Goal: Task Accomplishment & Management: Manage account settings

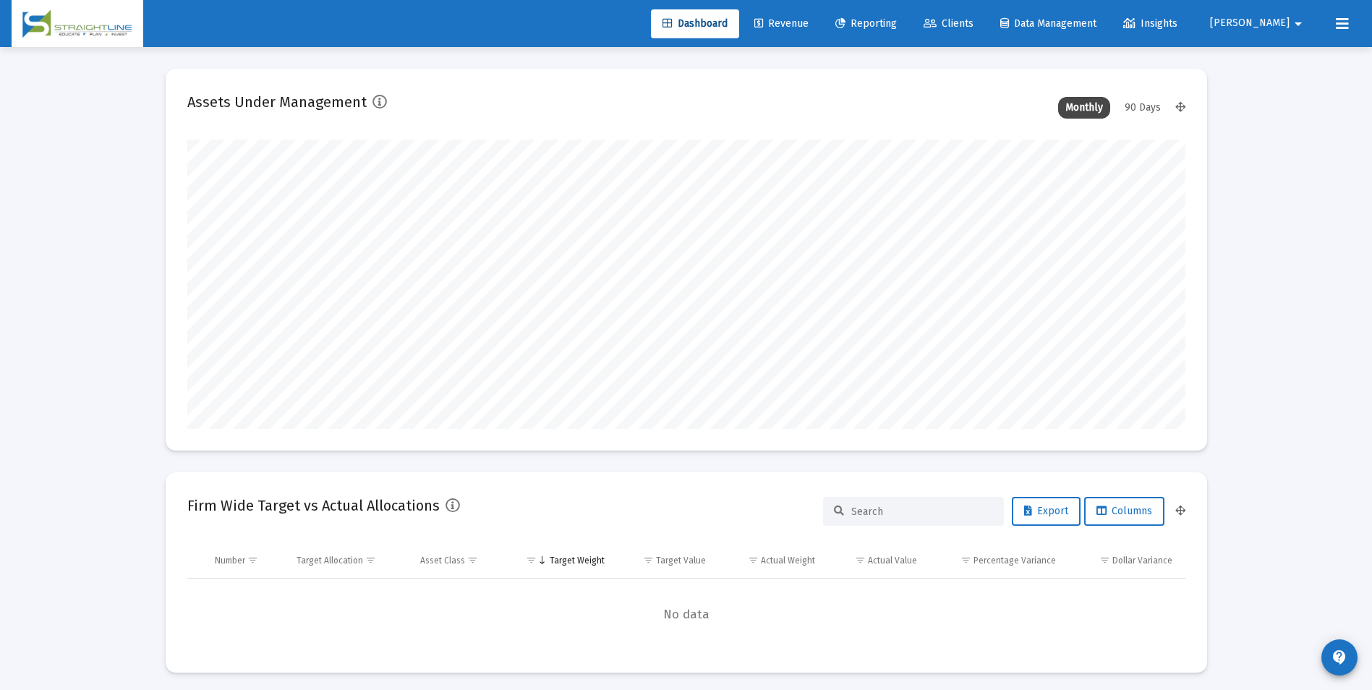
scroll to position [289, 537]
click at [820, 26] on link "Revenue" at bounding box center [781, 23] width 77 height 29
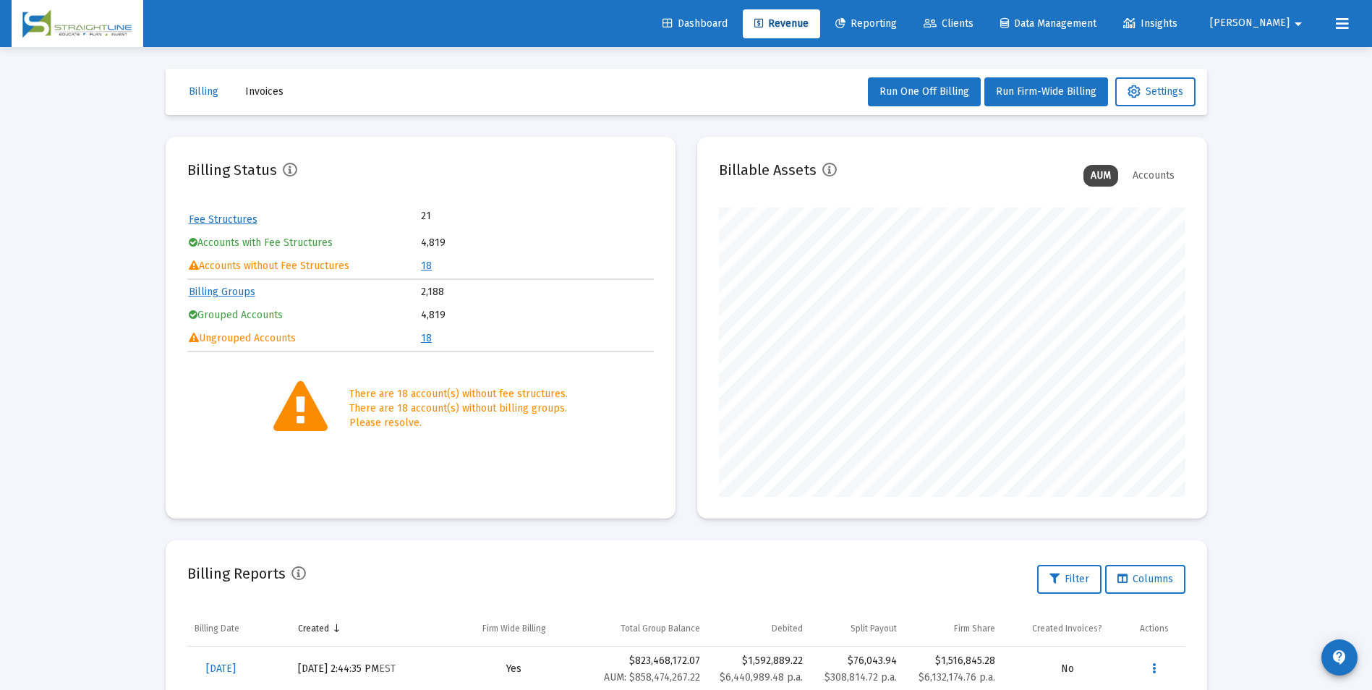
scroll to position [289, 467]
click at [425, 269] on link "18" at bounding box center [426, 266] width 11 height 12
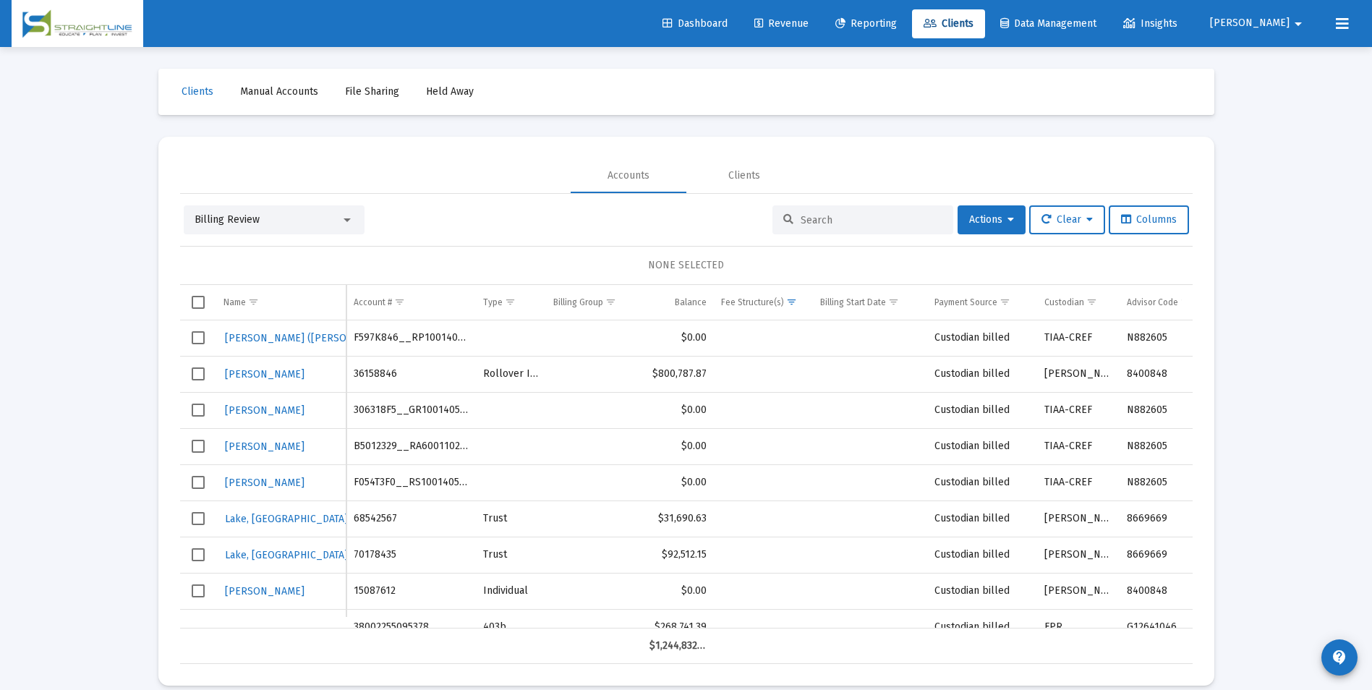
click at [224, 223] on span "Billing Review" at bounding box center [227, 219] width 65 height 12
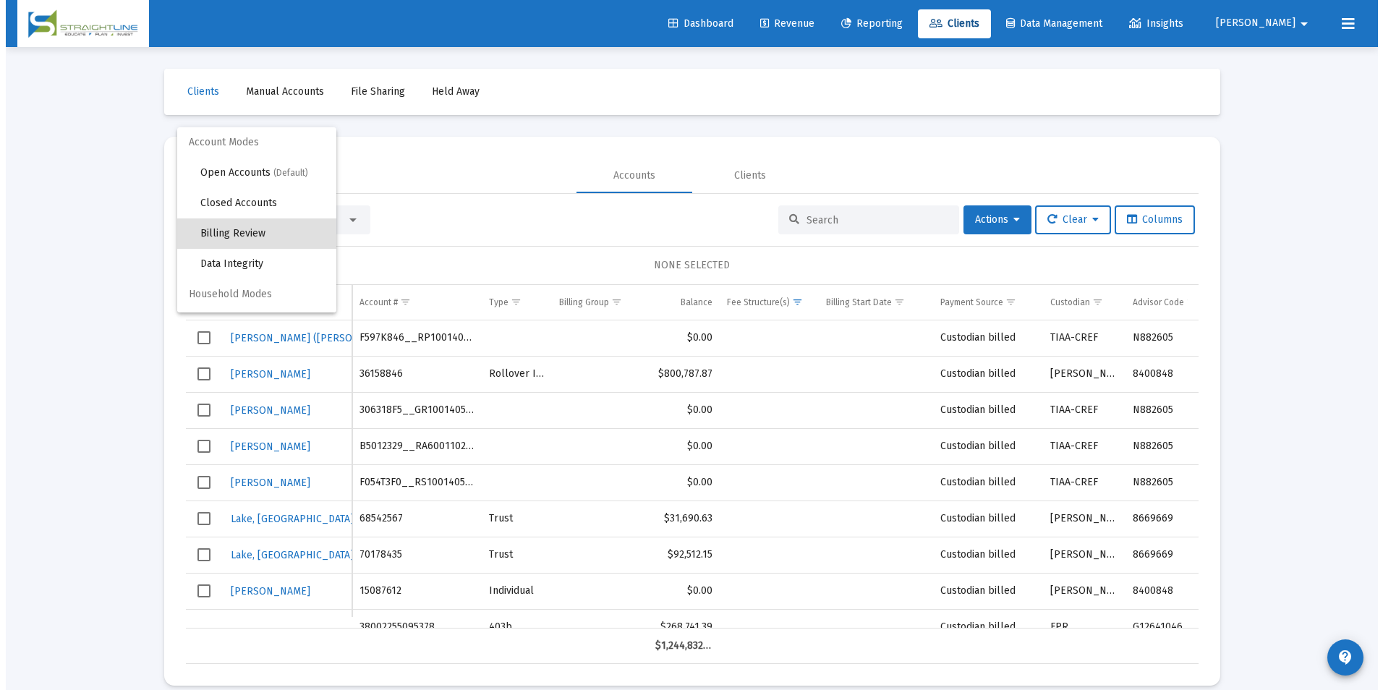
scroll to position [14, 0]
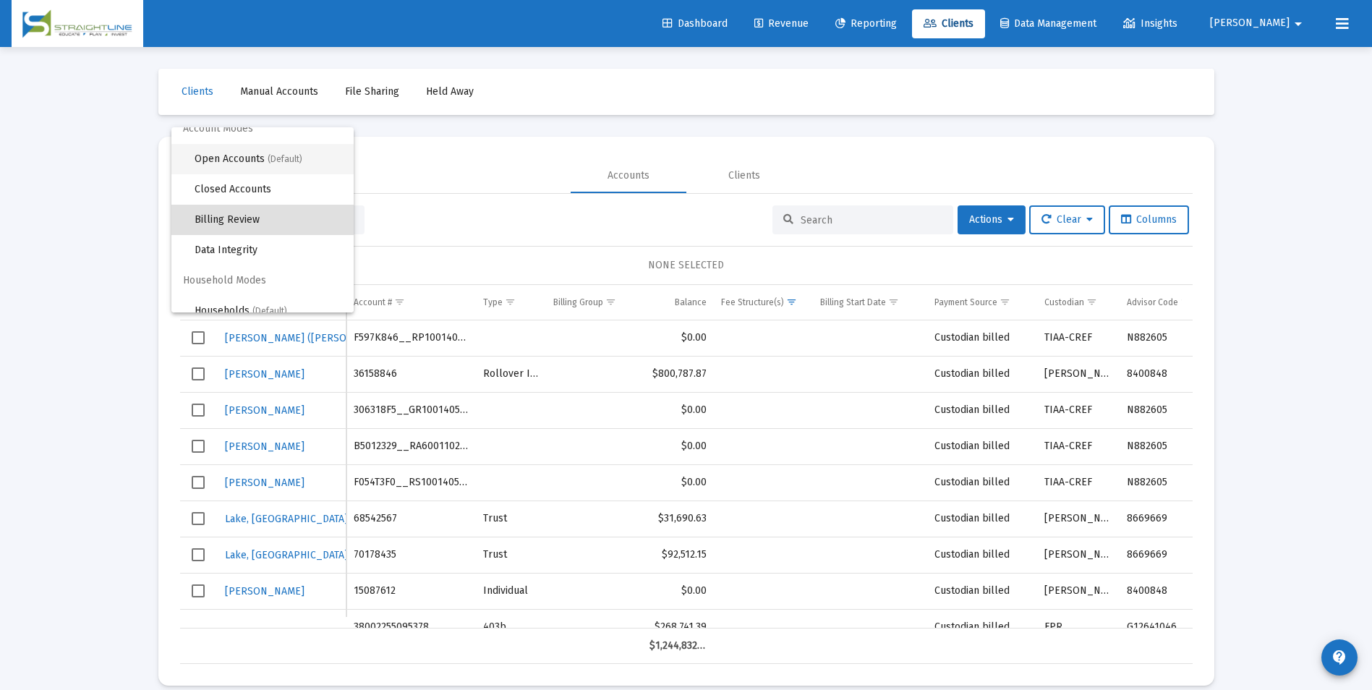
click at [240, 160] on span "Open Accounts (Default)" at bounding box center [269, 159] width 148 height 30
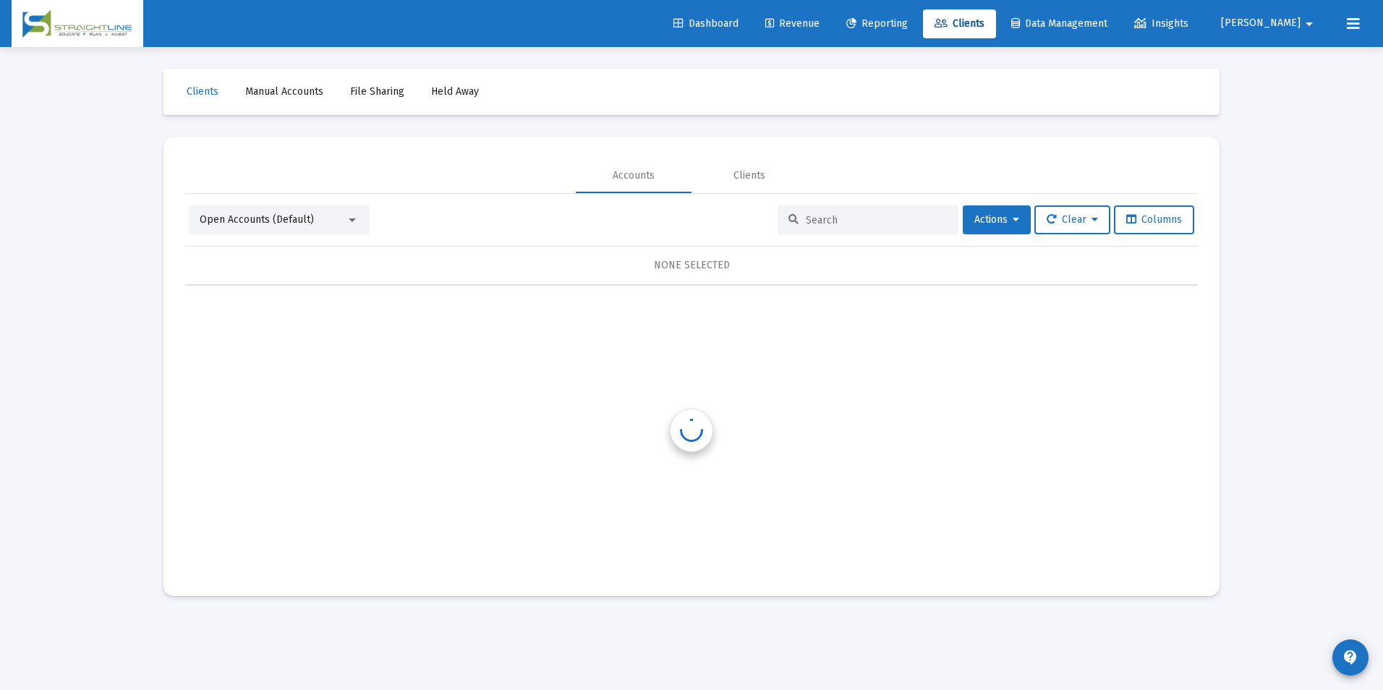
scroll to position [0, 0]
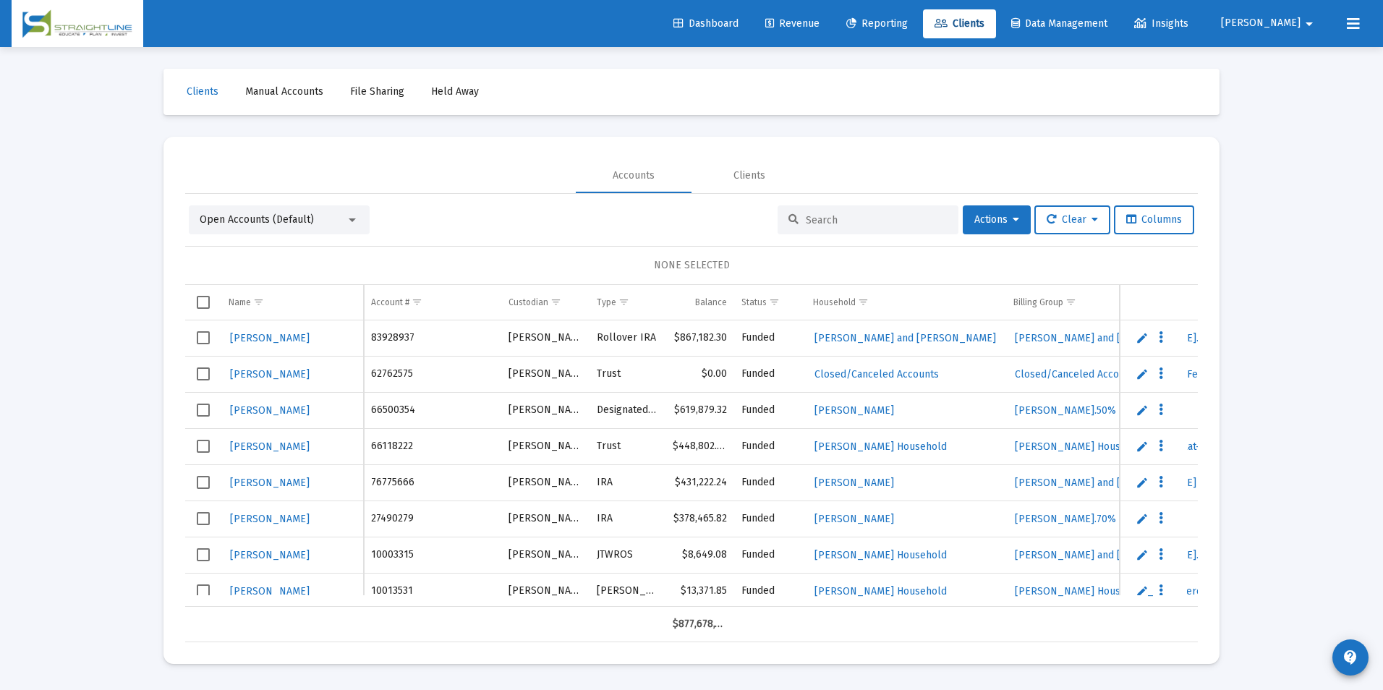
click at [906, 226] on div at bounding box center [868, 219] width 181 height 29
click at [907, 225] on input at bounding box center [877, 220] width 142 height 12
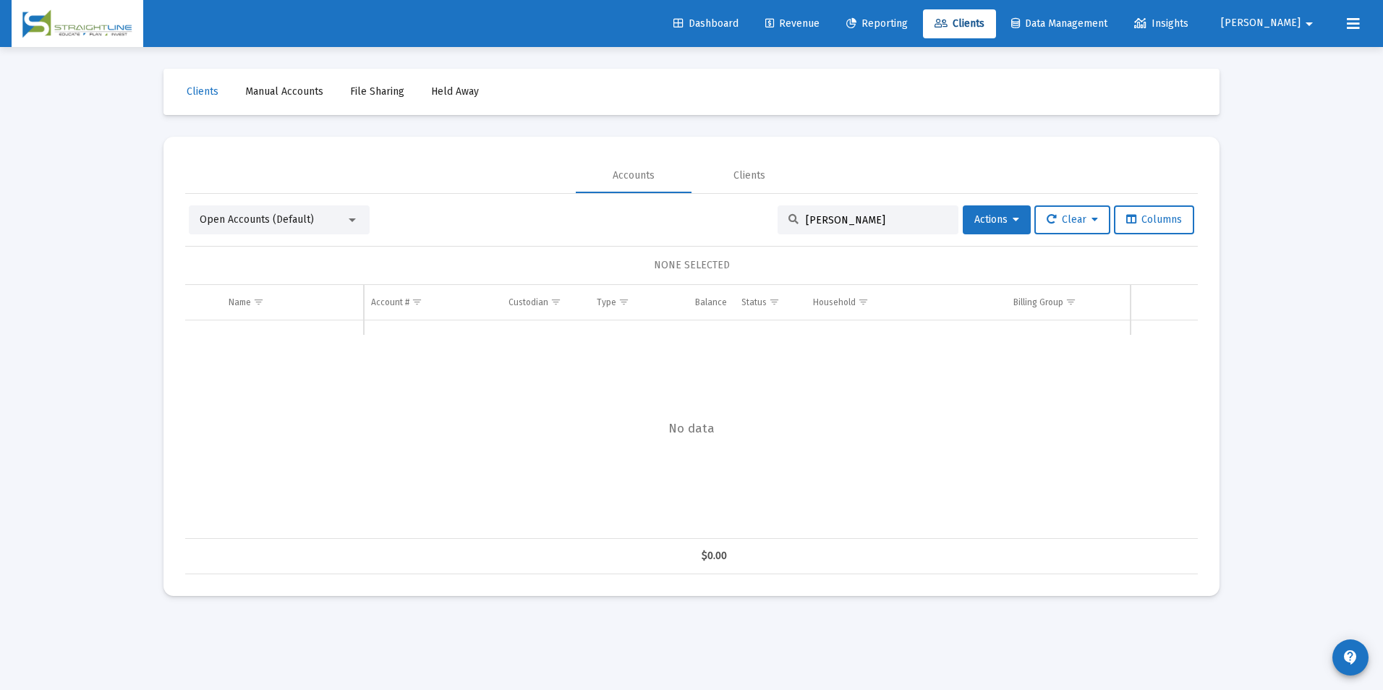
drag, startPoint x: 863, startPoint y: 220, endPoint x: 762, endPoint y: 218, distance: 100.5
click at [762, 218] on div "Open Accounts (Default) Jim Bruce Actions Clear Columns" at bounding box center [691, 219] width 1005 height 29
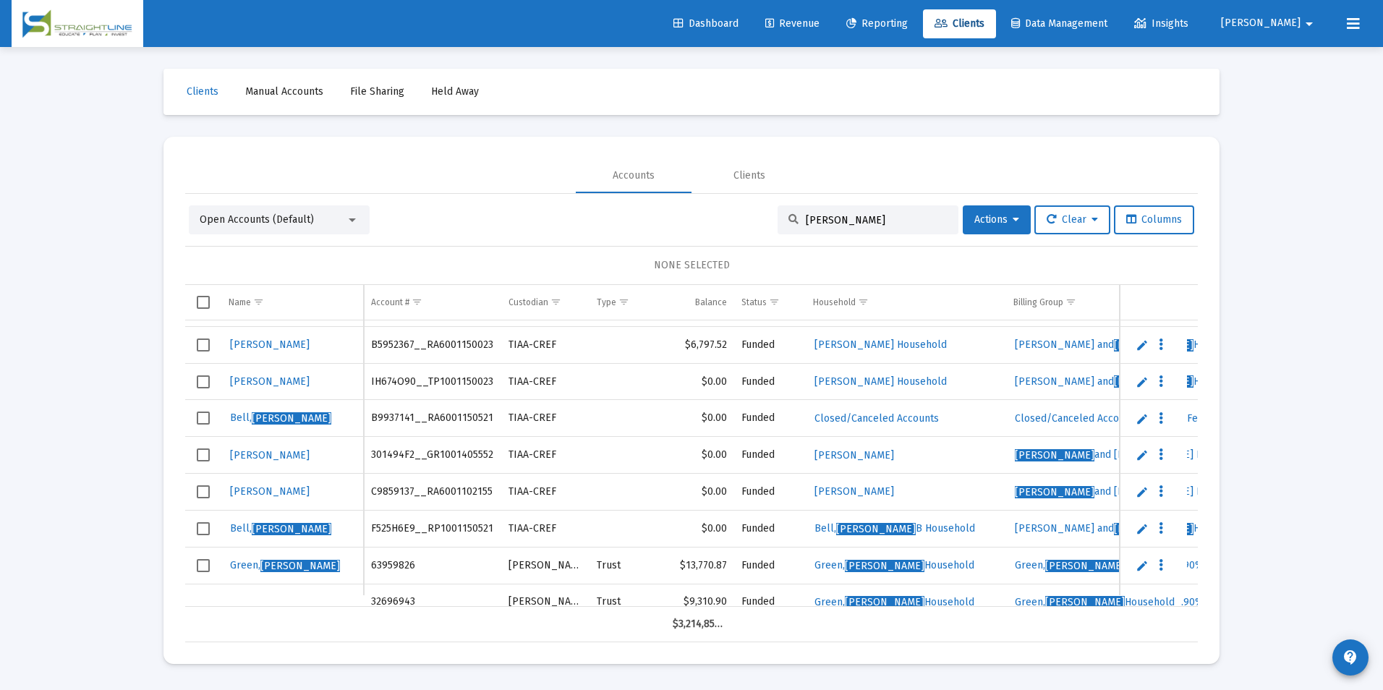
scroll to position [506, 0]
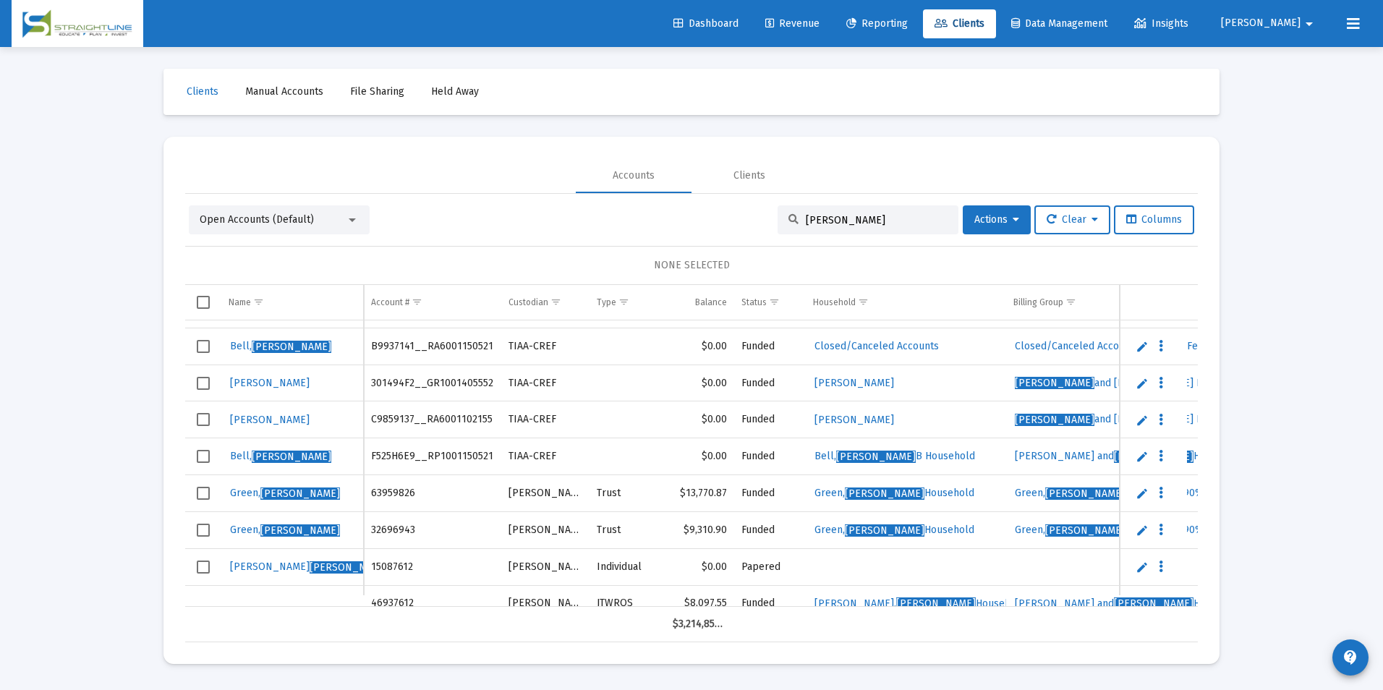
click at [806, 216] on input "[PERSON_NAME]" at bounding box center [877, 220] width 142 height 12
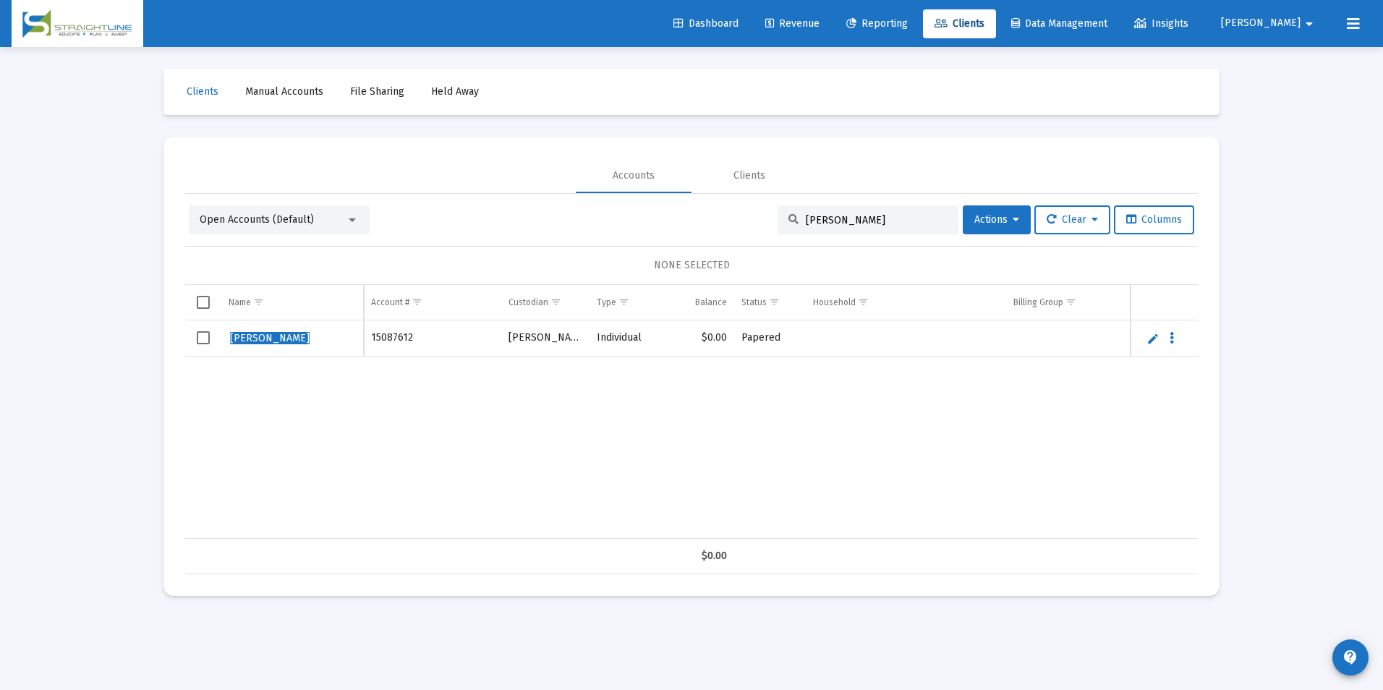
type input "James Bruce"
click at [1154, 341] on link "Edit" at bounding box center [1152, 338] width 13 height 13
drag, startPoint x: 295, startPoint y: 345, endPoint x: 197, endPoint y: 352, distance: 98.6
click at [197, 352] on tr "JAMES BRUCE" at bounding box center [691, 345] width 1013 height 50
click at [264, 338] on input "Bruce, james" at bounding box center [292, 345] width 127 height 35
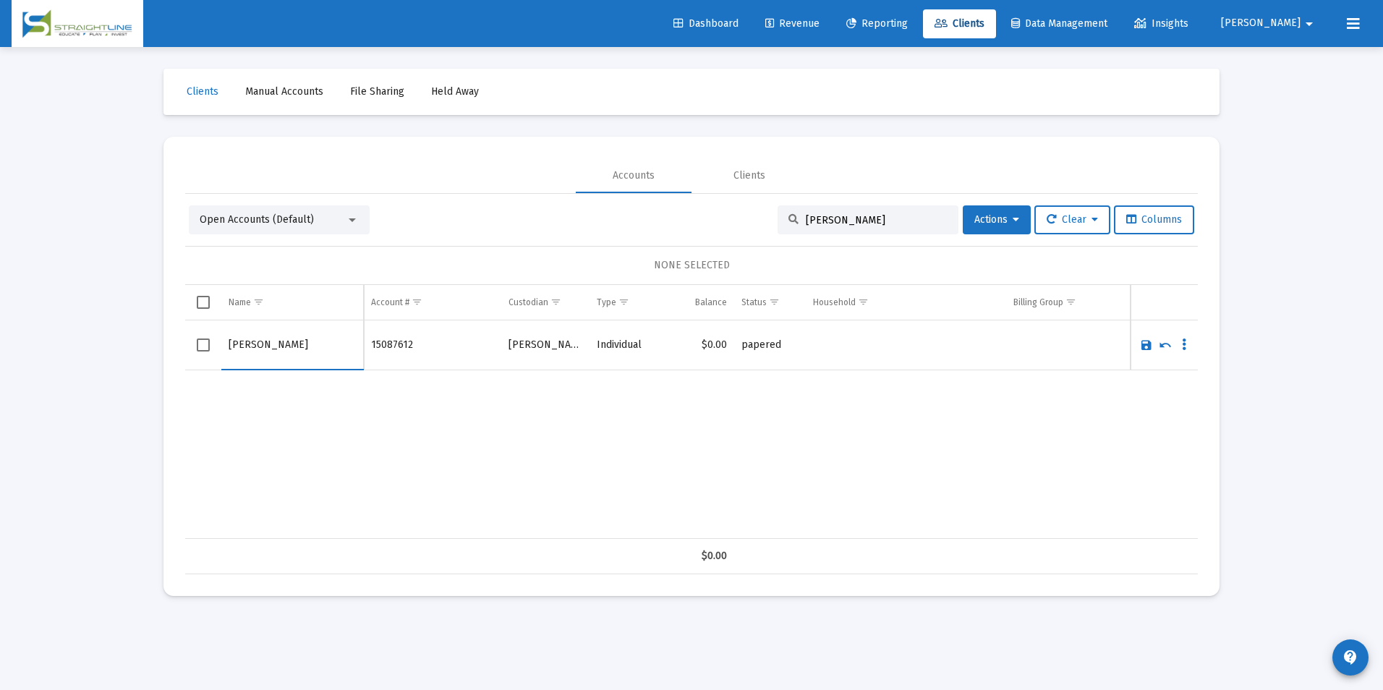
type input "Bruce, James"
click at [1143, 349] on link "Save" at bounding box center [1146, 344] width 13 height 13
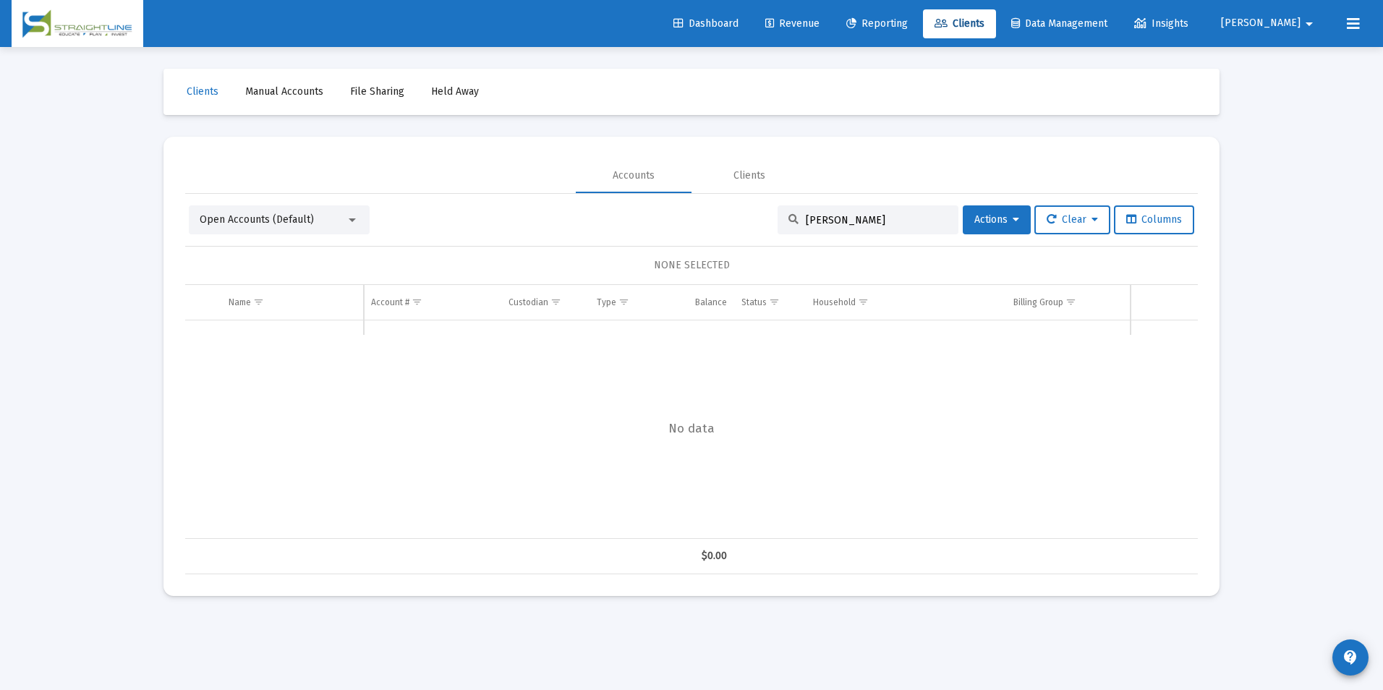
drag, startPoint x: 937, startPoint y: 214, endPoint x: 670, endPoint y: 177, distance: 268.7
click at [670, 177] on mat-tab-group "Accounts Clients Open Accounts (Default) James Bruce Actions Clear Columns NONE…" at bounding box center [691, 366] width 1013 height 416
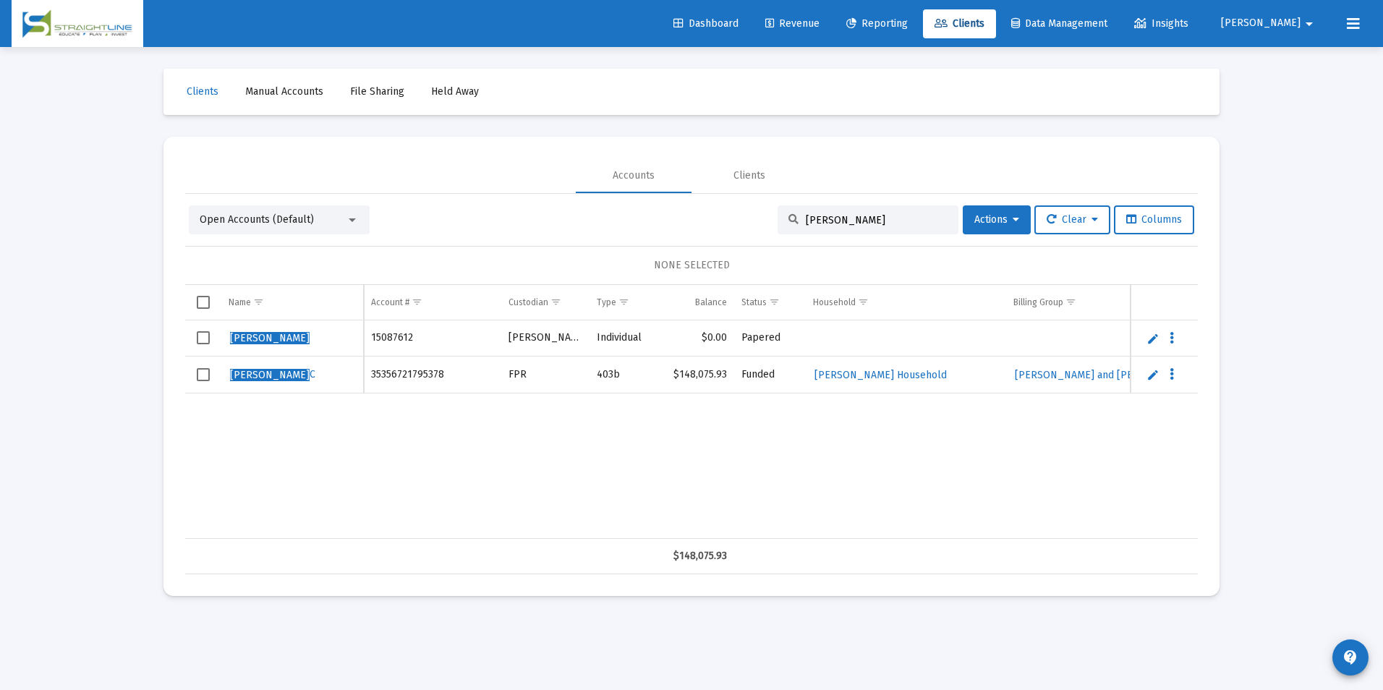
type input "Bruce, James"
click at [200, 337] on span "Select row" at bounding box center [203, 337] width 13 height 13
click at [1152, 340] on link "Edit" at bounding box center [1152, 338] width 13 height 13
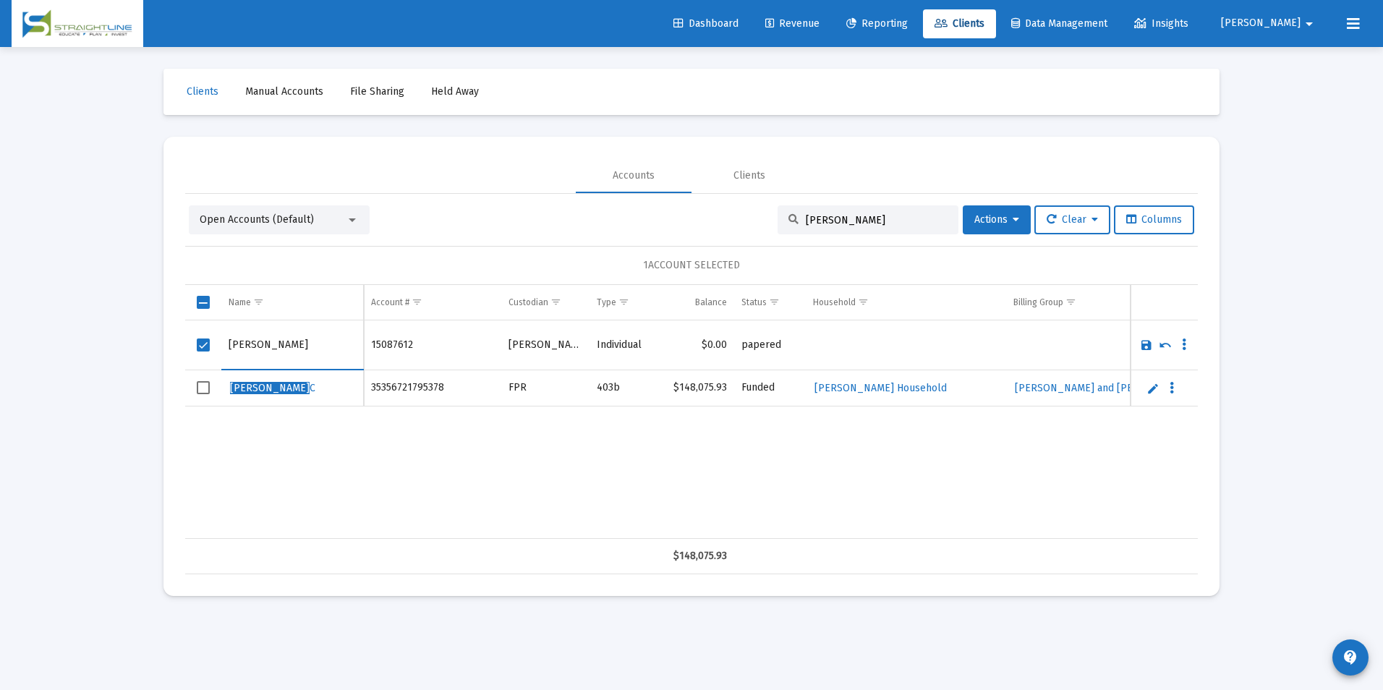
type input "Bruce, James C"
click at [1143, 342] on link "Save" at bounding box center [1146, 344] width 13 height 13
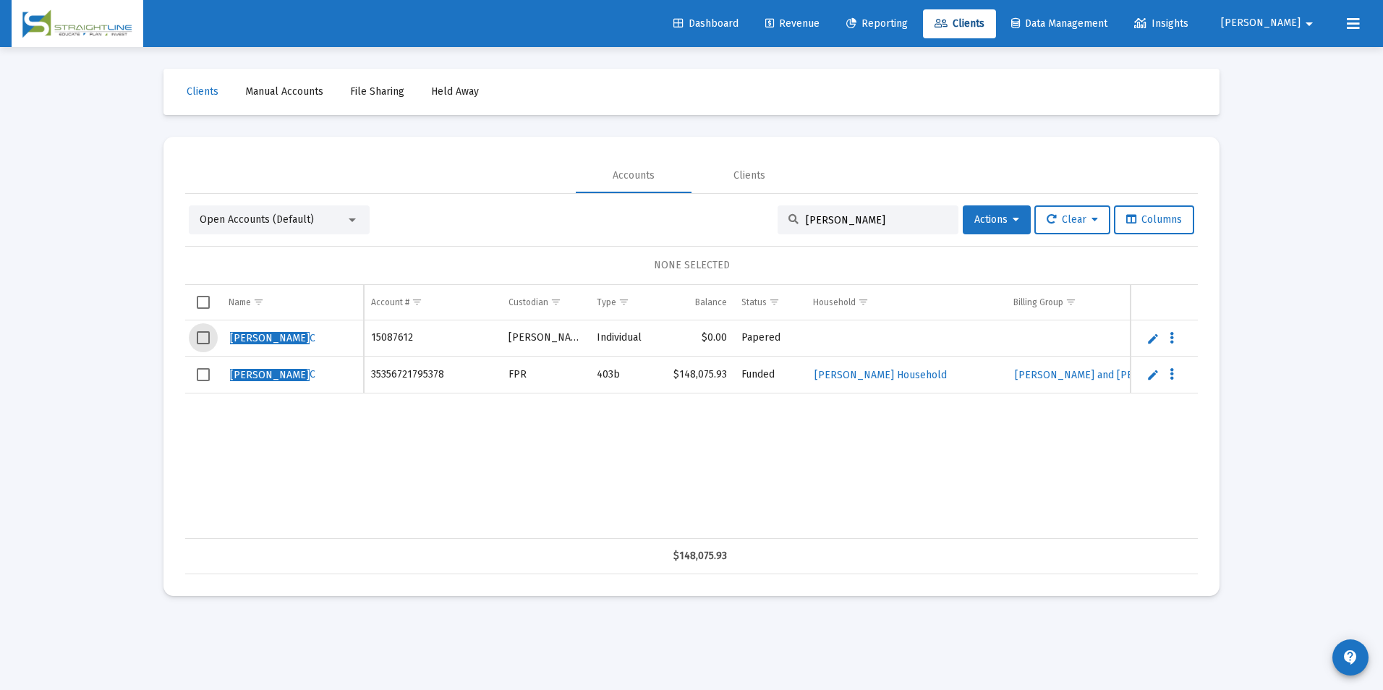
click at [208, 339] on span "Select row" at bounding box center [203, 337] width 13 height 13
click at [1004, 226] on button "Actions" at bounding box center [997, 219] width 68 height 29
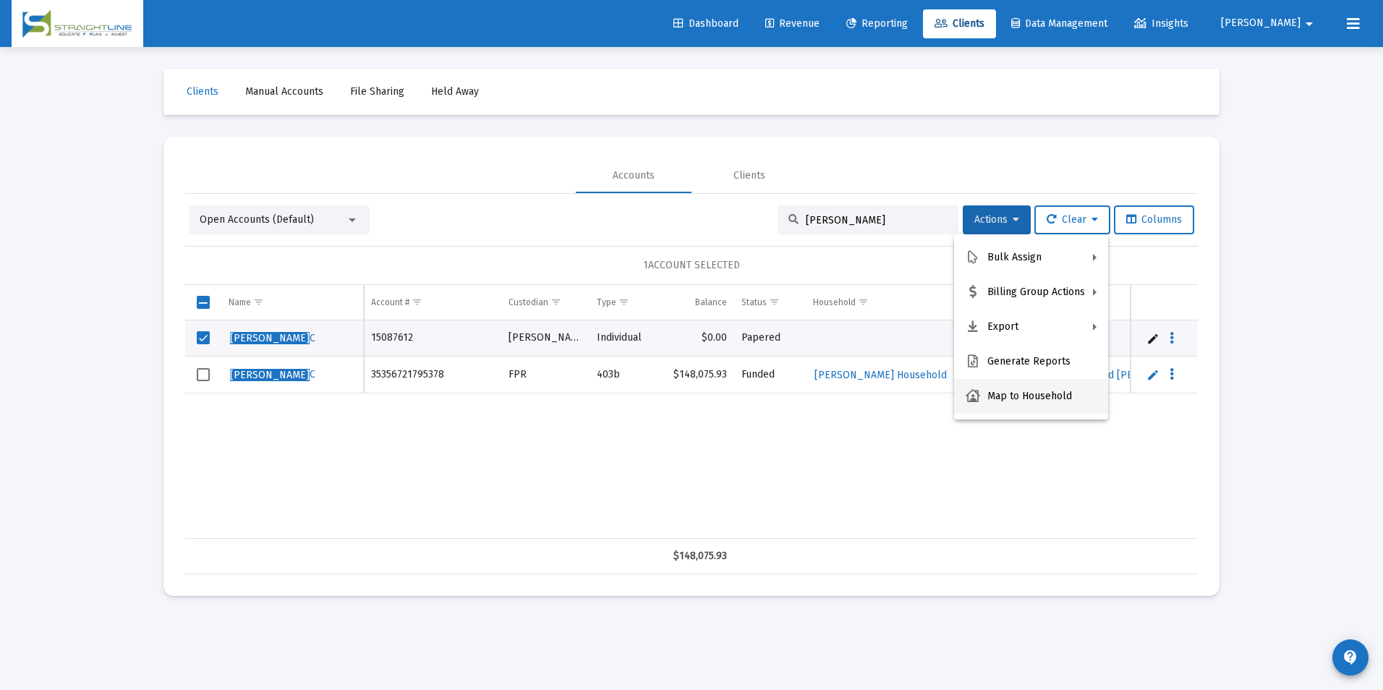
click at [1010, 390] on button "Map to Household" at bounding box center [1031, 396] width 154 height 35
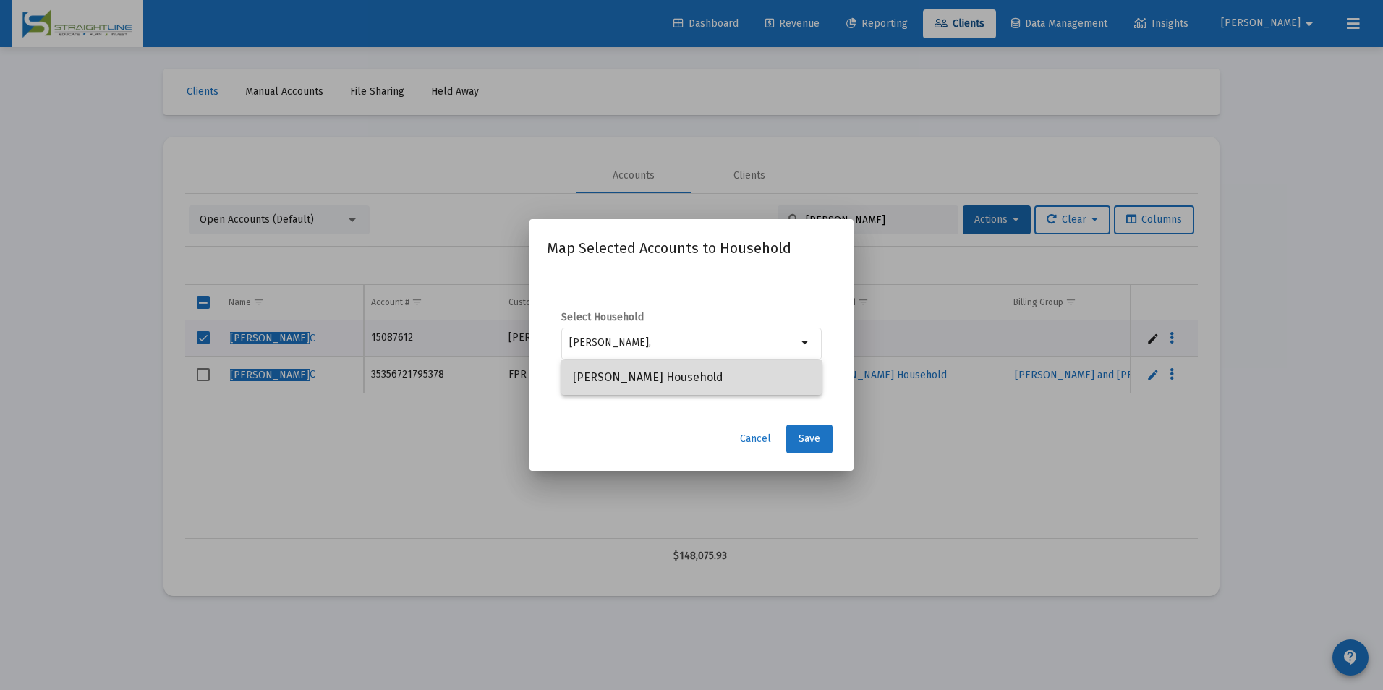
click at [780, 392] on span "Bruce, Jimmy C Household" at bounding box center [691, 377] width 237 height 35
type input "Bruce, Jimmy C Household"
click at [823, 446] on button "Save" at bounding box center [809, 439] width 46 height 29
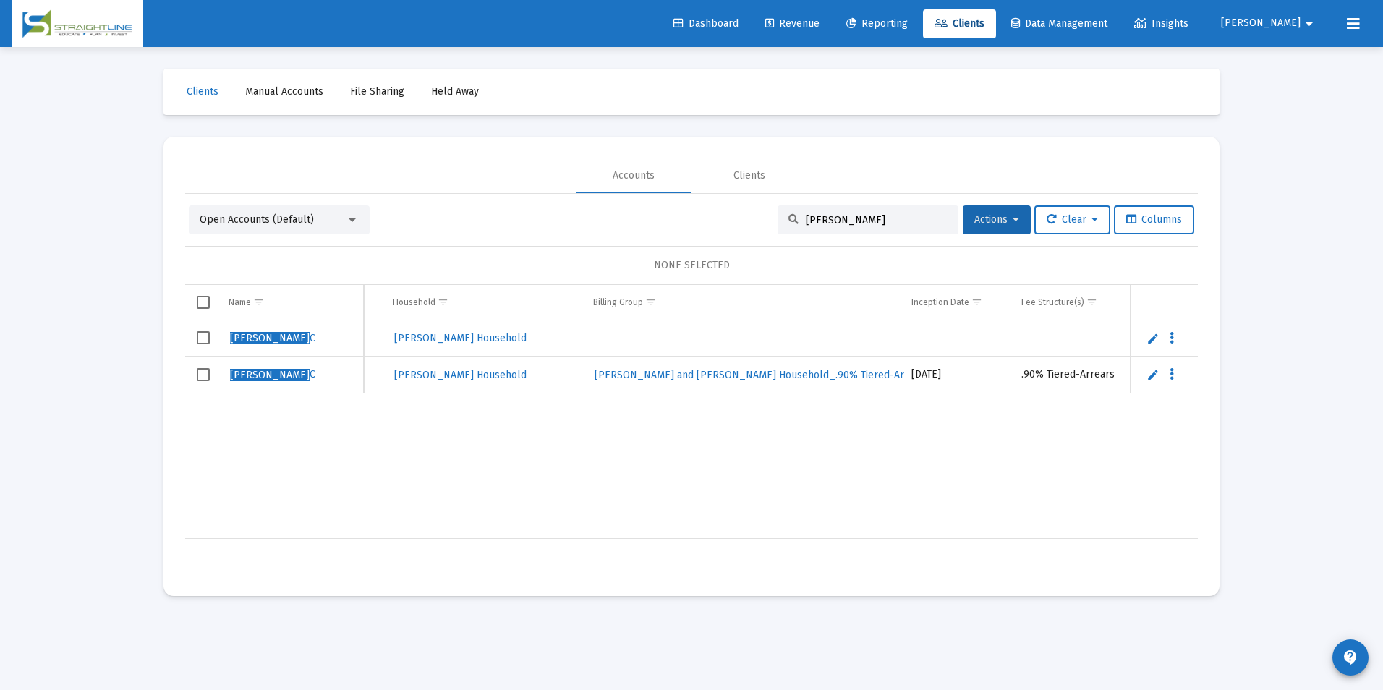
scroll to position [0, 436]
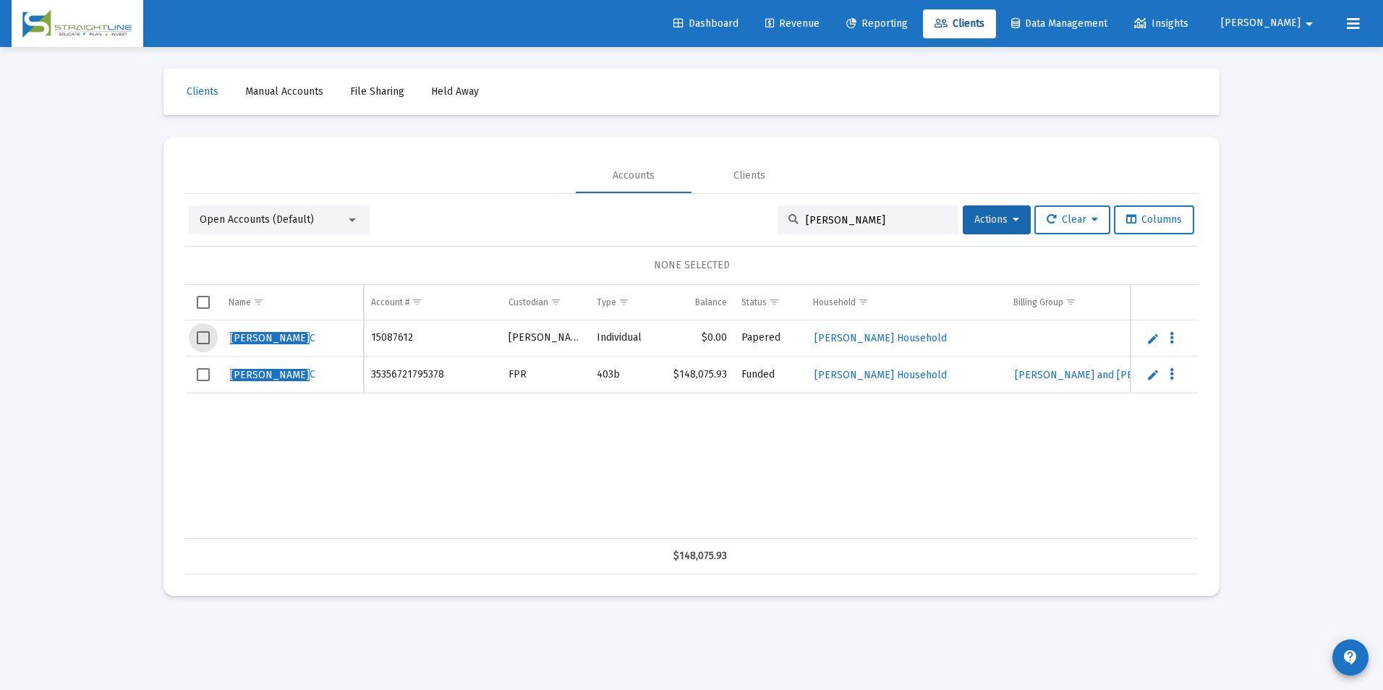
click at [198, 341] on span "Select row" at bounding box center [203, 337] width 13 height 13
click at [979, 211] on button "Actions" at bounding box center [997, 219] width 68 height 29
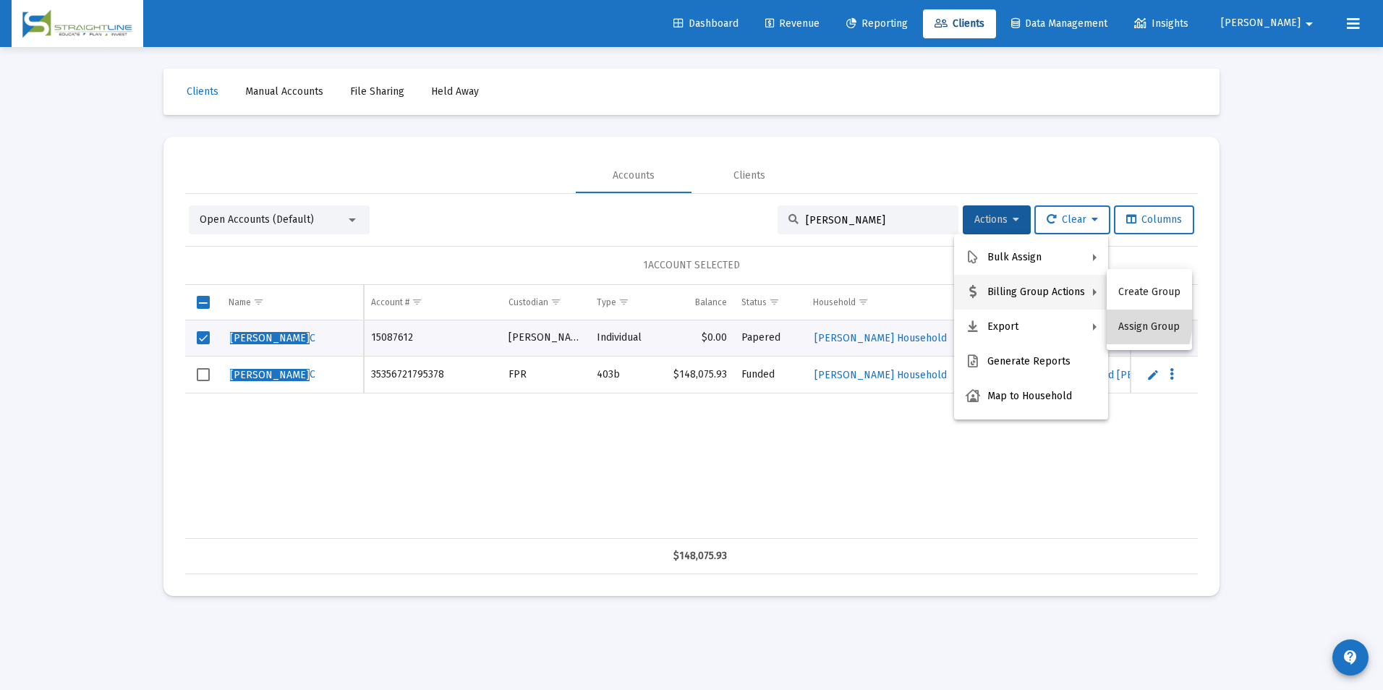
click at [1117, 320] on button "Assign Group" at bounding box center [1149, 327] width 85 height 35
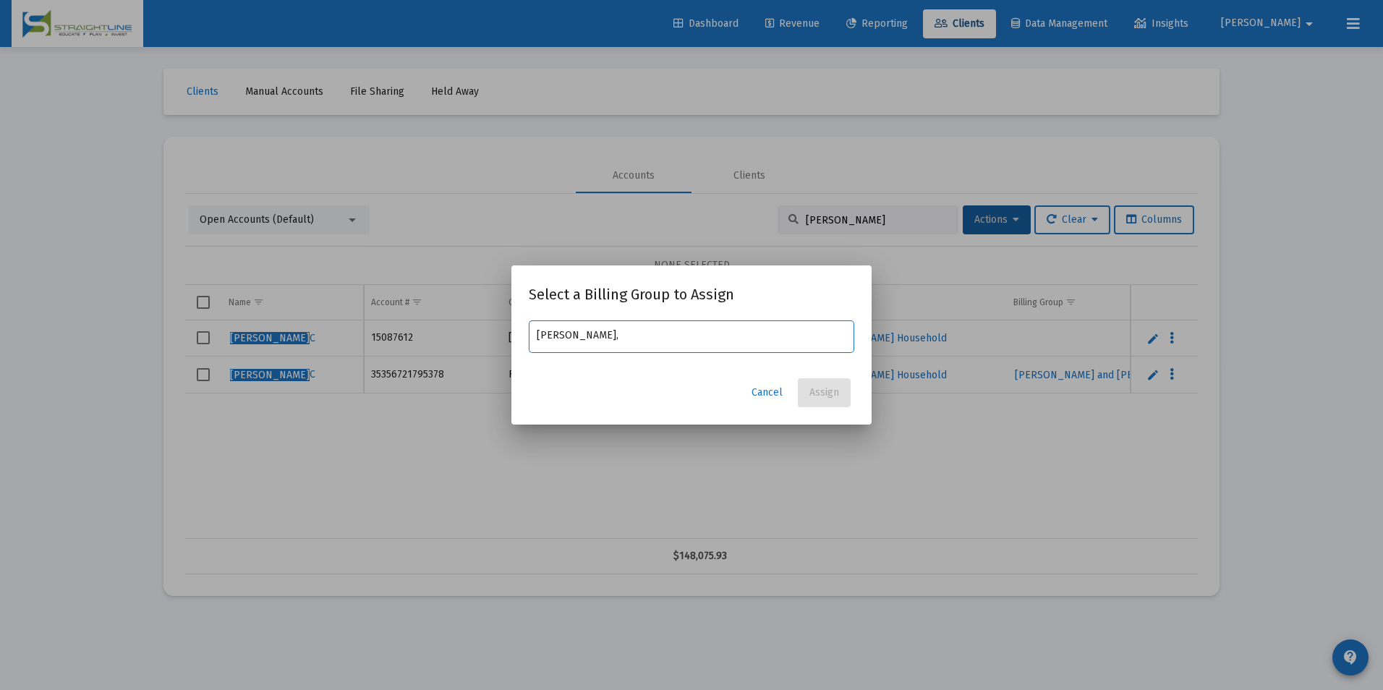
type input "[PERSON_NAME],"
click at [772, 396] on span "Cancel" at bounding box center [766, 392] width 31 height 12
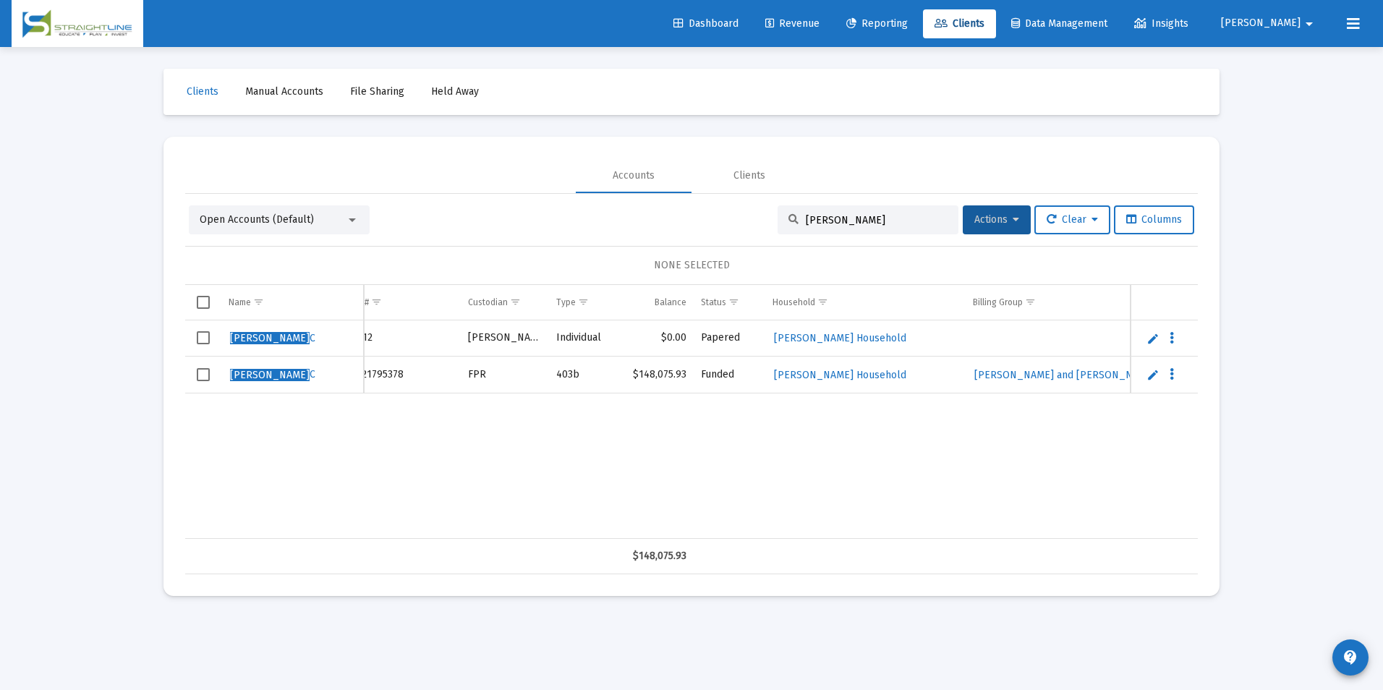
scroll to position [0, 70]
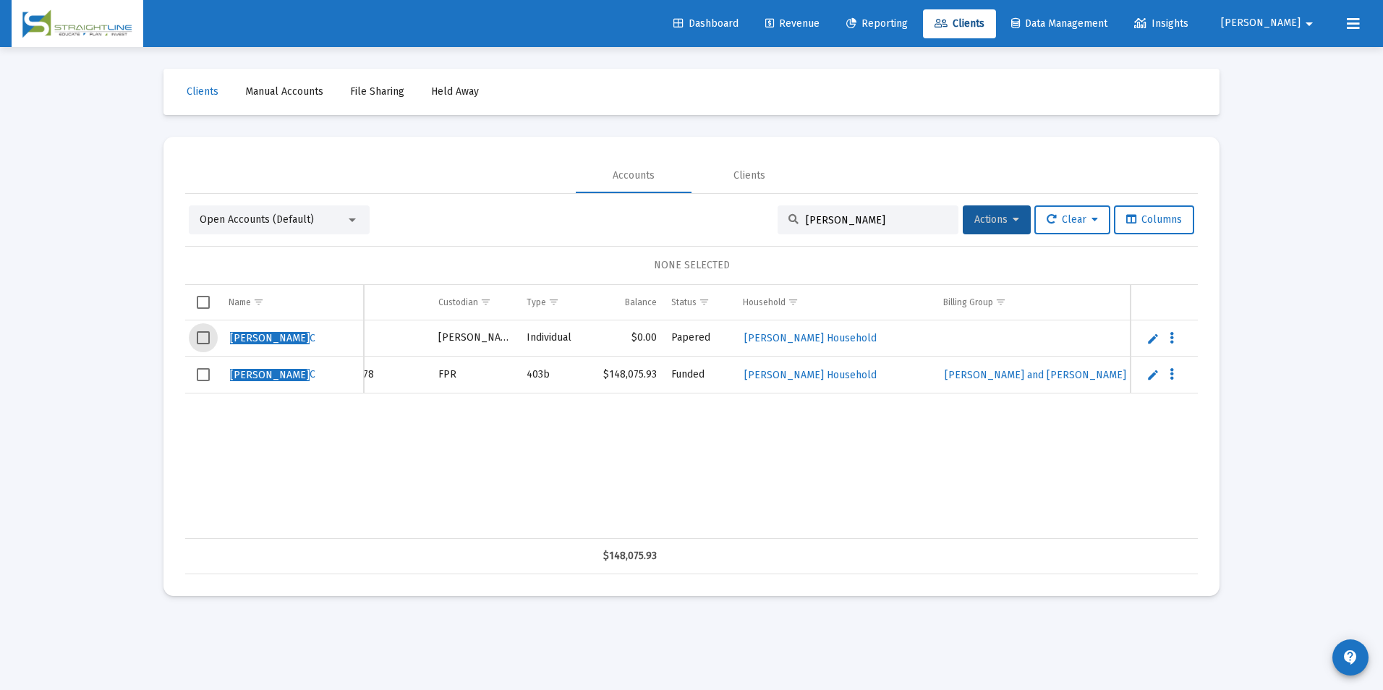
click at [199, 334] on span "Select row" at bounding box center [203, 337] width 13 height 13
click at [988, 223] on span "Actions" at bounding box center [996, 219] width 45 height 12
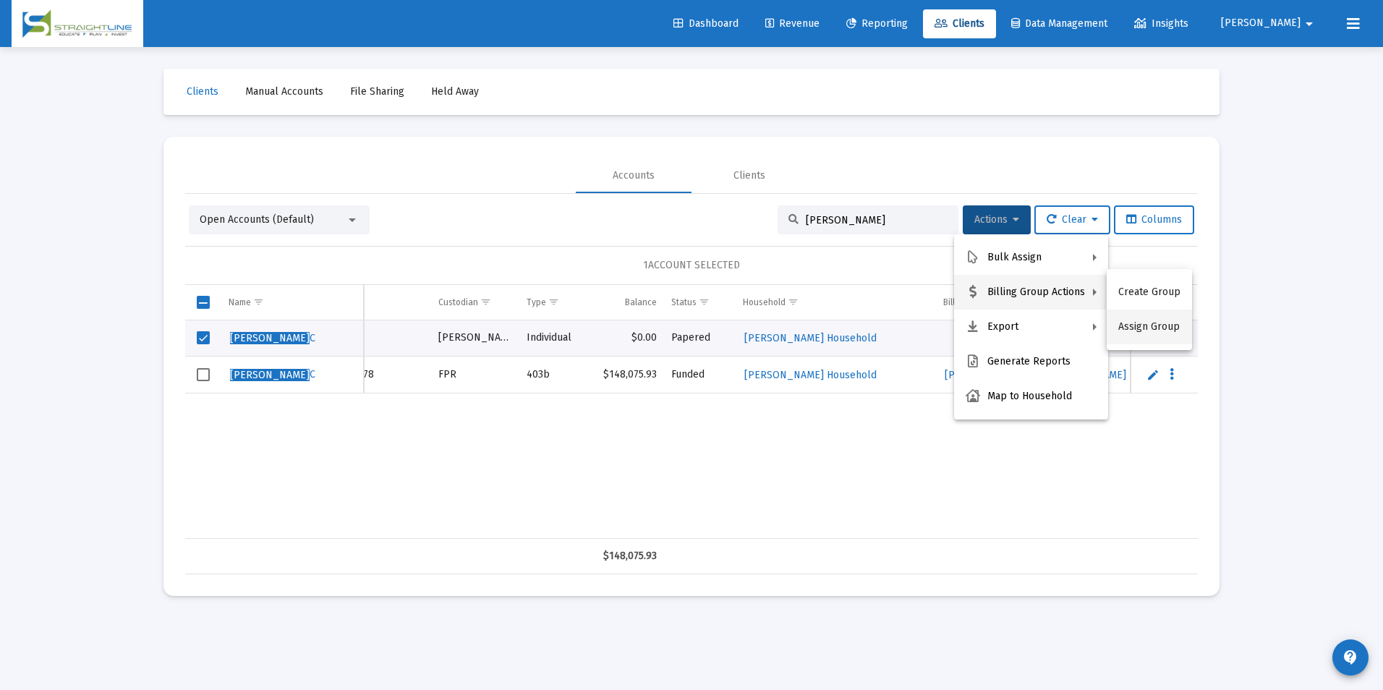
click at [1154, 323] on button "Assign Group" at bounding box center [1149, 327] width 85 height 35
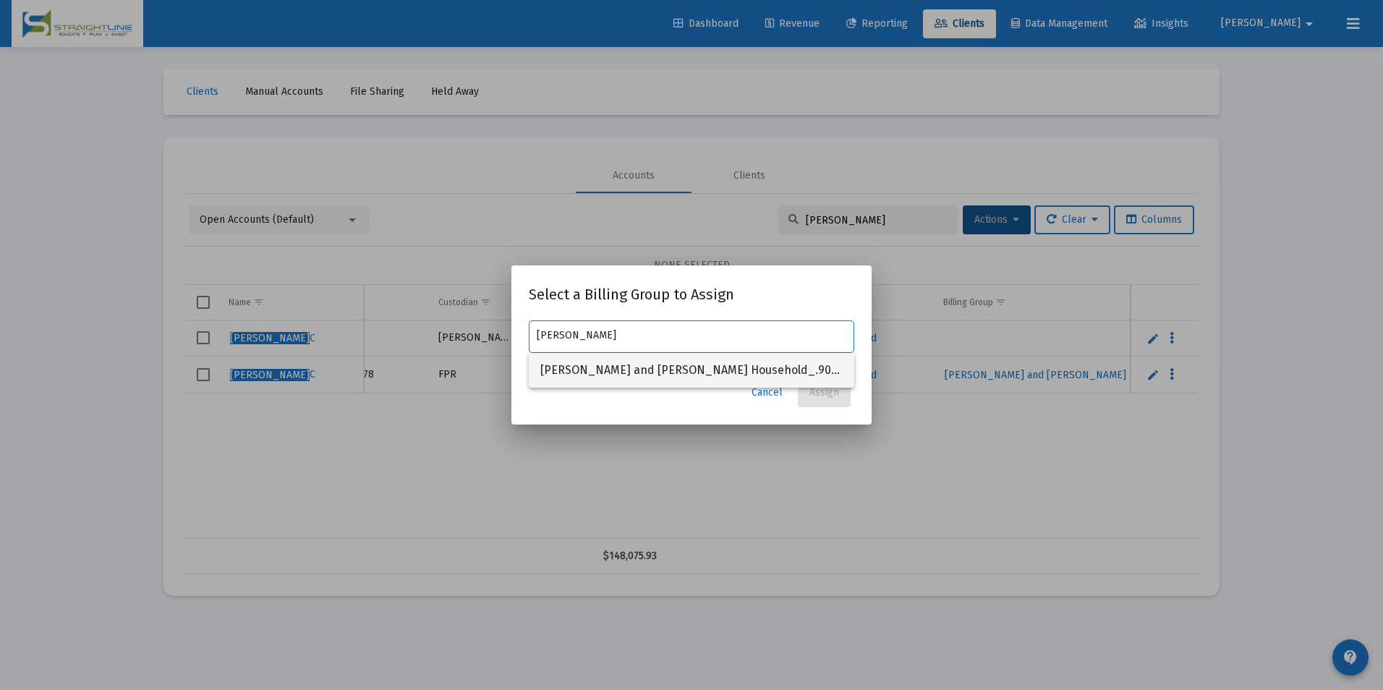
click at [734, 387] on span "[PERSON_NAME] and [PERSON_NAME] Household_.90% Tiered-Arrears" at bounding box center [691, 370] width 302 height 35
type input "[PERSON_NAME] and [PERSON_NAME] Household_.90% Tiered-Arrears"
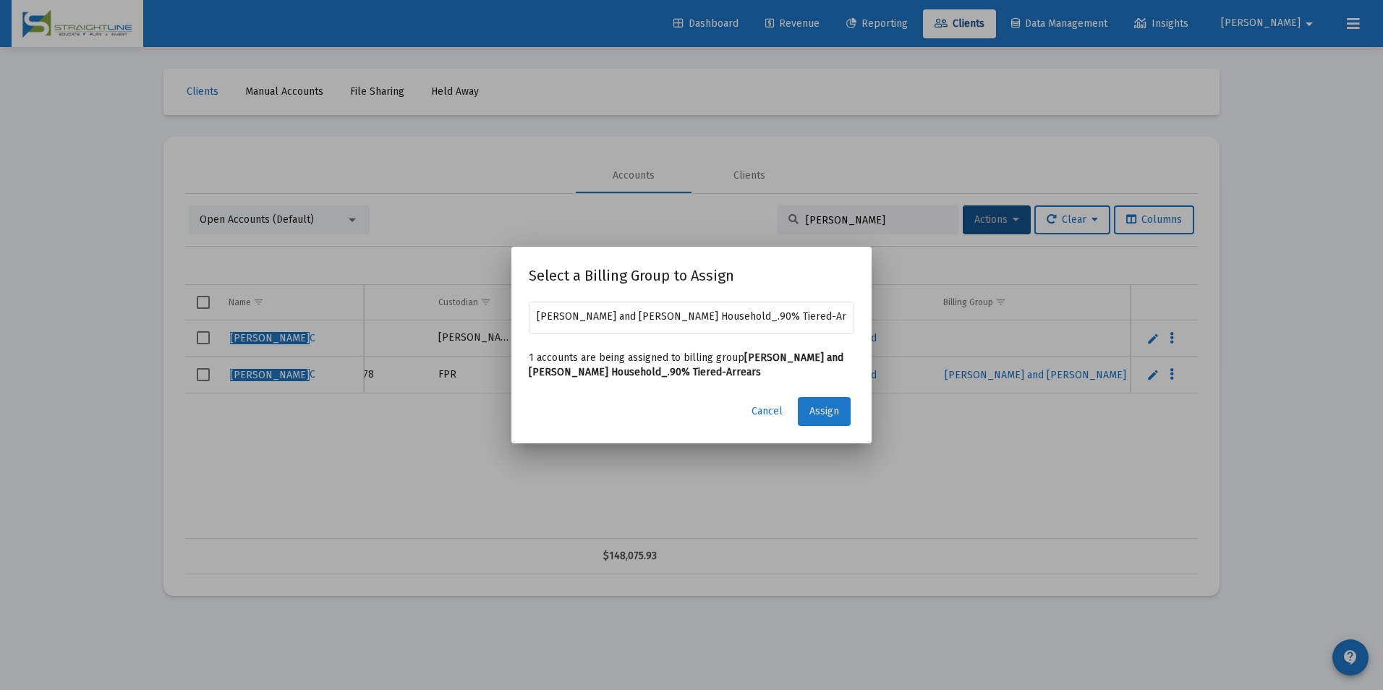
click at [838, 417] on span "Assign" at bounding box center [824, 411] width 30 height 12
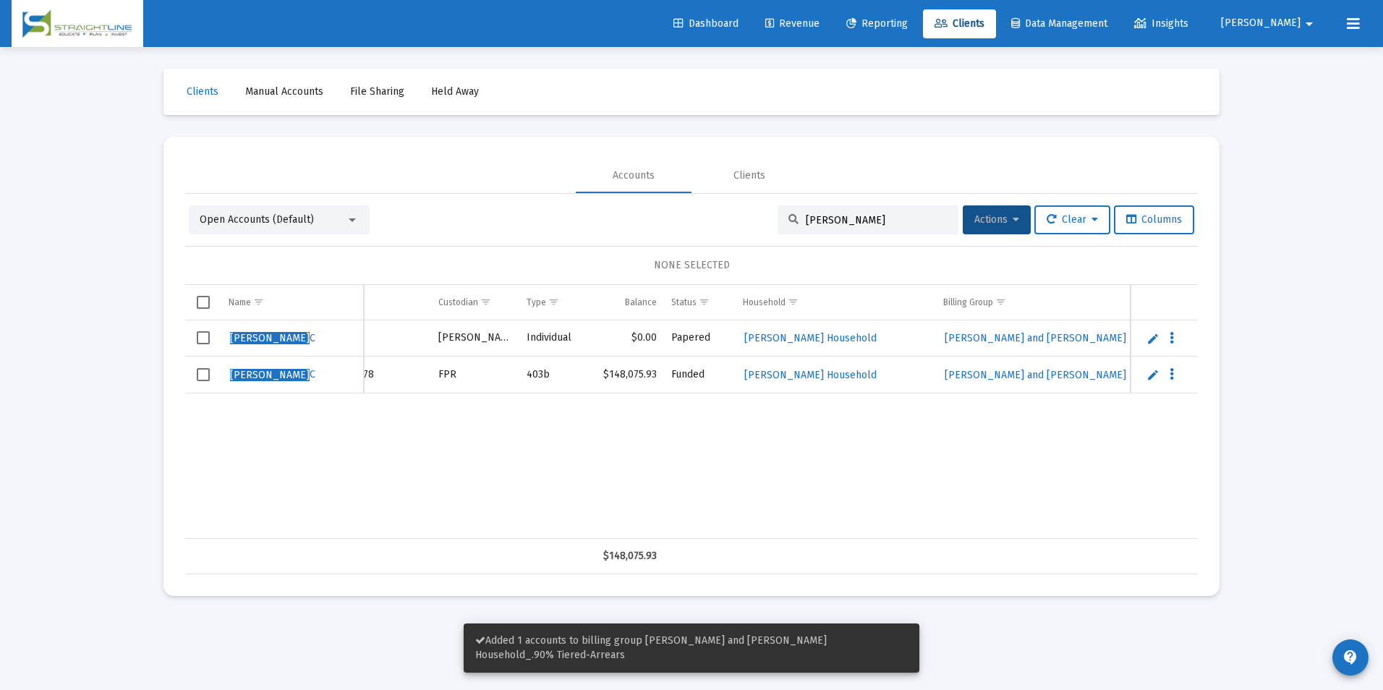
click at [206, 334] on span "Select row" at bounding box center [203, 337] width 13 height 13
click at [1002, 222] on span "Actions" at bounding box center [996, 219] width 45 height 12
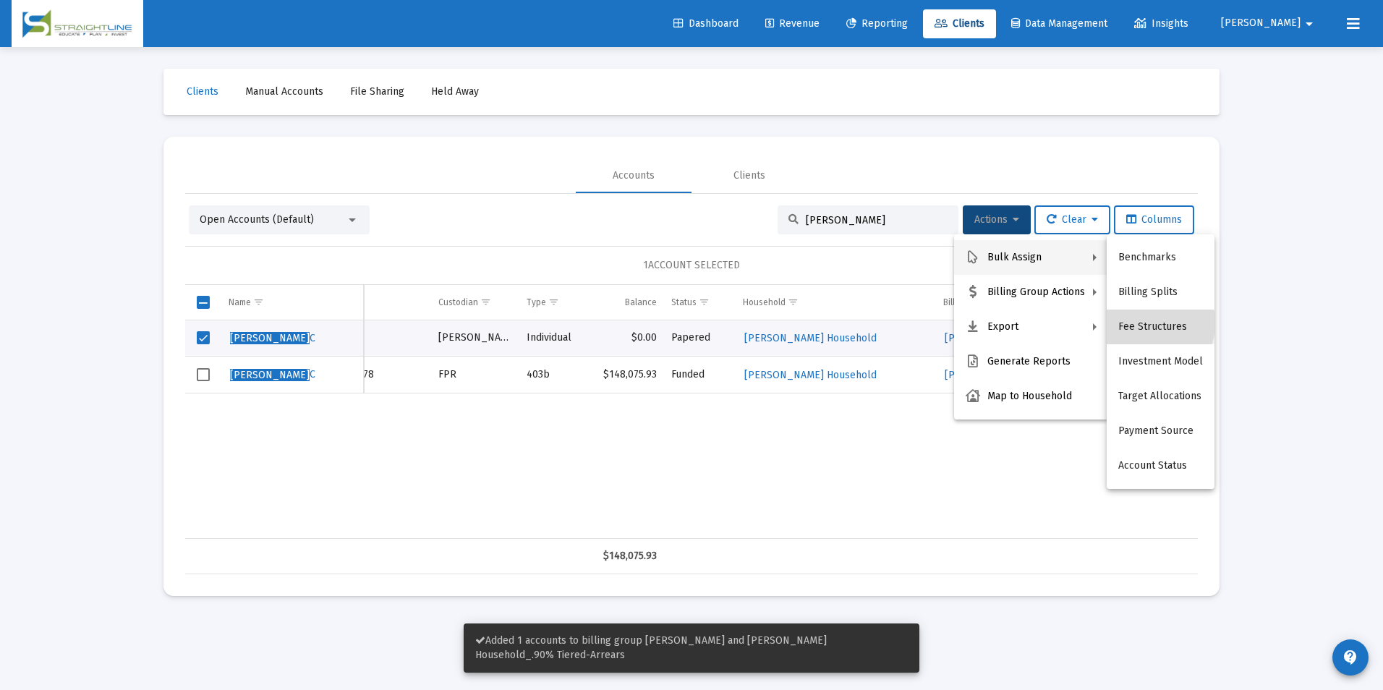
click at [1138, 323] on button "Fee Structures" at bounding box center [1161, 327] width 108 height 35
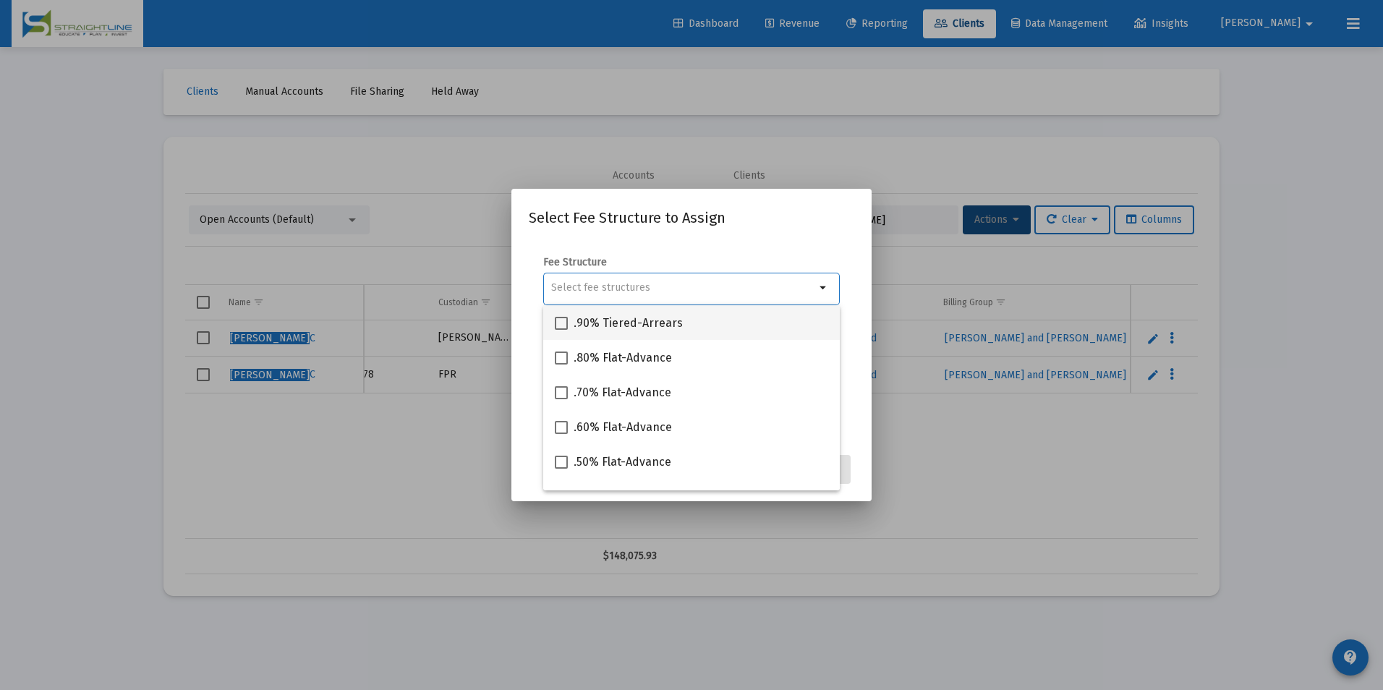
click at [639, 328] on span ".90% Tiered-Arrears" at bounding box center [628, 323] width 109 height 17
click at [561, 330] on input ".90% Tiered-Arrears" at bounding box center [561, 330] width 1 height 1
checkbox input "true"
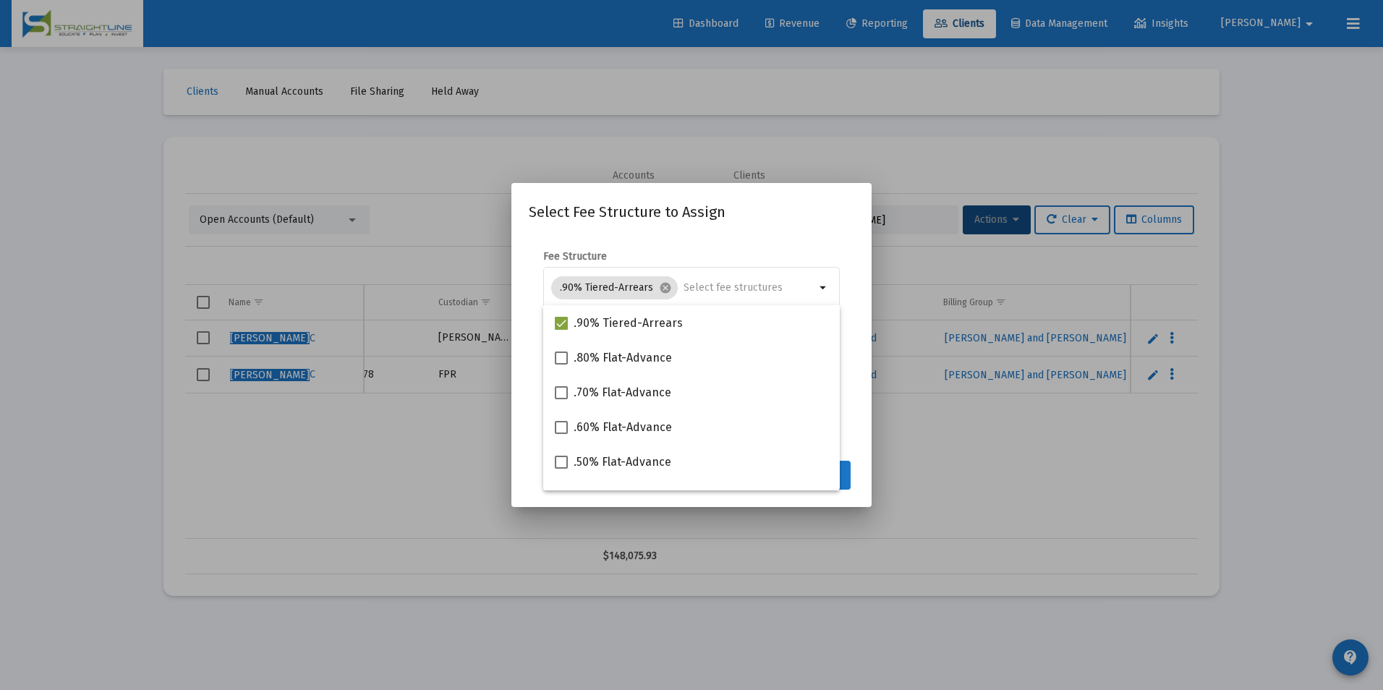
click at [850, 475] on button "Assign" at bounding box center [824, 475] width 53 height 29
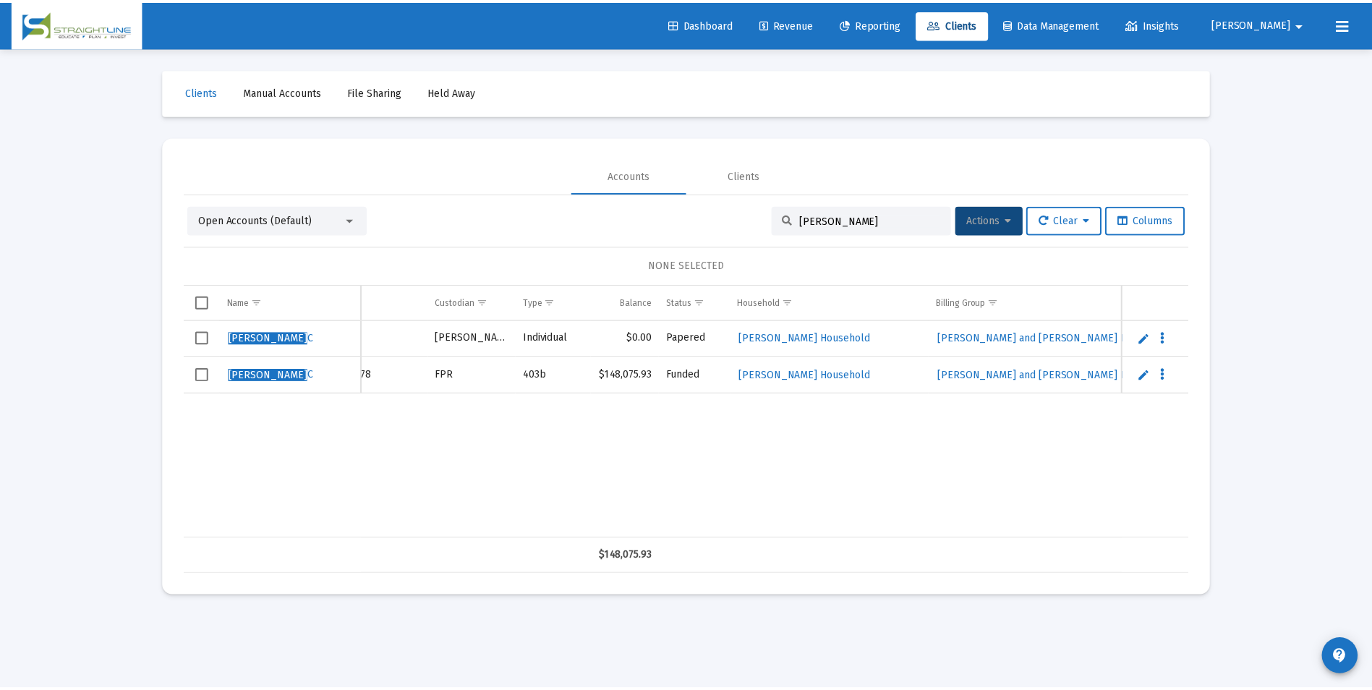
scroll to position [0, 0]
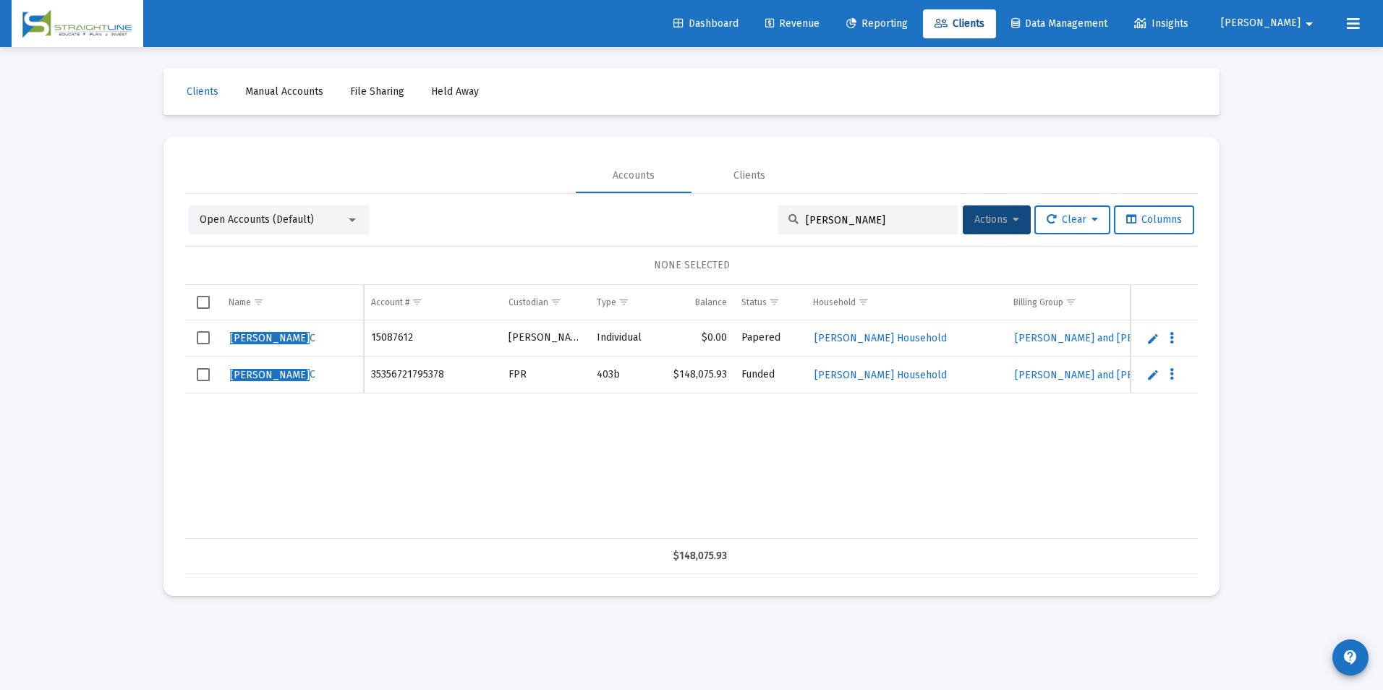
click at [402, 334] on td "15087612" at bounding box center [432, 338] width 137 height 36
copy td "15087612"
click at [831, 31] on link "Revenue" at bounding box center [792, 23] width 77 height 29
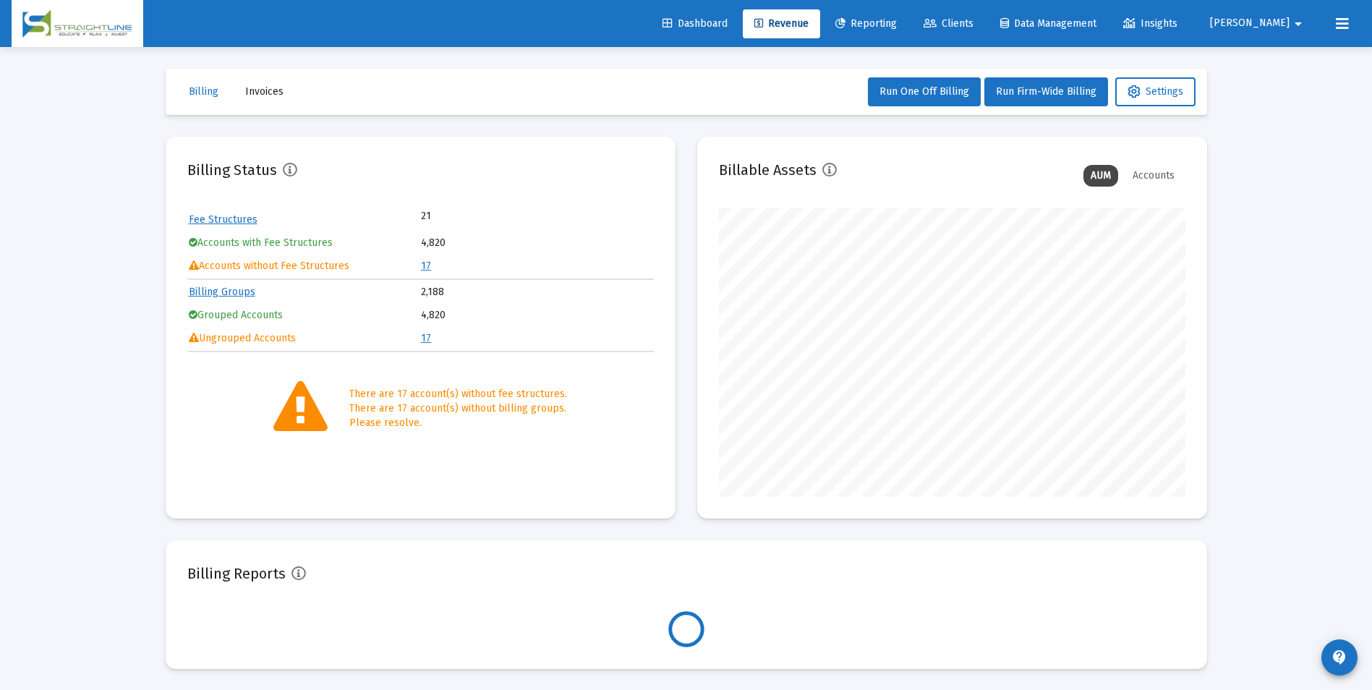
scroll to position [289, 467]
click at [422, 266] on link "17" at bounding box center [426, 266] width 10 height 12
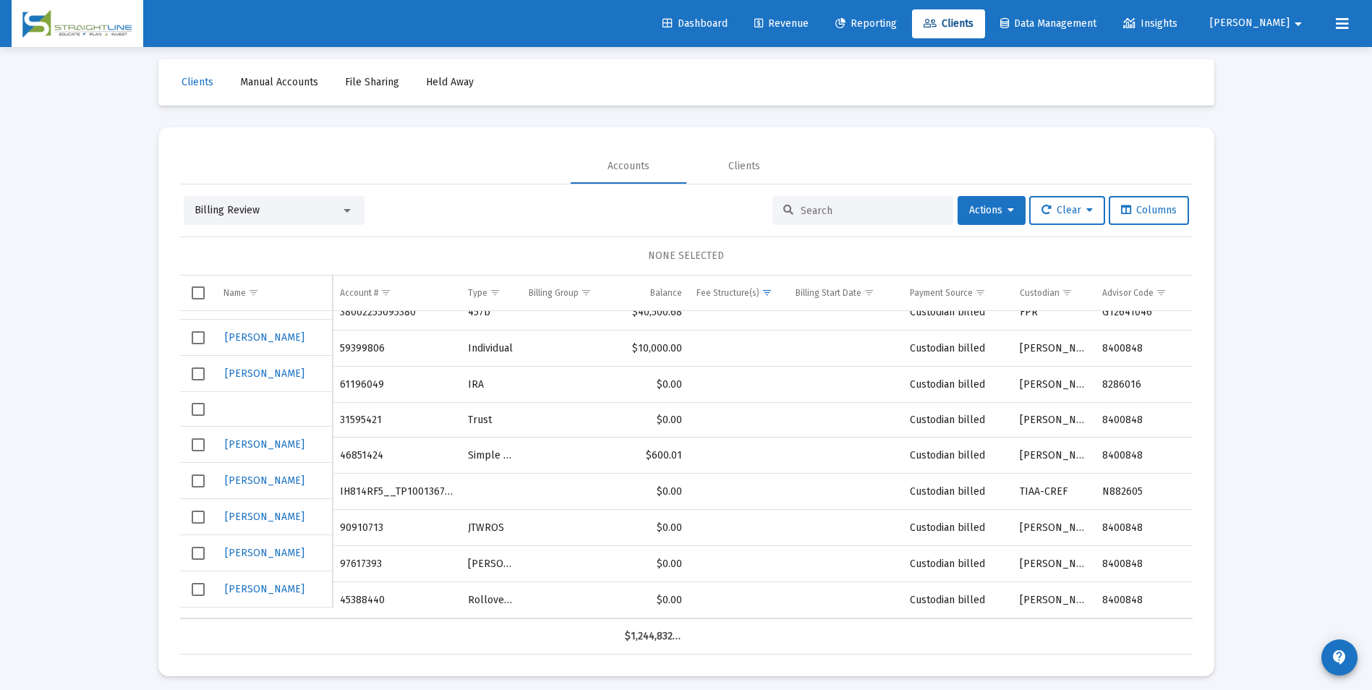
scroll to position [17, 0]
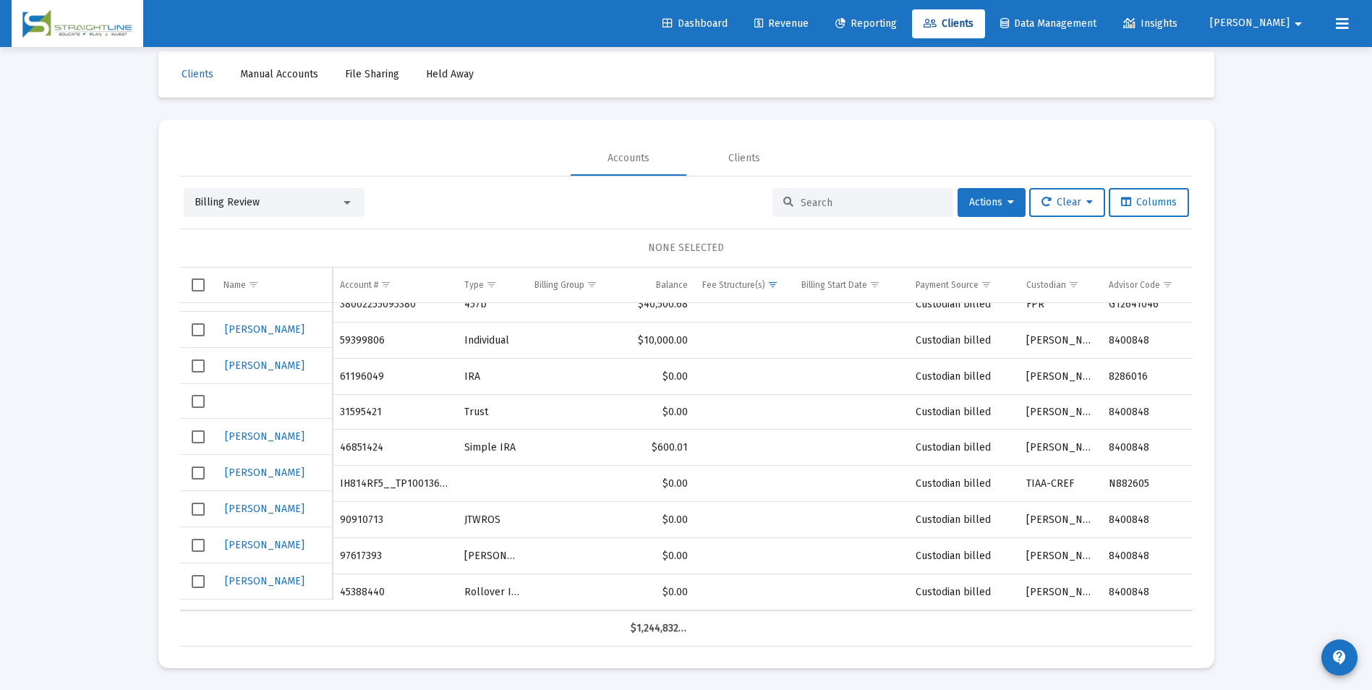
click at [268, 195] on div "Billing Review" at bounding box center [274, 202] width 181 height 29
click at [266, 210] on div "Billing Review" at bounding box center [274, 202] width 181 height 29
click at [268, 198] on div "Billing Review" at bounding box center [268, 202] width 146 height 14
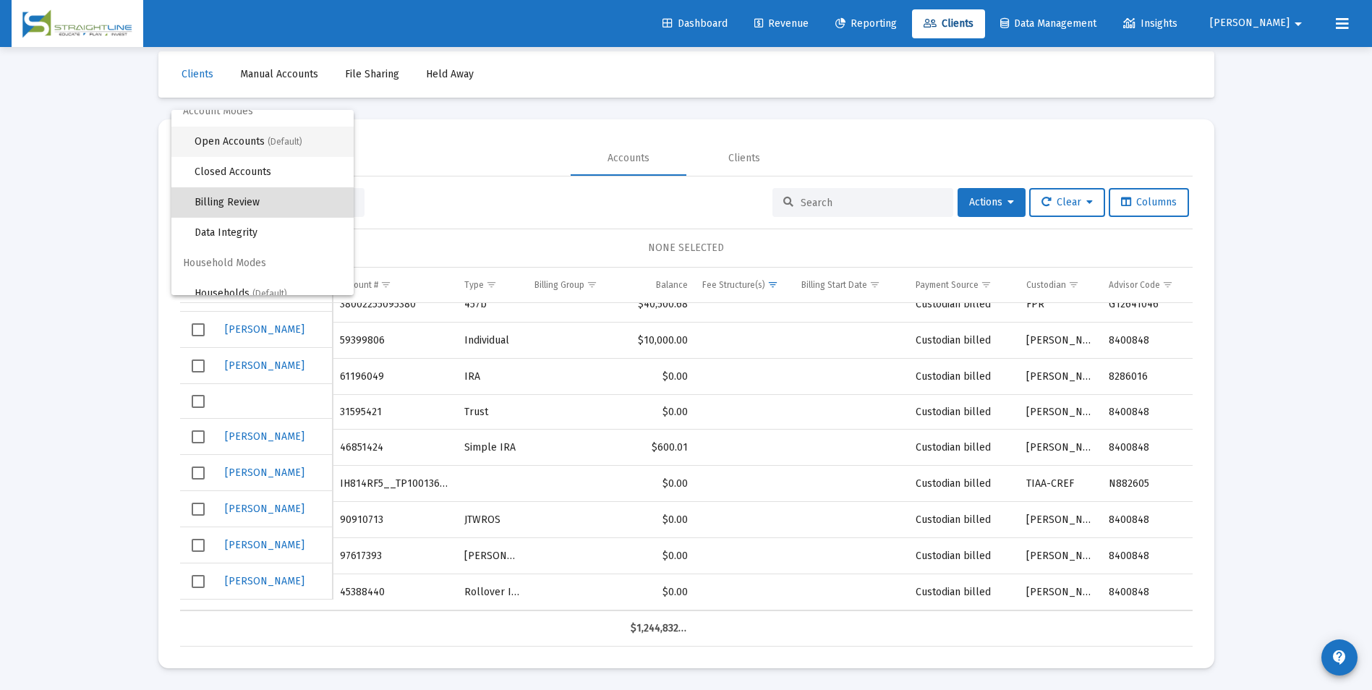
click at [268, 140] on span "(Default)" at bounding box center [285, 142] width 35 height 10
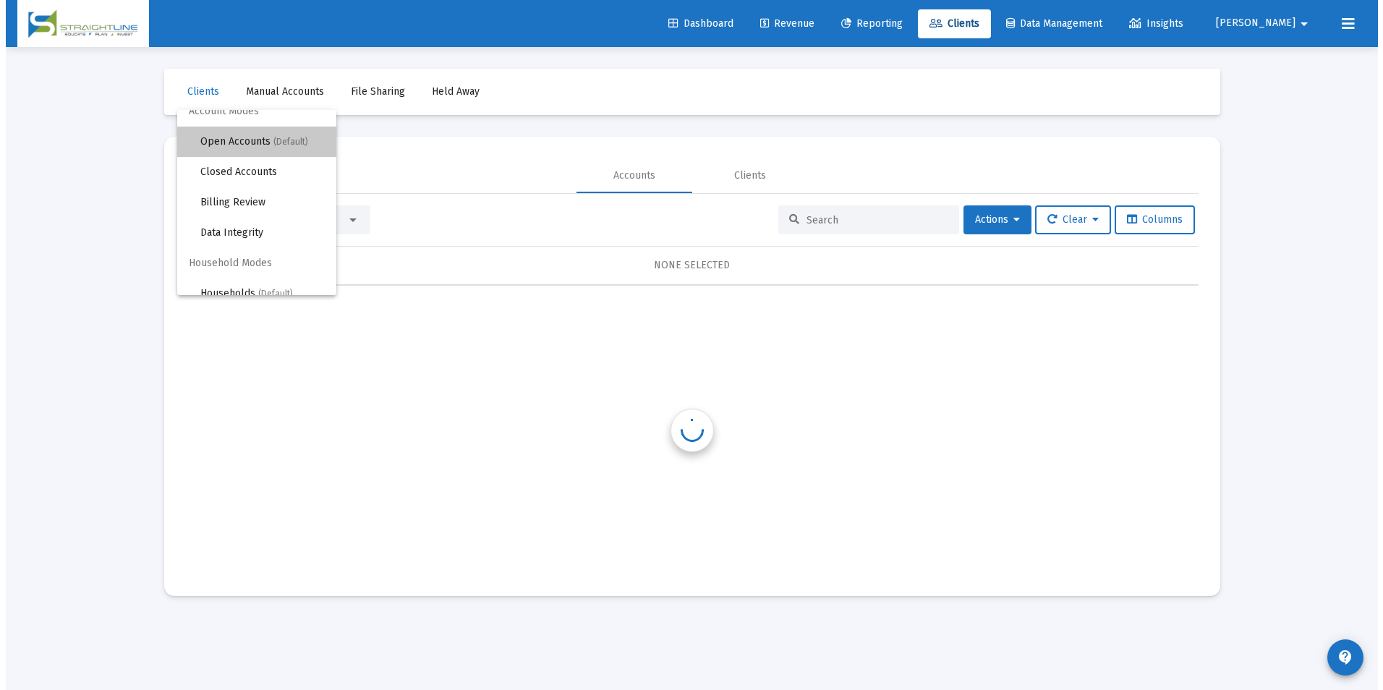
scroll to position [0, 0]
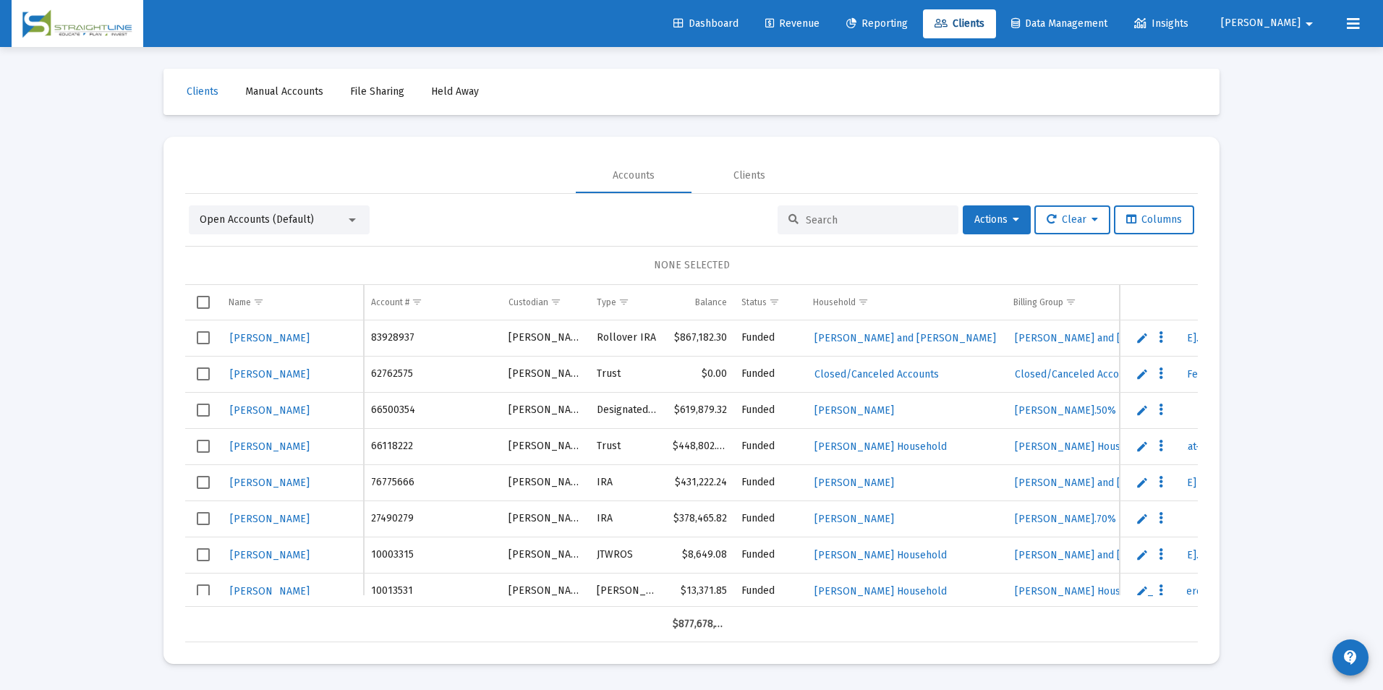
click at [898, 217] on input at bounding box center [877, 220] width 142 height 12
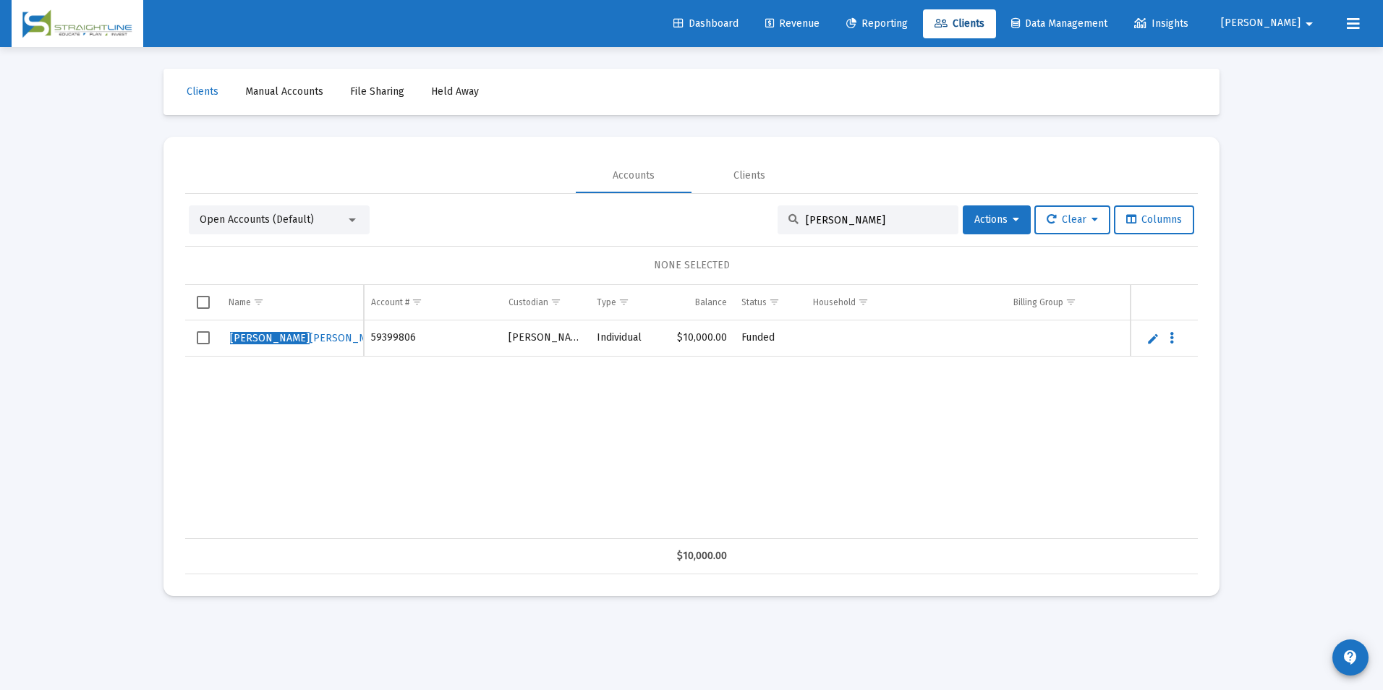
type input "Kristopher"
click at [1154, 341] on link "Edit" at bounding box center [1152, 338] width 13 height 13
drag, startPoint x: 326, startPoint y: 346, endPoint x: 199, endPoint y: 359, distance: 127.9
click at [199, 359] on tr "KRISTOPHER WILSON" at bounding box center [691, 345] width 1013 height 50
type input "[PERSON_NAME]"
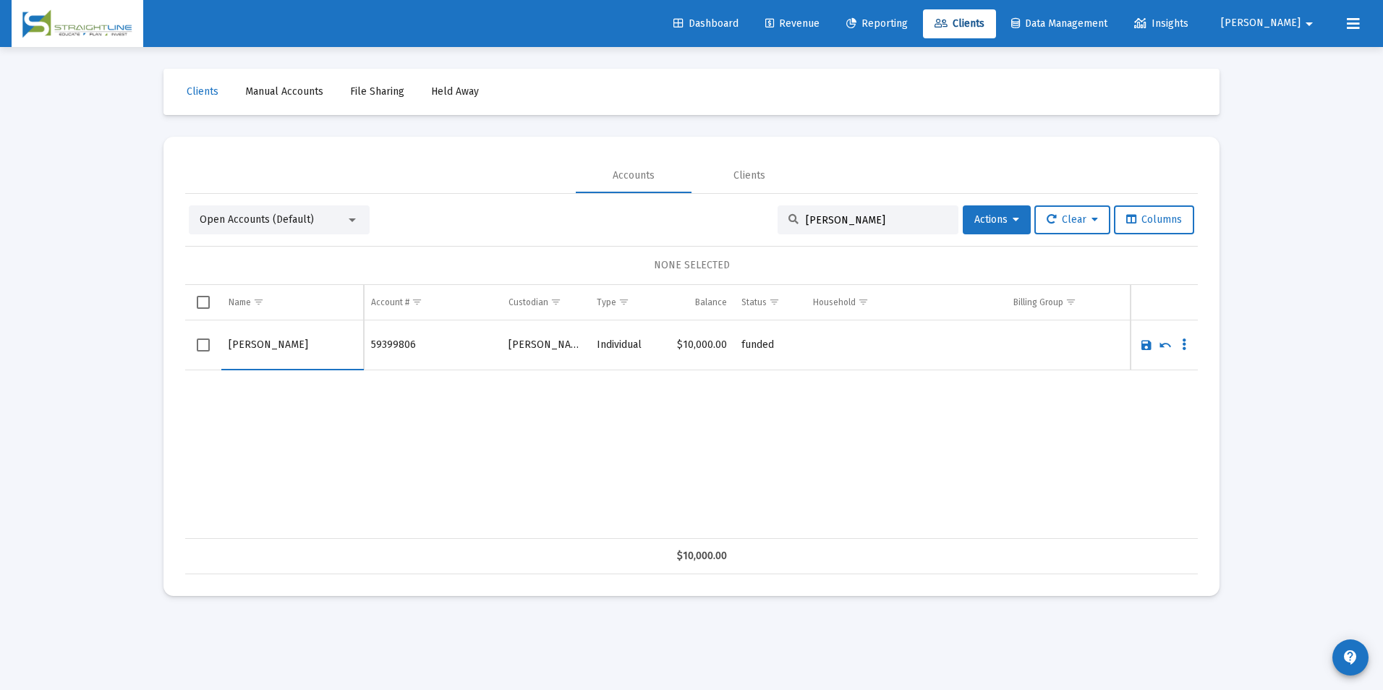
click at [1146, 343] on link "Save" at bounding box center [1146, 344] width 13 height 13
click at [259, 223] on span "Open Accounts (Default)" at bounding box center [257, 219] width 114 height 12
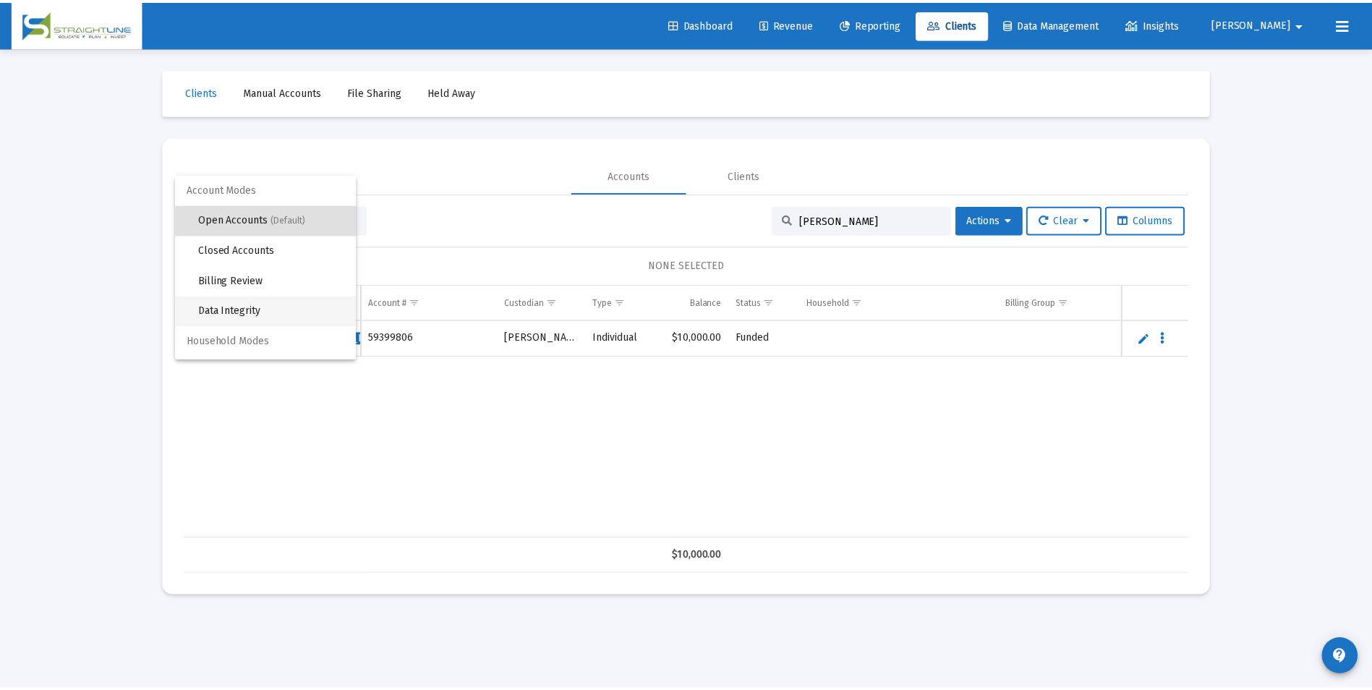
scroll to position [27, 0]
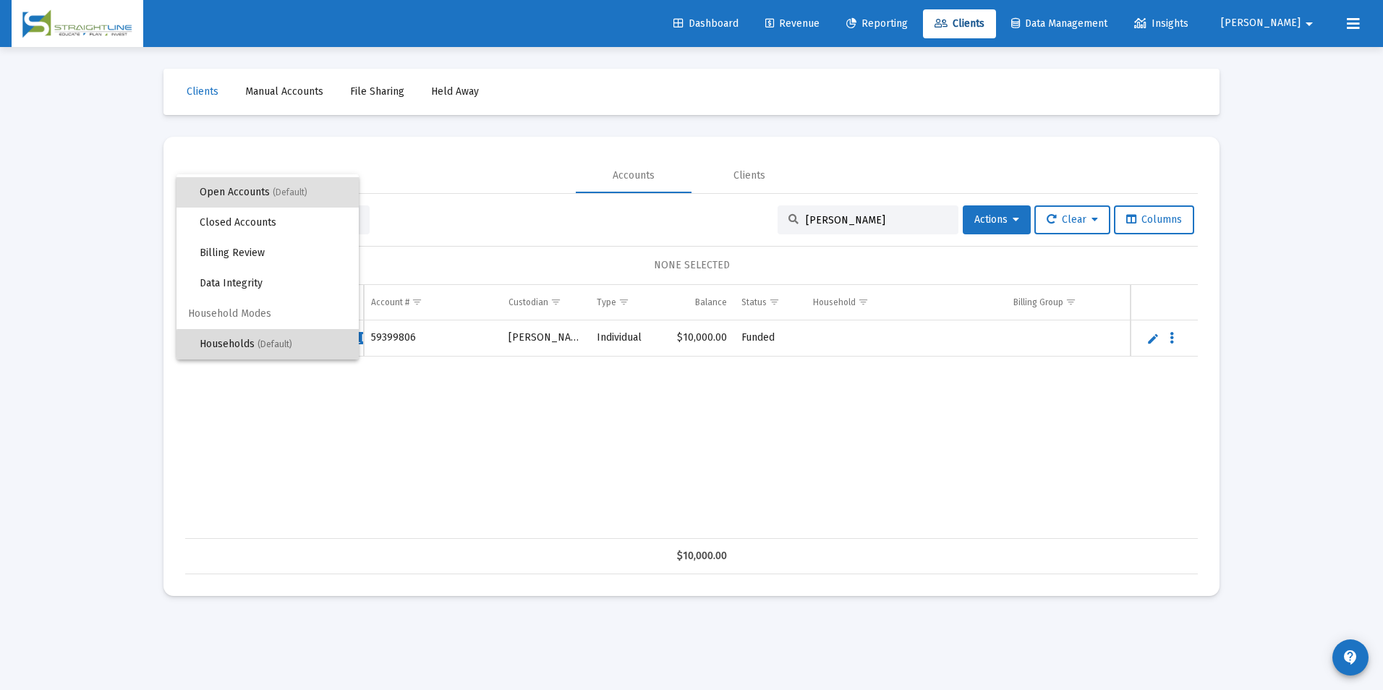
click at [278, 348] on span "(Default)" at bounding box center [274, 344] width 35 height 10
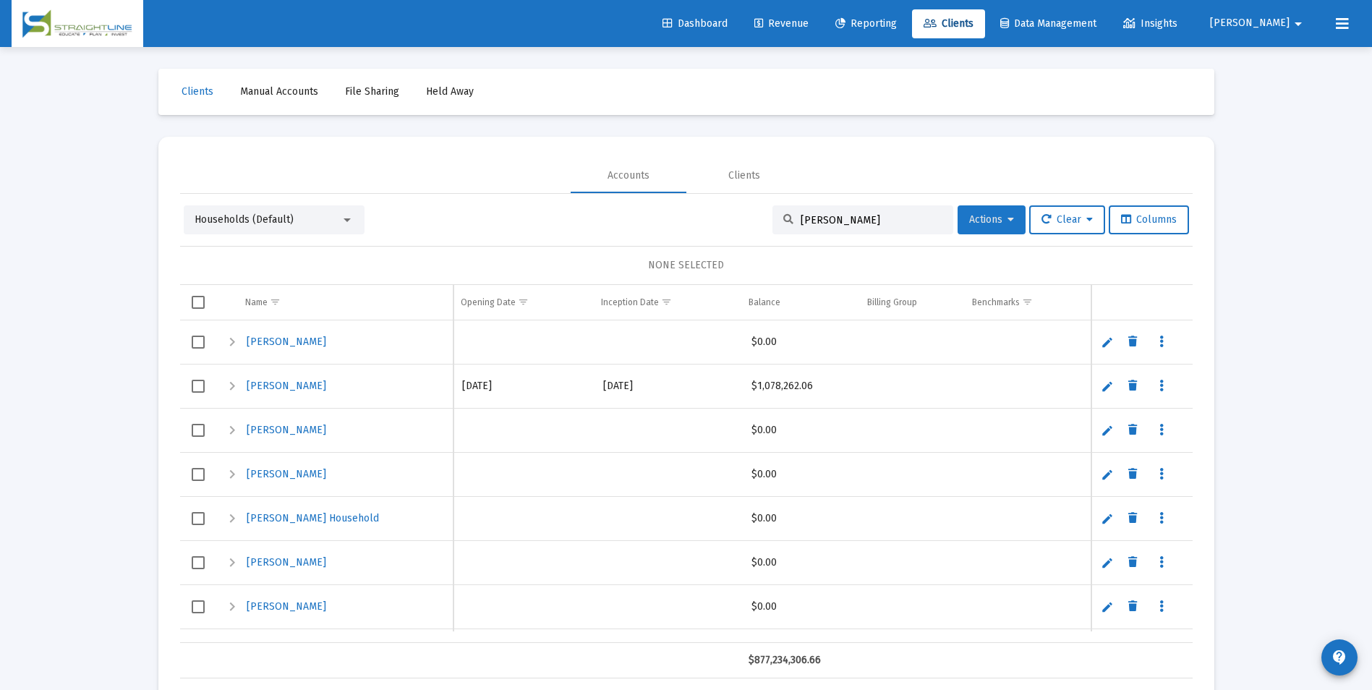
click at [958, 230] on button "Actions" at bounding box center [992, 219] width 68 height 29
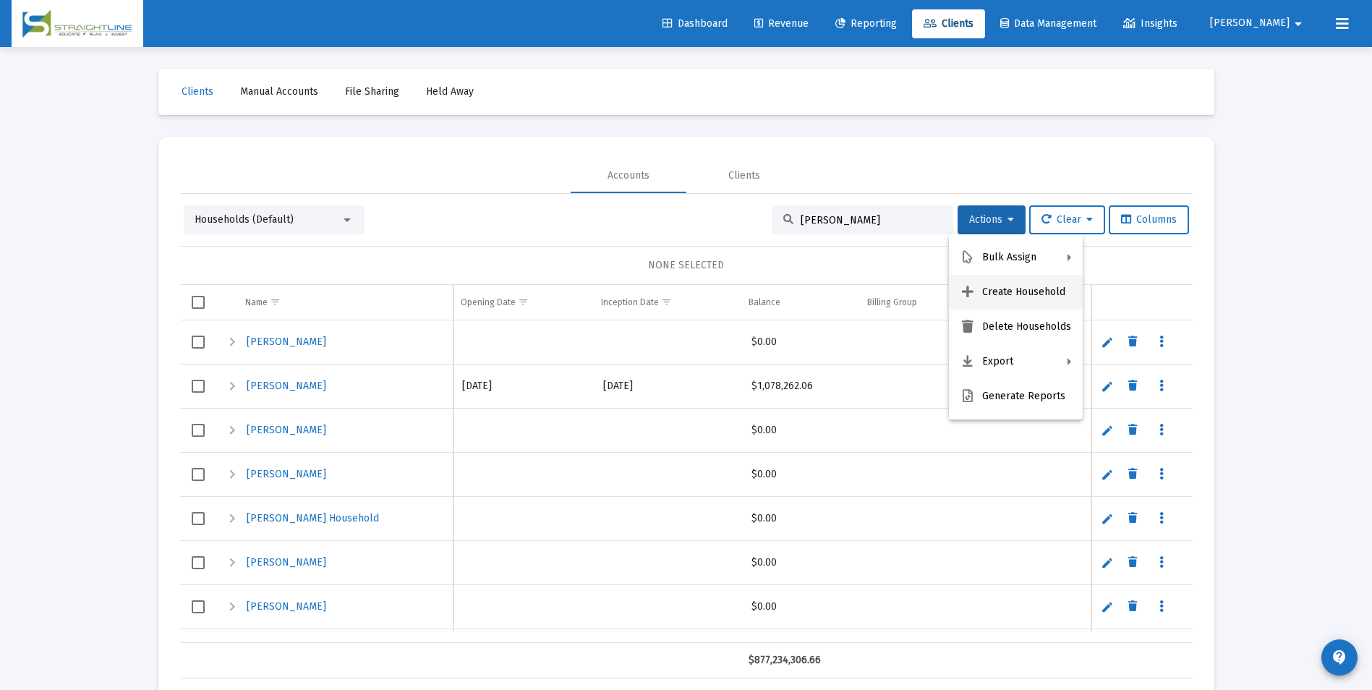
click at [1014, 294] on button "Create Household" at bounding box center [1016, 292] width 134 height 35
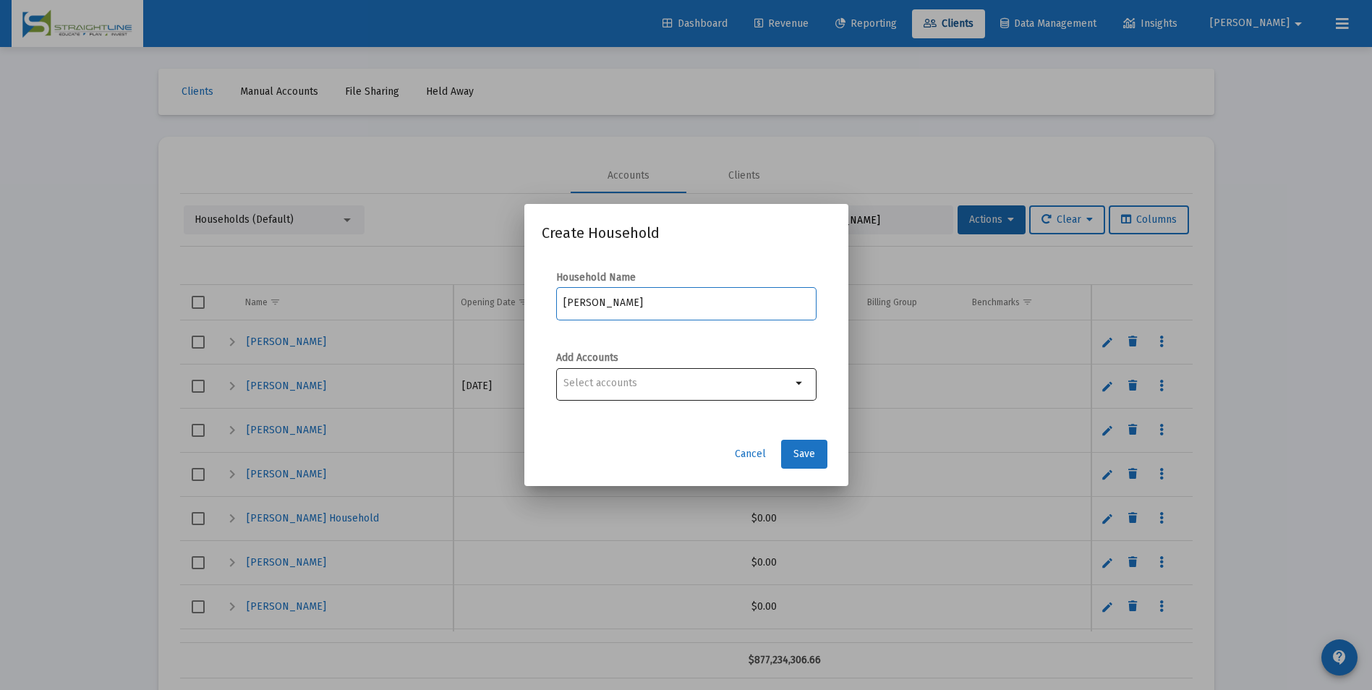
type input "[PERSON_NAME]"
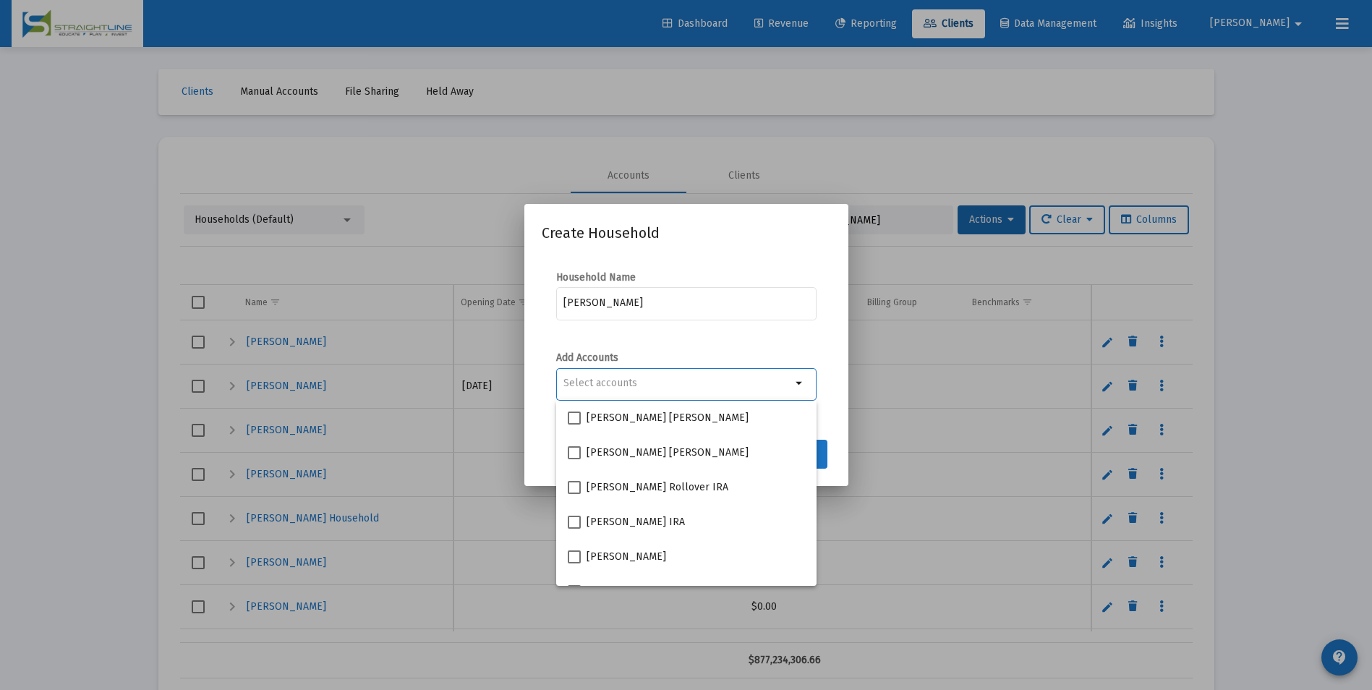
click at [775, 378] on input "Selection" at bounding box center [677, 384] width 228 height 12
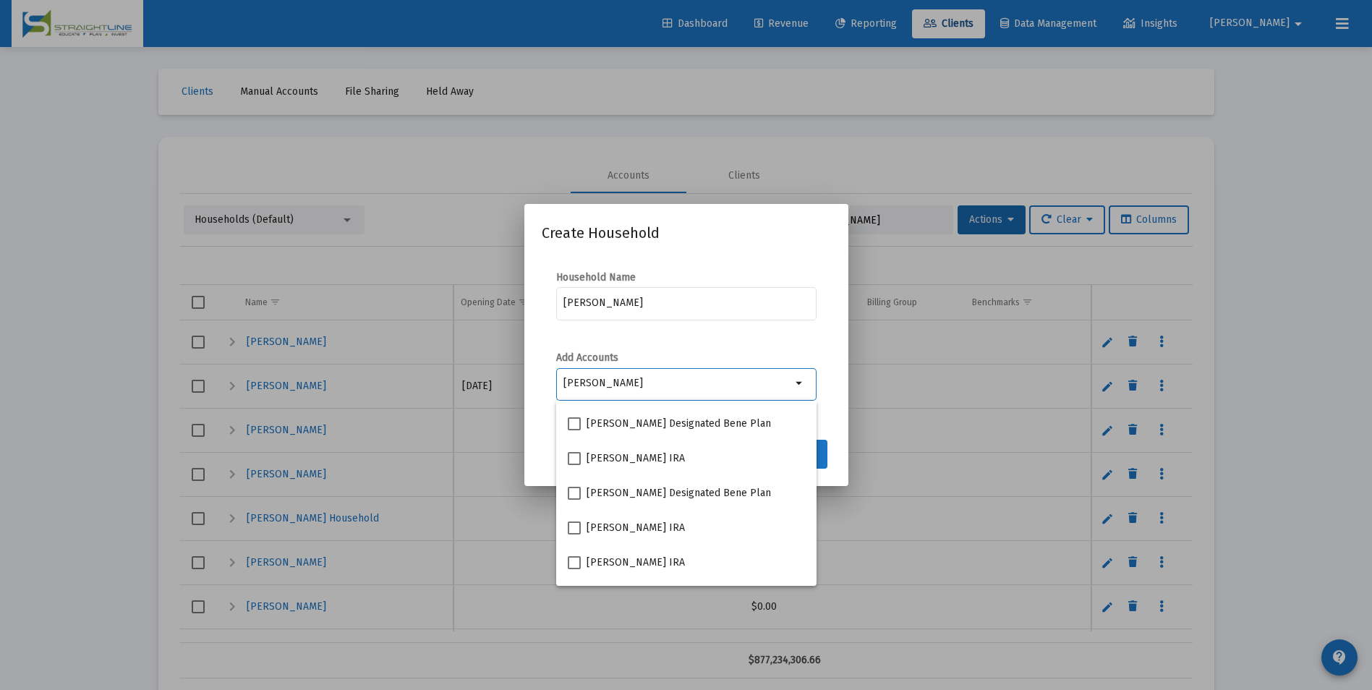
scroll to position [145, 0]
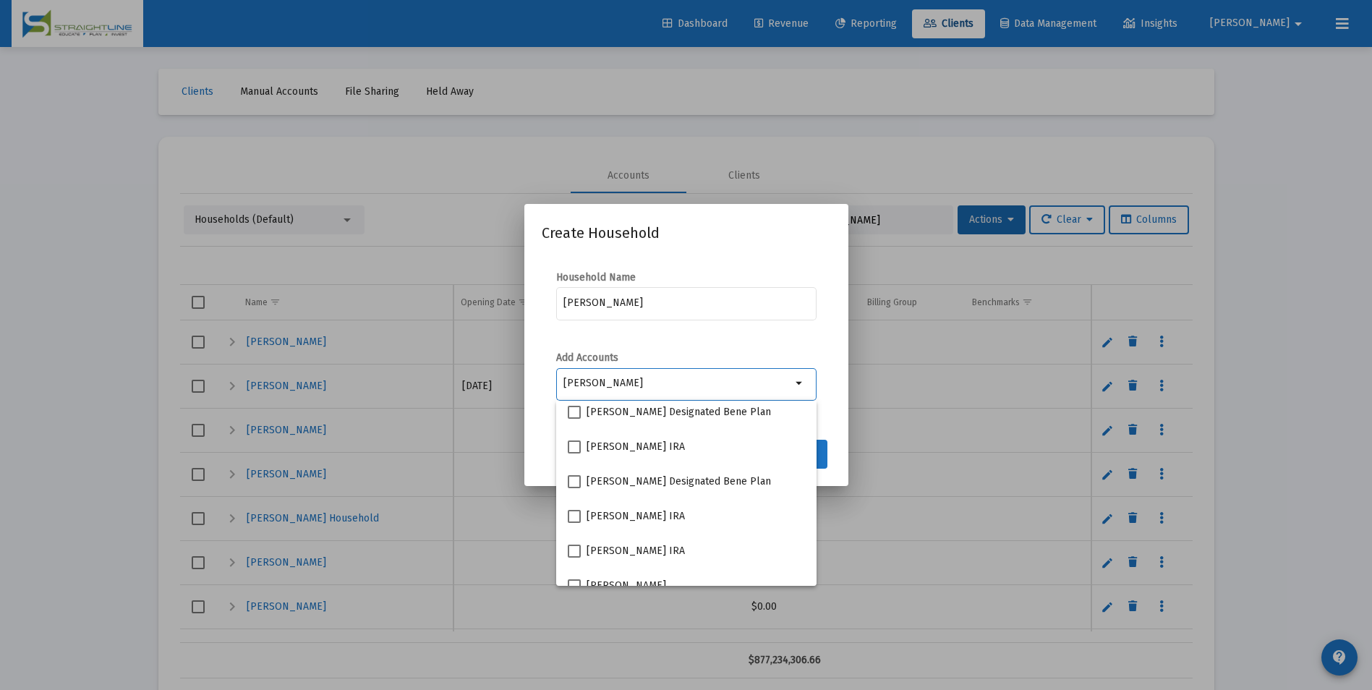
type input "[PERSON_NAME]"
click at [833, 406] on mat-dialog-content "Household Name Wilson, Kristopher Household Add Accounts Wilson arrow_drop_down" at bounding box center [686, 343] width 324 height 175
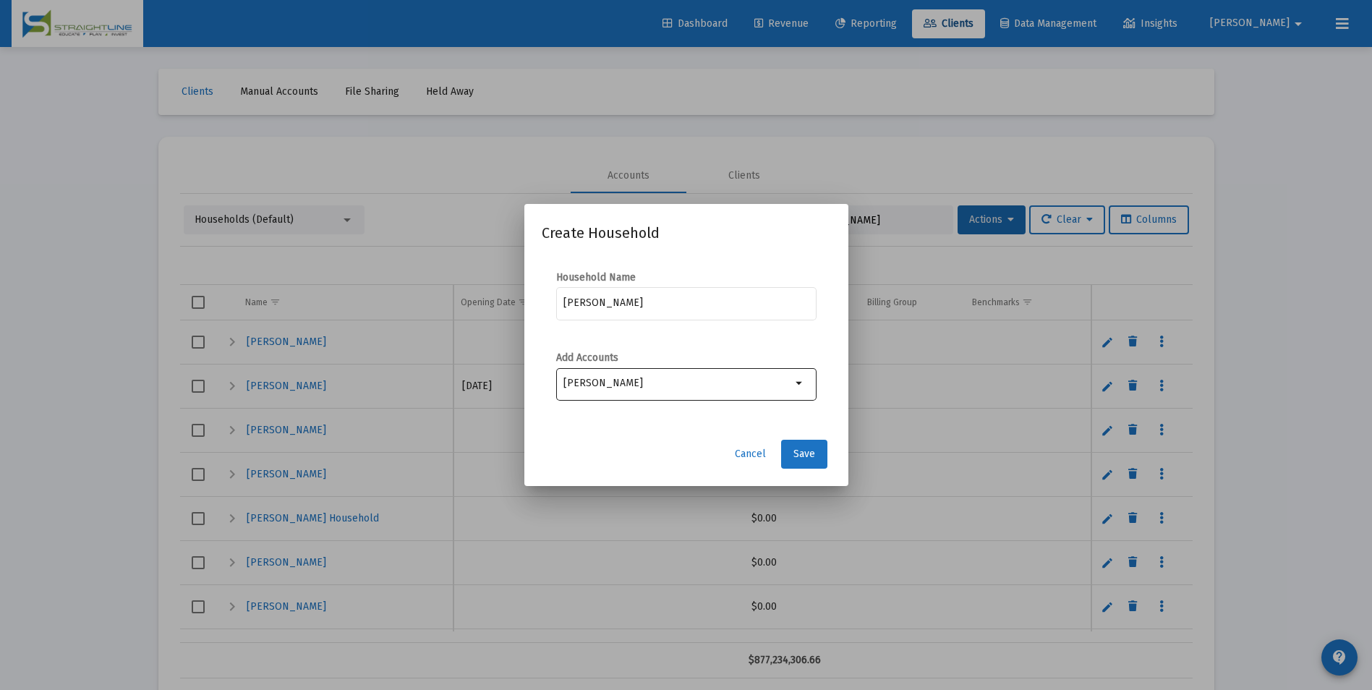
click at [698, 380] on input "[PERSON_NAME]" at bounding box center [677, 384] width 228 height 12
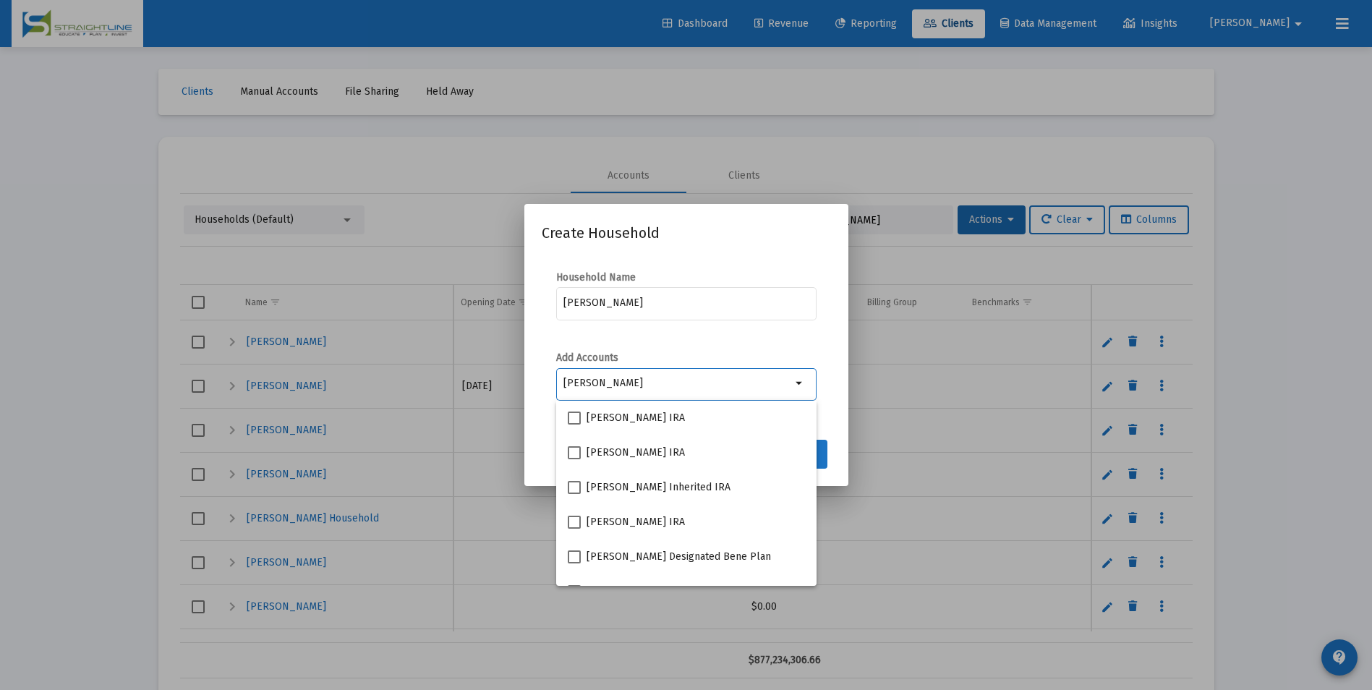
drag, startPoint x: 698, startPoint y: 380, endPoint x: 568, endPoint y: 376, distance: 129.5
click at [568, 376] on div "[PERSON_NAME]" at bounding box center [678, 383] width 234 height 17
click at [824, 461] on button "Save" at bounding box center [804, 454] width 46 height 29
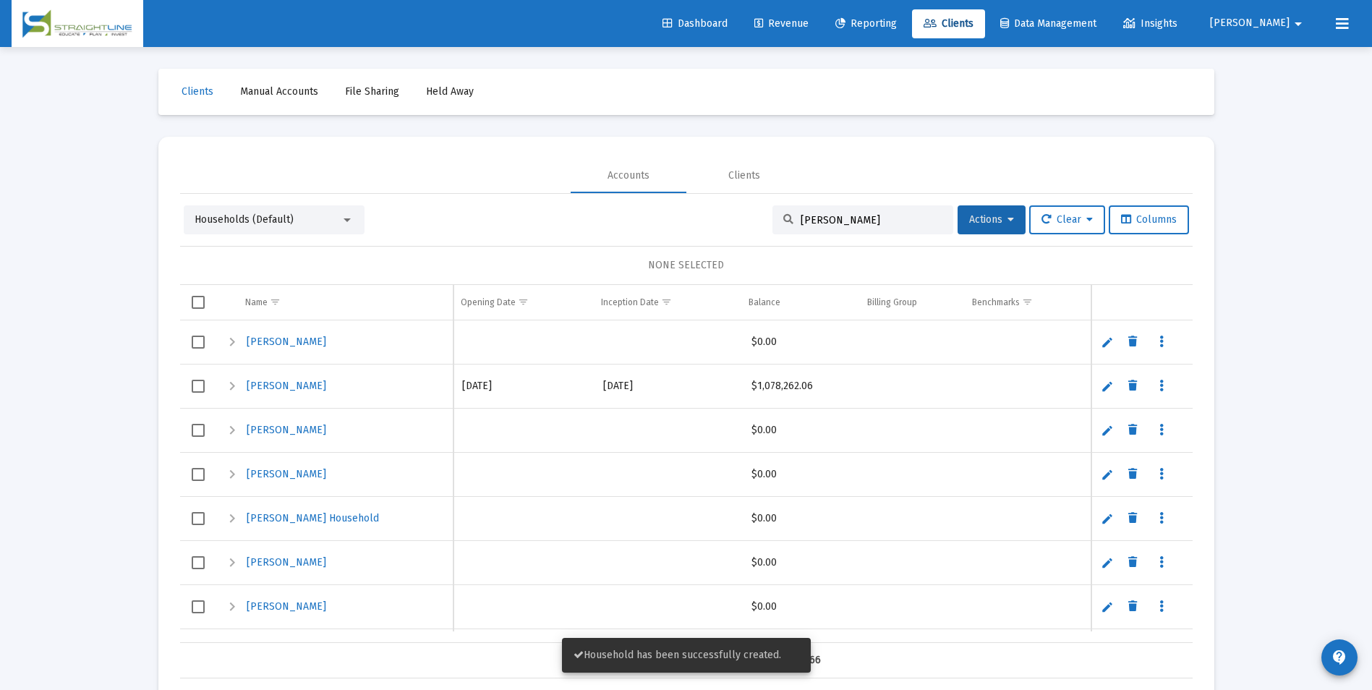
click at [283, 223] on span "Households (Default)" at bounding box center [244, 219] width 99 height 12
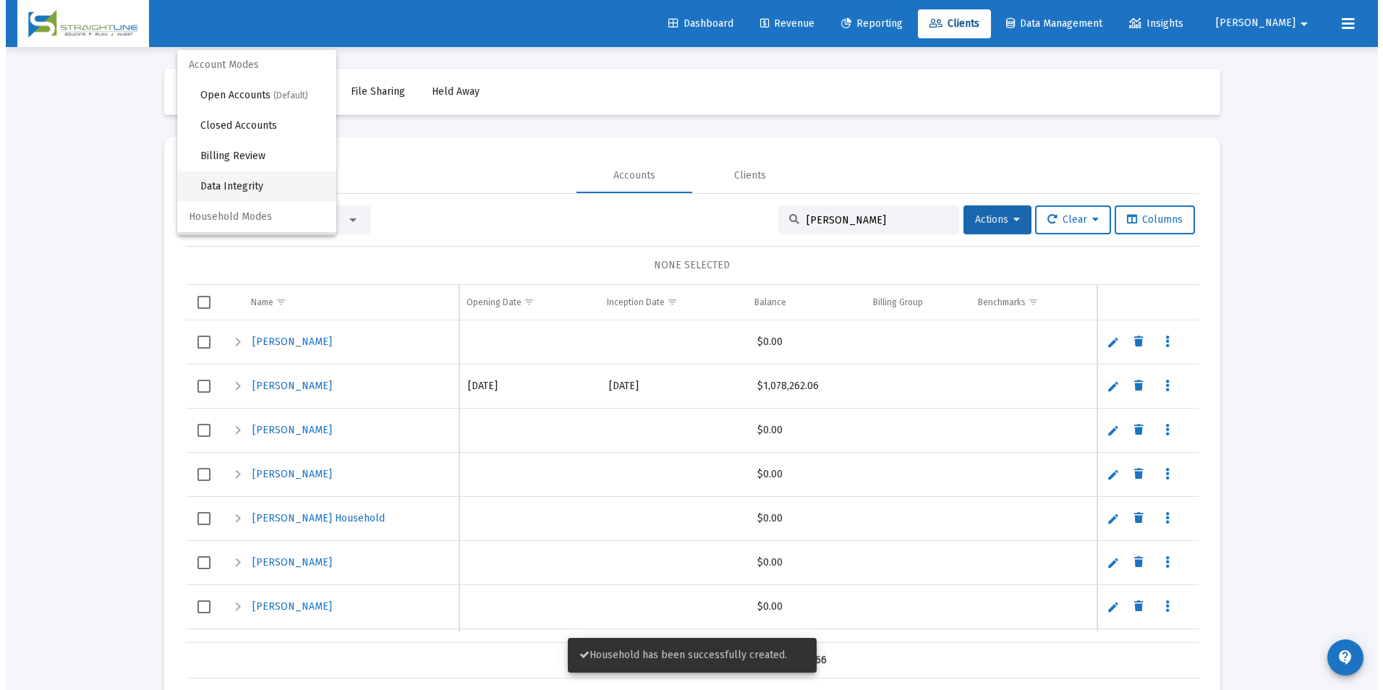
scroll to position [27, 0]
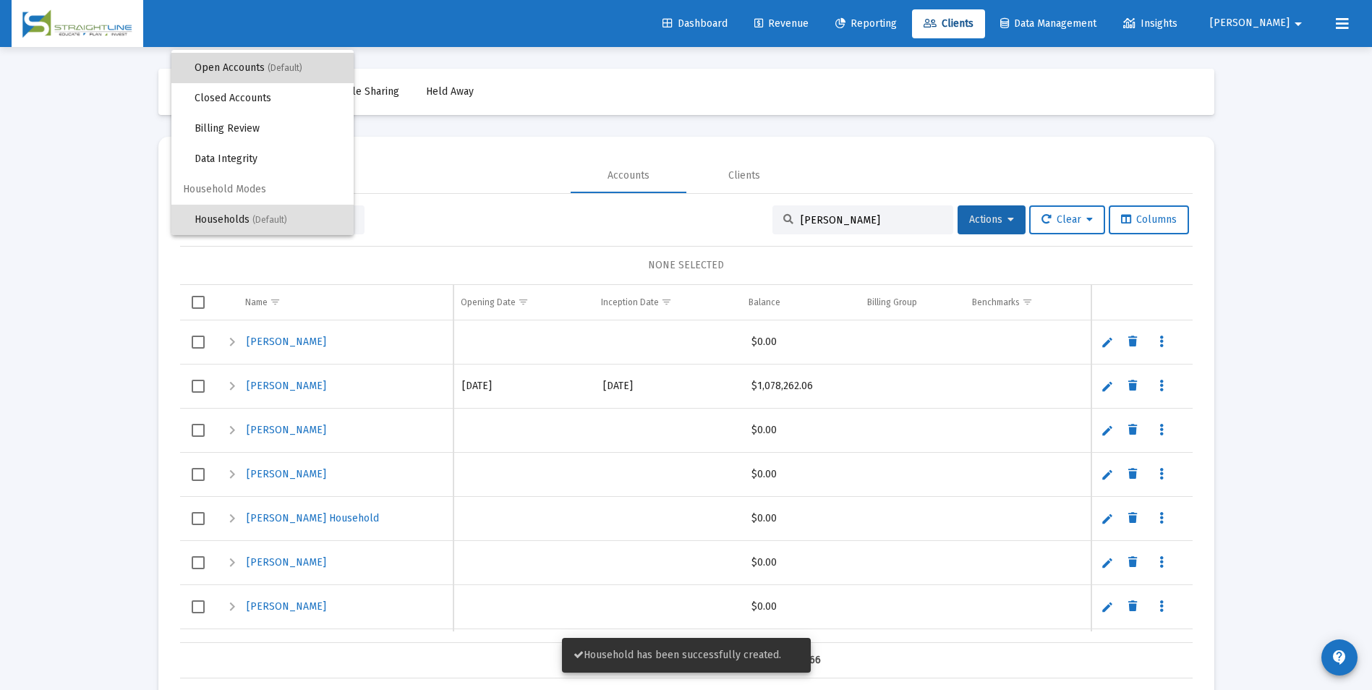
click at [266, 63] on span "Open Accounts (Default)" at bounding box center [269, 68] width 148 height 30
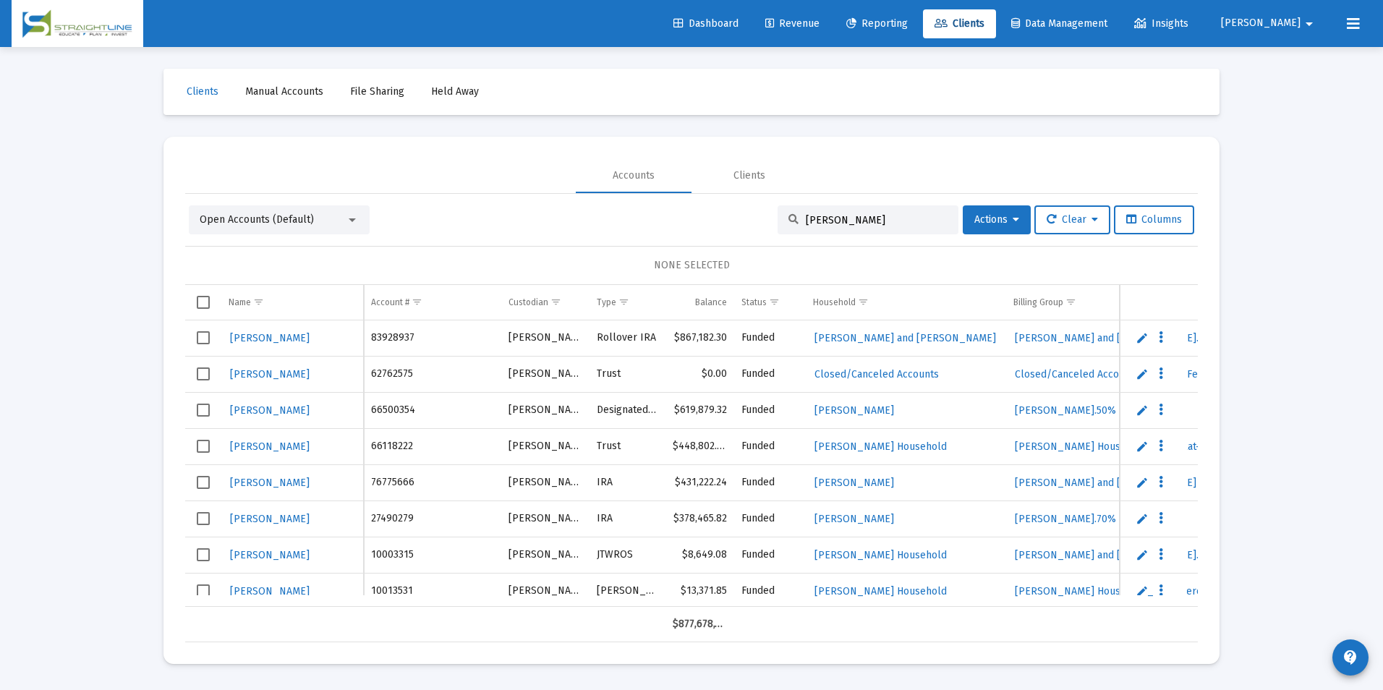
drag, startPoint x: 872, startPoint y: 223, endPoint x: 810, endPoint y: 214, distance: 62.8
click at [810, 214] on input "Kristopher" at bounding box center [877, 220] width 142 height 12
drag, startPoint x: 849, startPoint y: 216, endPoint x: 686, endPoint y: 197, distance: 164.6
click at [686, 197] on div "Open Accounts (Default) Kristopher Actions Clear Columns NONE SELECTED Name Nam…" at bounding box center [691, 418] width 1013 height 448
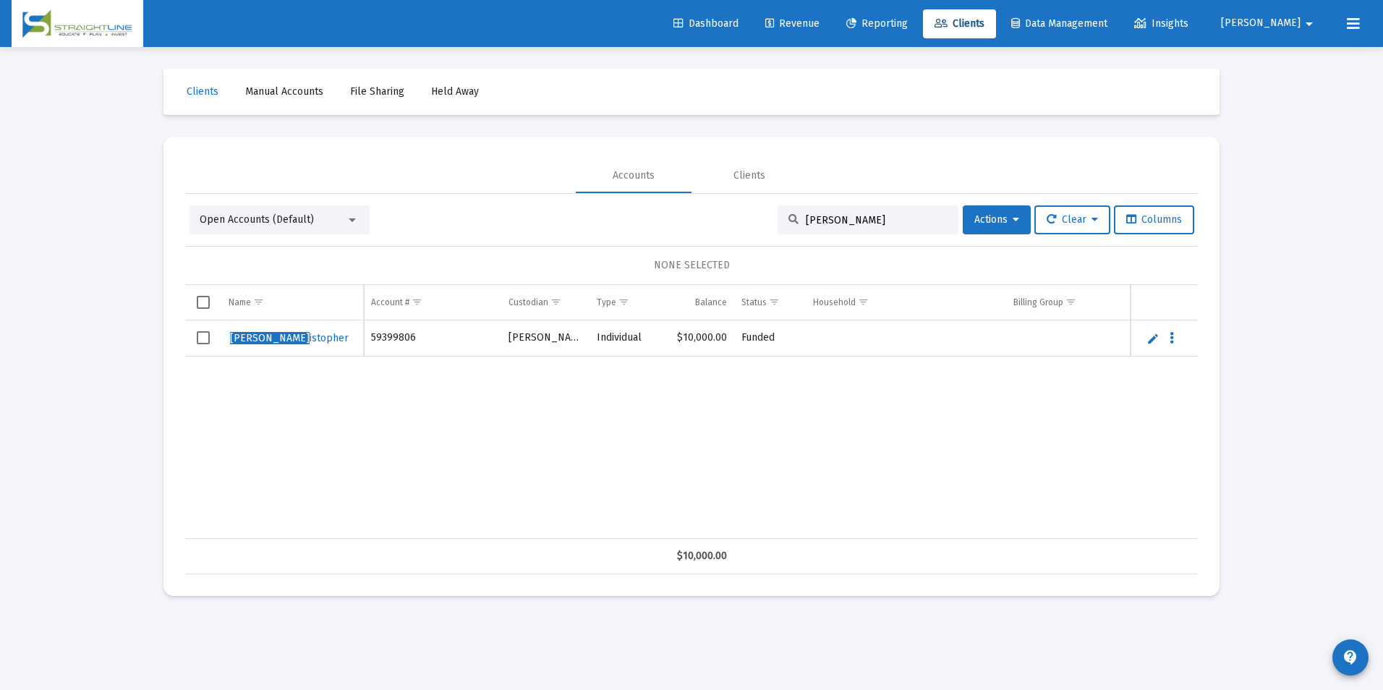
type input "[PERSON_NAME]"
click at [201, 341] on span "Select row" at bounding box center [203, 337] width 13 height 13
click at [981, 218] on span "Actions" at bounding box center [996, 219] width 45 height 12
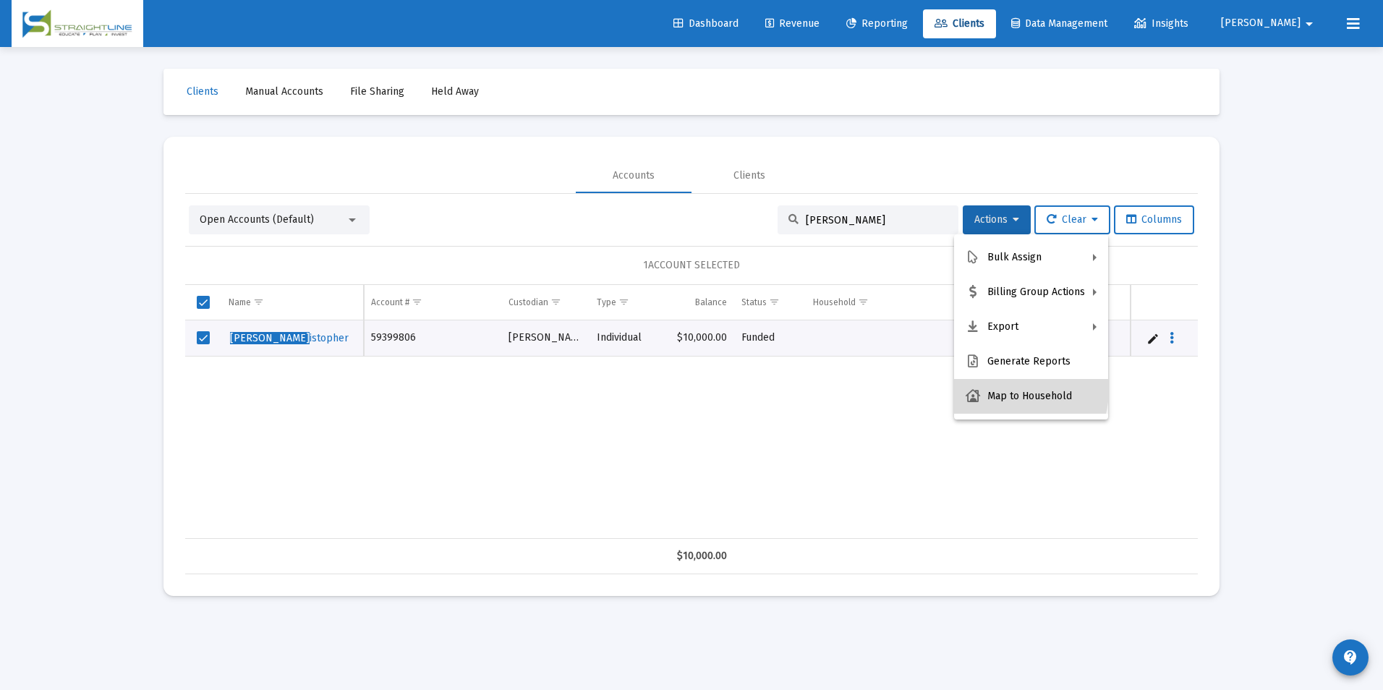
click at [1010, 391] on button "Map to Household" at bounding box center [1031, 396] width 154 height 35
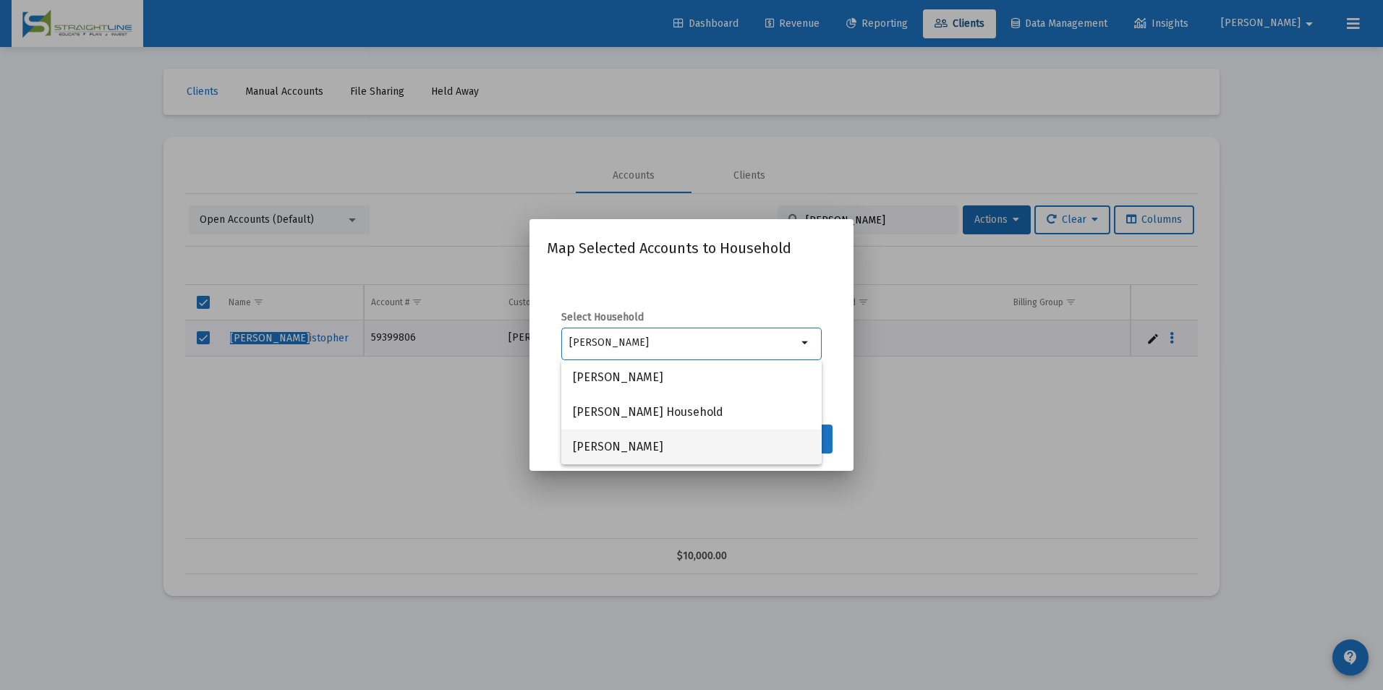
click at [683, 440] on span "[PERSON_NAME]" at bounding box center [691, 447] width 237 height 35
type input "[PERSON_NAME]"
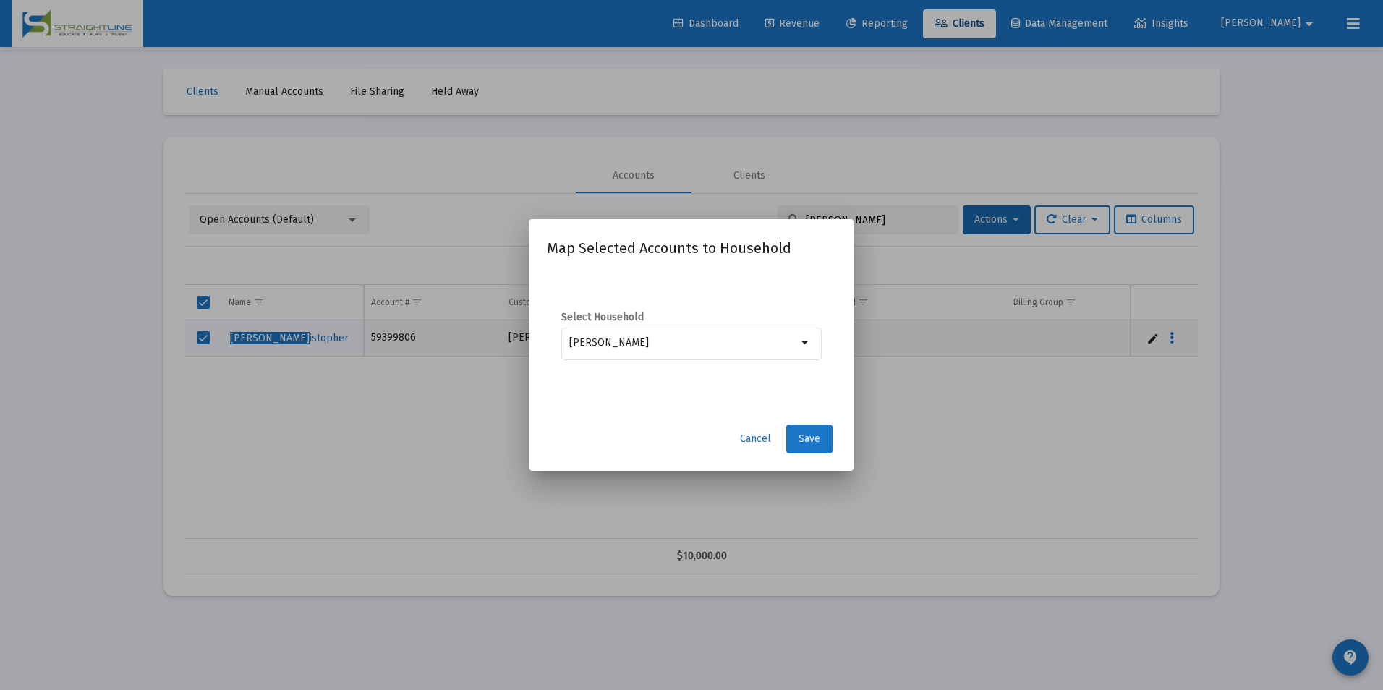
click at [817, 445] on button "Save" at bounding box center [809, 439] width 46 height 29
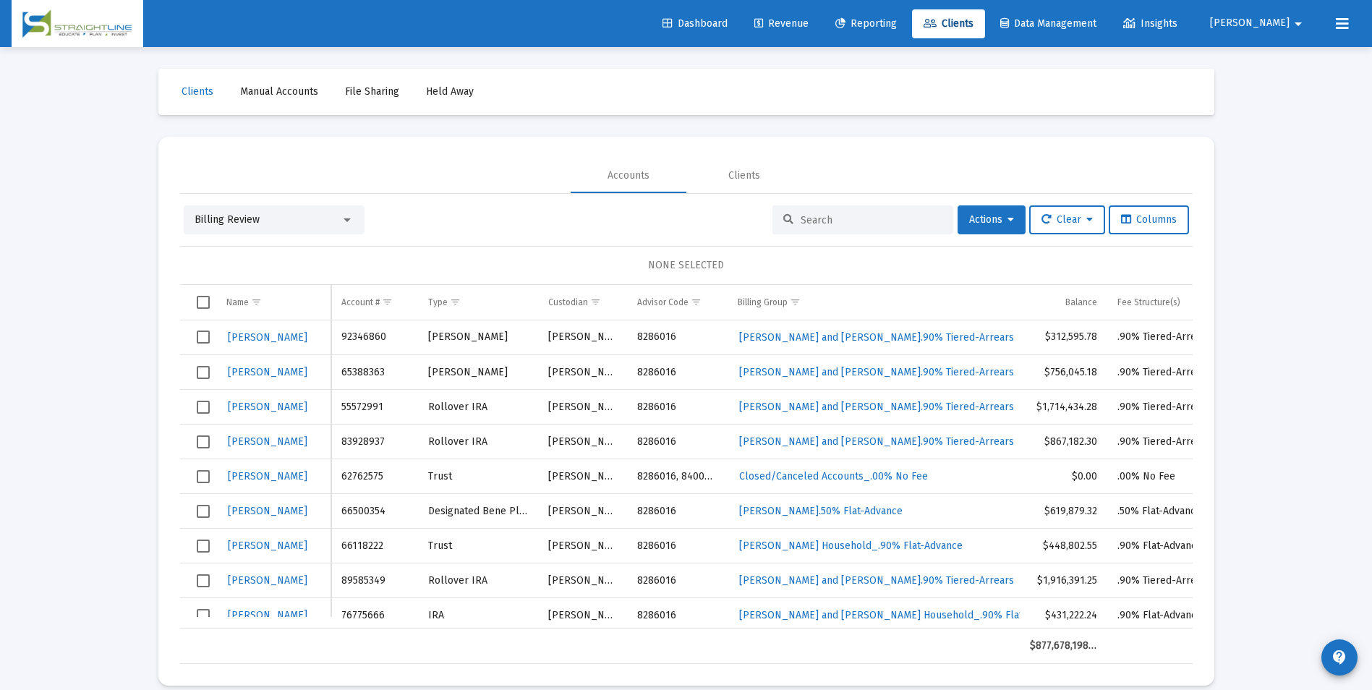
click at [329, 211] on div "Billing Review" at bounding box center [274, 219] width 181 height 29
click at [322, 228] on div "Billing Review" at bounding box center [274, 219] width 181 height 29
click at [318, 216] on div "Billing Review" at bounding box center [268, 220] width 146 height 14
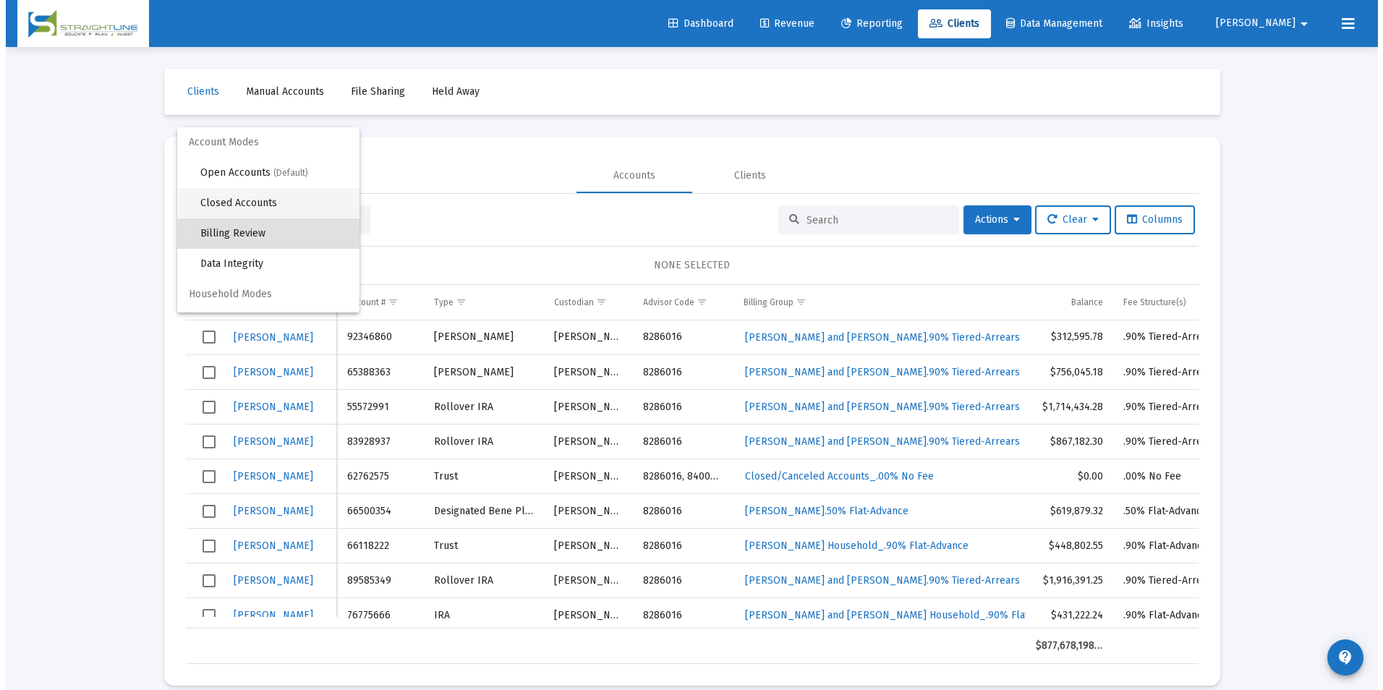
scroll to position [14, 0]
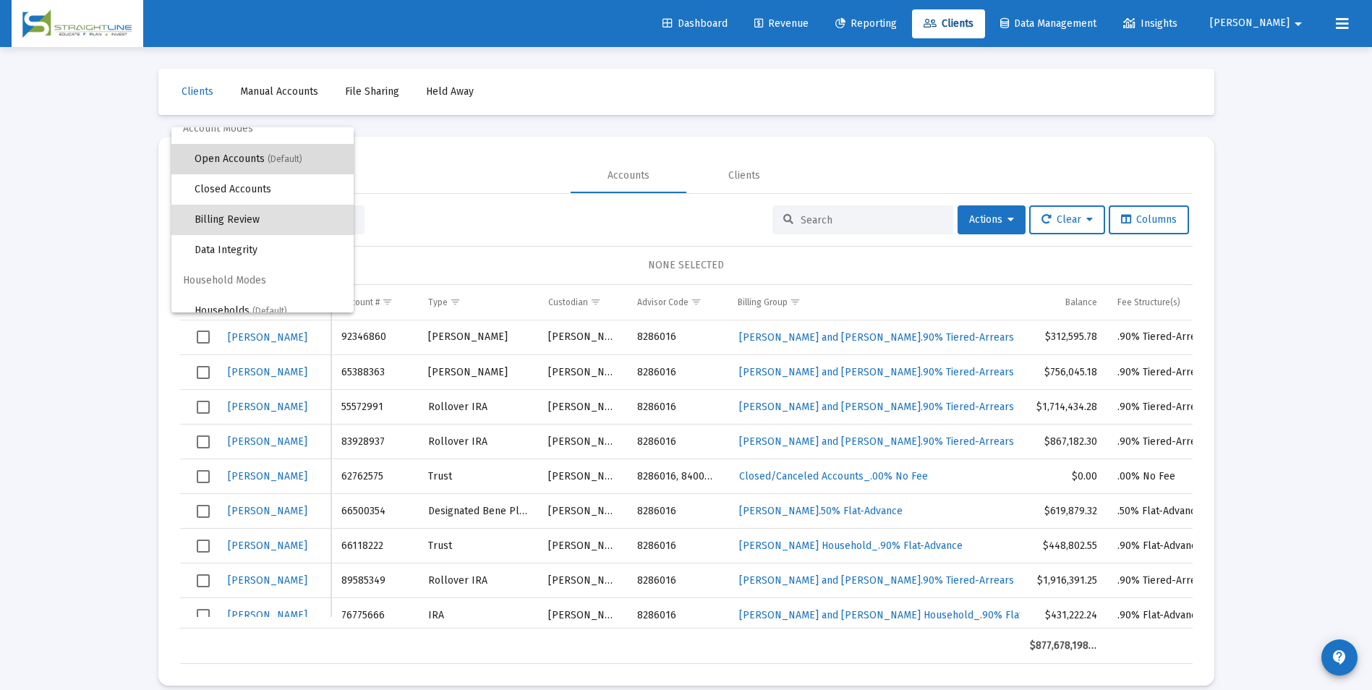
click at [291, 155] on span "(Default)" at bounding box center [285, 159] width 35 height 10
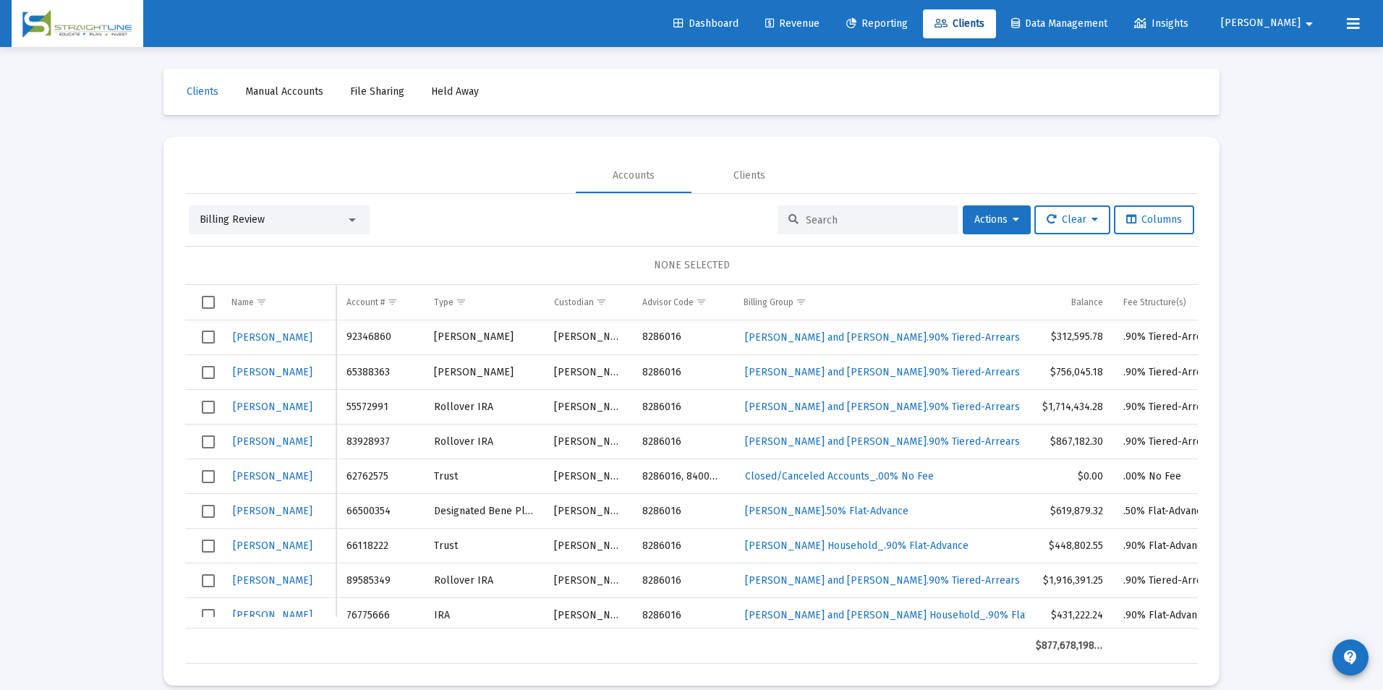
scroll to position [0, 0]
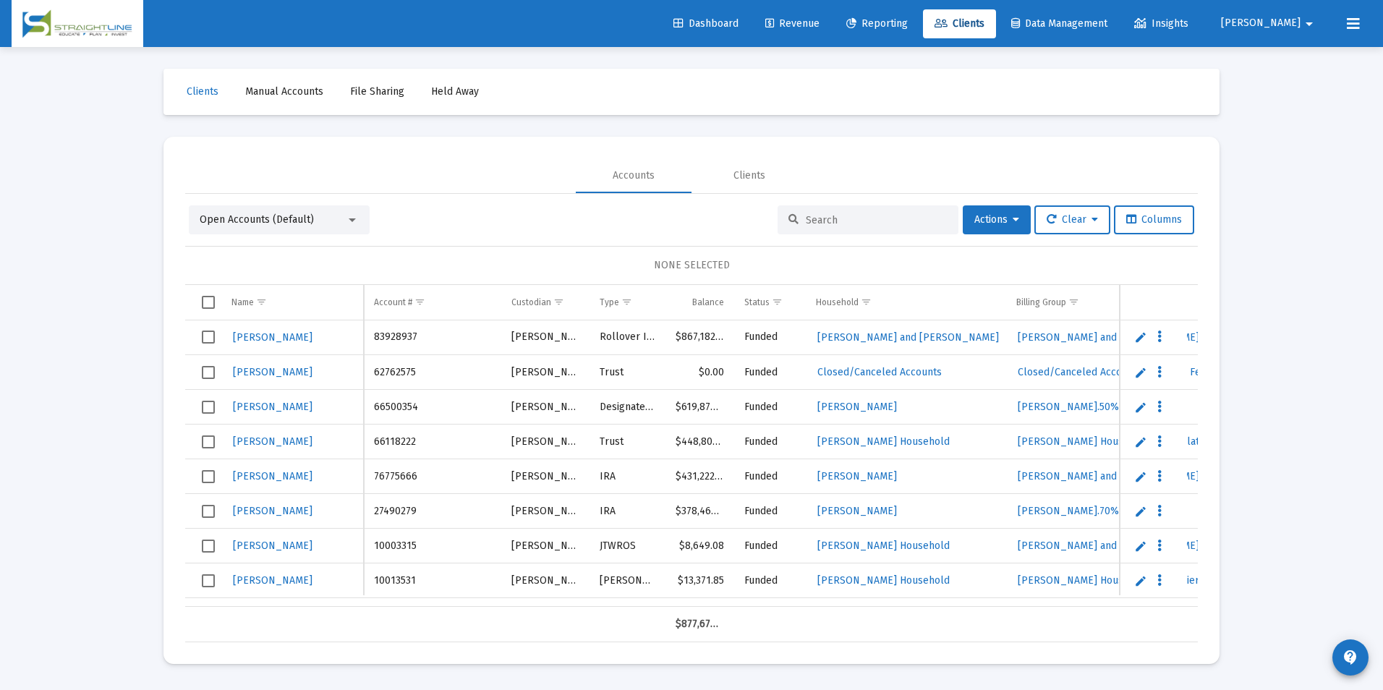
click at [872, 221] on input at bounding box center [877, 220] width 142 height 12
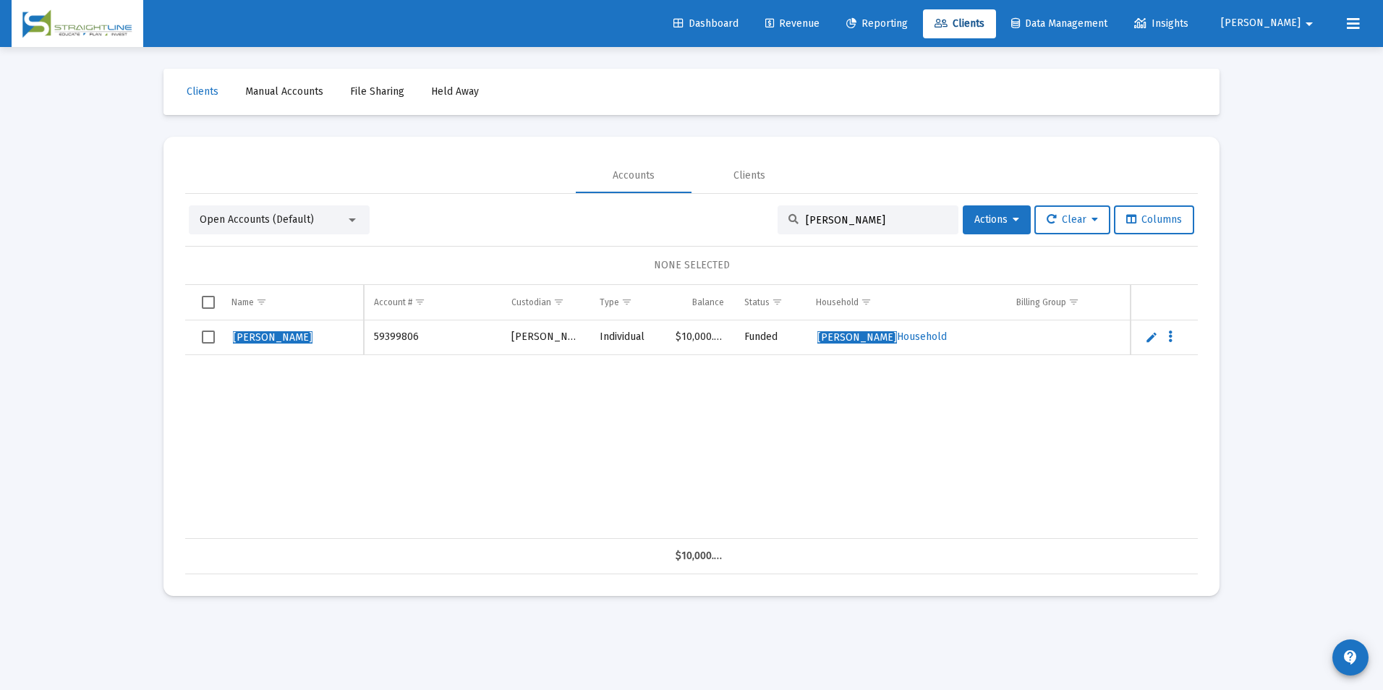
drag, startPoint x: 891, startPoint y: 221, endPoint x: 597, endPoint y: 222, distance: 293.6
click at [597, 222] on div "Open Accounts (Default) Wilson, Kristopher Actions Clear Columns" at bounding box center [691, 219] width 1005 height 29
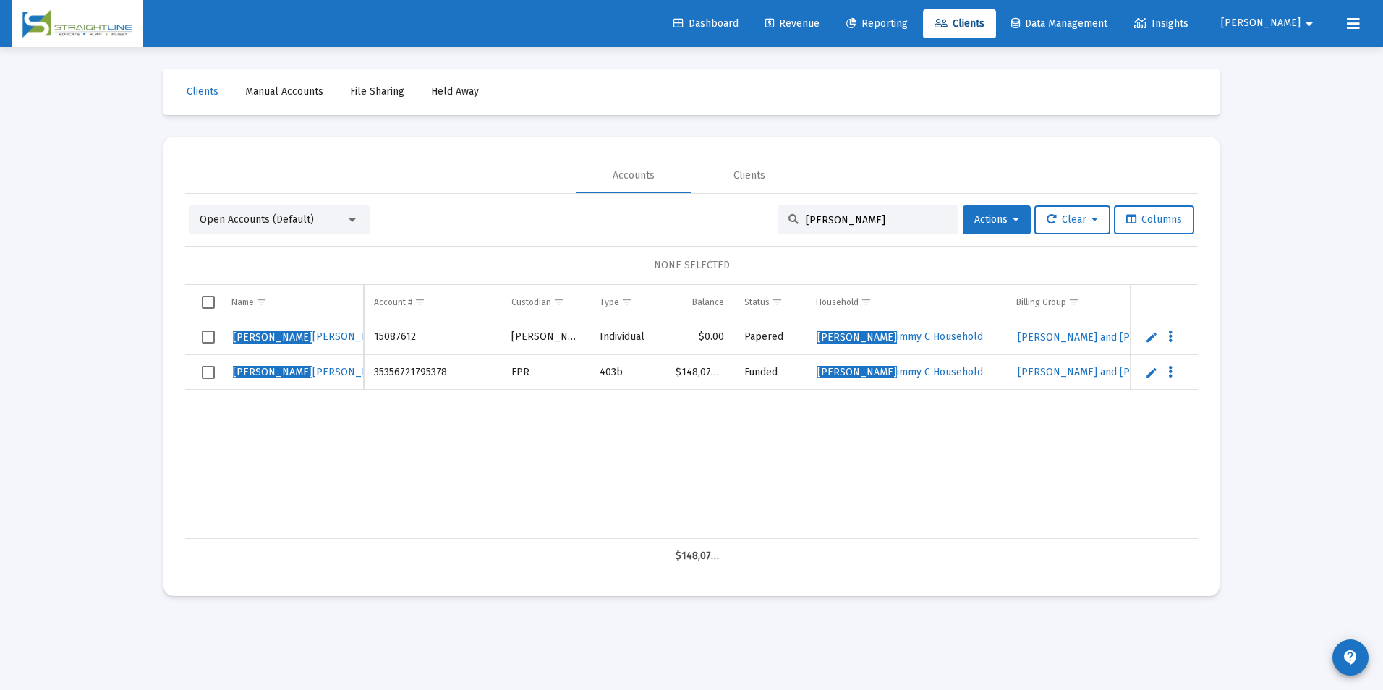
drag, startPoint x: 879, startPoint y: 220, endPoint x: 665, endPoint y: 199, distance: 215.1
click at [665, 199] on div "Open Accounts (Default) Bruce, J Actions Clear Columns NONE SELECTED Name Name …" at bounding box center [691, 384] width 1013 height 380
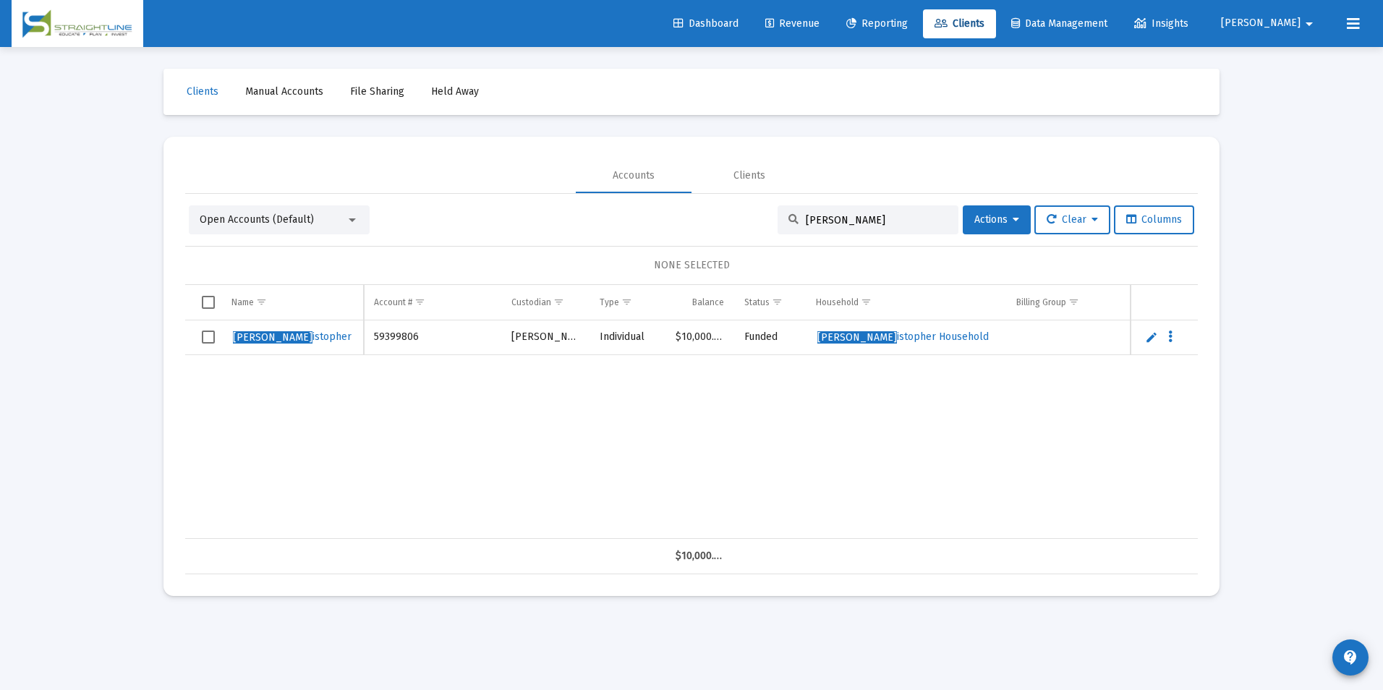
drag, startPoint x: 908, startPoint y: 216, endPoint x: 686, endPoint y: 196, distance: 222.9
click at [686, 196] on div "Open Accounts (Default) Wilson, Kr Actions Clear Columns NONE SELECTED Name Nam…" at bounding box center [691, 384] width 1013 height 380
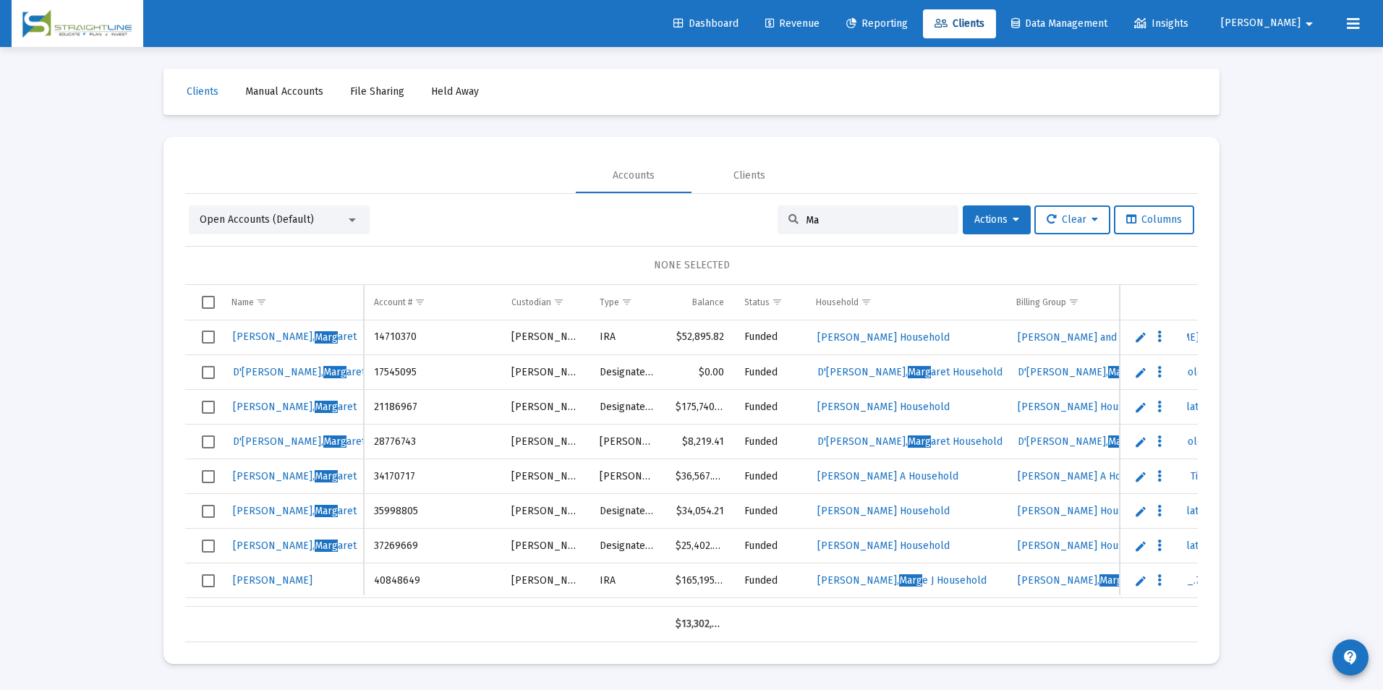
type input "M"
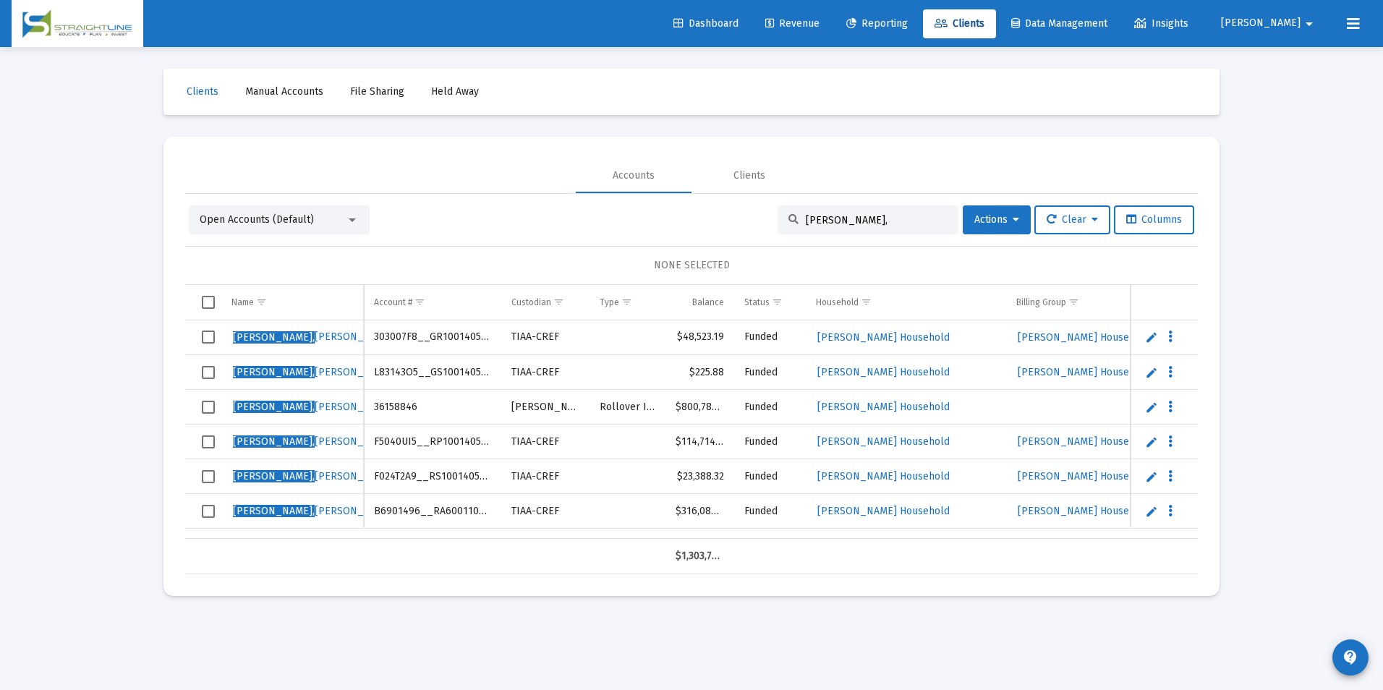
type input "Chen,"
click at [1151, 341] on link "Edit" at bounding box center [1151, 337] width 13 height 13
click at [243, 335] on input "Chen, Margaret" at bounding box center [292, 337] width 142 height 35
drag, startPoint x: 355, startPoint y: 340, endPoint x: 202, endPoint y: 334, distance: 153.4
click at [202, 334] on tr "[PERSON_NAME]" at bounding box center [691, 337] width 1013 height 35
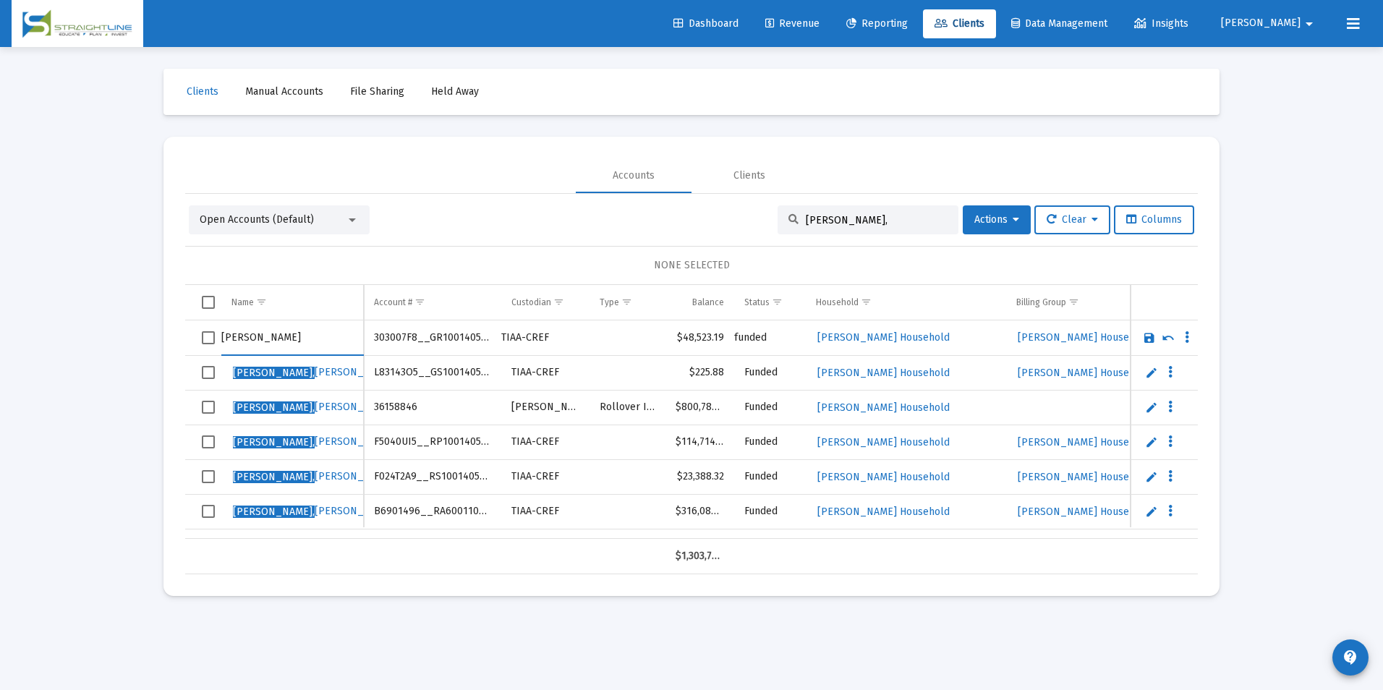
type input "[PERSON_NAME]"
click at [1150, 333] on link "Save" at bounding box center [1149, 337] width 13 height 13
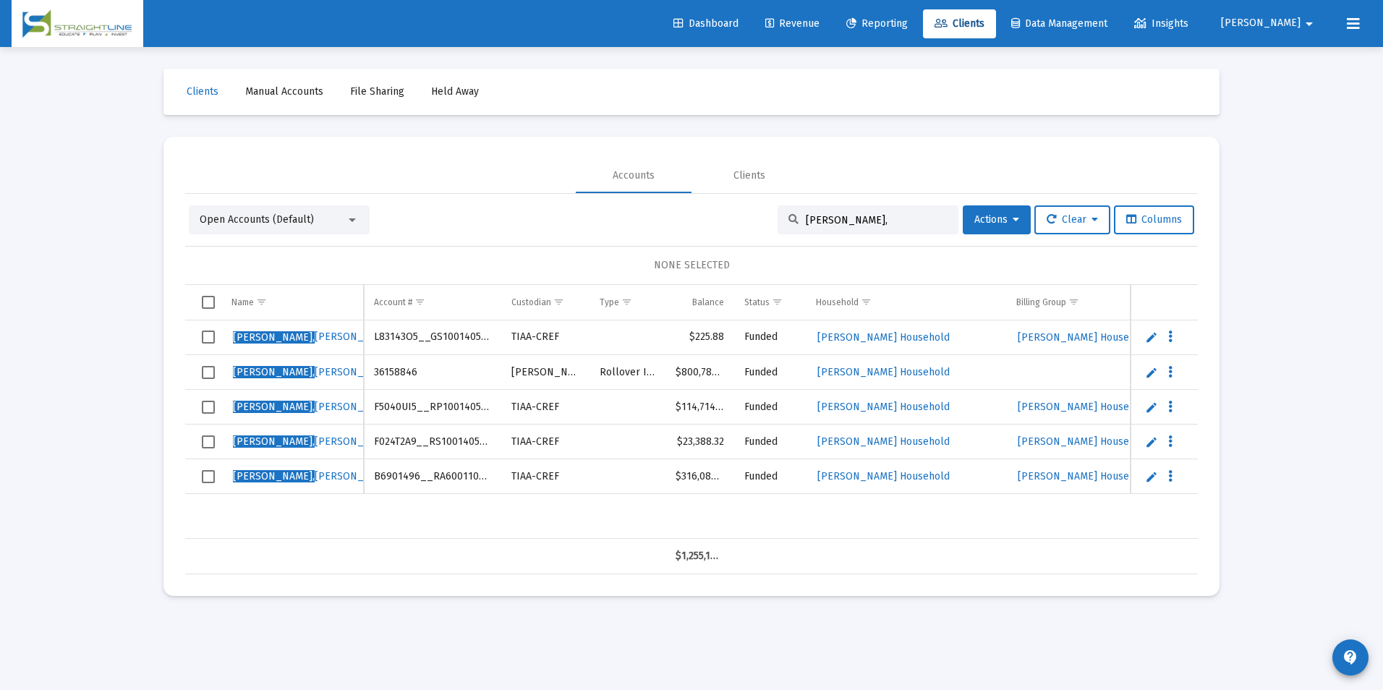
click at [1150, 333] on link "Edit" at bounding box center [1151, 337] width 13 height 13
drag, startPoint x: 320, startPoint y: 336, endPoint x: 226, endPoint y: 336, distance: 94.0
click at [226, 336] on input "Chen, Margaret" at bounding box center [292, 337] width 142 height 35
click at [294, 338] on input "Chen, Margaret" at bounding box center [292, 337] width 142 height 35
drag, startPoint x: 294, startPoint y: 338, endPoint x: 205, endPoint y: 339, distance: 88.2
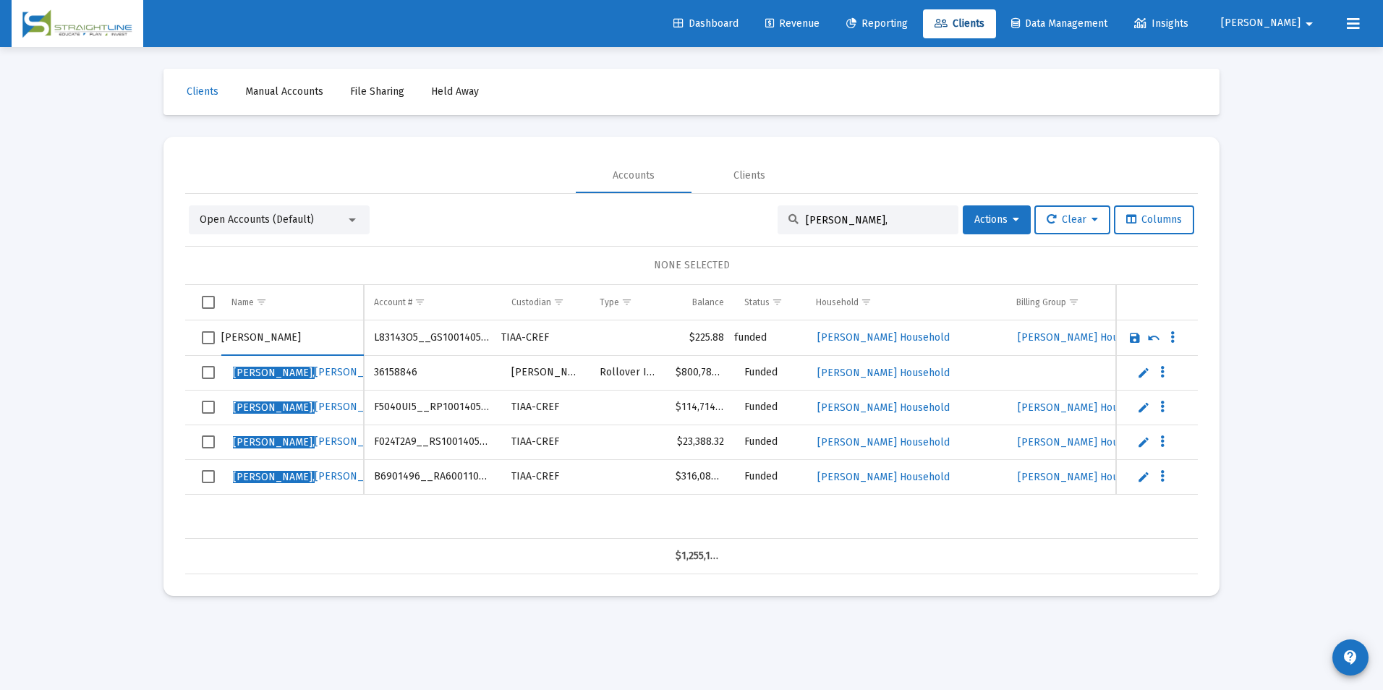
click at [205, 339] on tr "Chen, Margaret" at bounding box center [691, 337] width 1013 height 35
type input "[PERSON_NAME]"
click at [1133, 336] on link "Save" at bounding box center [1134, 337] width 13 height 13
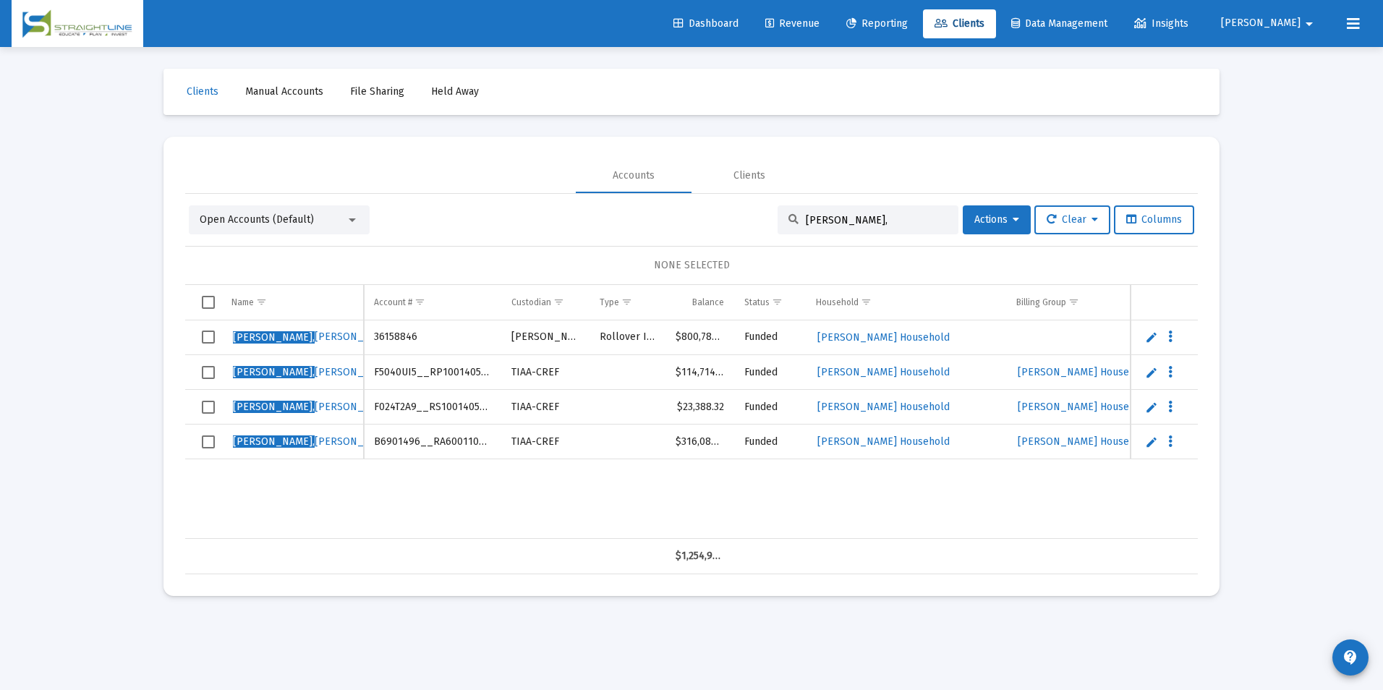
click at [1153, 336] on link "Edit" at bounding box center [1151, 337] width 13 height 13
drag, startPoint x: 310, startPoint y: 339, endPoint x: 163, endPoint y: 323, distance: 147.8
click at [163, 323] on mat-card "Accounts Clients Open Accounts (Default) Chen, Actions Clear Columns NONE SELEC…" at bounding box center [691, 366] width 1056 height 459
type input "[PERSON_NAME]"
click at [1146, 341] on link "Save" at bounding box center [1149, 337] width 13 height 13
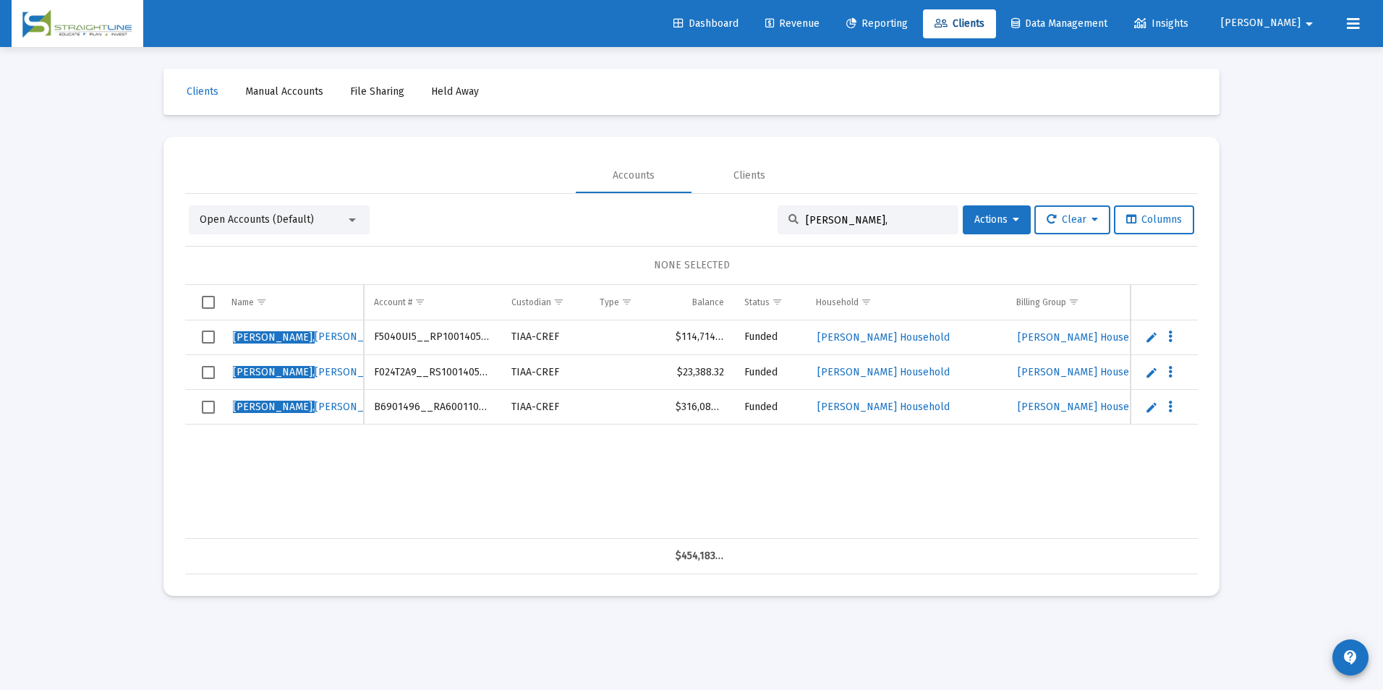
click at [1151, 338] on link "Edit" at bounding box center [1151, 337] width 13 height 13
drag, startPoint x: 301, startPoint y: 336, endPoint x: 215, endPoint y: 325, distance: 86.8
click at [215, 325] on tr "Chen, Margaret" at bounding box center [691, 337] width 1013 height 35
type input "[PERSON_NAME]"
click at [1143, 336] on link "Save" at bounding box center [1149, 337] width 13 height 13
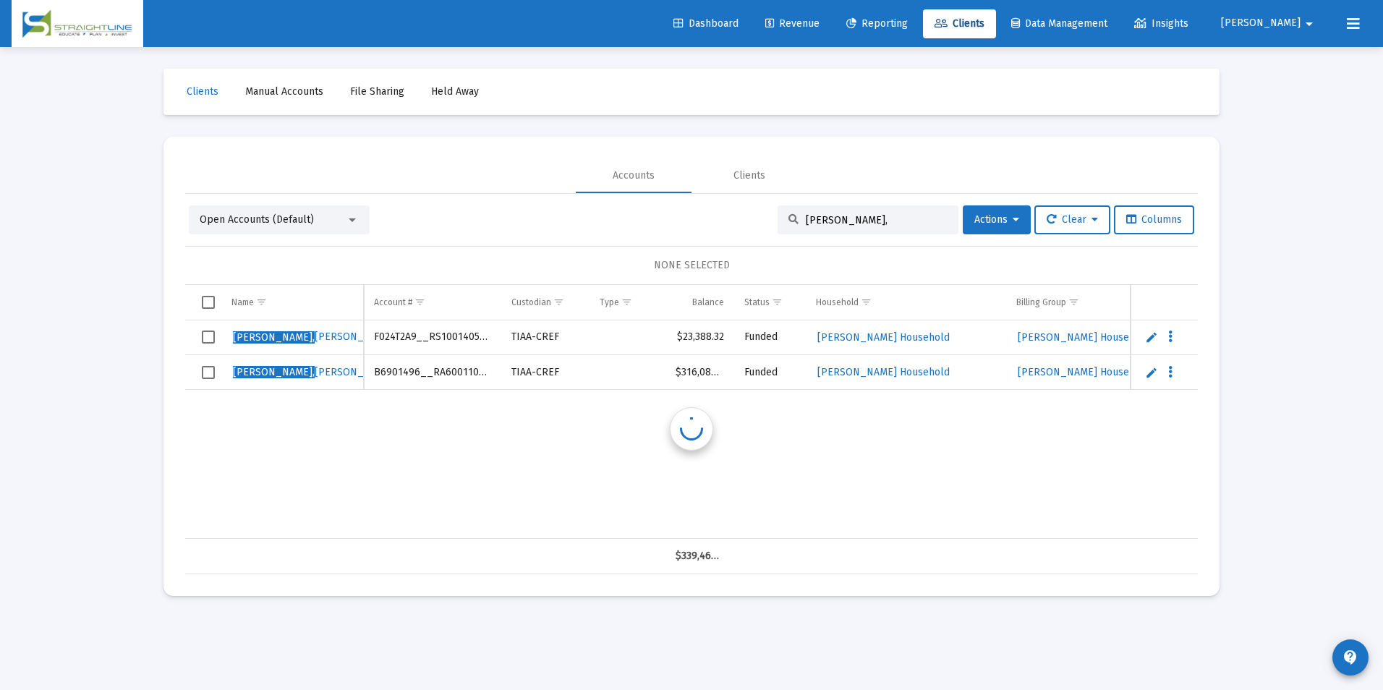
click at [1148, 333] on link "Edit" at bounding box center [1151, 337] width 13 height 13
drag, startPoint x: 329, startPoint y: 336, endPoint x: 171, endPoint y: 323, distance: 158.9
click at [171, 323] on mat-card "Accounts Clients Open Accounts (Default) Chen, Actions Clear Columns NONE SELEC…" at bounding box center [691, 366] width 1056 height 459
type input "[PERSON_NAME]"
click at [1151, 340] on link "Save" at bounding box center [1149, 337] width 13 height 13
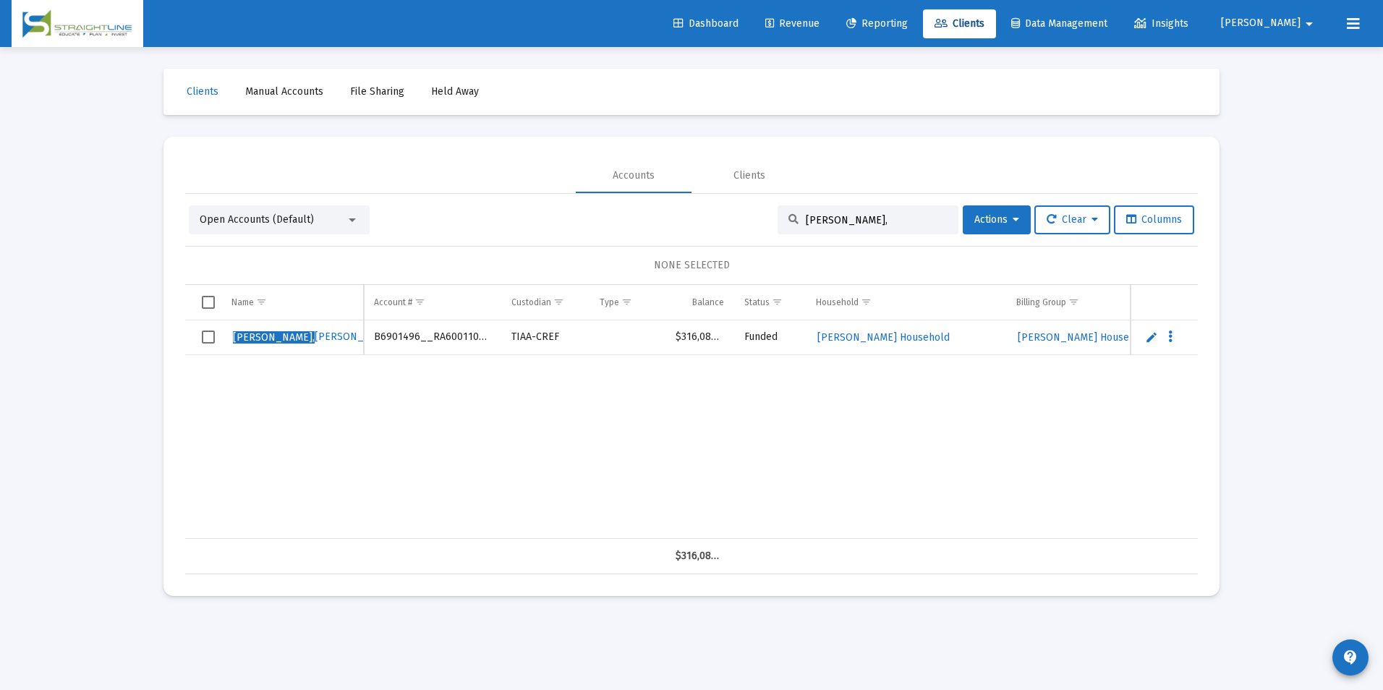
drag, startPoint x: 336, startPoint y: 336, endPoint x: 306, endPoint y: 335, distance: 29.7
click at [306, 335] on div "Chen, Margaret" at bounding box center [292, 337] width 122 height 22
click at [1153, 339] on link "Edit" at bounding box center [1151, 337] width 13 height 13
drag, startPoint x: 304, startPoint y: 337, endPoint x: 175, endPoint y: 319, distance: 130.7
click at [175, 319] on mat-card "Accounts Clients Open Accounts (Default) Chen, Actions Clear Columns NONE SELEC…" at bounding box center [691, 366] width 1056 height 459
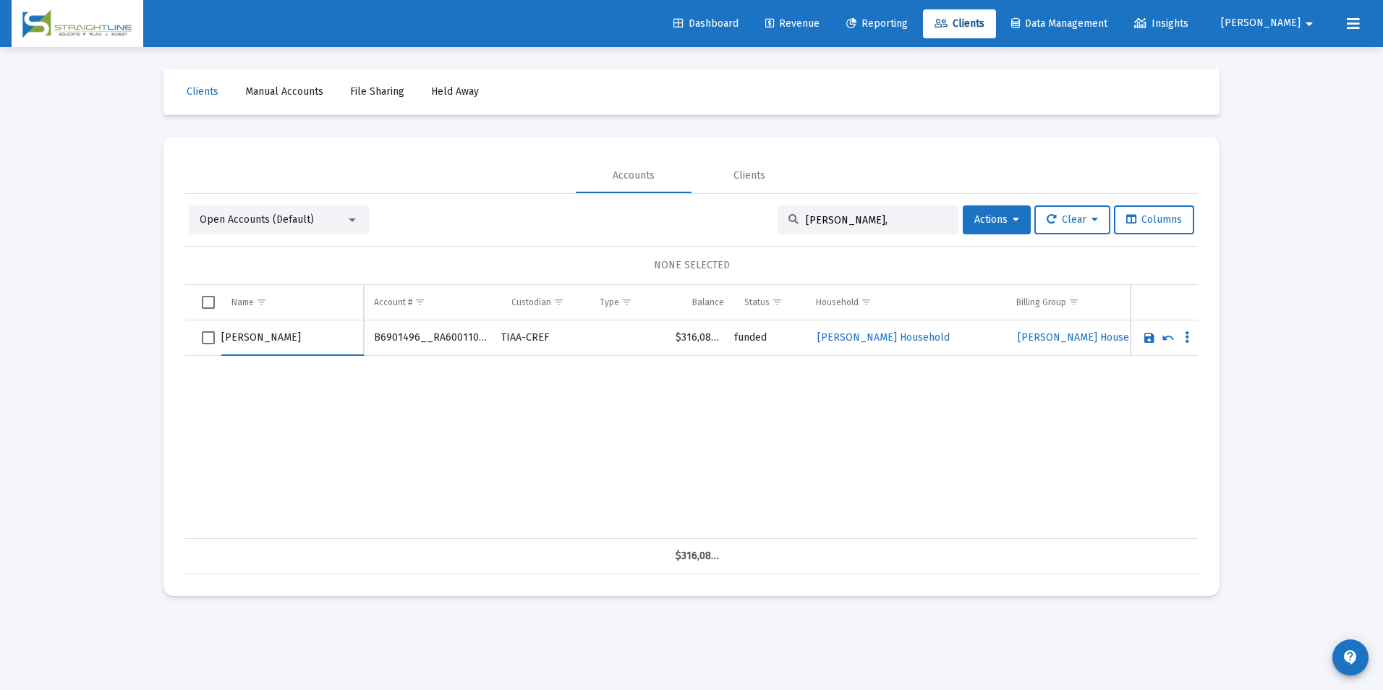
type input "[PERSON_NAME]"
click at [1143, 337] on link "Save" at bounding box center [1149, 337] width 13 height 13
click at [890, 221] on input "Chen," at bounding box center [877, 220] width 142 height 12
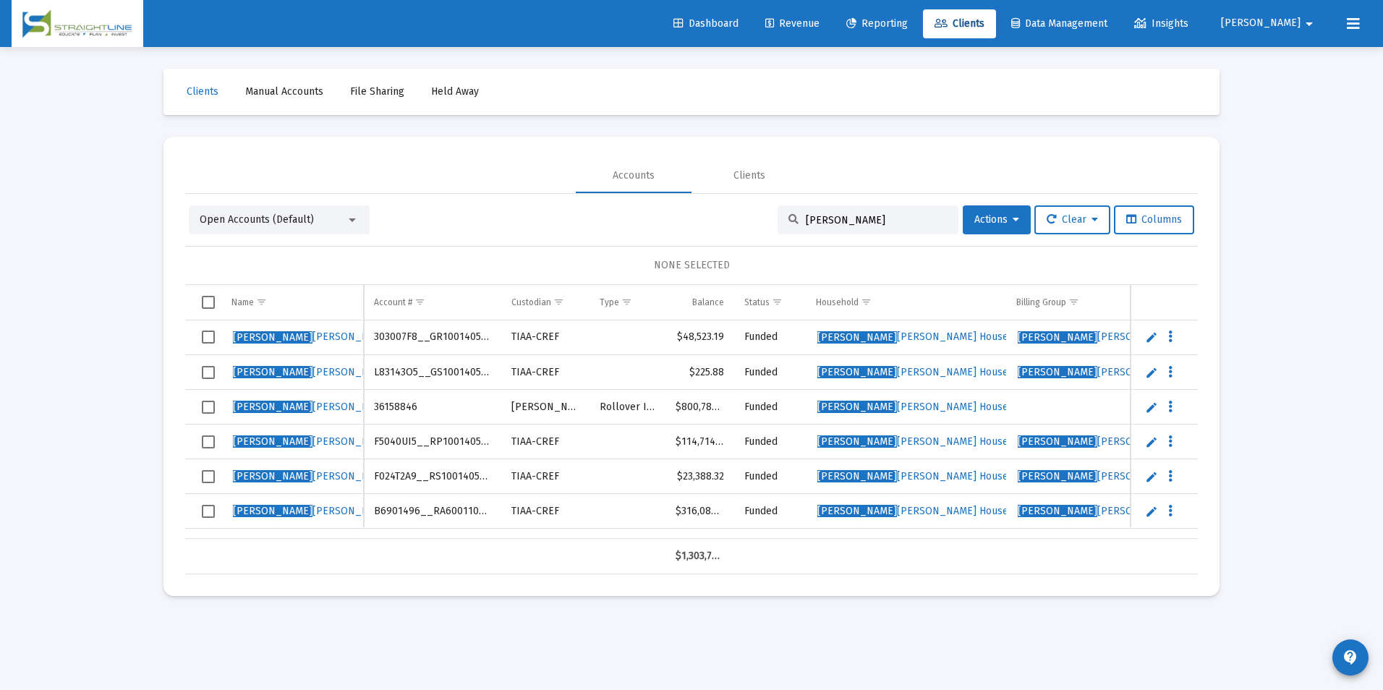
drag, startPoint x: 890, startPoint y: 223, endPoint x: 710, endPoint y: 216, distance: 179.5
click at [710, 216] on div "Open Accounts (Default) Chen-He Actions Clear Columns" at bounding box center [691, 219] width 1005 height 29
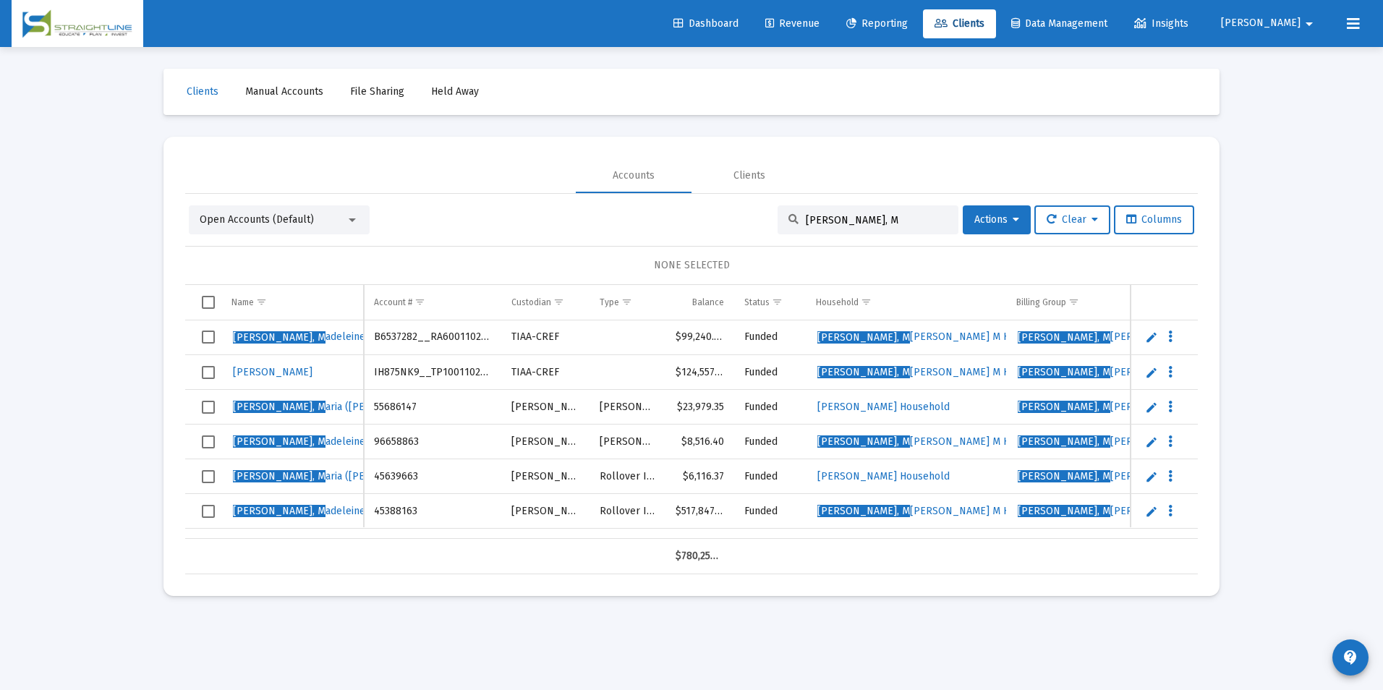
drag, startPoint x: 877, startPoint y: 214, endPoint x: 730, endPoint y: 213, distance: 146.8
click at [730, 213] on div "Open Accounts (Default) Townsend, M Actions Clear Columns" at bounding box center [691, 219] width 1005 height 29
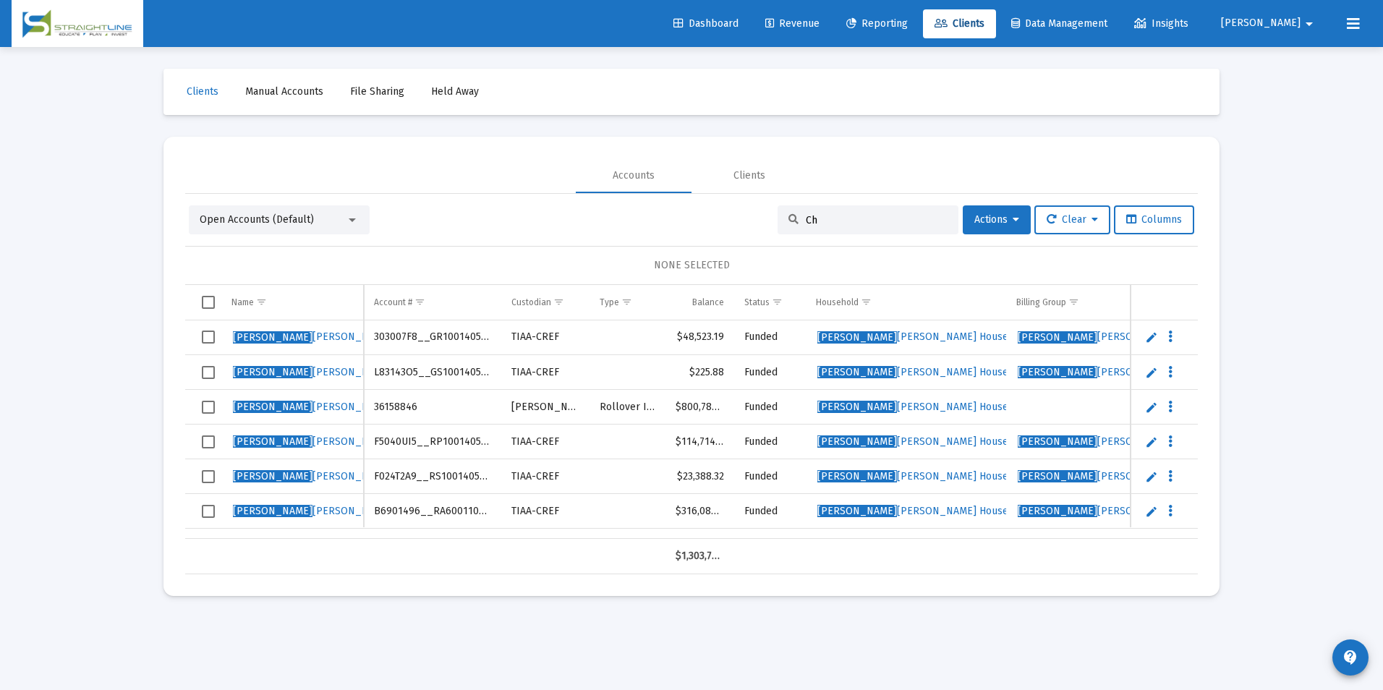
type input "C"
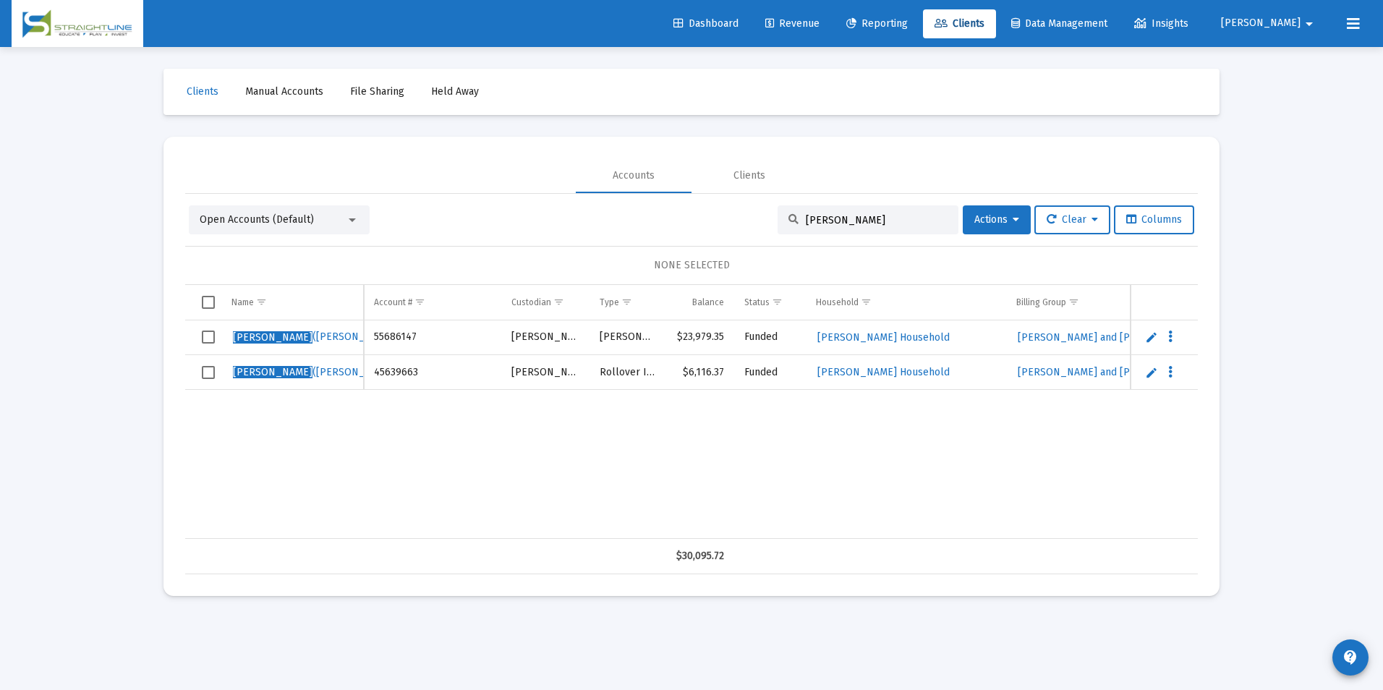
type input "Townsend, Maria"
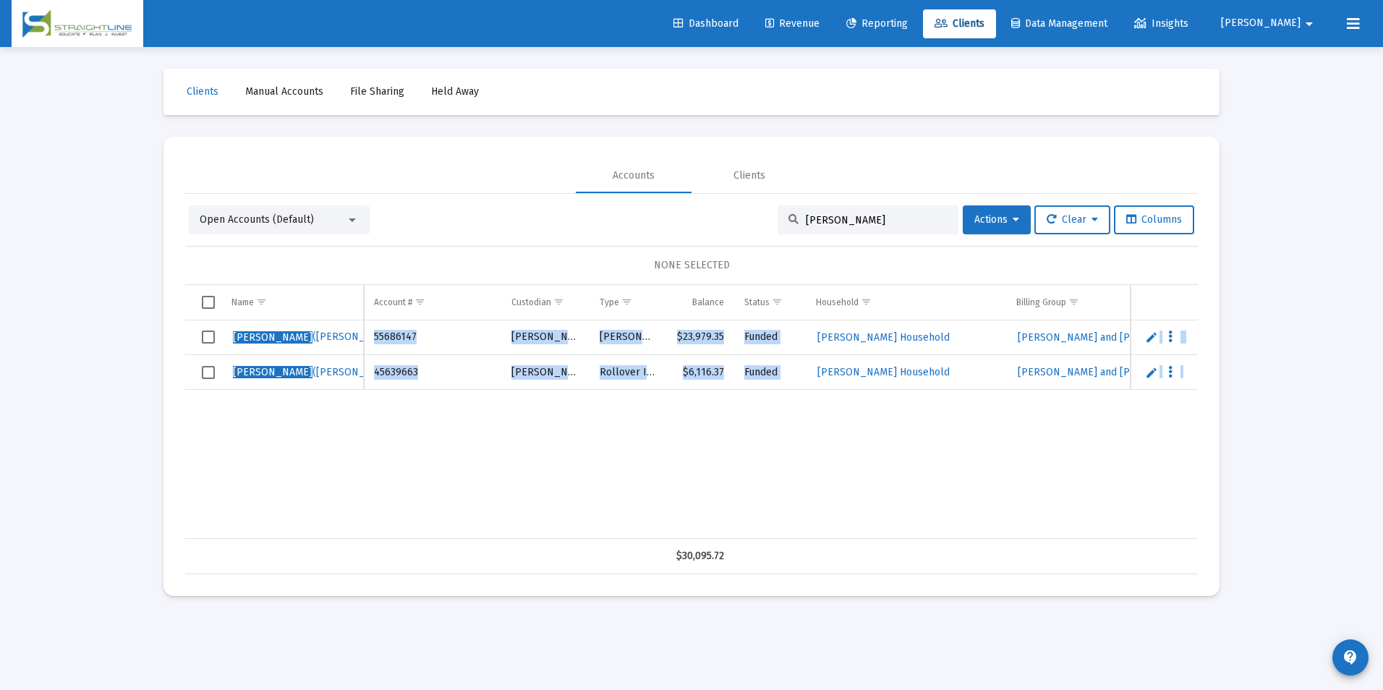
drag, startPoint x: 673, startPoint y: 538, endPoint x: 795, endPoint y: 523, distance: 123.2
click at [795, 523] on div "Name Name Account # Custodian Type Balance Status Household Billing Group Incep…" at bounding box center [691, 429] width 1013 height 289
drag, startPoint x: 795, startPoint y: 523, endPoint x: 660, endPoint y: 451, distance: 153.0
click at [660, 451] on div "Townsend, Maria (Christina) 55686147 Schwab Roth IRA $23,979.35 Funded Townsend…" at bounding box center [1130, 429] width 1891 height 218
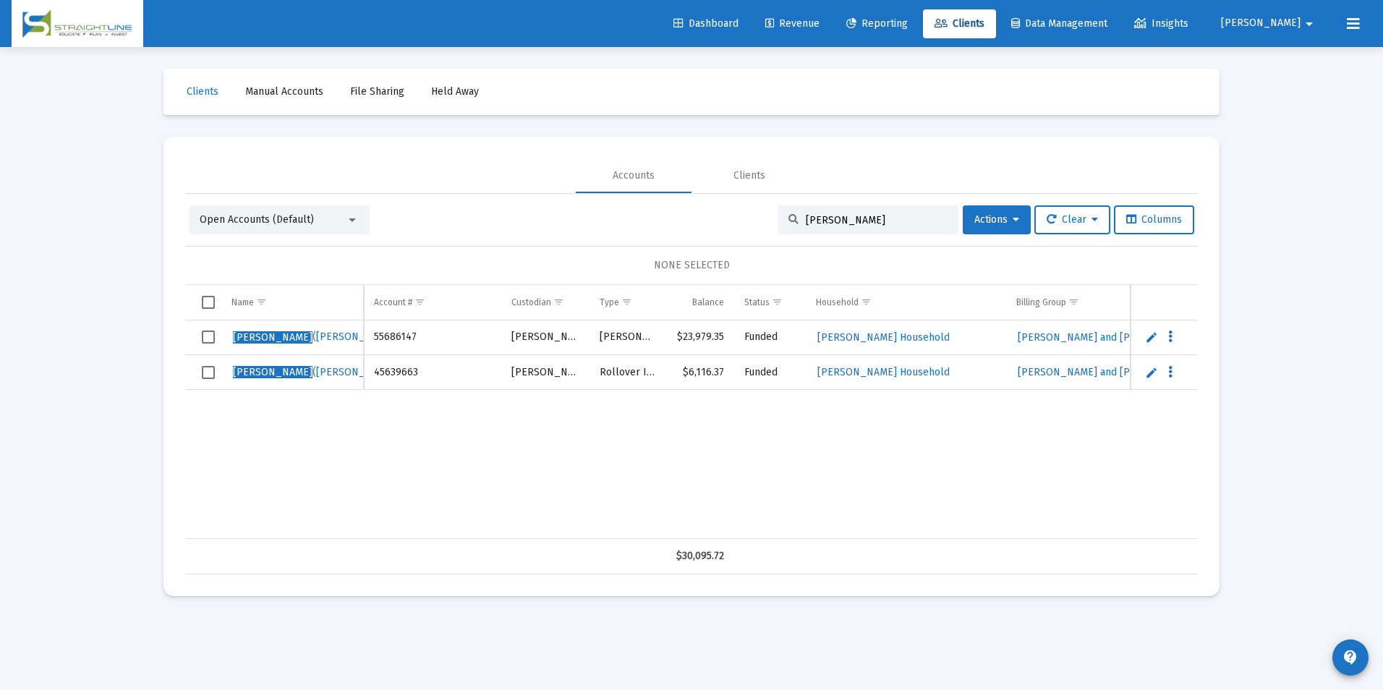
click at [1149, 338] on link "Edit" at bounding box center [1151, 337] width 13 height 13
click at [344, 334] on input "Townsend, Maria (Christina)" at bounding box center [292, 337] width 142 height 35
type input "Townsend, Maria (Chris)"
click at [1147, 339] on link "Save" at bounding box center [1149, 337] width 13 height 13
click at [1149, 373] on link "Edit" at bounding box center [1151, 372] width 13 height 13
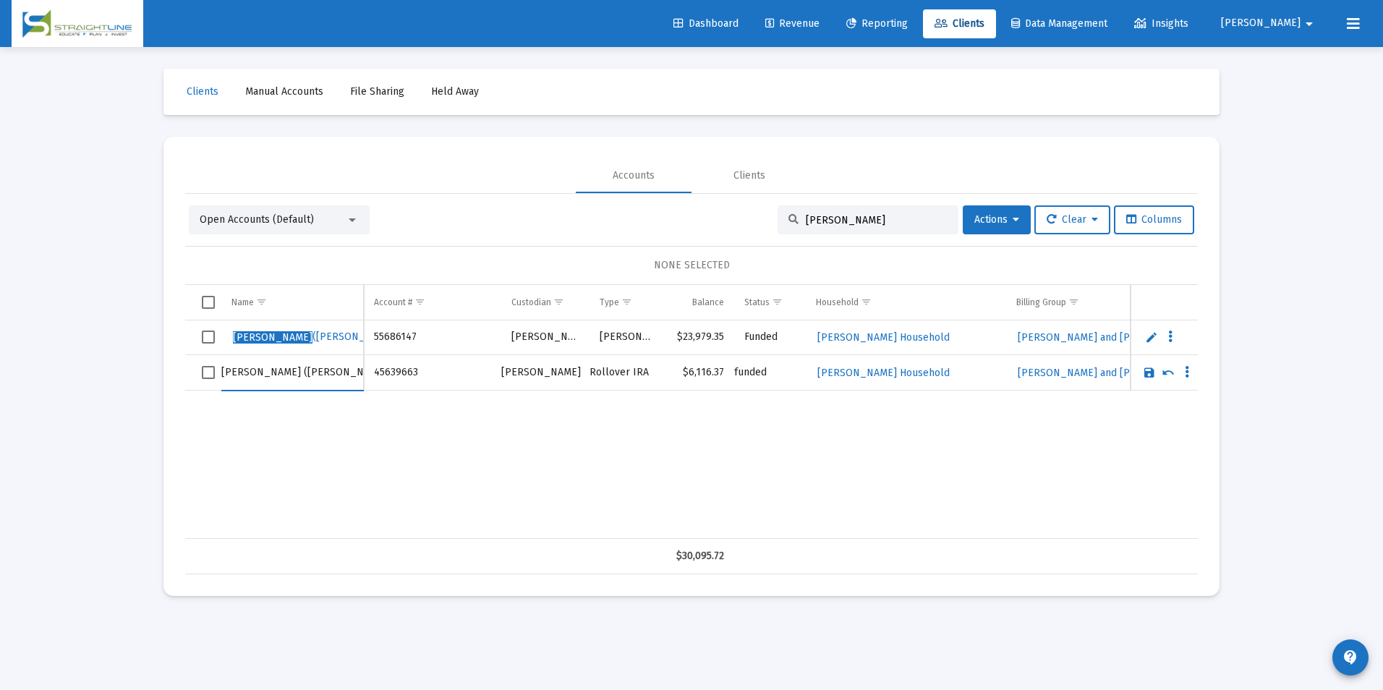
click at [345, 372] on input "Townsend, Maria (Christina)" at bounding box center [292, 372] width 142 height 35
type input "Townsend, Maria (Chris)"
click at [1151, 375] on link "Save" at bounding box center [1149, 372] width 13 height 13
click at [881, 333] on span "Townsend, Chris C Household" at bounding box center [883, 337] width 132 height 12
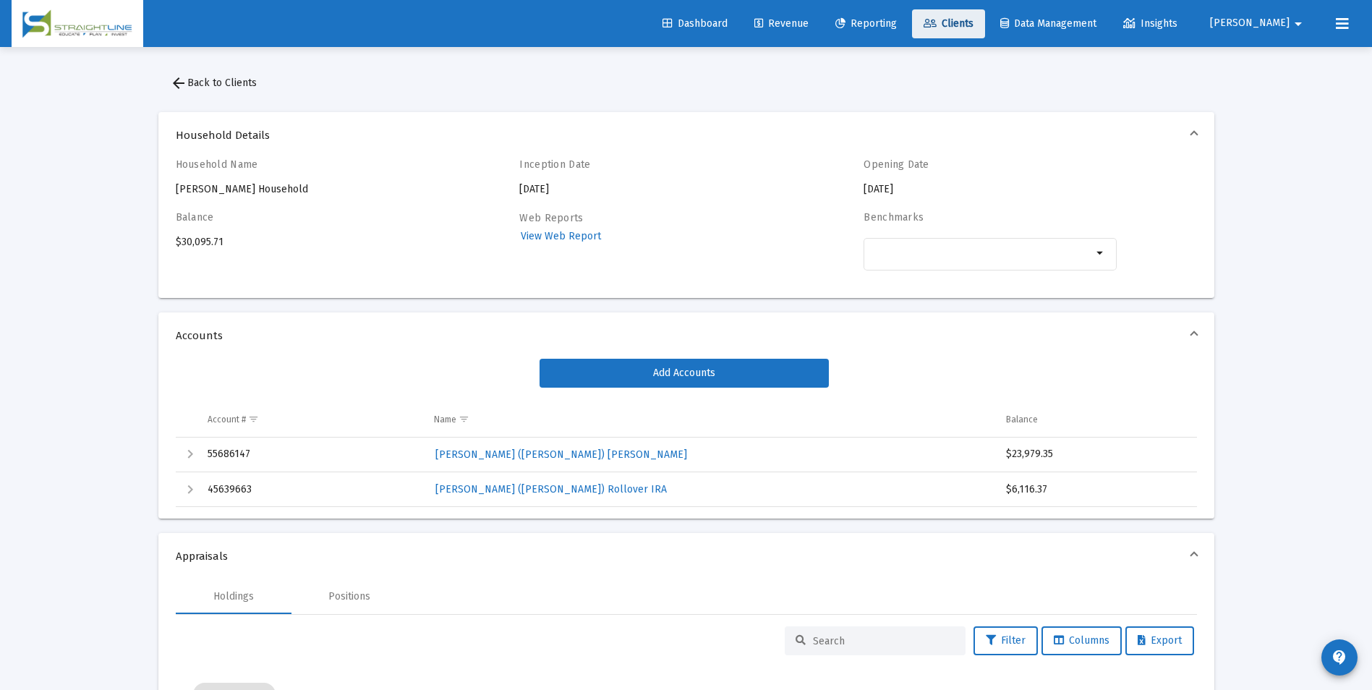
click at [974, 25] on span "Clients" at bounding box center [949, 23] width 50 height 12
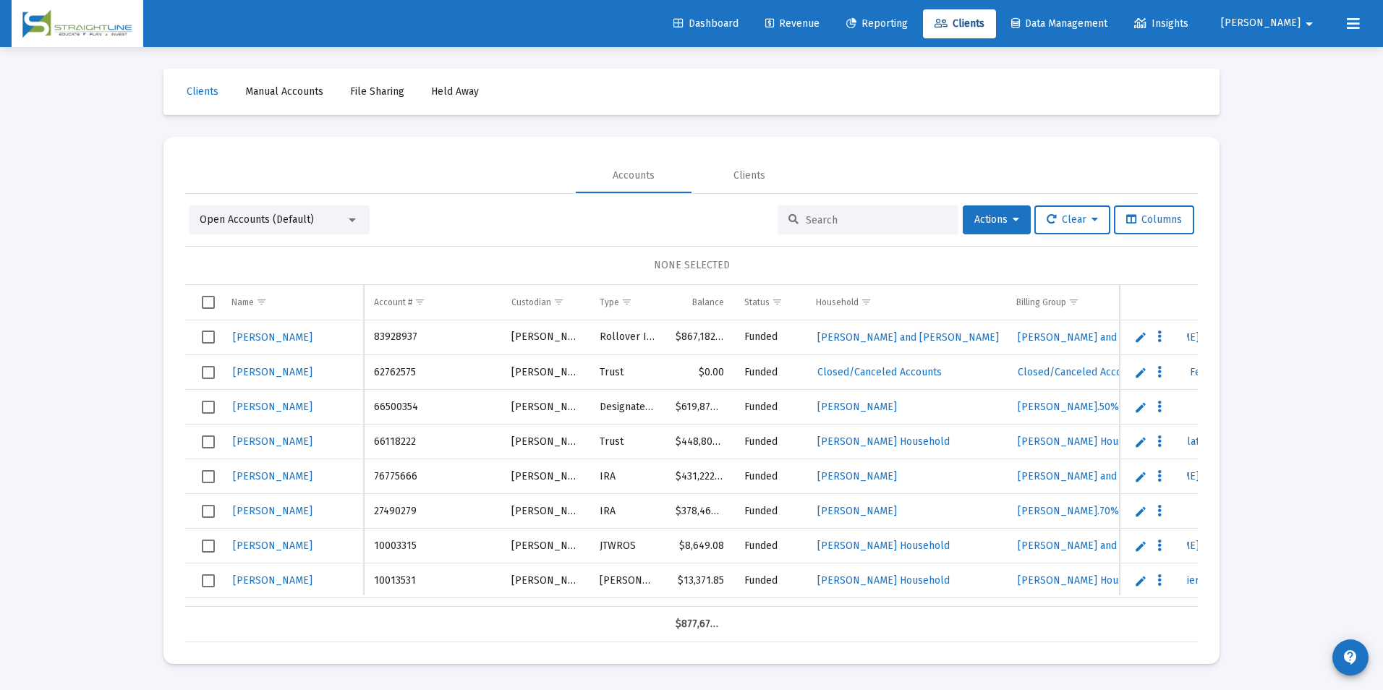
click at [874, 222] on input at bounding box center [877, 220] width 142 height 12
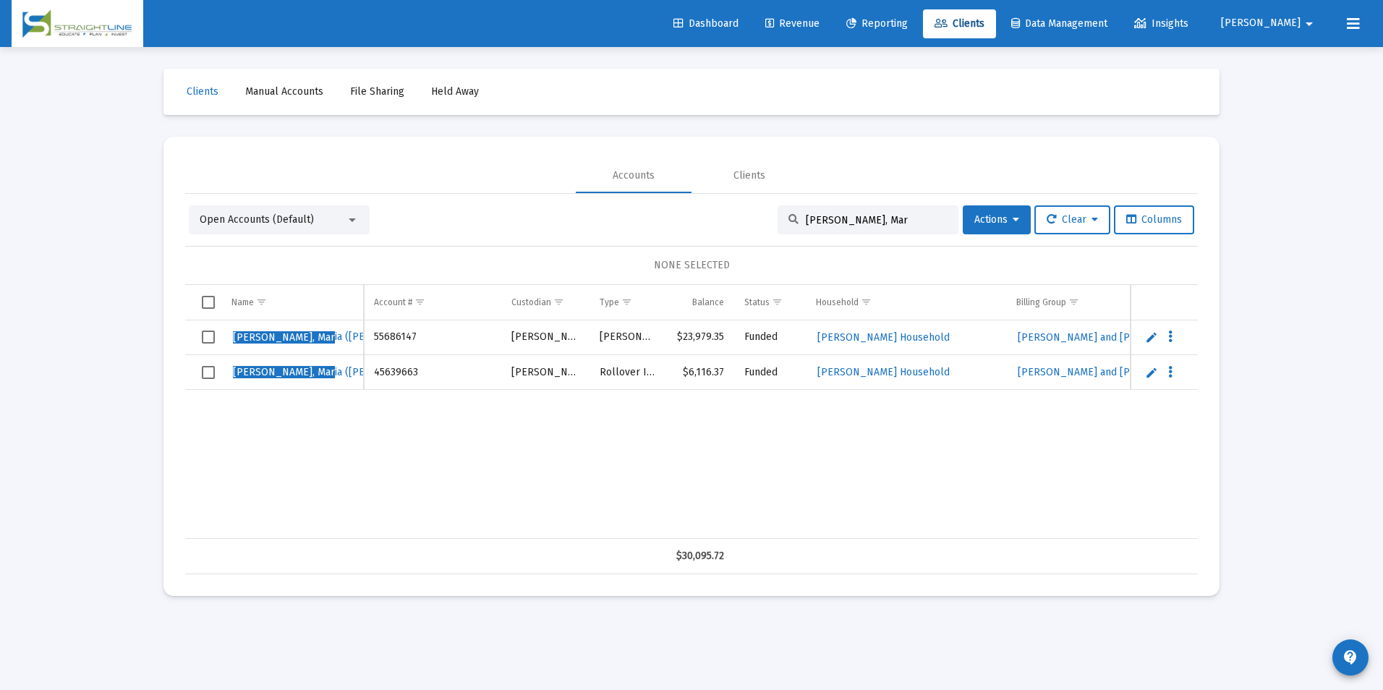
drag, startPoint x: 883, startPoint y: 220, endPoint x: 678, endPoint y: 199, distance: 205.8
click at [678, 199] on div "Open Accounts (Default) Townsend, Mar Actions Clear Columns NONE SELECTED Name …" at bounding box center [691, 384] width 1013 height 380
type input "Townsend, MAria"
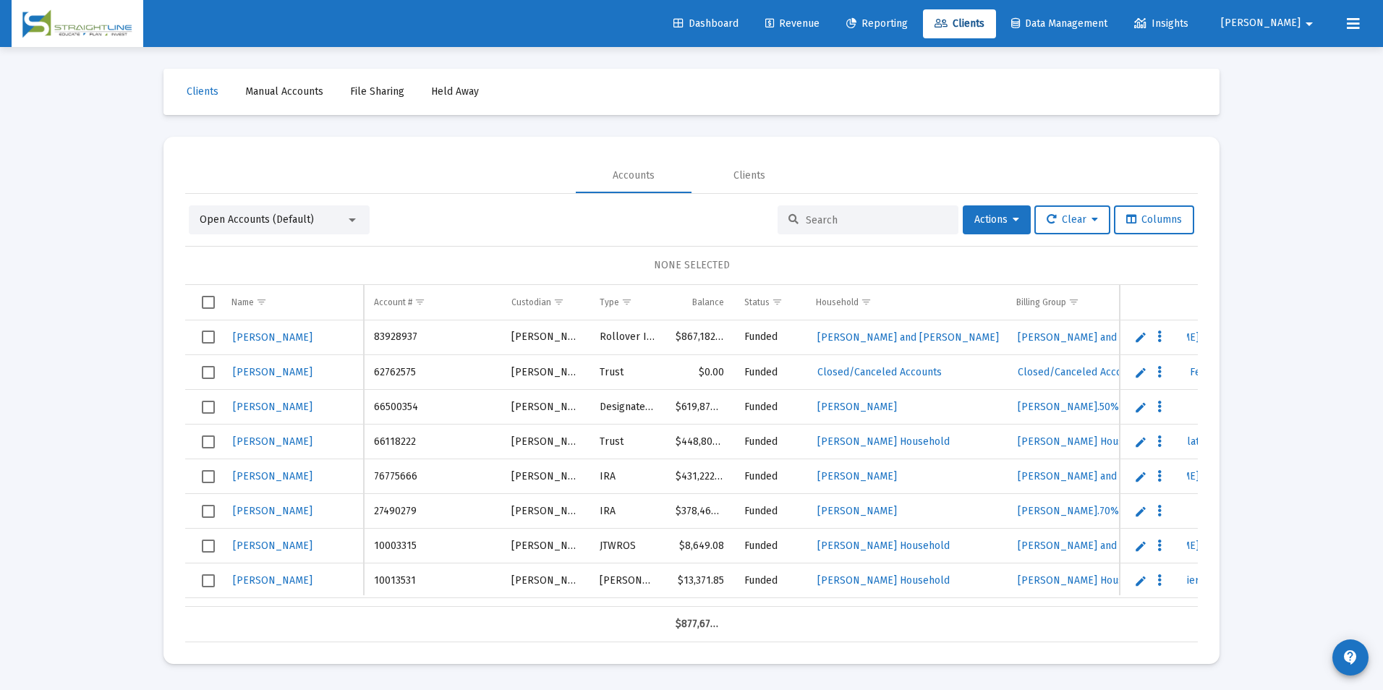
click at [851, 220] on input at bounding box center [877, 220] width 142 height 12
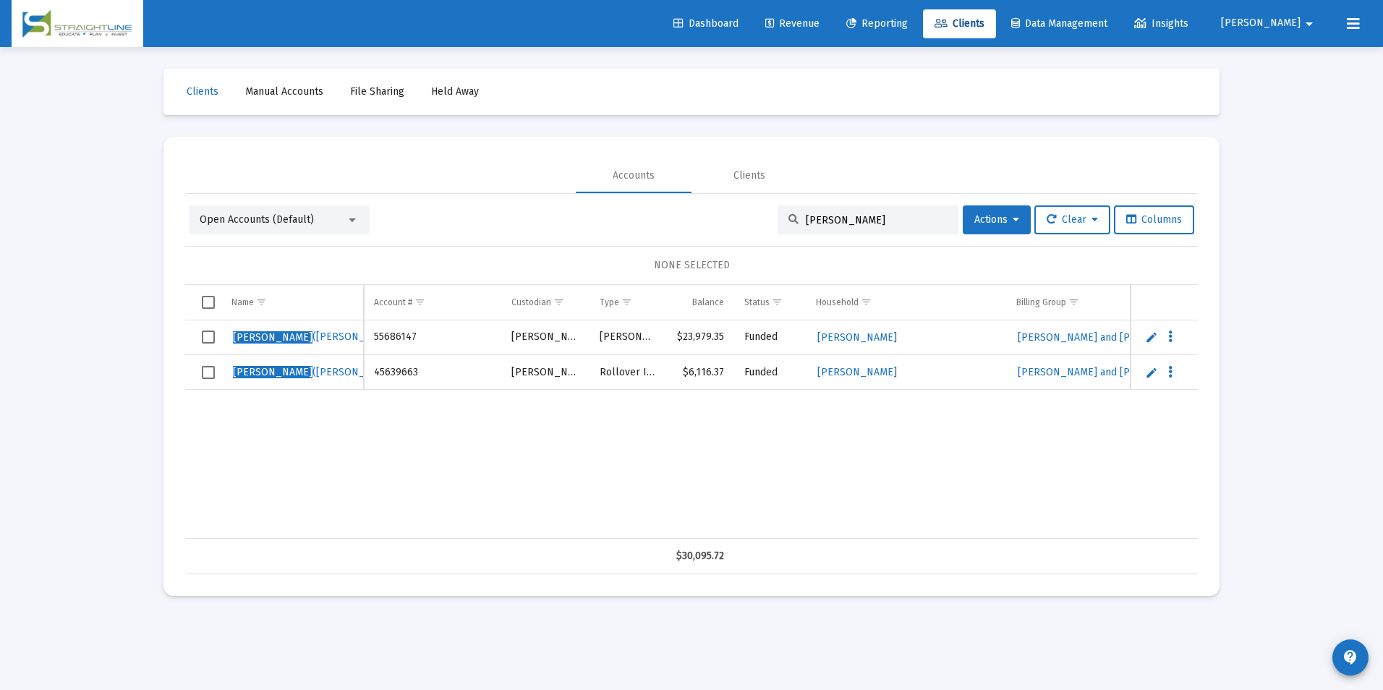
click at [893, 230] on div "Townsend, Maria" at bounding box center [868, 219] width 181 height 29
drag, startPoint x: 896, startPoint y: 222, endPoint x: 717, endPoint y: 202, distance: 179.8
click at [717, 202] on div "Open Accounts (Default) Townsend, Maria Actions Clear Columns NONE SELECTED Nam…" at bounding box center [691, 384] width 1013 height 380
paste input "97416742"
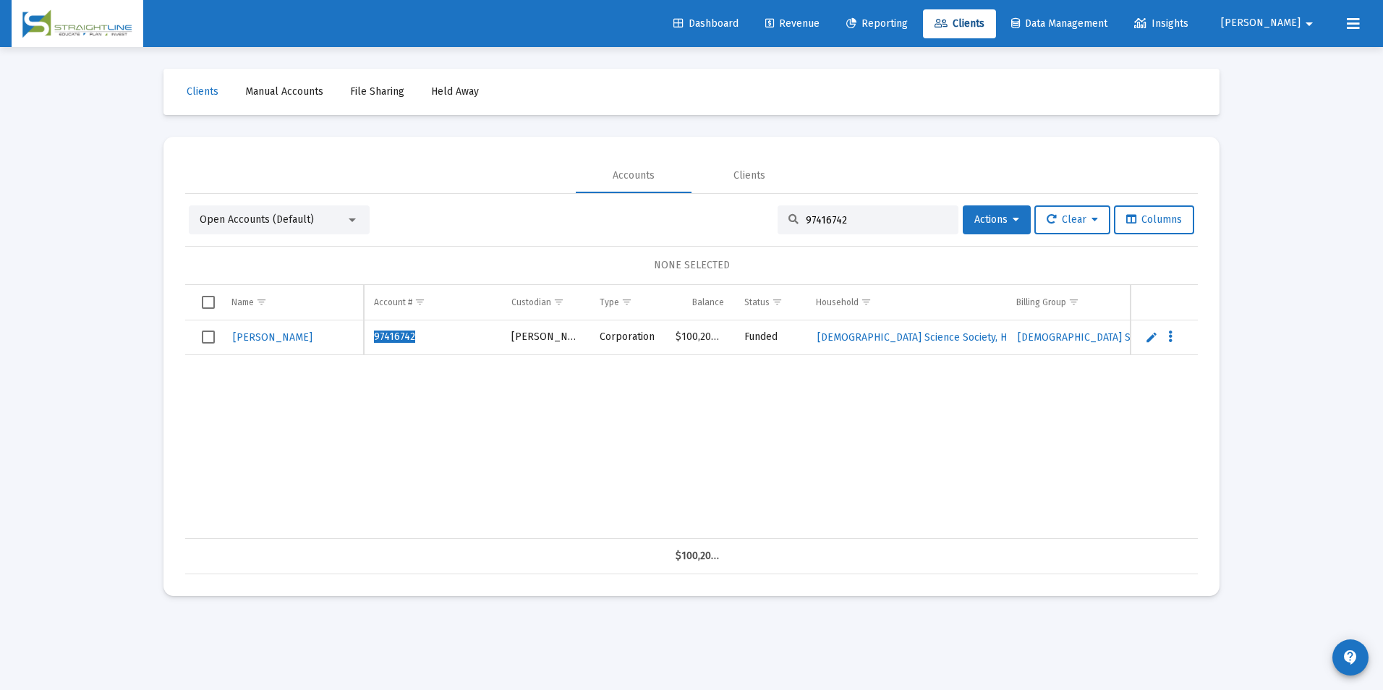
type input "97416742"
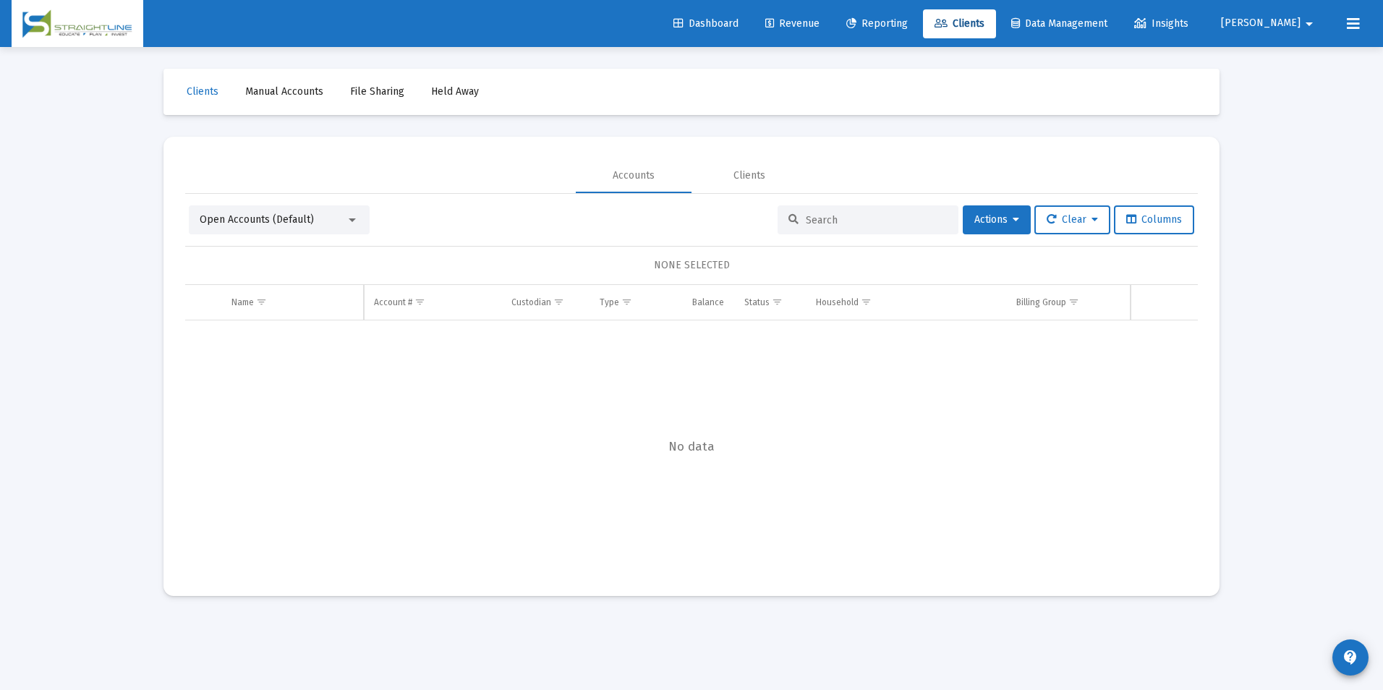
click at [826, 219] on input at bounding box center [877, 220] width 142 height 12
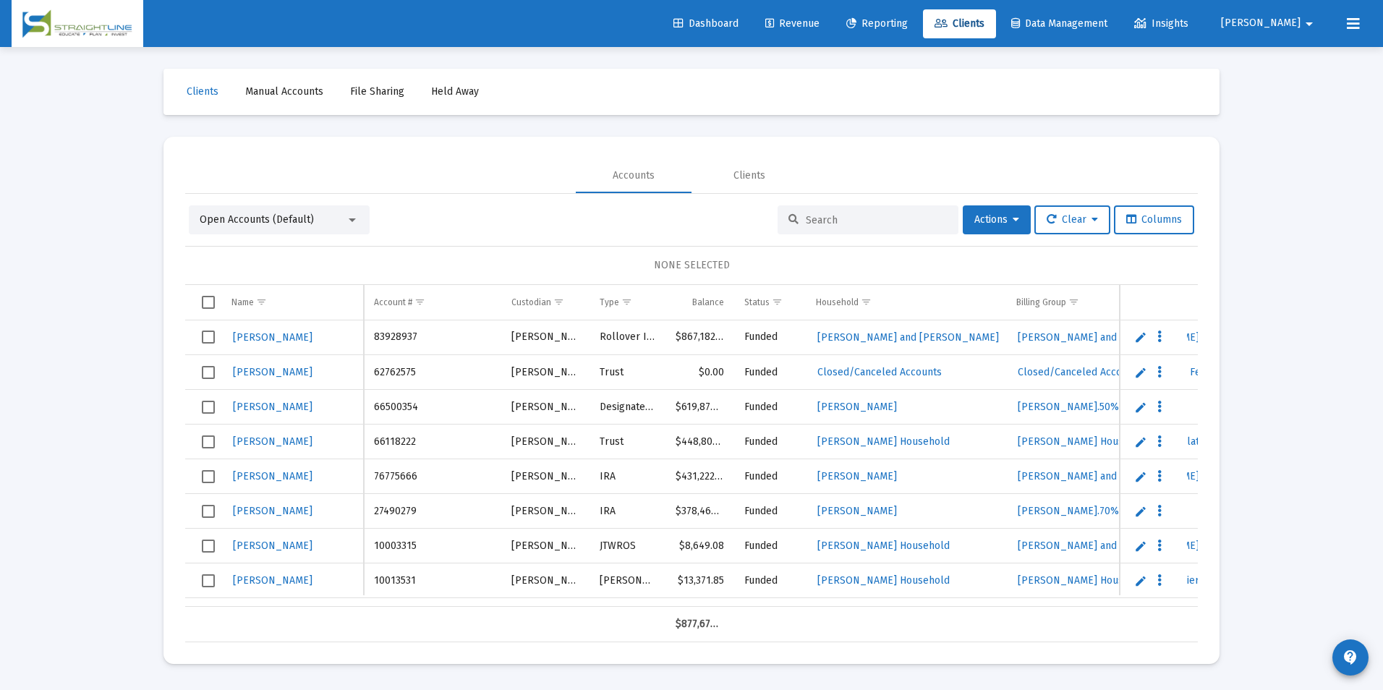
click at [819, 215] on input at bounding box center [877, 220] width 142 height 12
paste input "97416742"
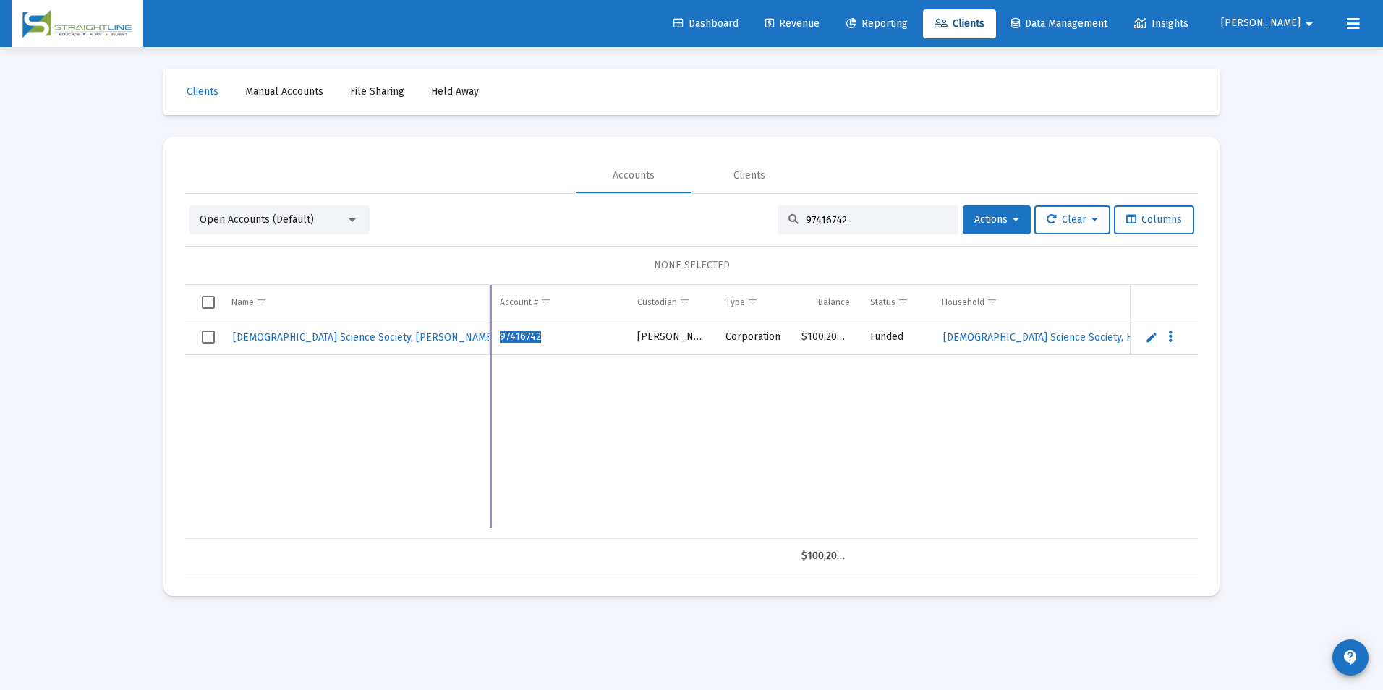
drag, startPoint x: 364, startPoint y: 297, endPoint x: 490, endPoint y: 300, distance: 125.9
click at [490, 300] on div "Name Name Account # Custodian Type Balance Status Household Billing Group Incep…" at bounding box center [691, 429] width 1013 height 289
click at [916, 230] on div "97416742" at bounding box center [868, 219] width 181 height 29
drag, startPoint x: 916, startPoint y: 223, endPoint x: 689, endPoint y: 210, distance: 227.5
click at [689, 210] on div "Open Accounts (Default) 97416742 Actions Clear Columns" at bounding box center [691, 219] width 1005 height 29
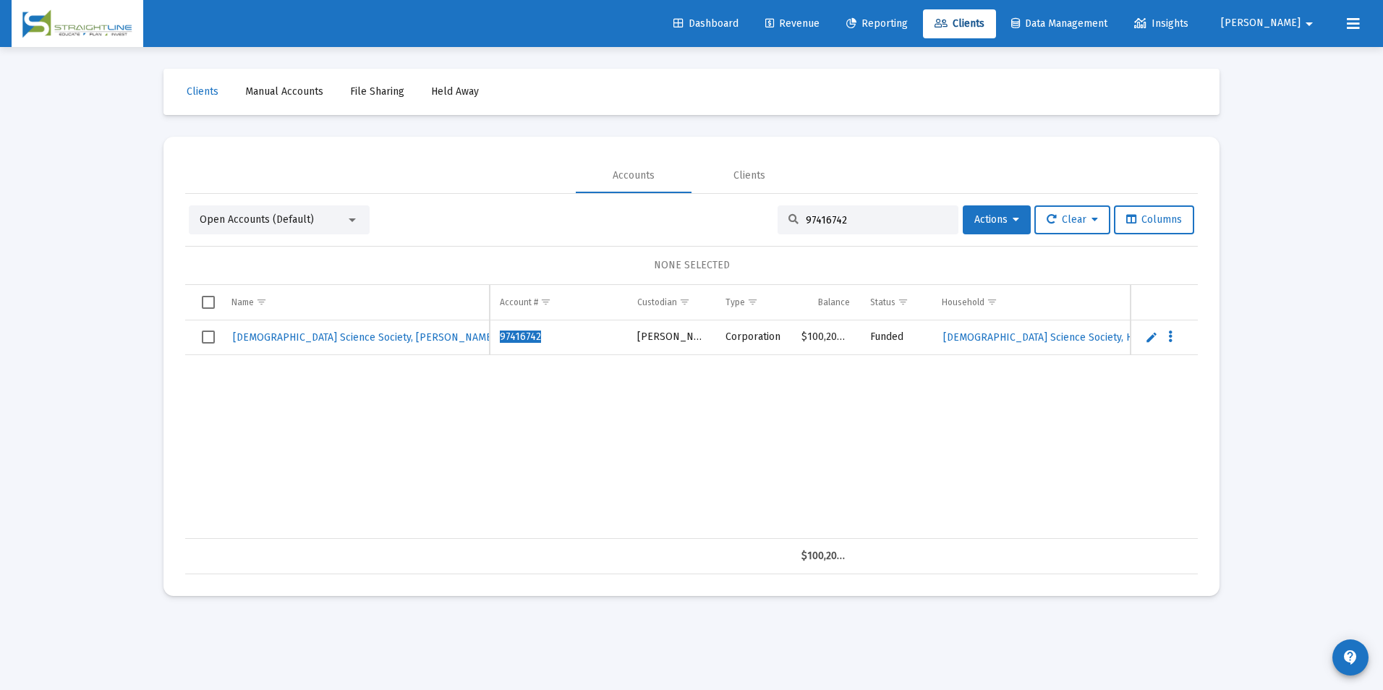
paste input "1406678"
type input "14066782"
click at [1152, 337] on link "Edit" at bounding box center [1151, 337] width 13 height 13
drag, startPoint x: 289, startPoint y: 341, endPoint x: 261, endPoint y: 340, distance: 28.2
click at [261, 340] on input "[PERSON_NAME]" at bounding box center [355, 337] width 268 height 35
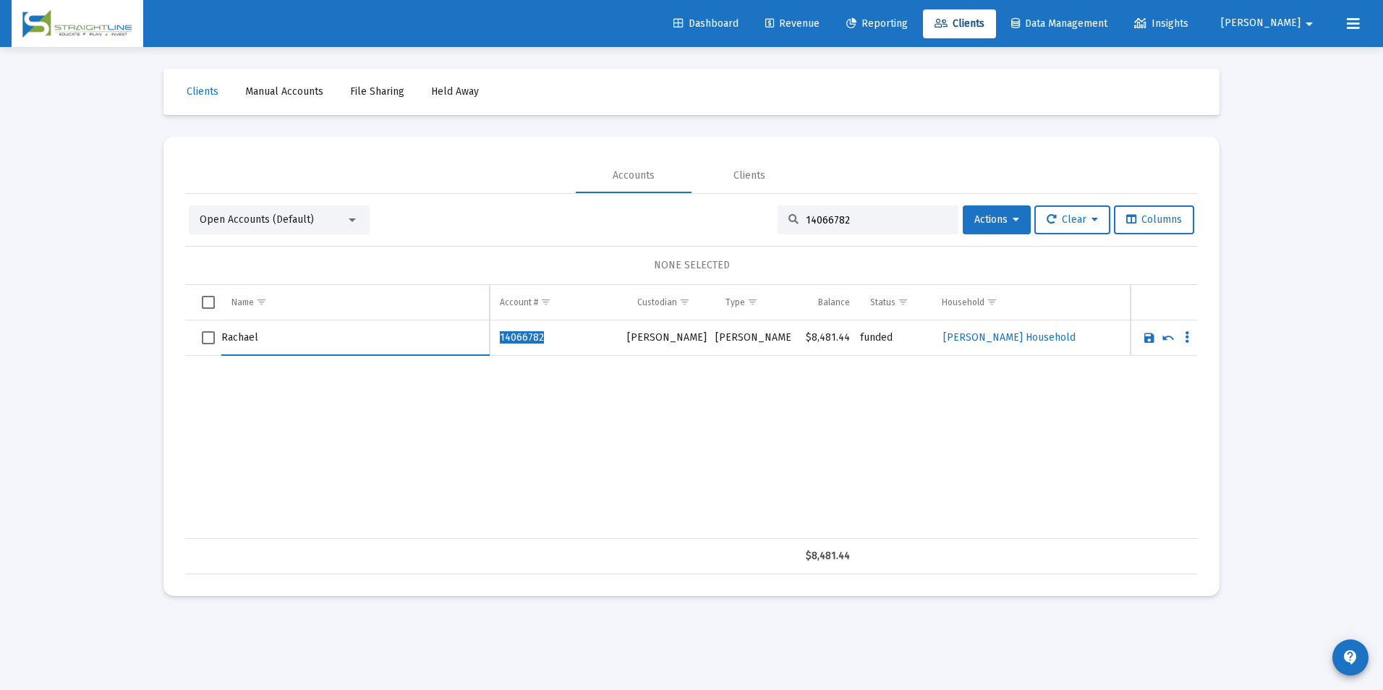
click at [220, 336] on td "Data grid" at bounding box center [203, 337] width 36 height 35
click at [224, 336] on input "Rachael" at bounding box center [355, 337] width 268 height 35
paste input "[PERSON_NAME]"
type input "[PERSON_NAME]"
click at [1144, 336] on link "Save" at bounding box center [1149, 337] width 13 height 13
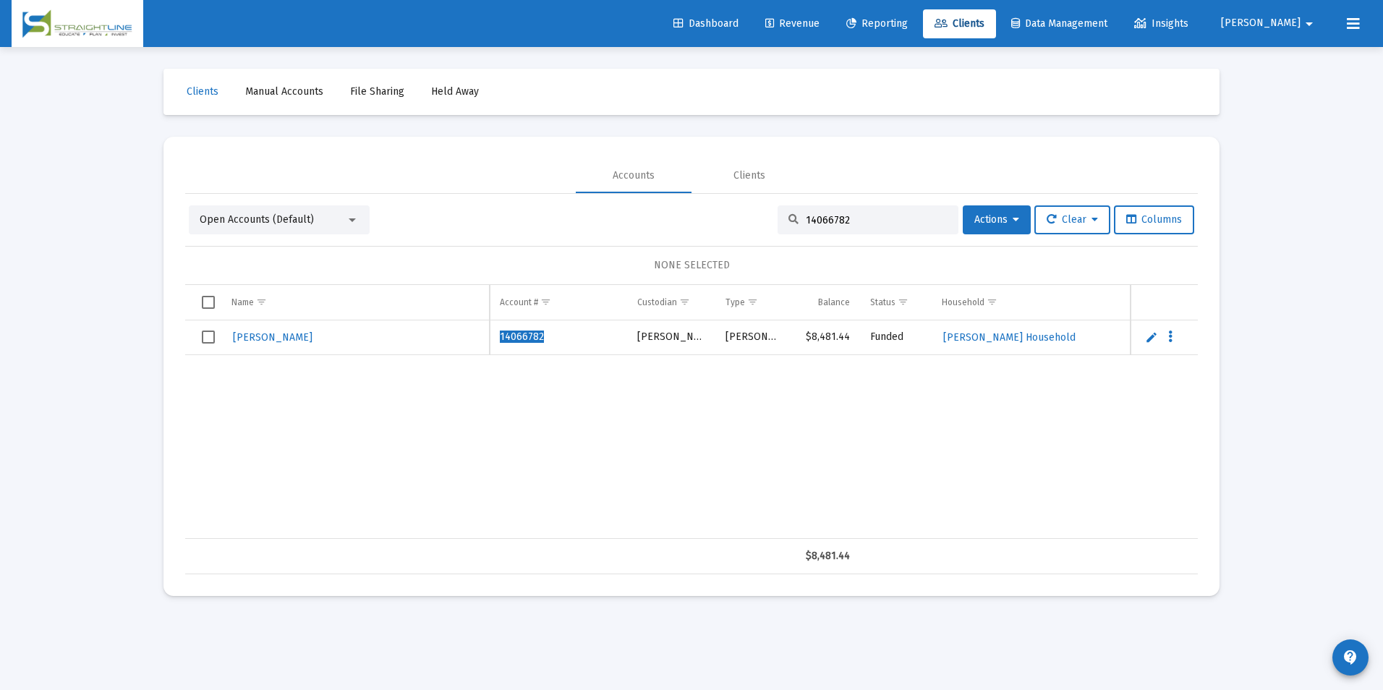
click at [1145, 336] on link "Edit" at bounding box center [1151, 337] width 13 height 13
drag, startPoint x: 242, startPoint y: 337, endPoint x: 201, endPoint y: 336, distance: 41.3
click at [201, 336] on tr "[PERSON_NAME]" at bounding box center [691, 337] width 1013 height 35
type input "[PERSON_NAME]"
click at [1143, 334] on link "Save" at bounding box center [1149, 337] width 13 height 13
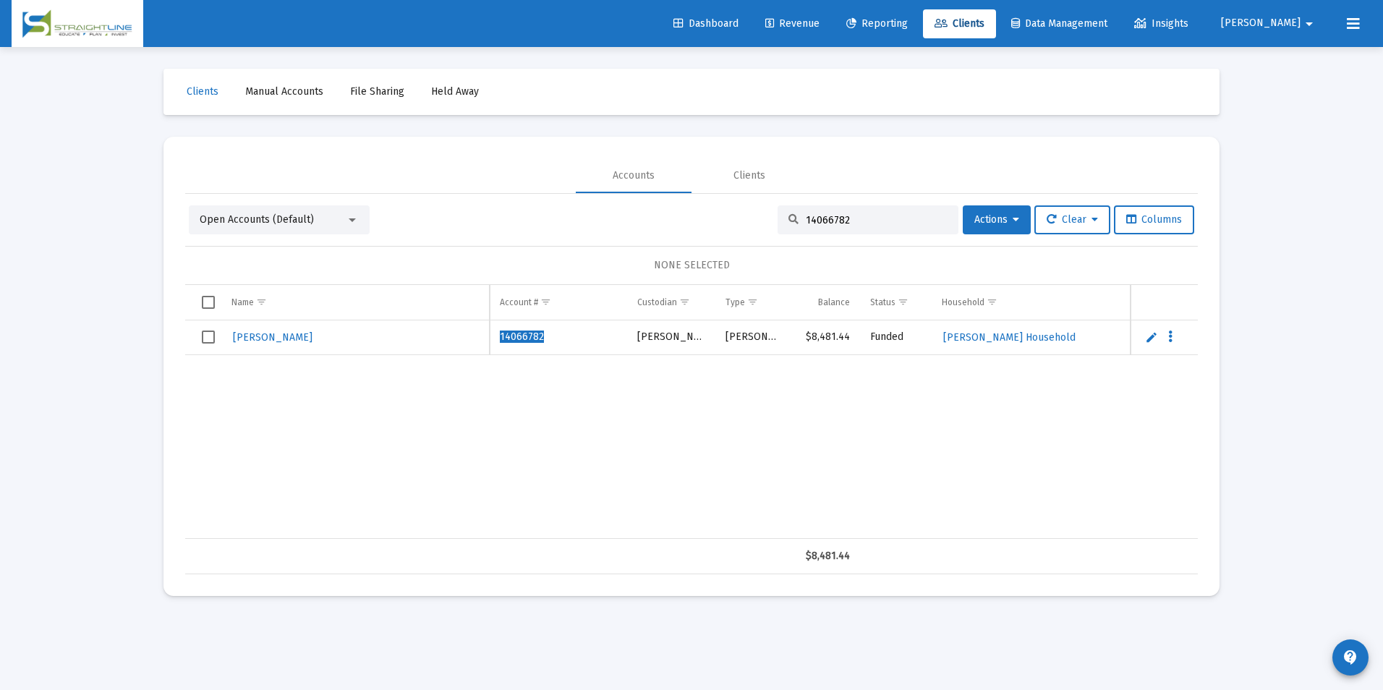
drag, startPoint x: 898, startPoint y: 225, endPoint x: 756, endPoint y: 226, distance: 142.5
click at [756, 226] on div "Open Accounts (Default) 14066782 Actions Clear Columns" at bounding box center [691, 219] width 1005 height 29
paste input "36516976"
type input "36516976"
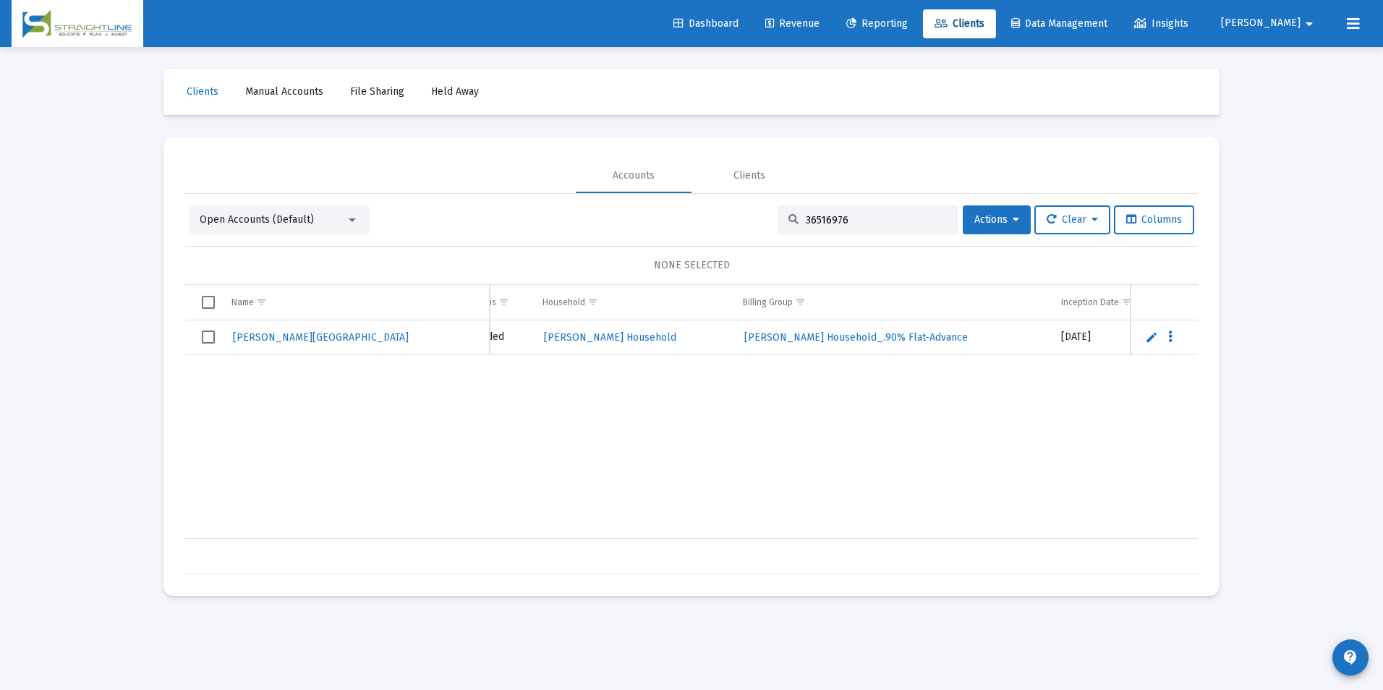
scroll to position [0, 365]
click at [801, 334] on span "[PERSON_NAME] Household_.90% Flat-Advance" at bounding box center [889, 337] width 223 height 12
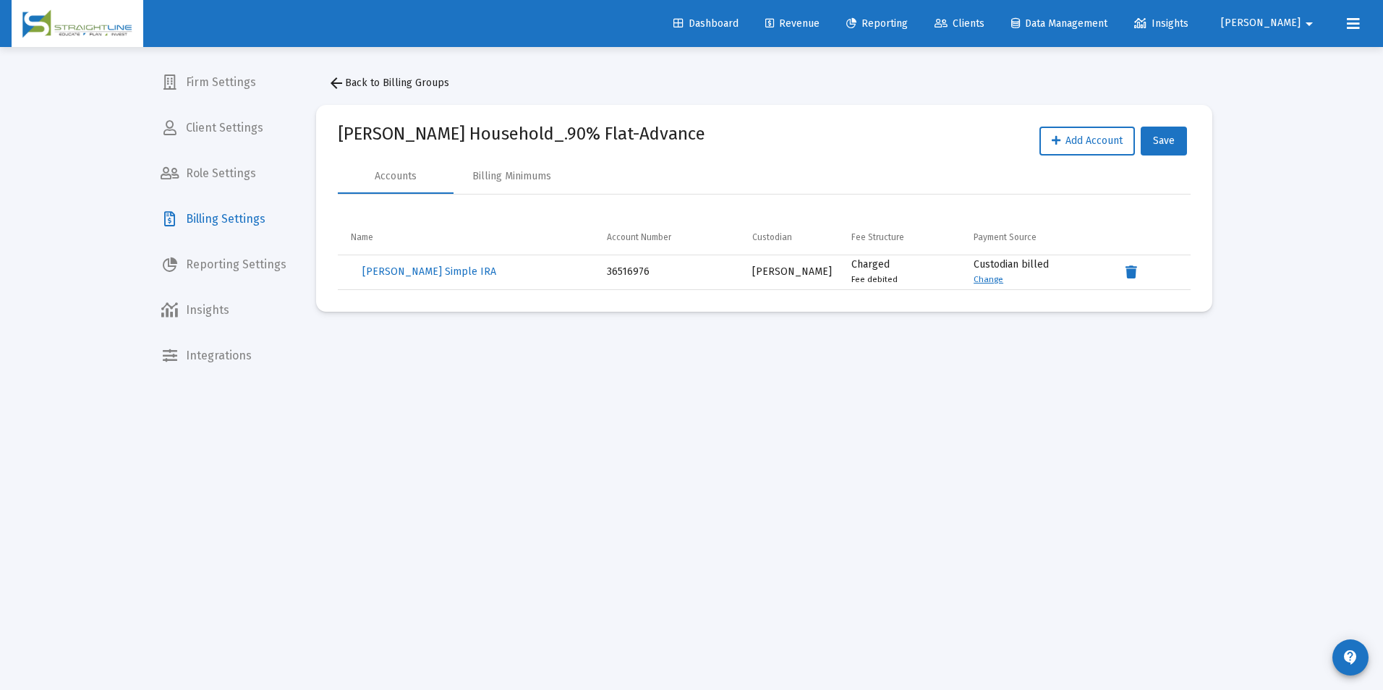
drag, startPoint x: 373, startPoint y: 142, endPoint x: 312, endPoint y: 142, distance: 61.5
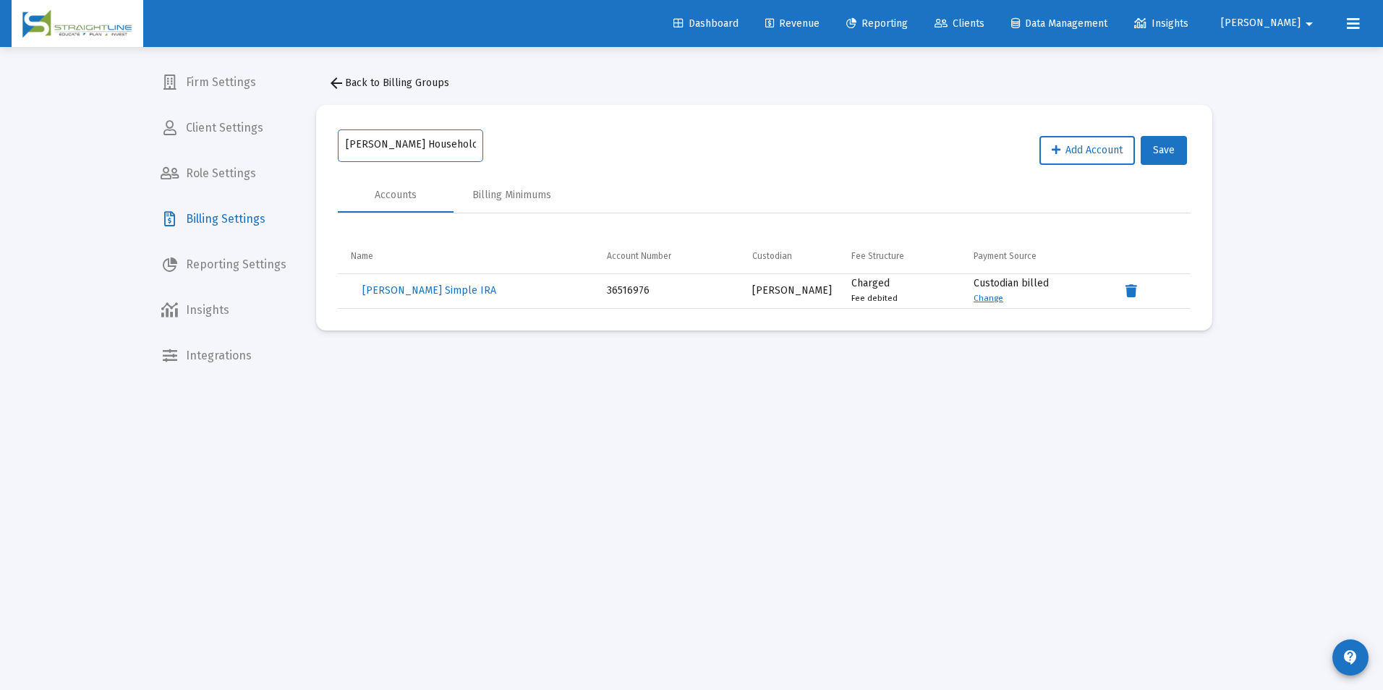
click at [373, 142] on input "[PERSON_NAME] Household_.90% Flat-Advance" at bounding box center [411, 145] width 130 height 12
type input "Bozo, Victoria Household_.90% Flat-Advance"
click at [367, 142] on input "Bozo, Victoria Household_.90% Flat-Advance" at bounding box center [411, 145] width 130 height 12
type input "[PERSON_NAME] Household_.90% Flat-Advance"
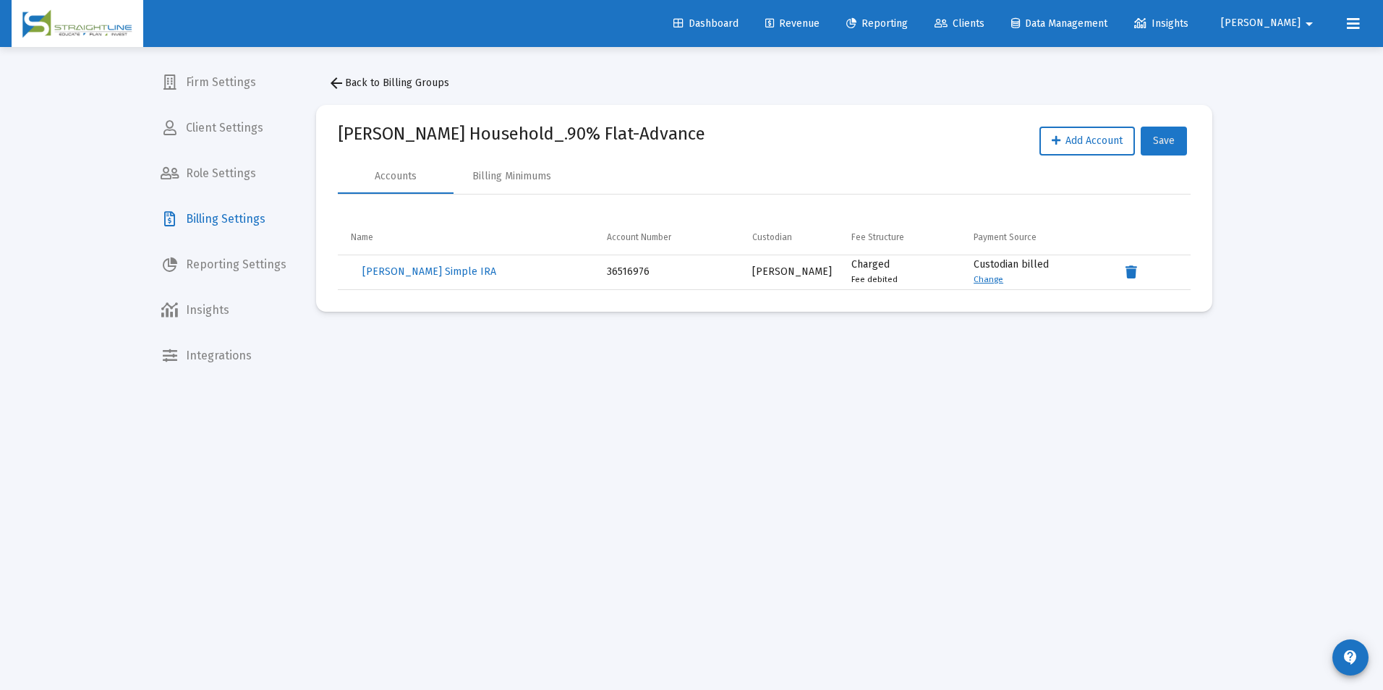
click at [1167, 137] on span "Save" at bounding box center [1164, 141] width 22 height 12
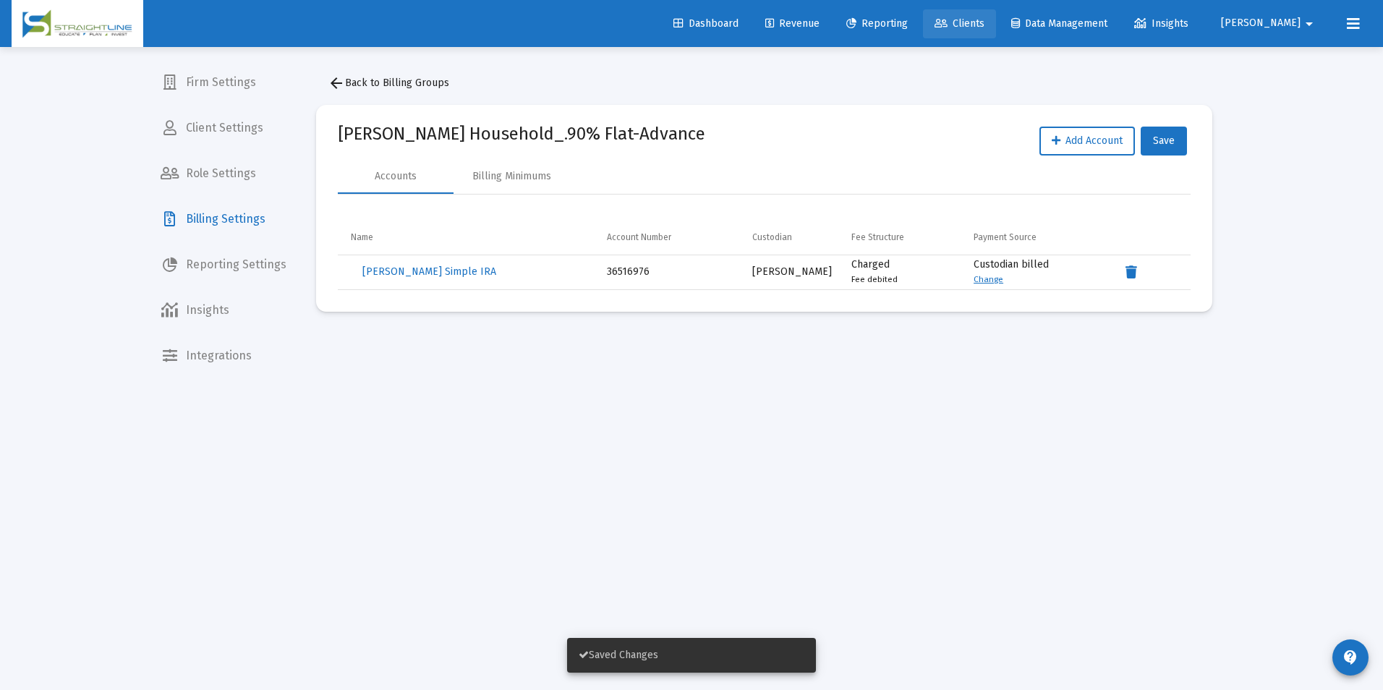
click at [996, 17] on link "Clients" at bounding box center [959, 23] width 73 height 29
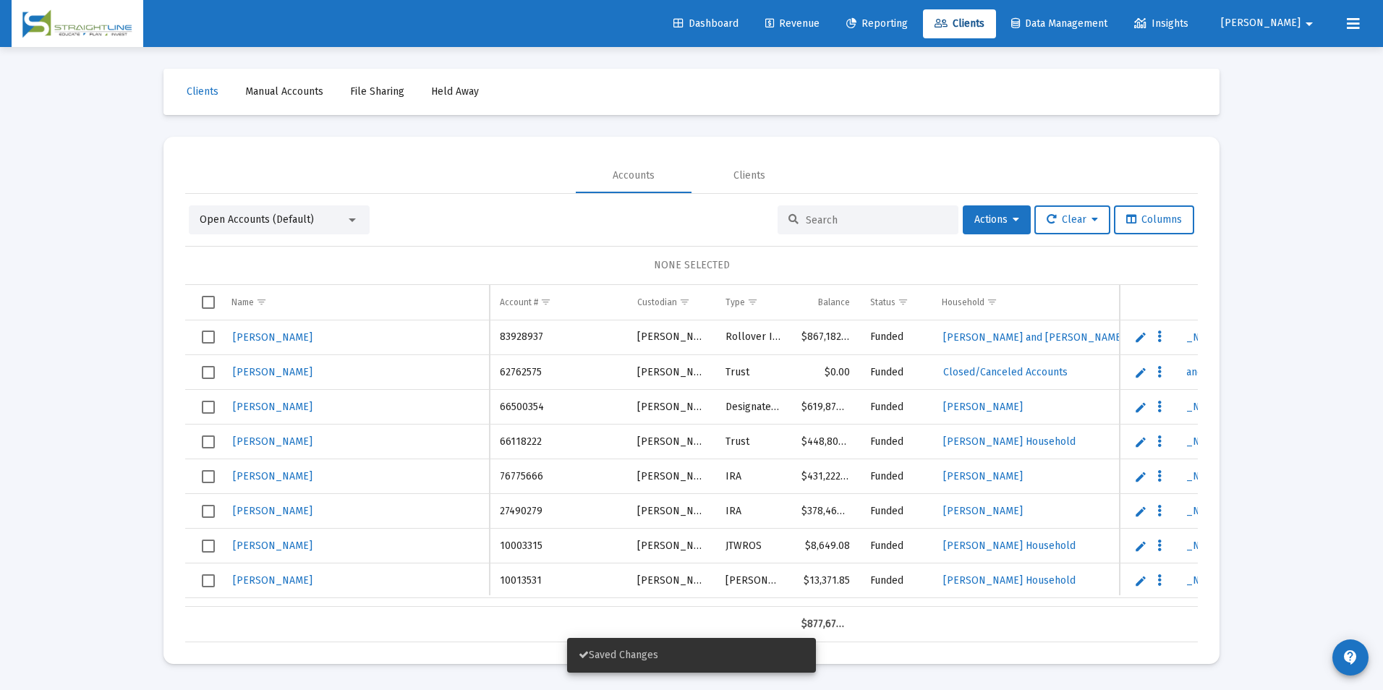
click at [866, 219] on input at bounding box center [877, 220] width 142 height 12
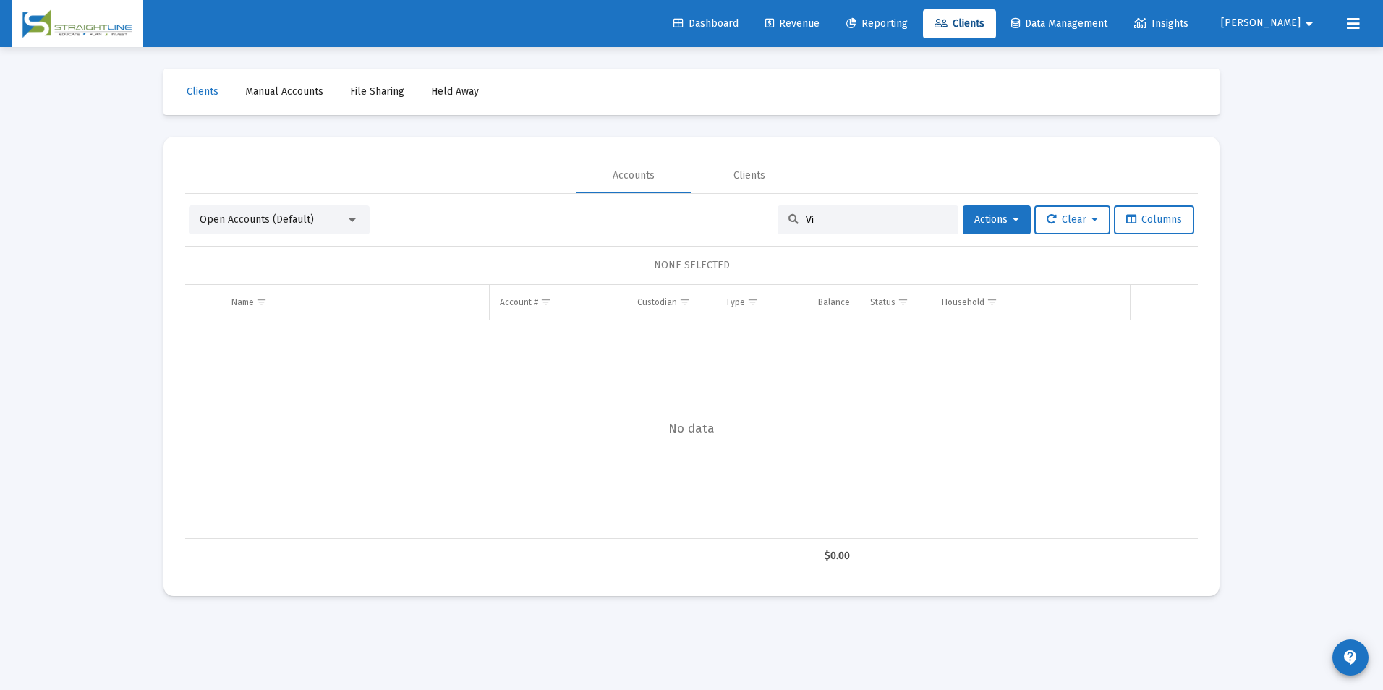
type input "V"
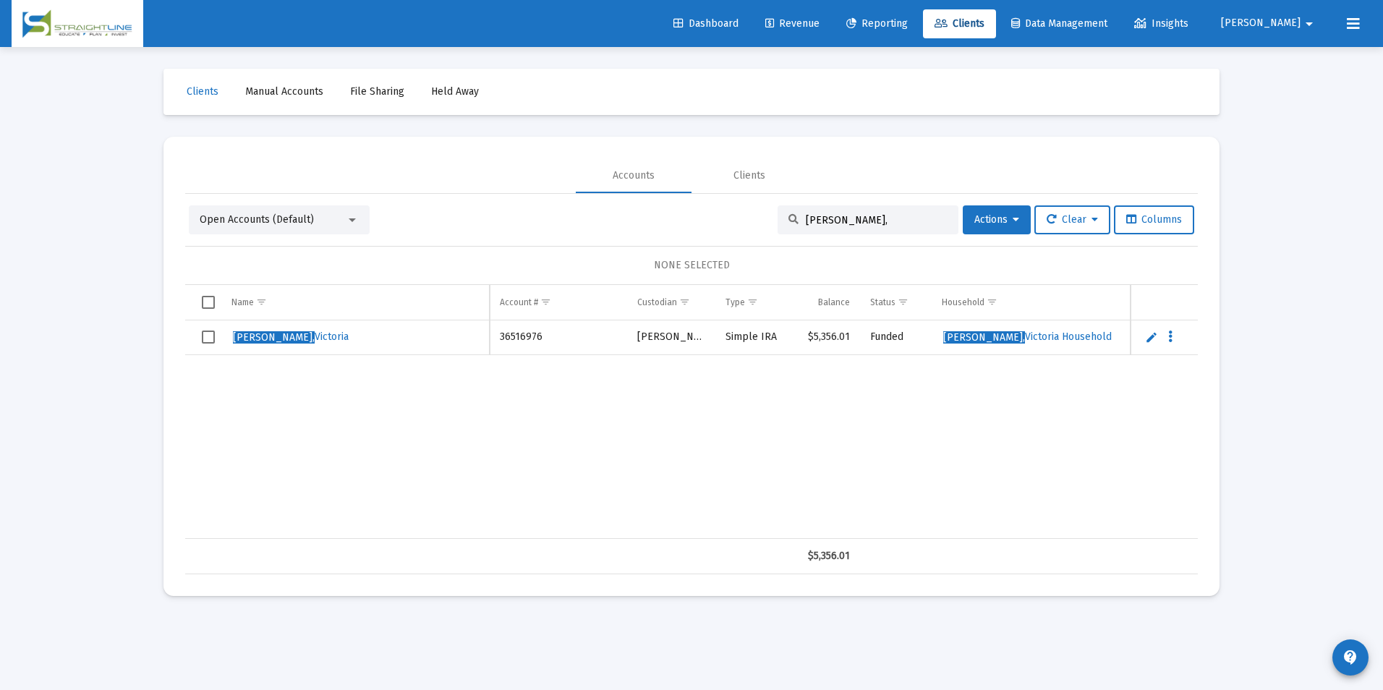
type input "[PERSON_NAME],"
click at [1148, 338] on link "Edit" at bounding box center [1151, 337] width 13 height 13
drag, startPoint x: 251, startPoint y: 336, endPoint x: 187, endPoint y: 336, distance: 64.4
click at [187, 336] on div "Name Name Account # Custodian Type Balance Status Household Billing Group Incep…" at bounding box center [691, 429] width 1013 height 289
type input "[PERSON_NAME][GEOGRAPHIC_DATA]"
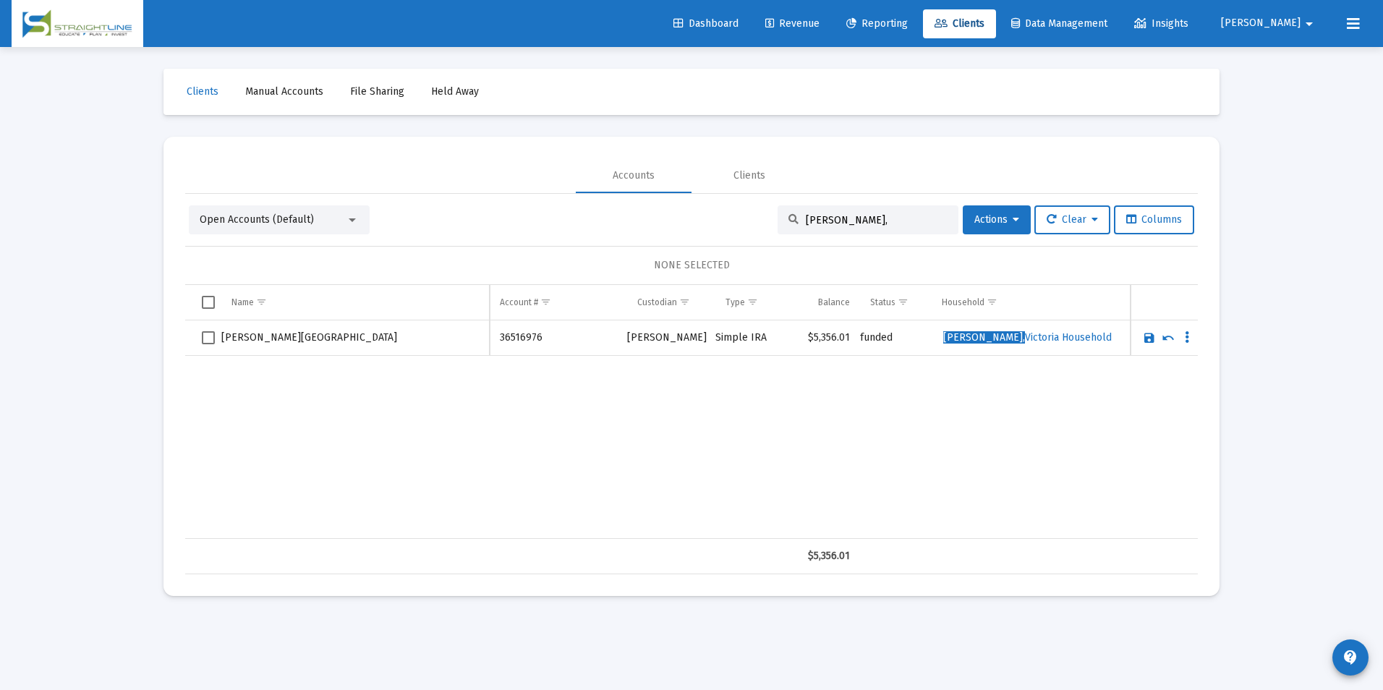
click at [1143, 336] on link "Save" at bounding box center [1149, 337] width 13 height 13
click at [287, 227] on div "Open Accounts (Default)" at bounding box center [279, 219] width 181 height 29
click at [294, 221] on span "Open Accounts (Default)" at bounding box center [257, 219] width 114 height 12
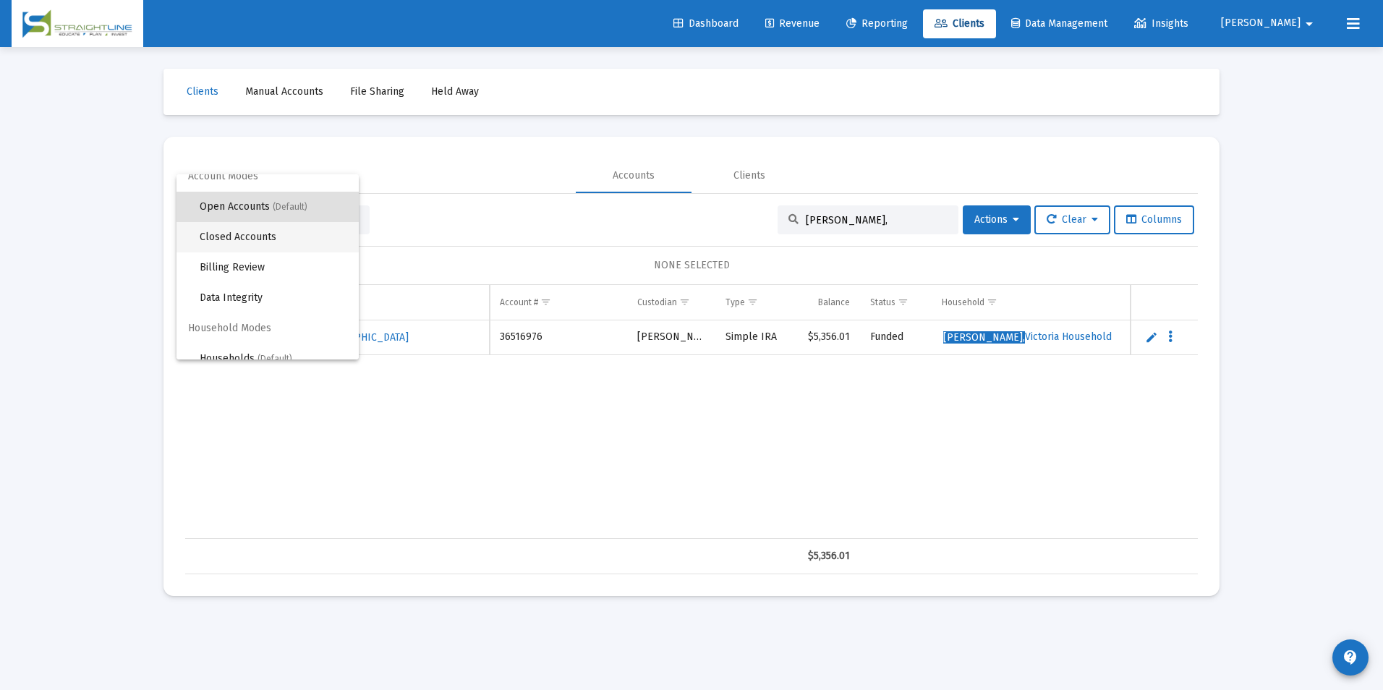
scroll to position [27, 0]
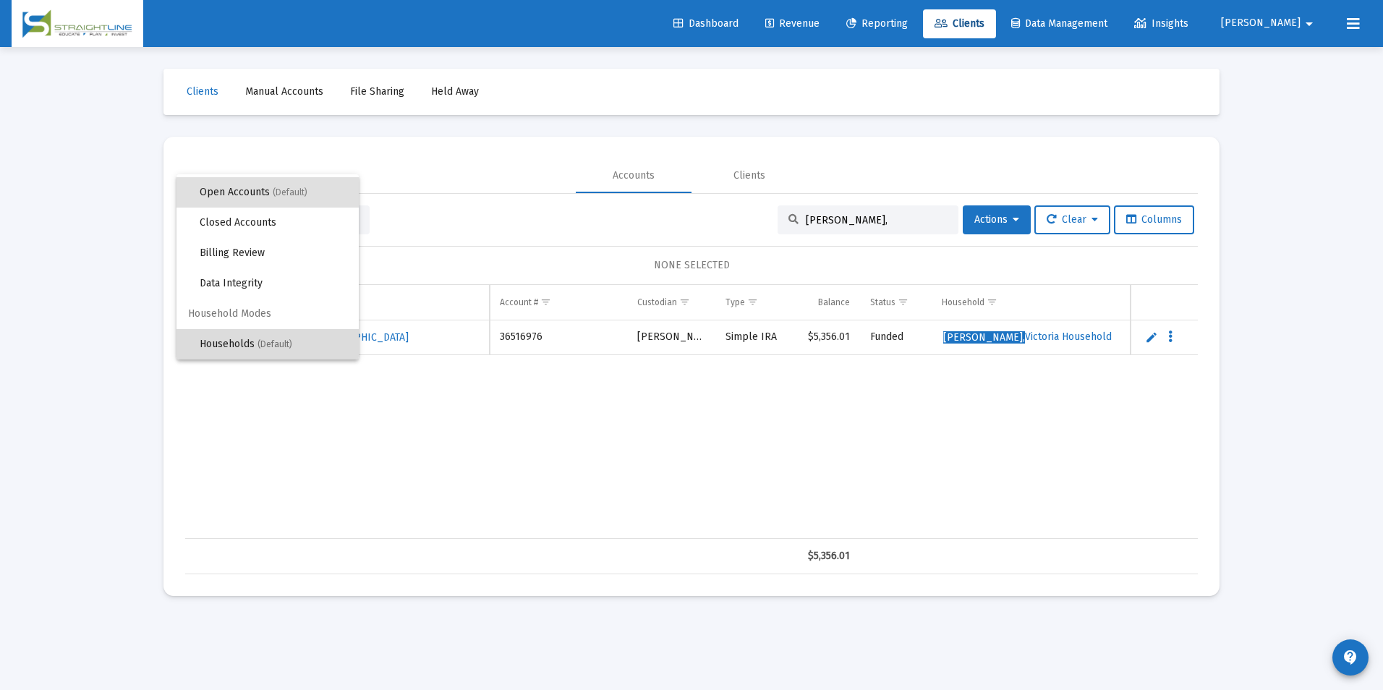
click at [271, 336] on span "Households (Default)" at bounding box center [274, 344] width 148 height 30
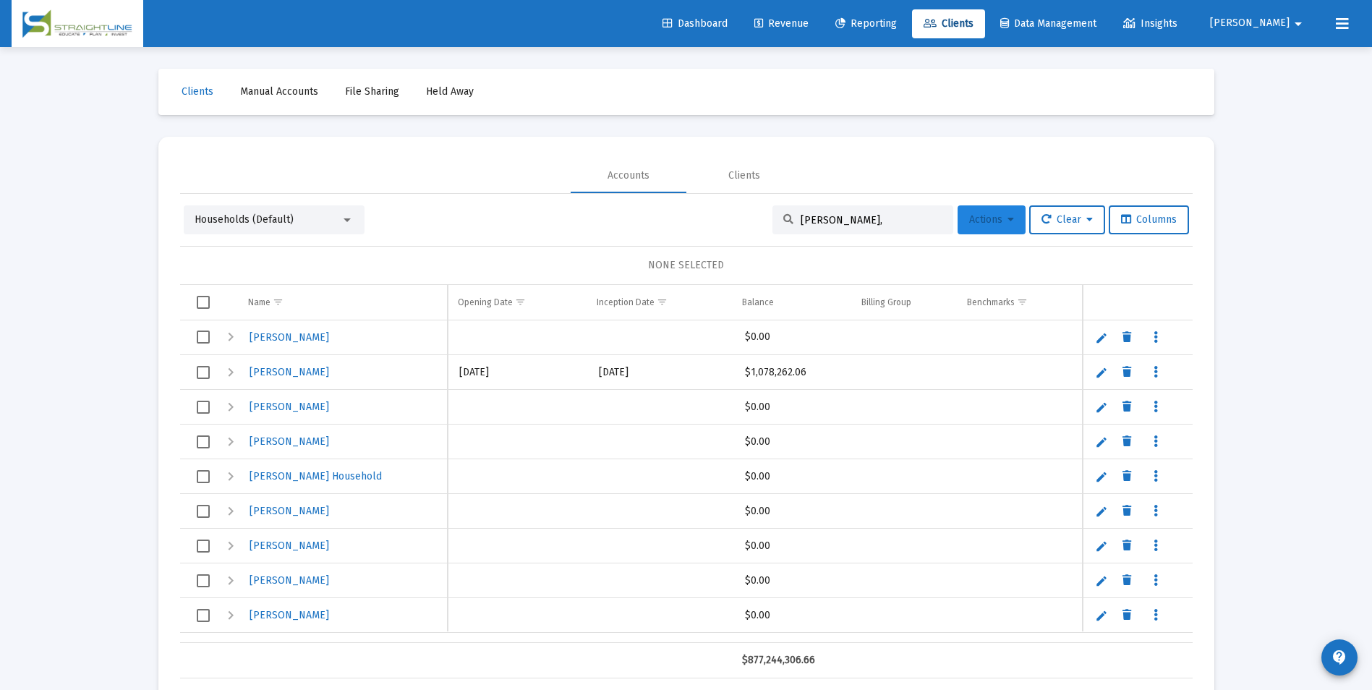
click at [958, 226] on button "Actions" at bounding box center [992, 219] width 68 height 29
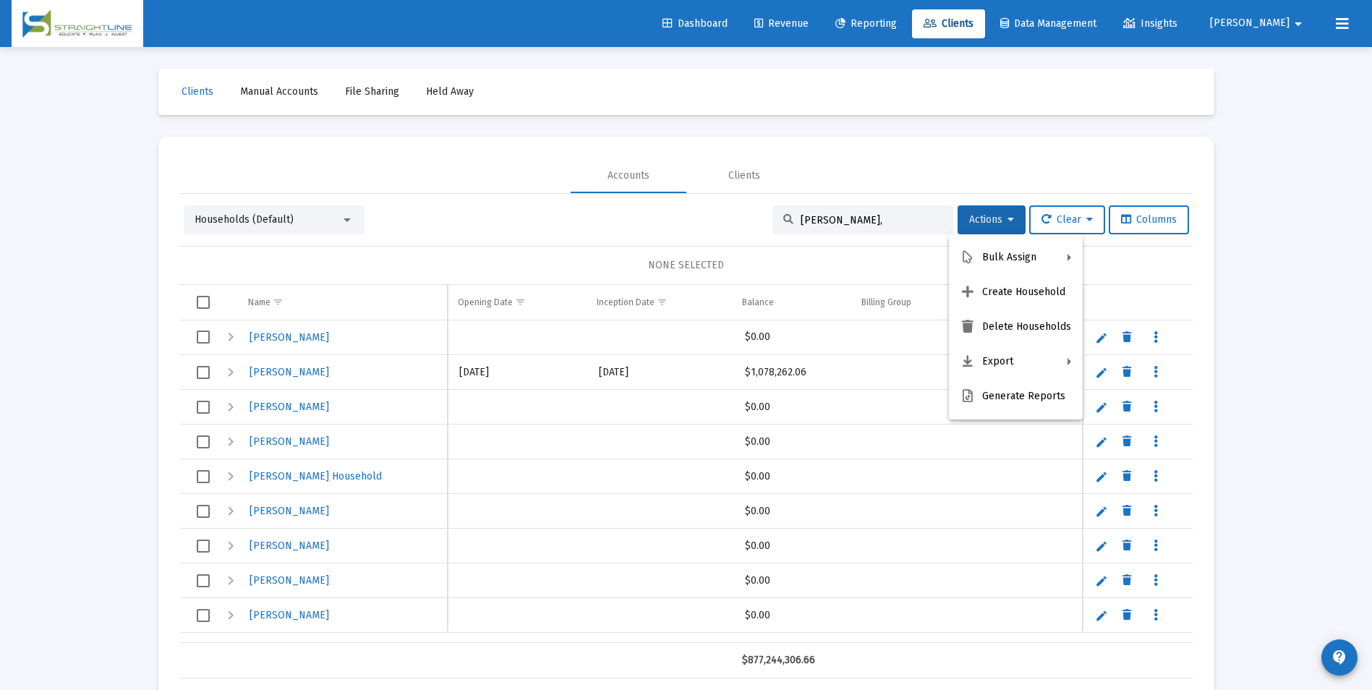
click at [839, 221] on div at bounding box center [686, 345] width 1372 height 690
drag, startPoint x: 839, startPoint y: 221, endPoint x: 789, endPoint y: 229, distance: 50.5
click at [789, 229] on div "[PERSON_NAME]," at bounding box center [862, 219] width 181 height 29
click at [846, 211] on div "[PERSON_NAME]," at bounding box center [862, 219] width 181 height 29
click at [838, 221] on input "[PERSON_NAME]," at bounding box center [872, 220] width 142 height 12
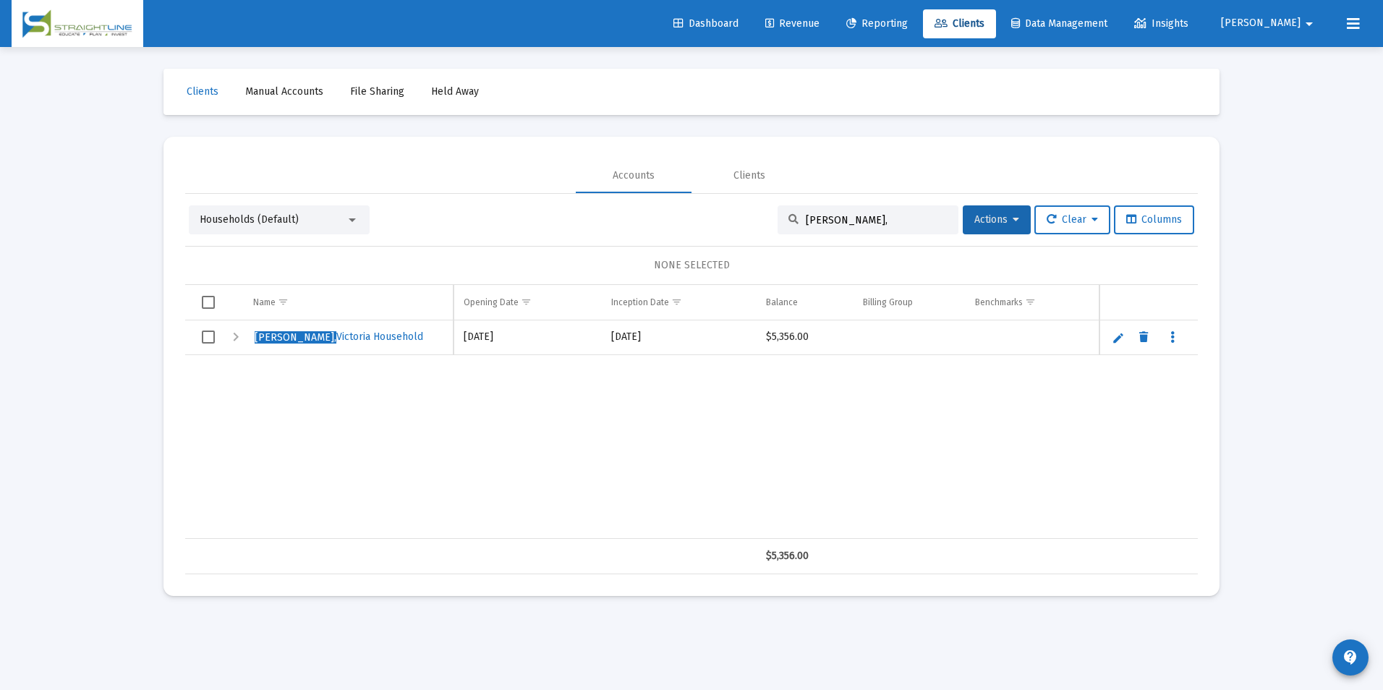
type input "[PERSON_NAME],"
click at [1121, 336] on link "Edit" at bounding box center [1118, 337] width 13 height 13
drag, startPoint x: 271, startPoint y: 338, endPoint x: 231, endPoint y: 337, distance: 39.8
click at [231, 337] on tr "[PERSON_NAME] Household" at bounding box center [691, 337] width 1013 height 35
type input "[PERSON_NAME] Household"
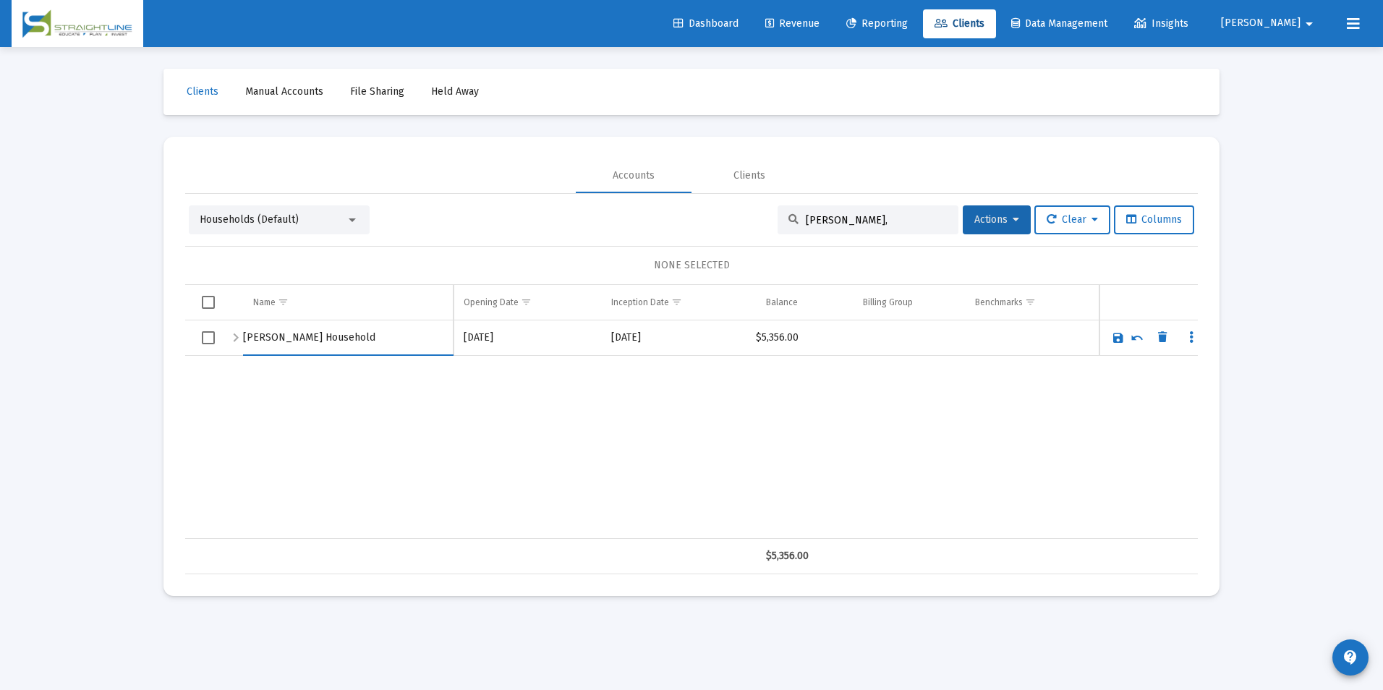
click at [1115, 337] on link "Save" at bounding box center [1118, 337] width 13 height 13
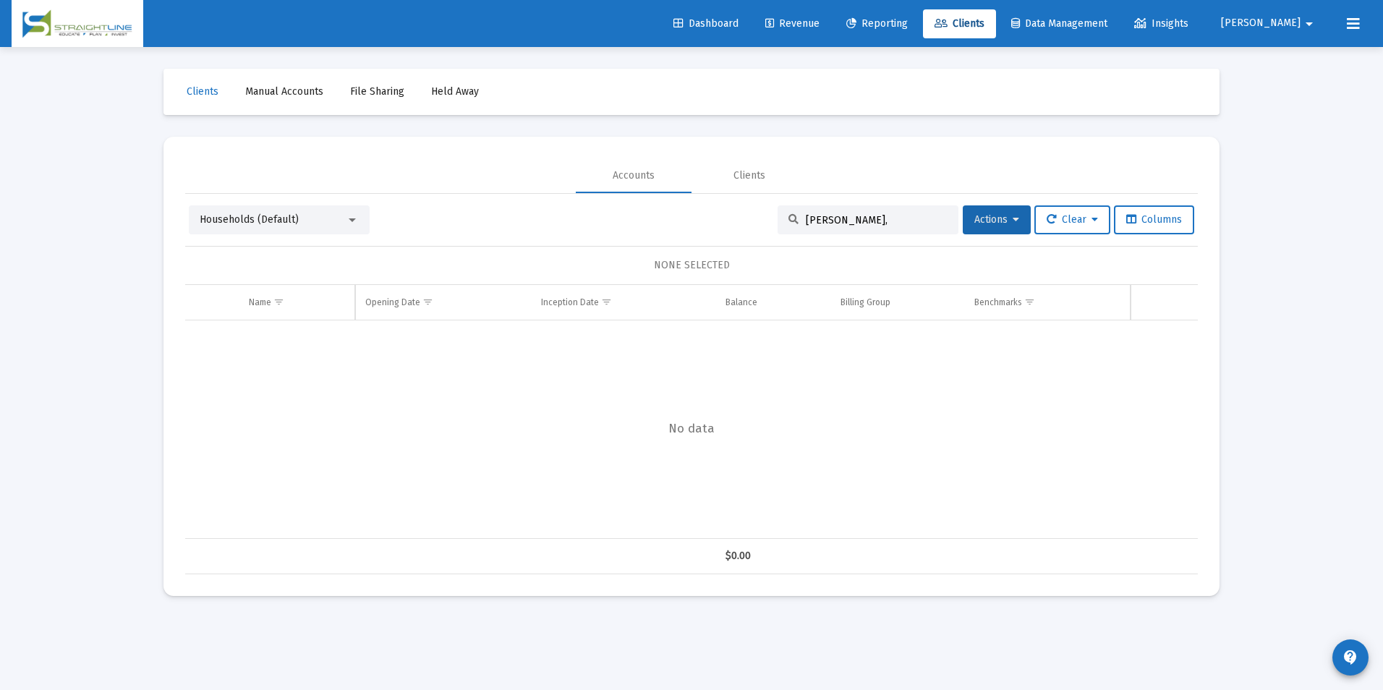
click at [260, 208] on div "Households (Default)" at bounding box center [279, 219] width 181 height 29
click at [253, 213] on span "Households (Default)" at bounding box center [249, 219] width 99 height 12
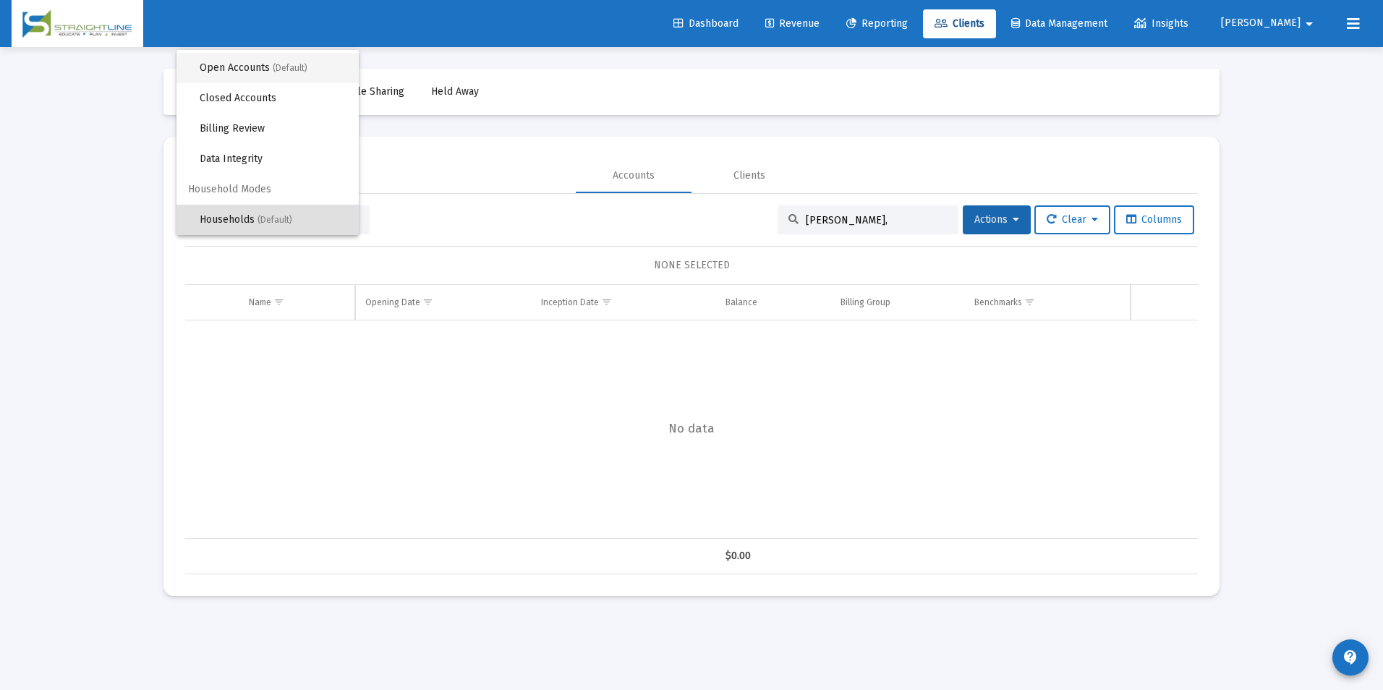
click at [256, 72] on span "Open Accounts (Default)" at bounding box center [274, 68] width 148 height 30
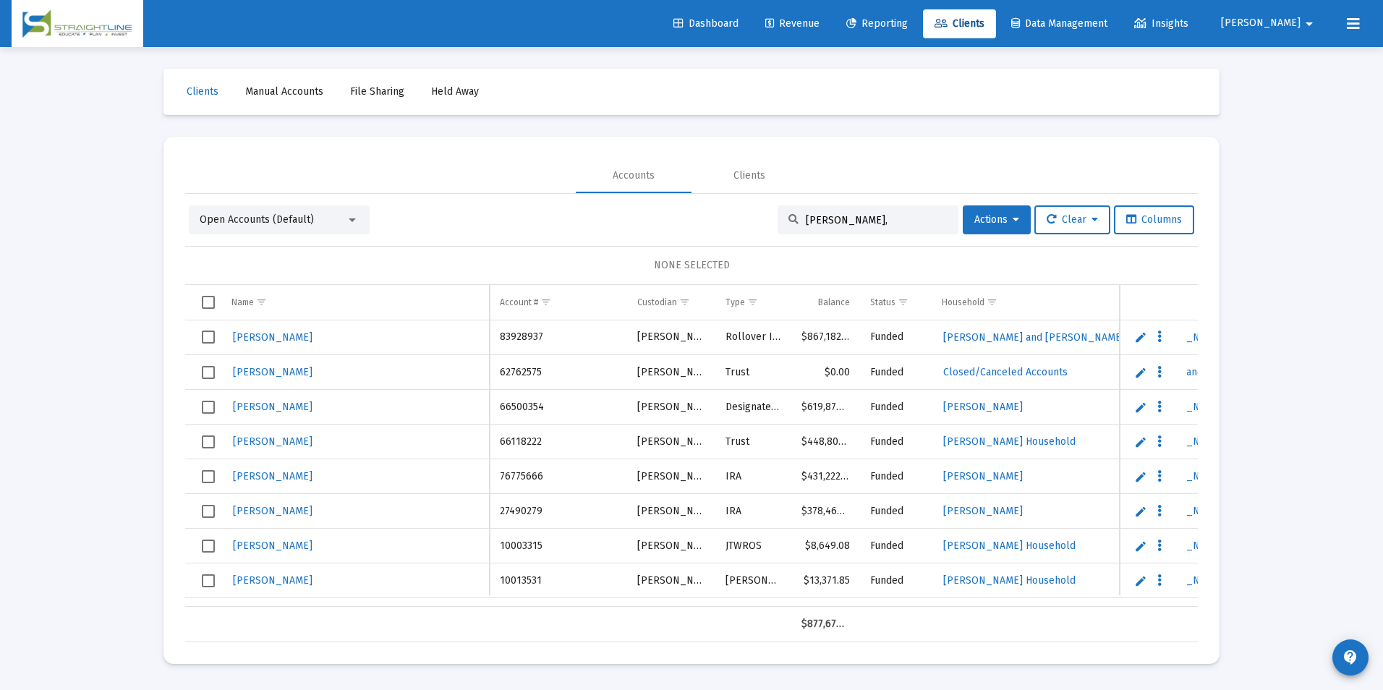
drag, startPoint x: 861, startPoint y: 216, endPoint x: 672, endPoint y: 198, distance: 189.6
click at [672, 198] on div "Open Accounts (Default) [PERSON_NAME], Actions Clear Columns NONE SELECTED Name…" at bounding box center [691, 418] width 1013 height 448
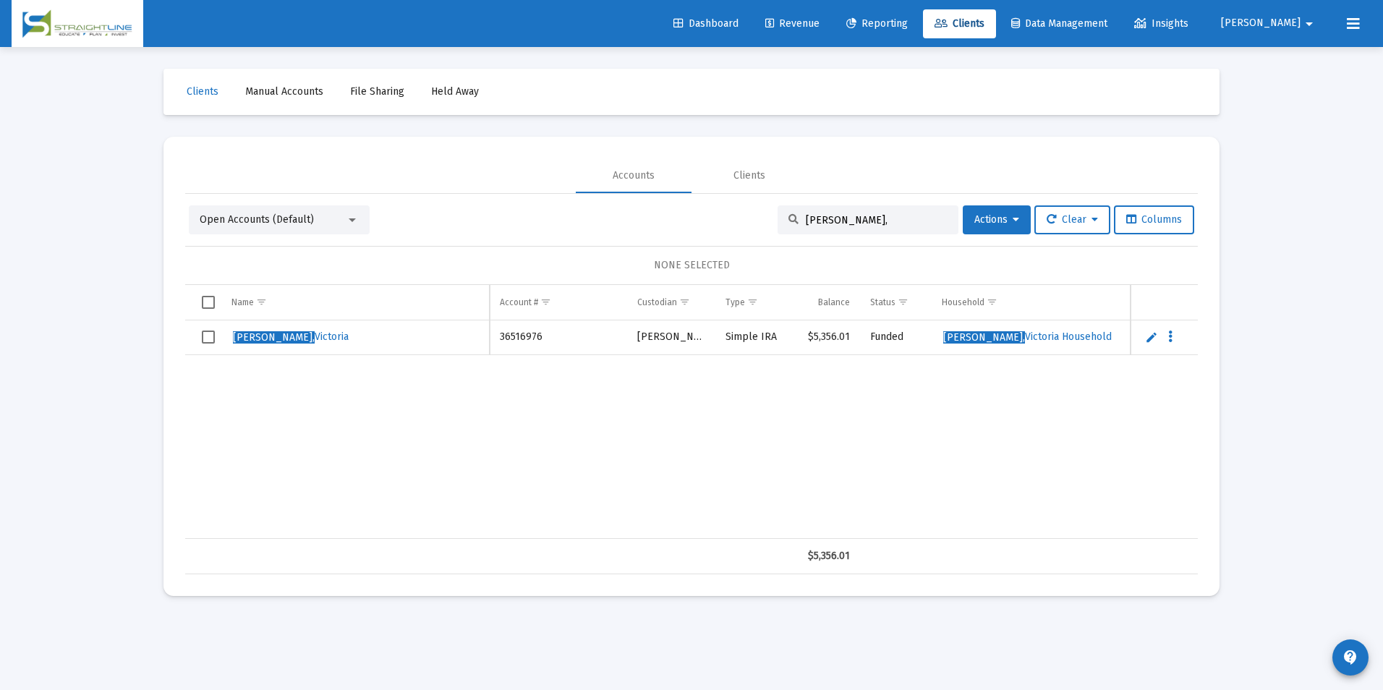
scroll to position [0, 45]
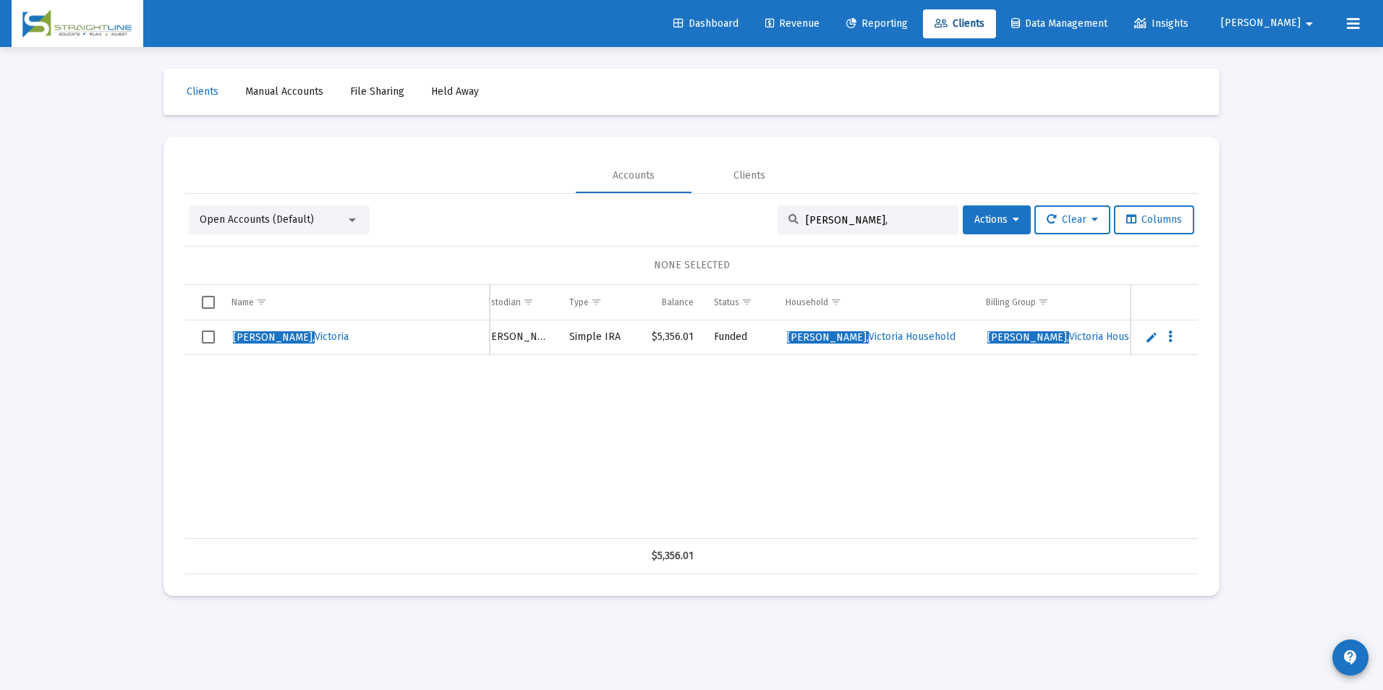
drag, startPoint x: 864, startPoint y: 222, endPoint x: 734, endPoint y: 208, distance: 131.0
click at [734, 208] on div "Open Accounts (Default) [PERSON_NAME], Actions Clear Columns" at bounding box center [691, 219] width 1005 height 29
type input "[PERSON_NAME]"
click at [1148, 340] on link "Edit" at bounding box center [1151, 337] width 13 height 13
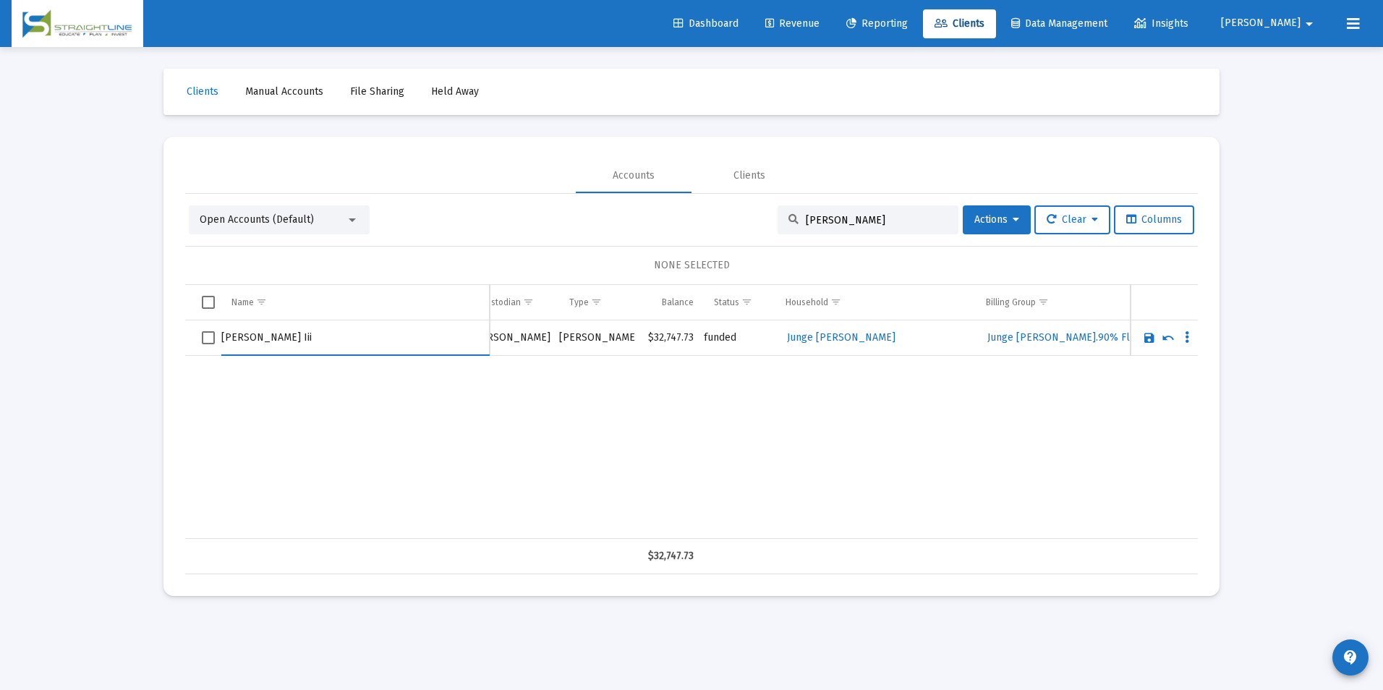
drag, startPoint x: 312, startPoint y: 341, endPoint x: 259, endPoint y: 350, distance: 54.2
click at [259, 350] on input "[PERSON_NAME] Iii" at bounding box center [355, 337] width 268 height 35
click at [225, 336] on input "[PERSON_NAME]" at bounding box center [355, 337] width 268 height 35
type input "Junge [PERSON_NAME]"
click at [1145, 336] on link "Save" at bounding box center [1149, 337] width 13 height 13
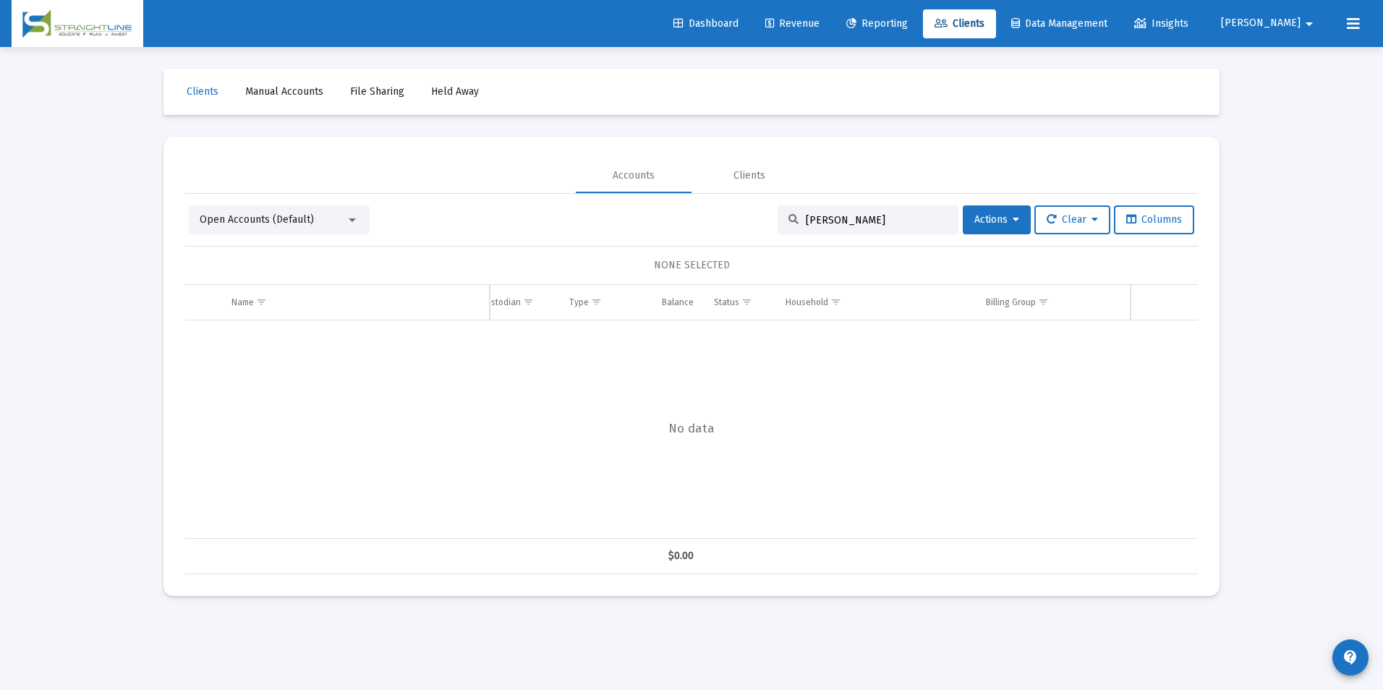
drag, startPoint x: 880, startPoint y: 223, endPoint x: 774, endPoint y: 213, distance: 106.8
click at [778, 213] on div "[PERSON_NAME]" at bounding box center [868, 219] width 181 height 29
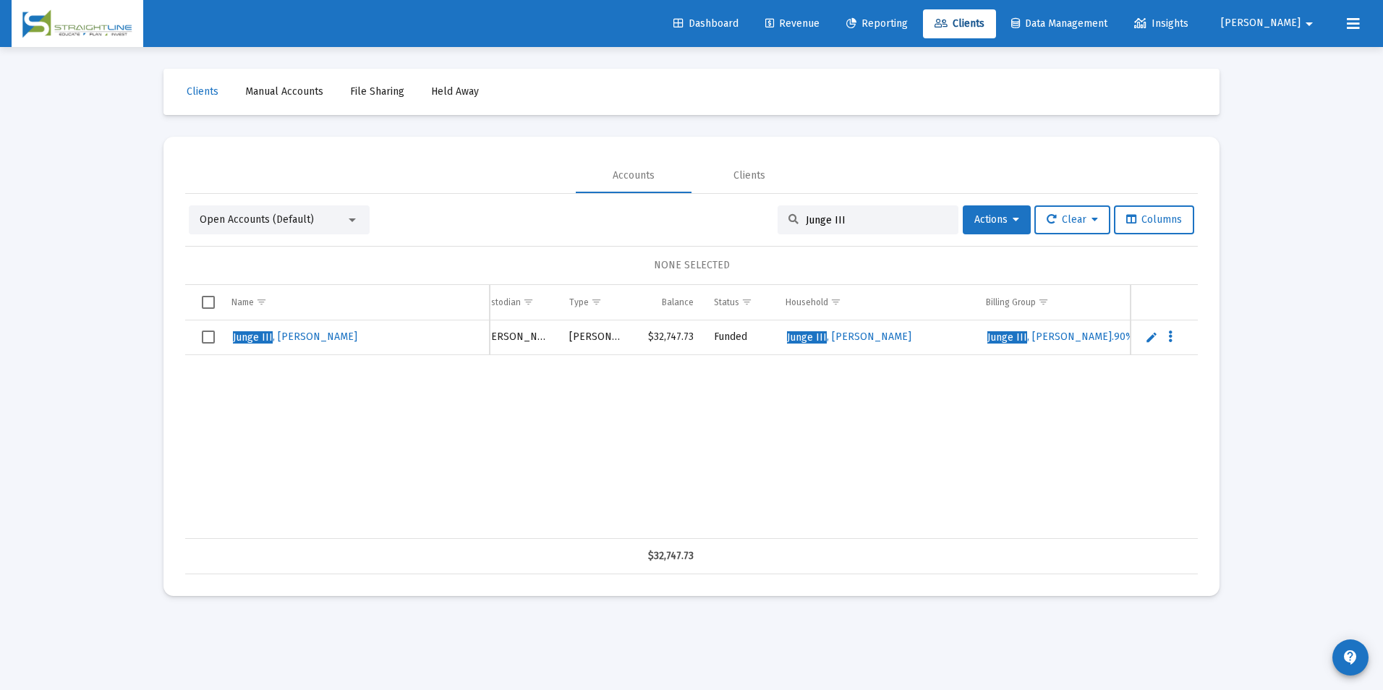
click at [698, 427] on div "Junge [PERSON_NAME] 12721888 [PERSON_NAME] [PERSON_NAME] $32,747.73 Funded Jung…" at bounding box center [1037, 429] width 2017 height 218
drag, startPoint x: 930, startPoint y: 213, endPoint x: 899, endPoint y: 215, distance: 31.2
click at [930, 213] on div "Junge III" at bounding box center [868, 219] width 181 height 29
drag, startPoint x: 897, startPoint y: 215, endPoint x: 626, endPoint y: 185, distance: 272.1
click at [626, 185] on mat-tab-group "Accounts Clients Open Accounts (Default) Junge III Actions Clear Columns NONE S…" at bounding box center [691, 366] width 1013 height 416
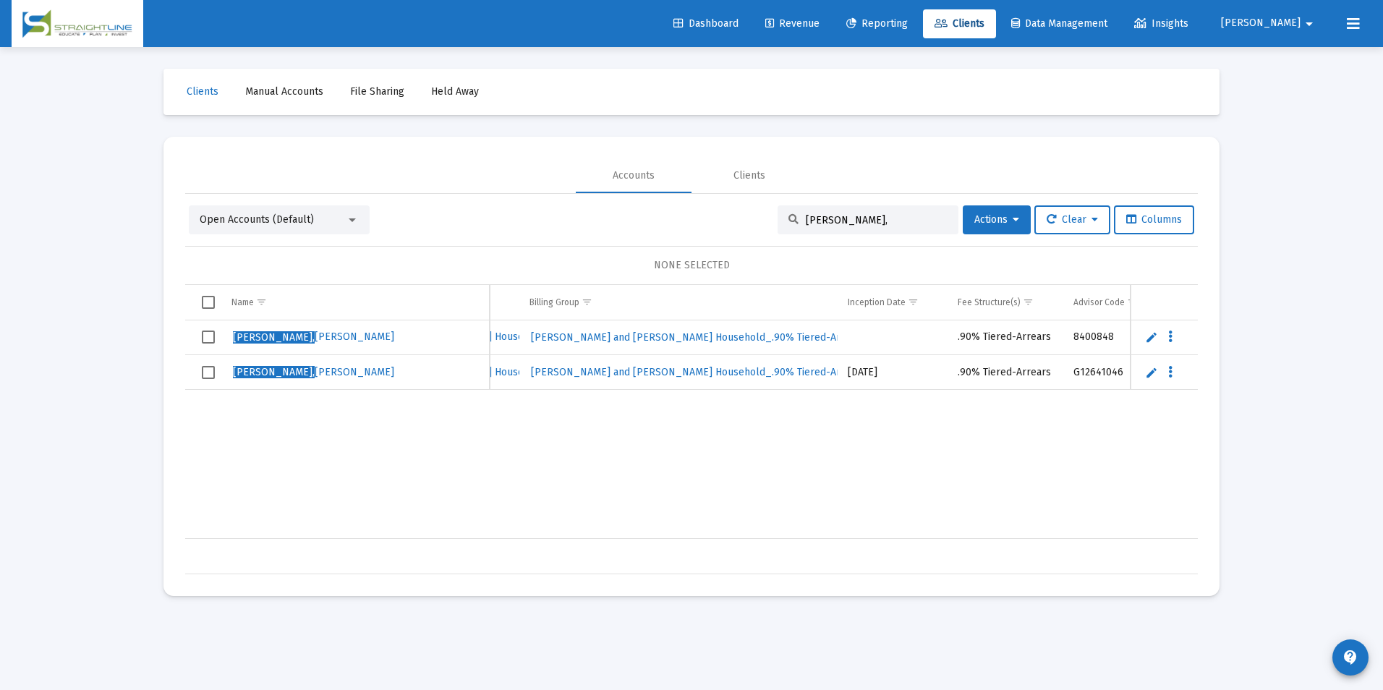
scroll to position [0, 839]
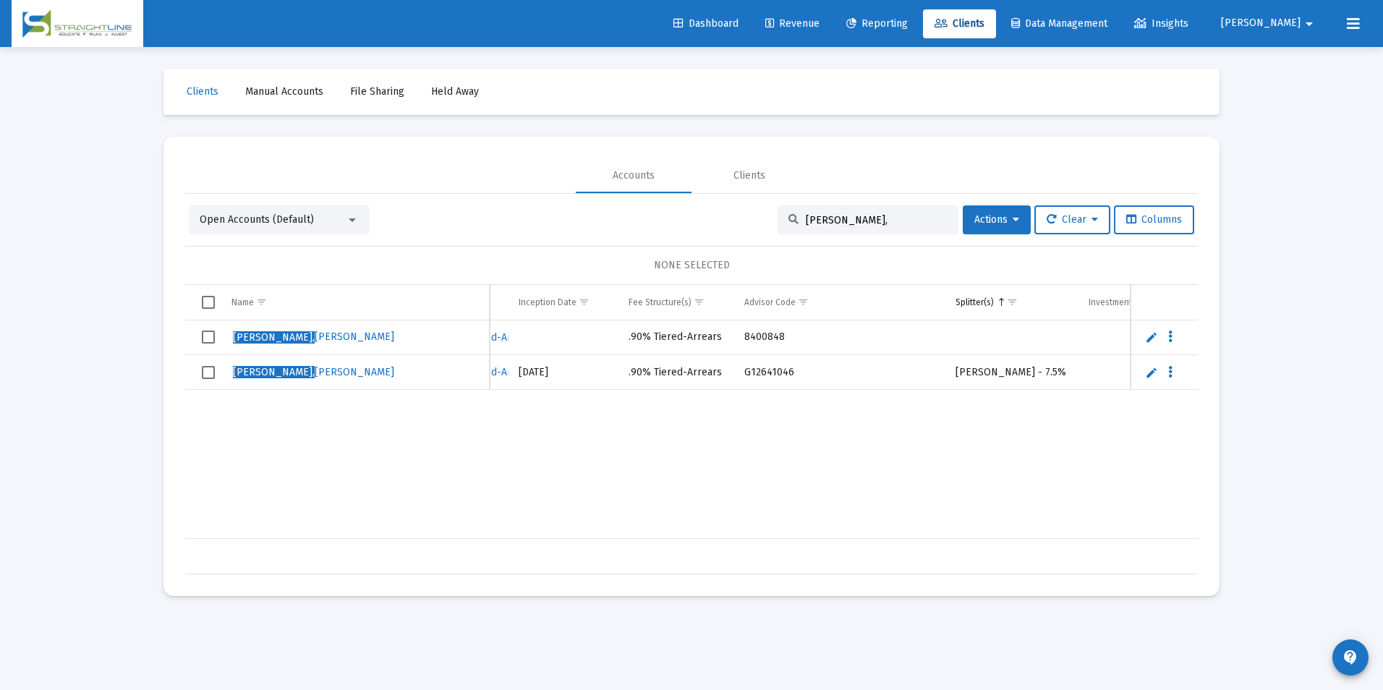
drag, startPoint x: 887, startPoint y: 219, endPoint x: 771, endPoint y: 225, distance: 116.6
click at [778, 225] on div "[PERSON_NAME]," at bounding box center [868, 219] width 181 height 29
click at [874, 228] on div "[PERSON_NAME]," at bounding box center [868, 219] width 181 height 29
drag, startPoint x: 878, startPoint y: 217, endPoint x: 723, endPoint y: 201, distance: 155.6
click at [723, 201] on div "Open Accounts (Default) [PERSON_NAME], Actions Clear Columns NONE SELECTED Name…" at bounding box center [691, 384] width 1013 height 380
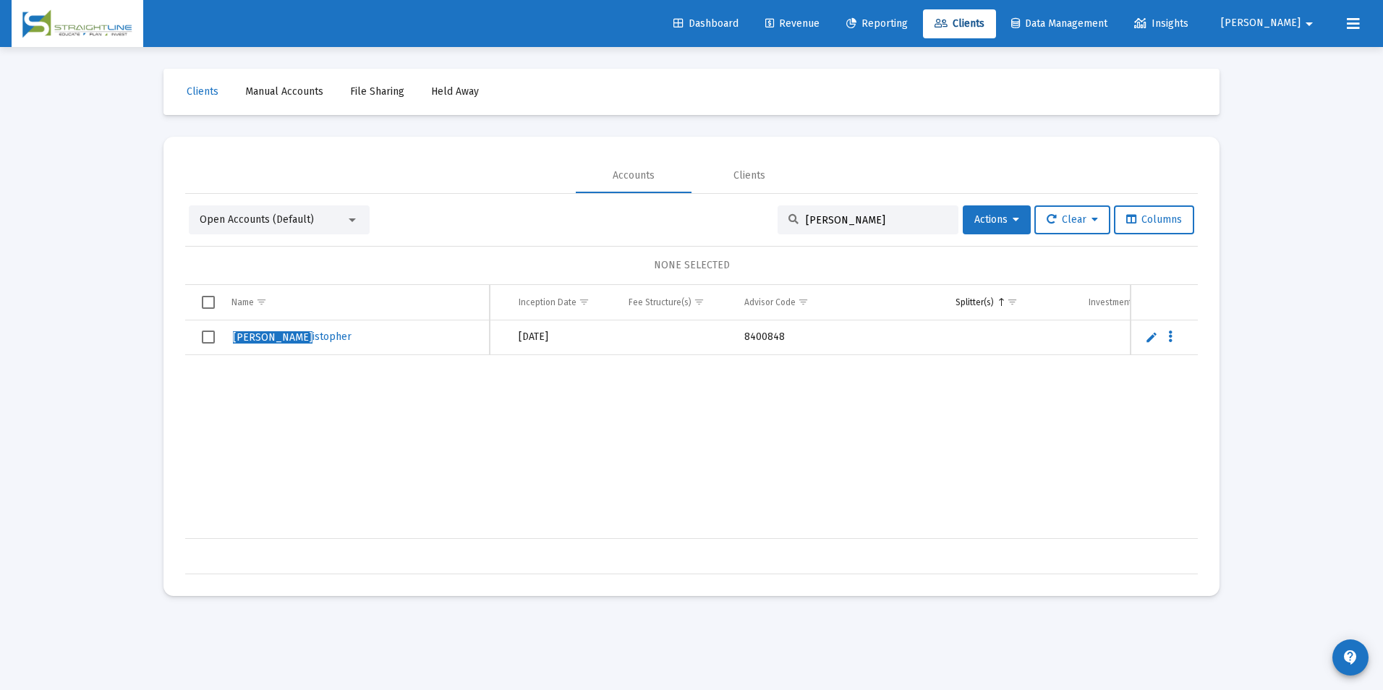
scroll to position [0, 433]
type input "[PERSON_NAME]"
click at [974, 222] on span "Actions" at bounding box center [996, 219] width 45 height 12
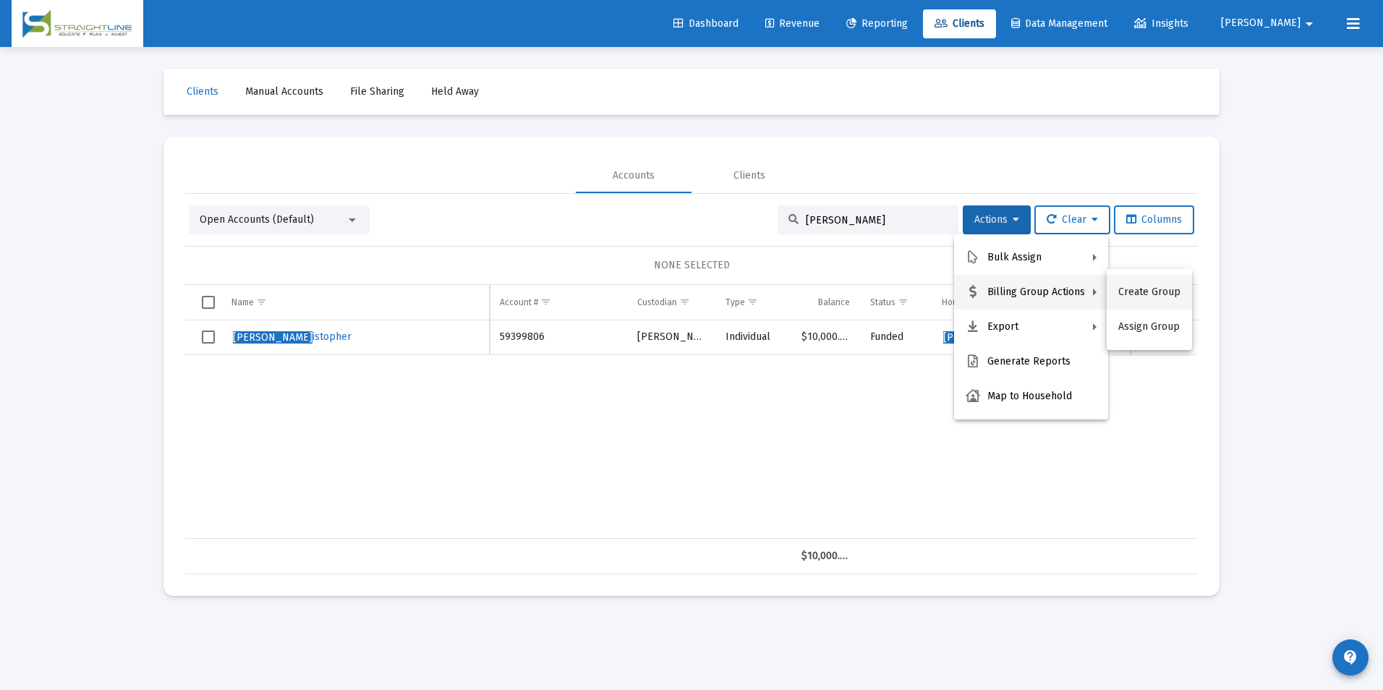
click at [1151, 288] on button "Create Group" at bounding box center [1149, 292] width 85 height 35
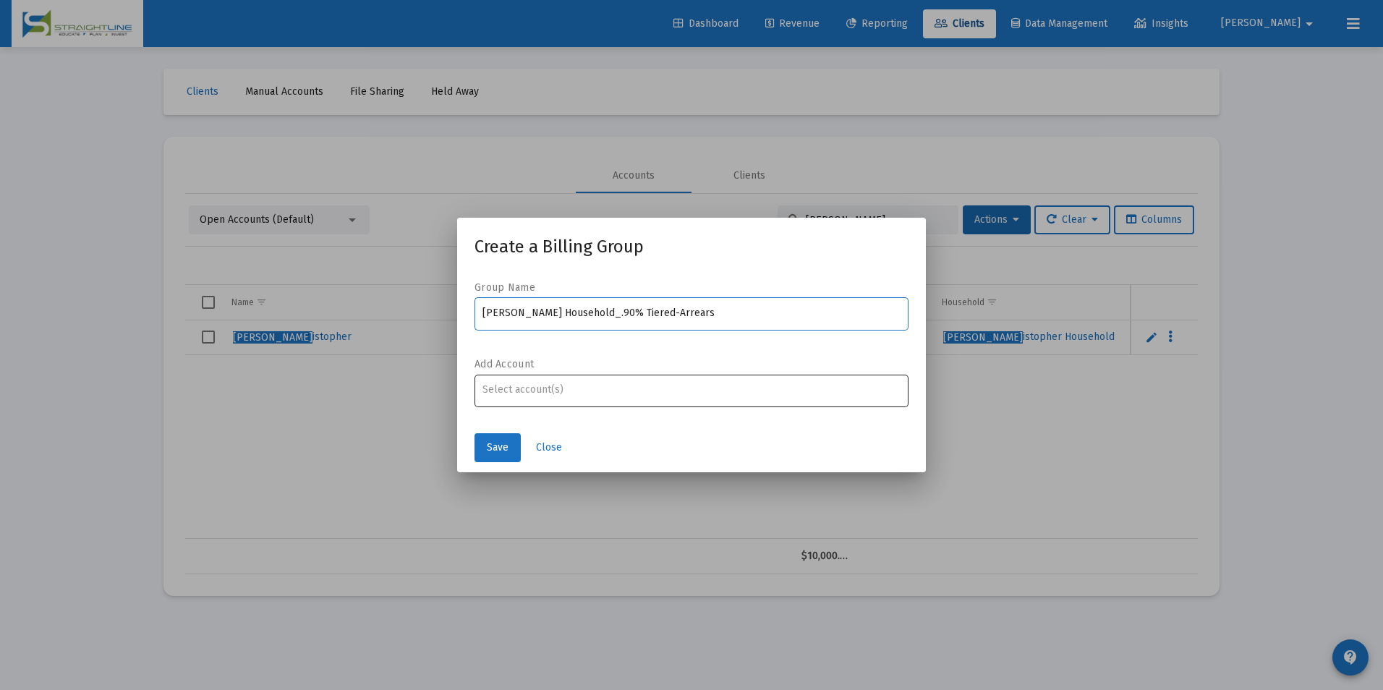
type input "[PERSON_NAME] Household_.90% Tiered-Arrears"
click at [825, 387] on input "Assignment Selection" at bounding box center [691, 390] width 419 height 12
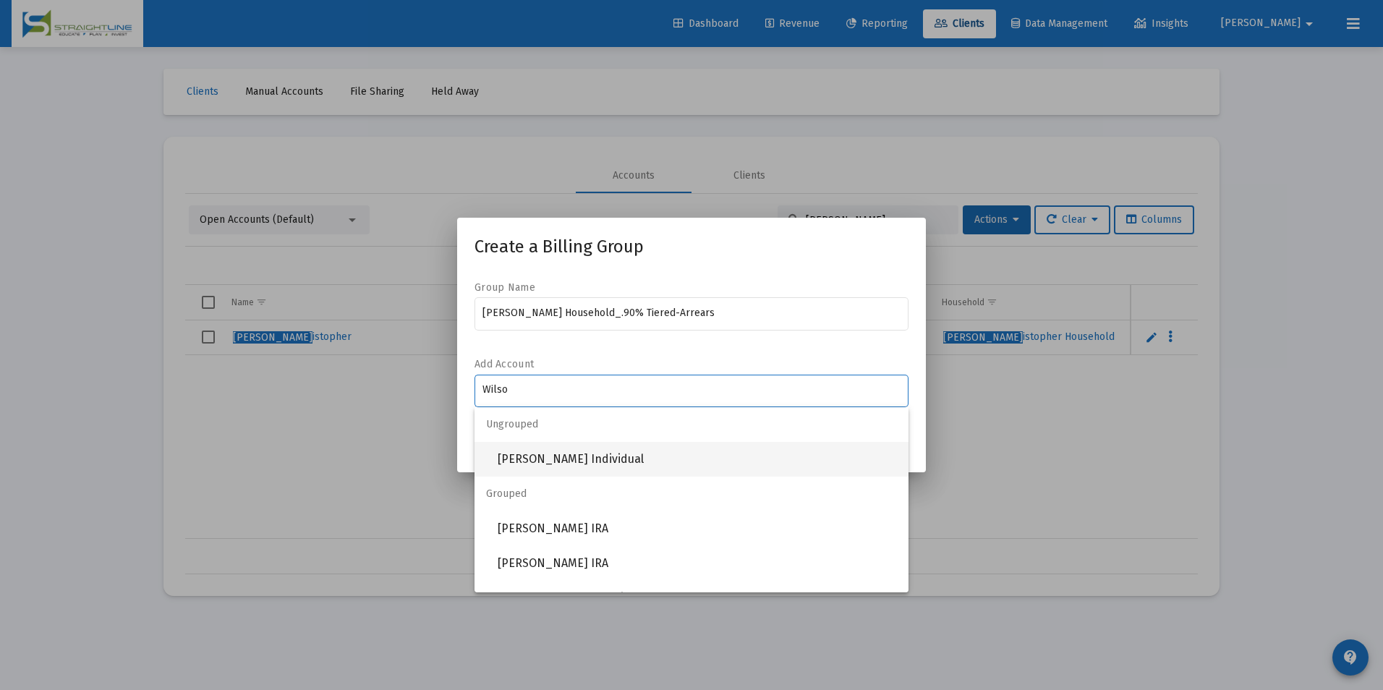
type input "Wilso"
click at [693, 467] on span "[PERSON_NAME] Individual" at bounding box center [697, 459] width 399 height 35
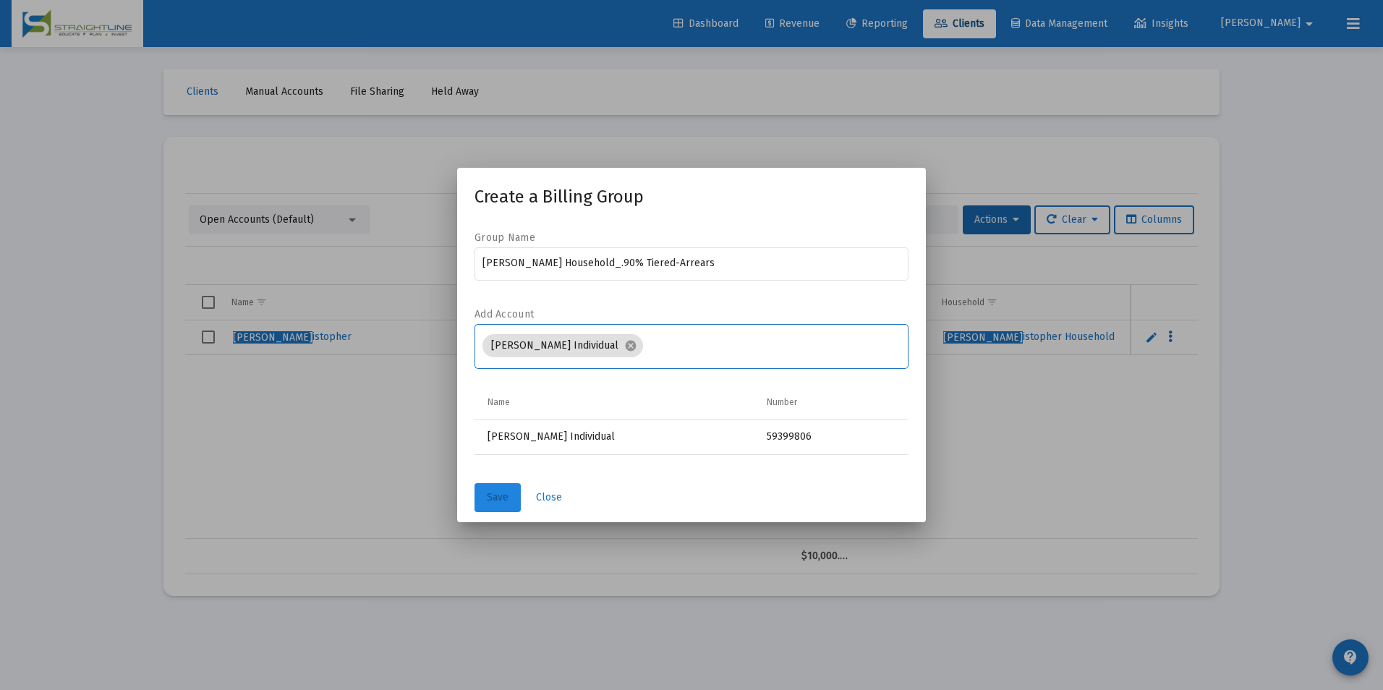
click at [511, 500] on button "Save" at bounding box center [497, 497] width 46 height 29
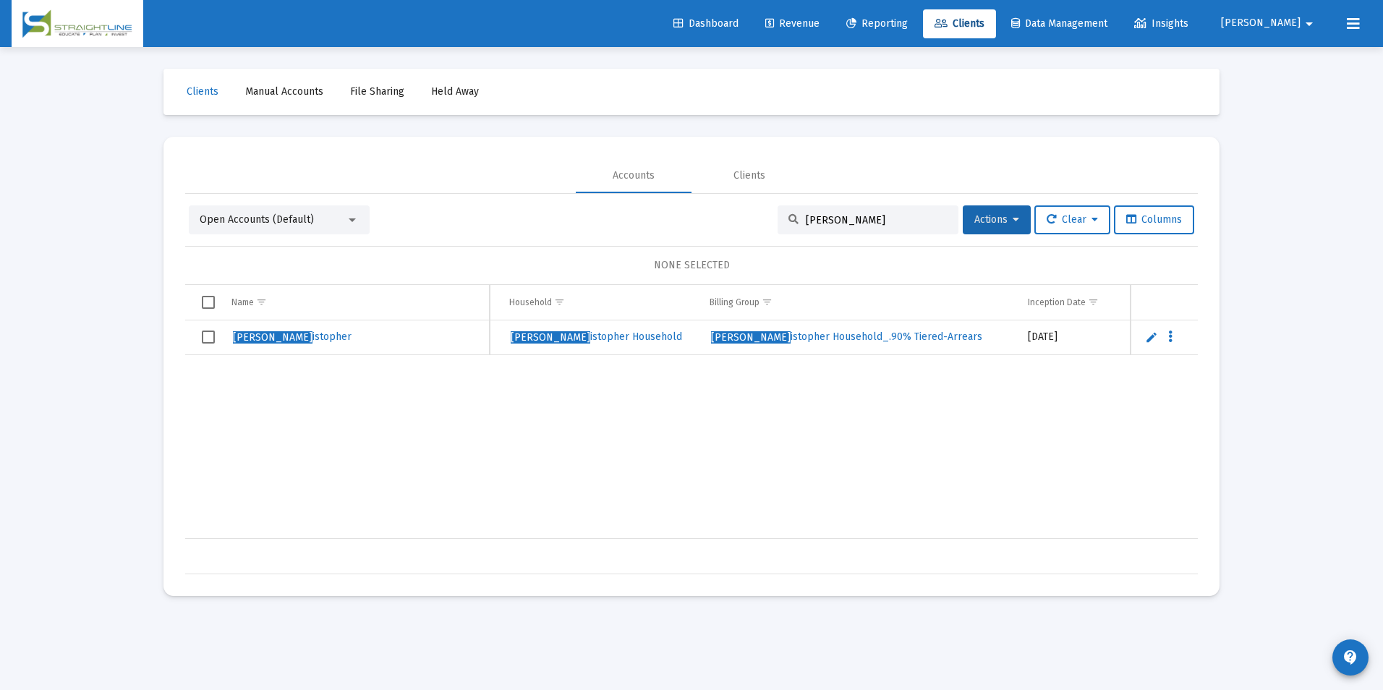
scroll to position [0, 434]
click at [210, 338] on span "Select row" at bounding box center [208, 337] width 13 height 13
click at [987, 221] on span "Actions" at bounding box center [996, 219] width 45 height 12
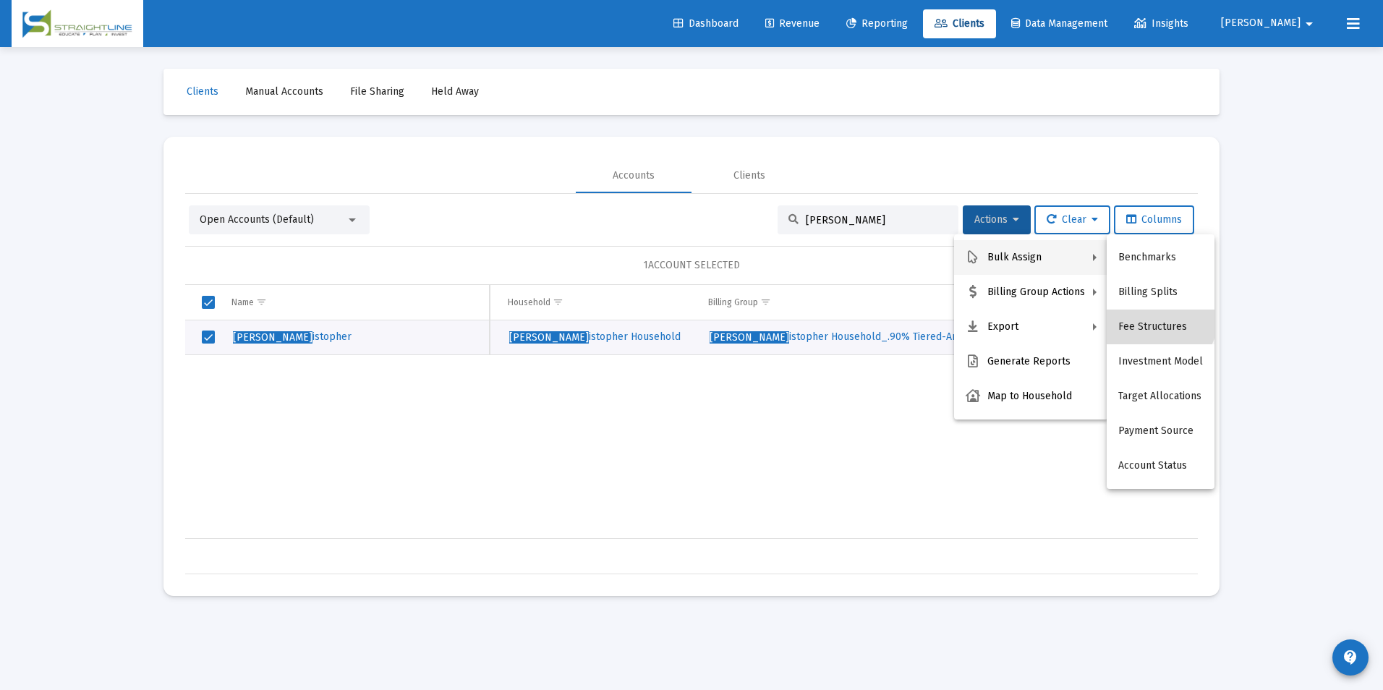
click at [1146, 314] on button "Fee Structures" at bounding box center [1161, 327] width 108 height 35
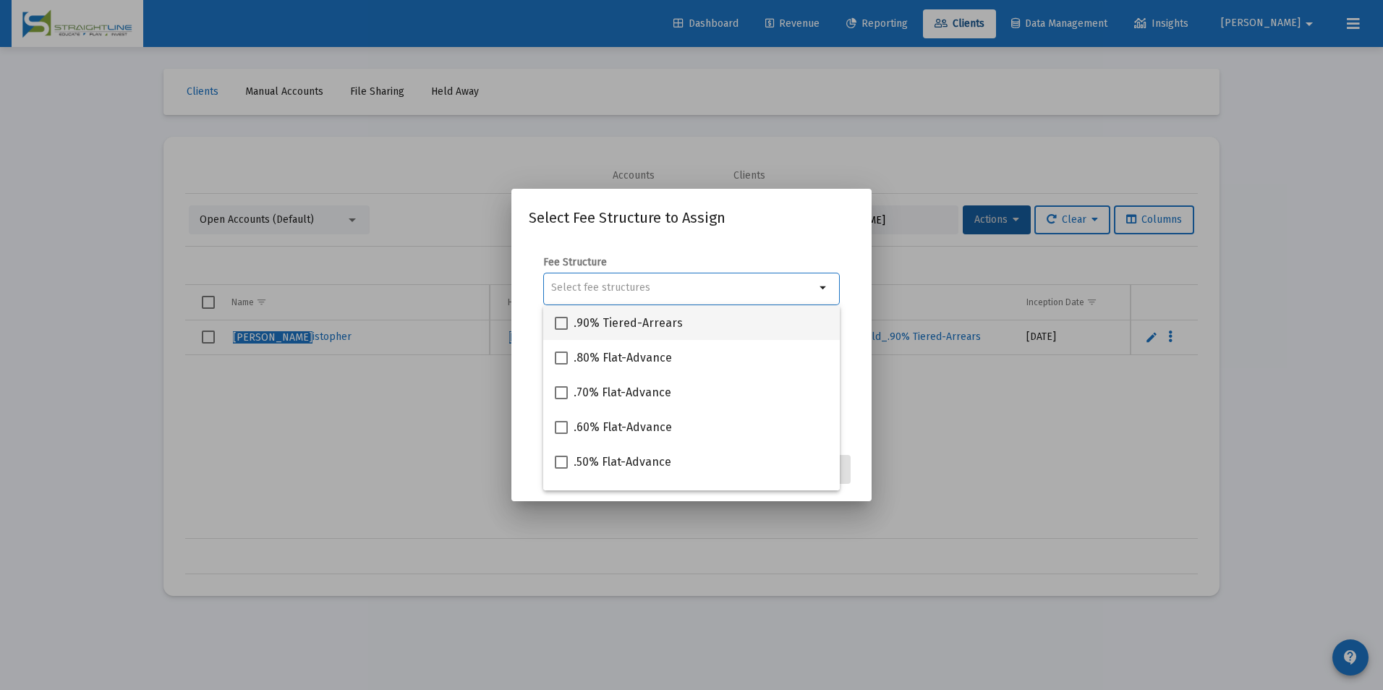
click at [767, 330] on div ".90% Tiered-Arrears" at bounding box center [691, 322] width 273 height 35
checkbox input "true"
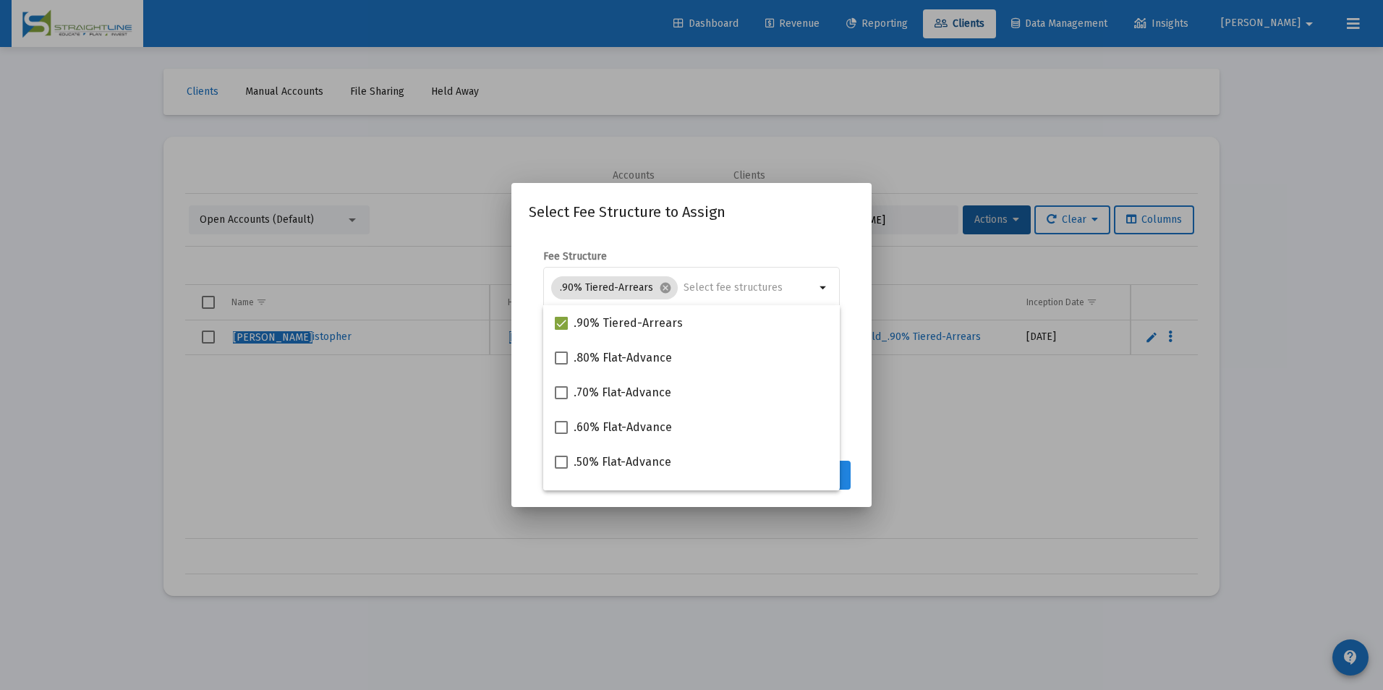
click at [849, 471] on button "Assign" at bounding box center [824, 475] width 53 height 29
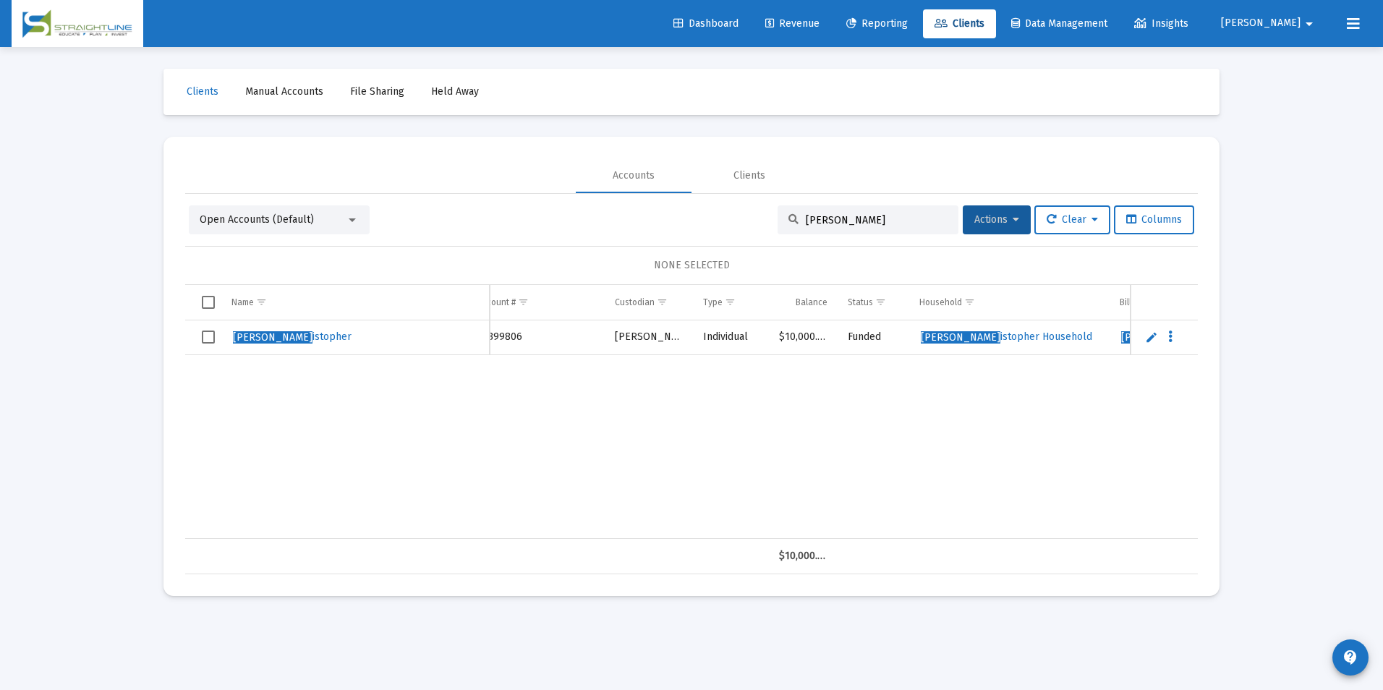
scroll to position [0, 498]
click at [819, 18] on span "Revenue" at bounding box center [792, 23] width 54 height 12
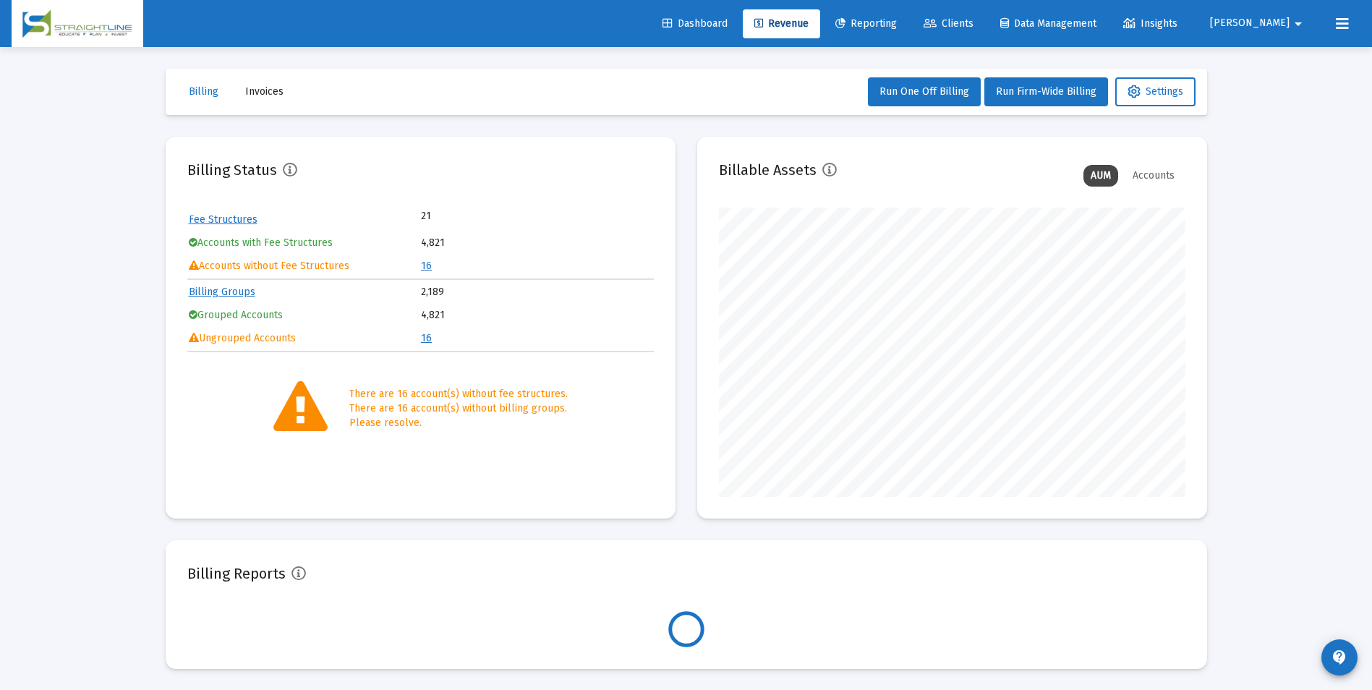
click at [419, 263] on td "Accounts without Fee Structures" at bounding box center [304, 266] width 231 height 22
click at [432, 268] on td "16" at bounding box center [536, 266] width 231 height 22
click at [427, 266] on link "16" at bounding box center [426, 266] width 11 height 12
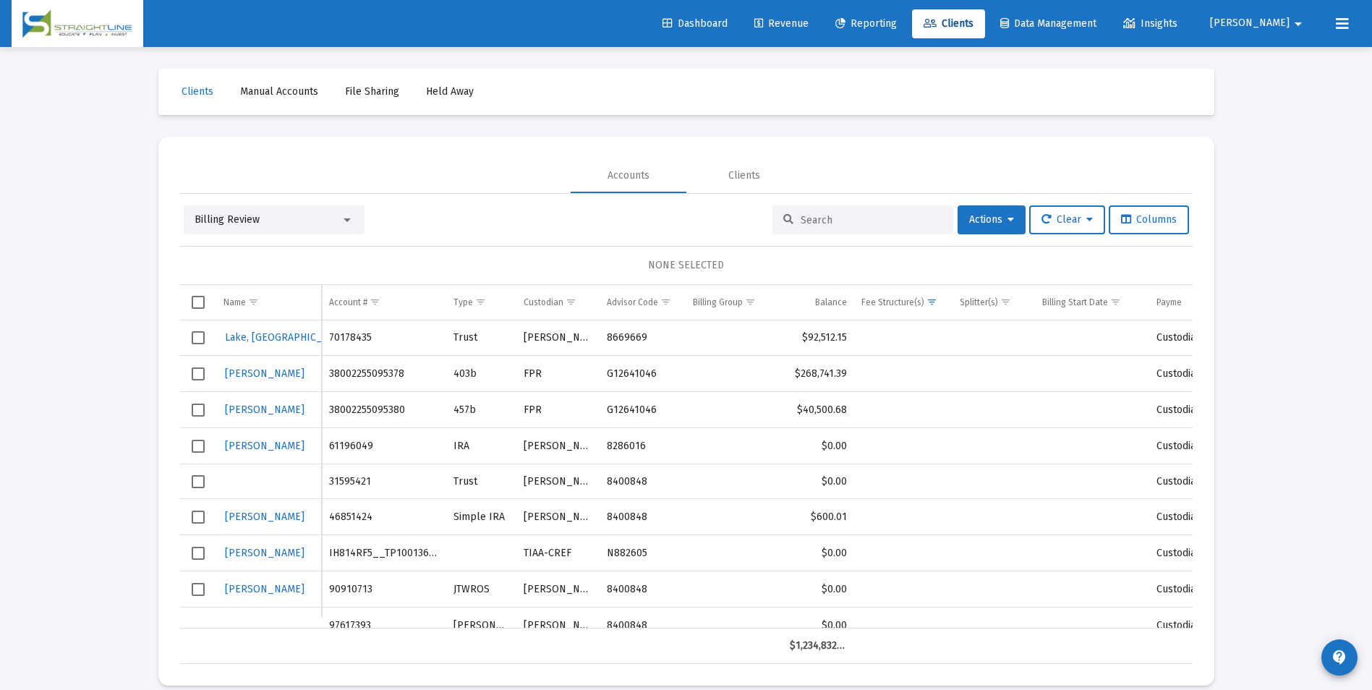
scroll to position [280, 0]
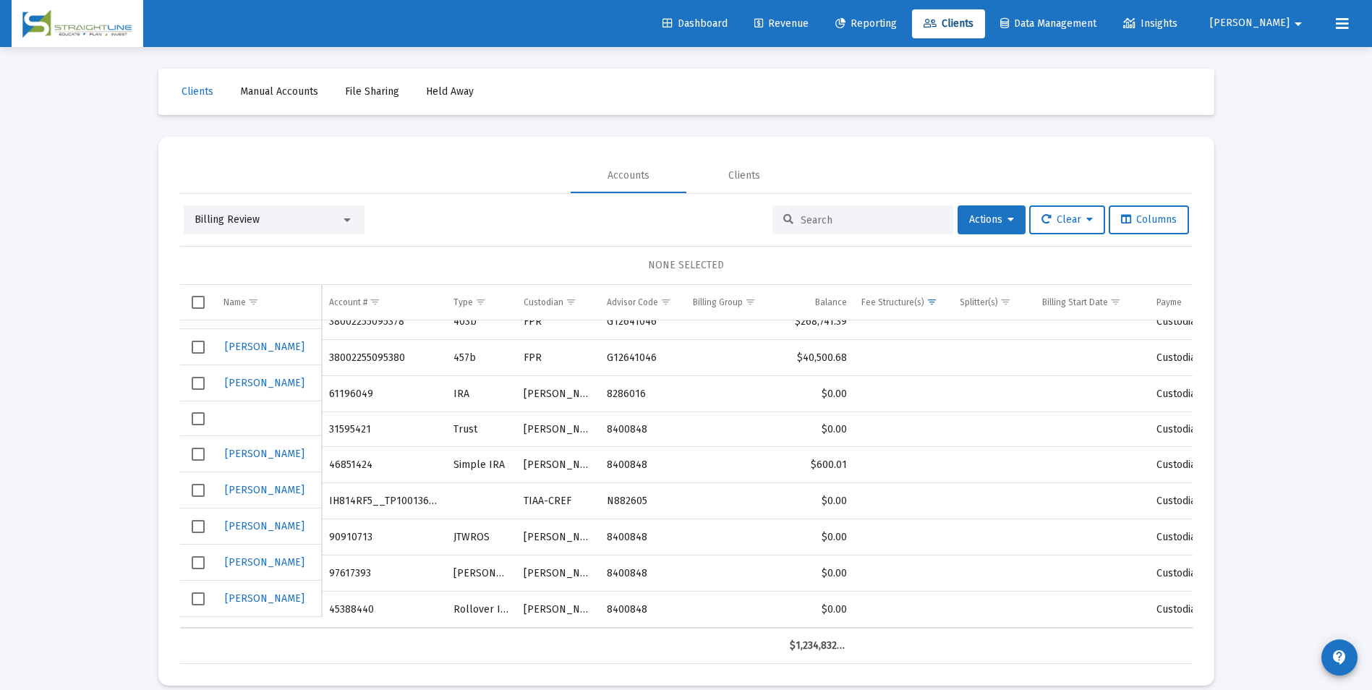
click at [227, 229] on div "Billing Review" at bounding box center [274, 219] width 181 height 29
click at [280, 216] on div "Billing Review" at bounding box center [268, 220] width 146 height 14
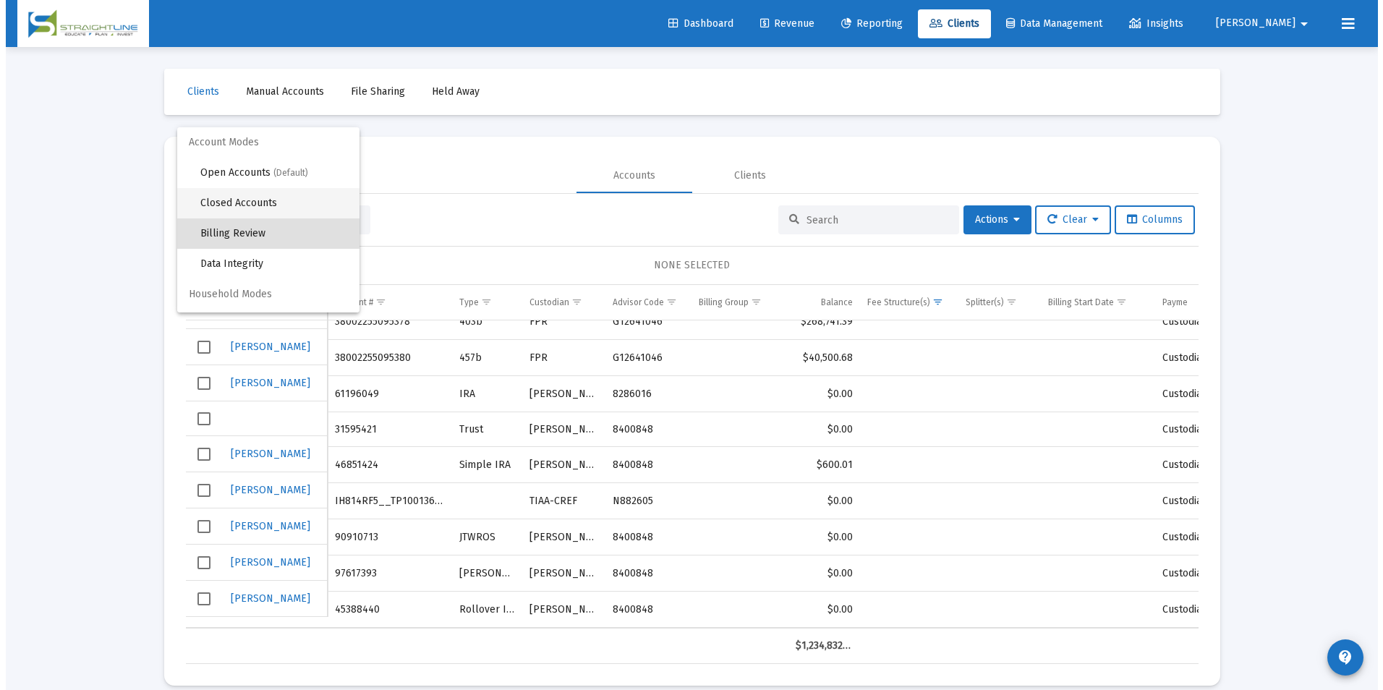
scroll to position [14, 0]
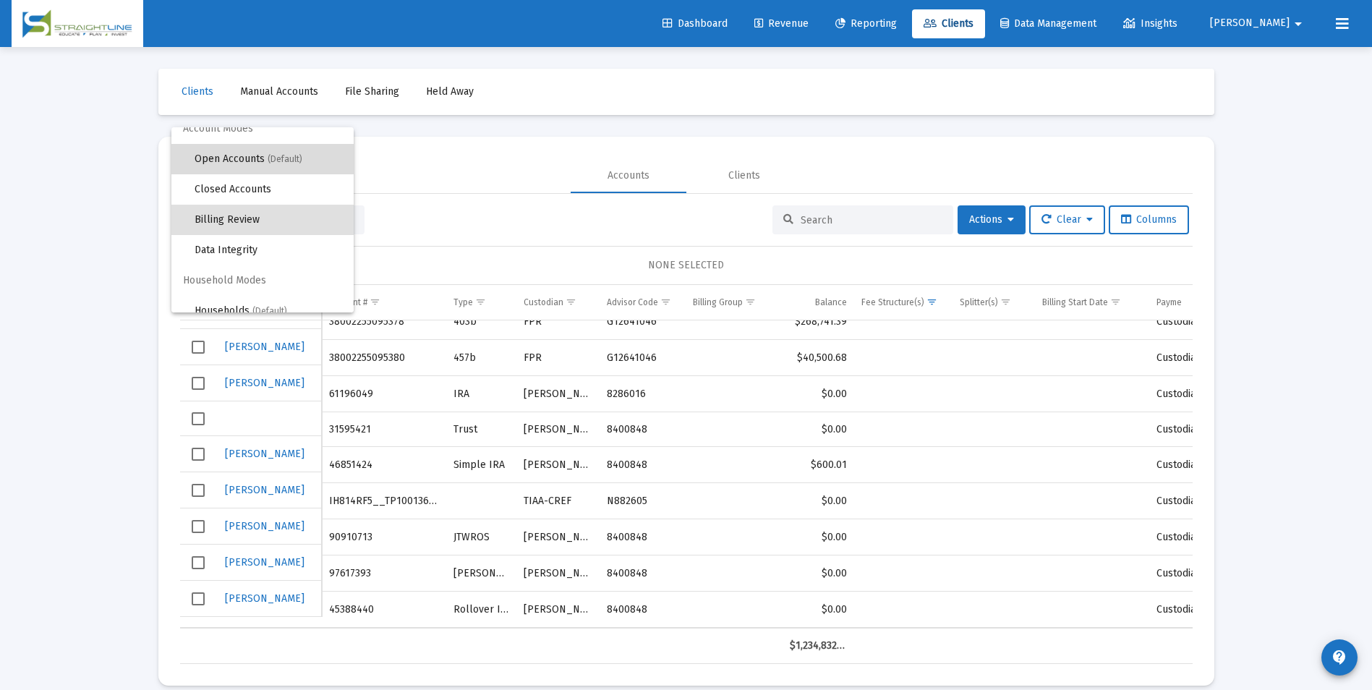
click at [278, 159] on span "(Default)" at bounding box center [285, 159] width 35 height 10
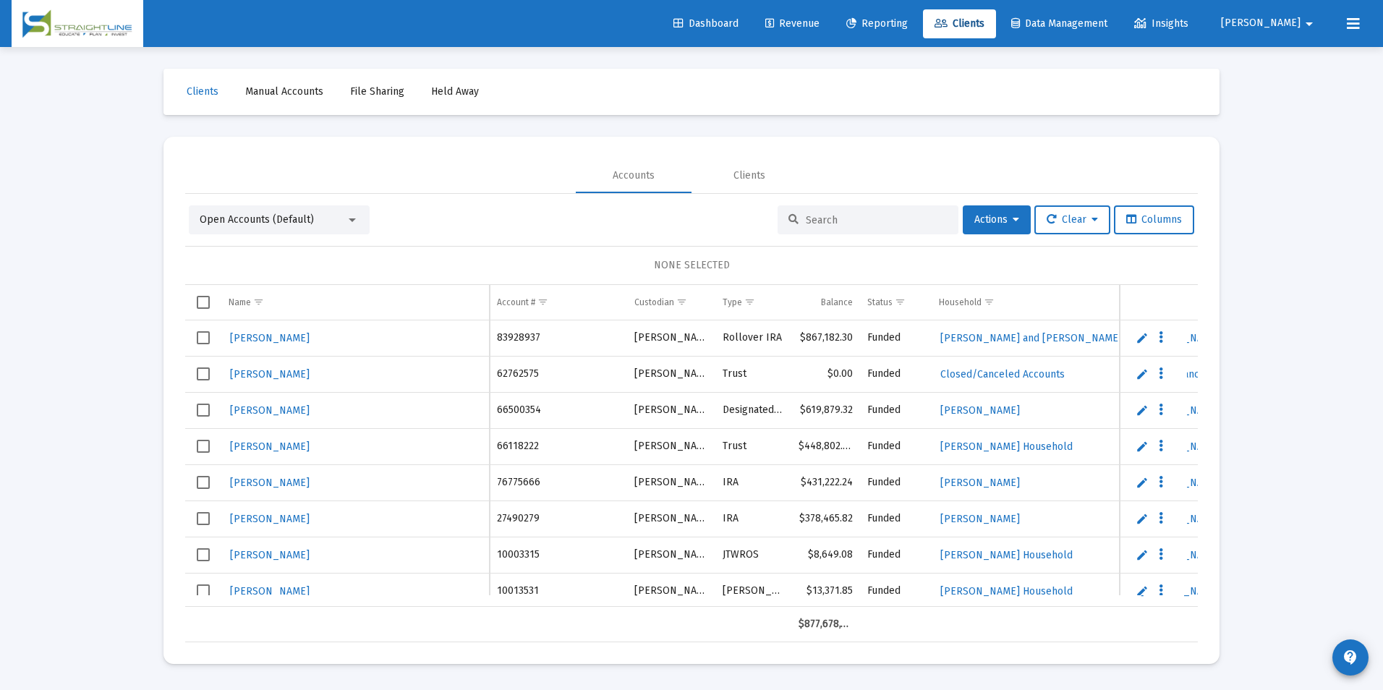
click at [812, 211] on div at bounding box center [868, 219] width 181 height 29
click at [809, 216] on input at bounding box center [877, 220] width 142 height 12
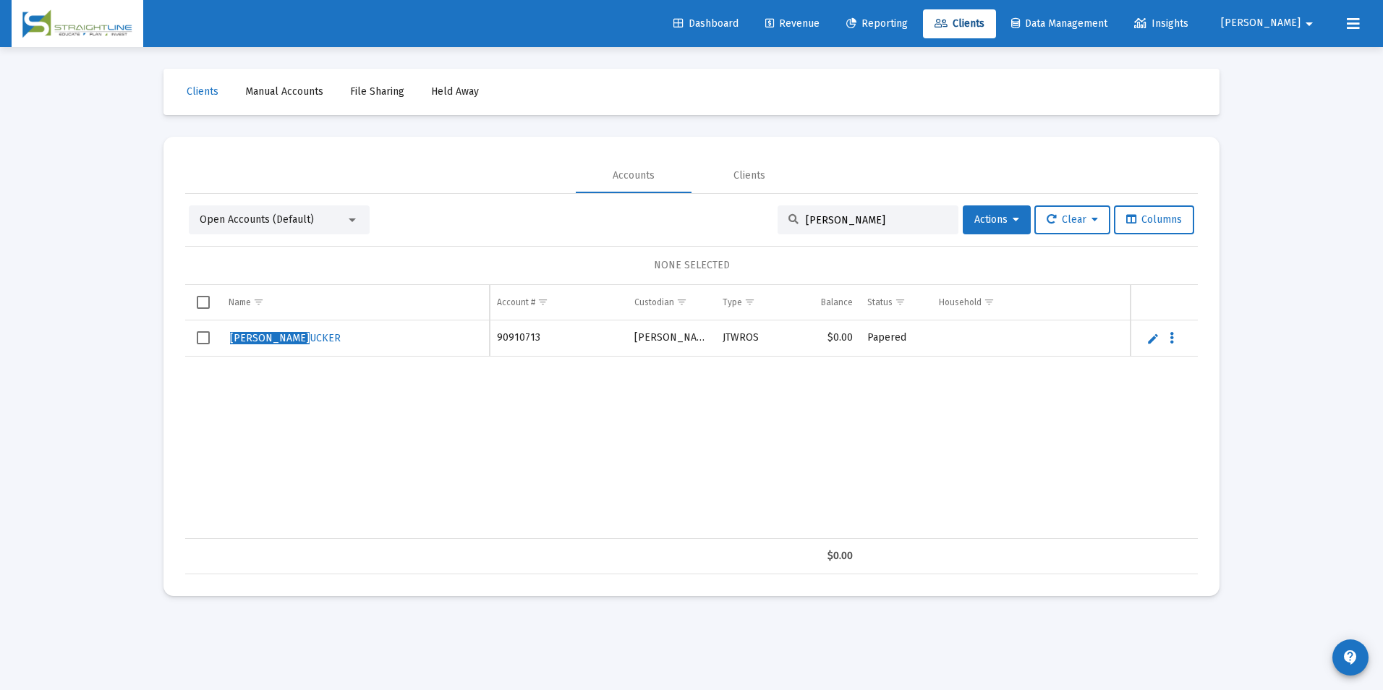
type input "[PERSON_NAME]"
click at [1156, 341] on link "Edit" at bounding box center [1152, 338] width 13 height 13
drag, startPoint x: 337, startPoint y: 342, endPoint x: 185, endPoint y: 344, distance: 151.9
click at [185, 344] on div "Name Name Account # Custodian Type Balance Status Household Billing Group Incep…" at bounding box center [691, 429] width 1013 height 289
click at [233, 344] on input "[PERSON_NAME]" at bounding box center [355, 345] width 253 height 35
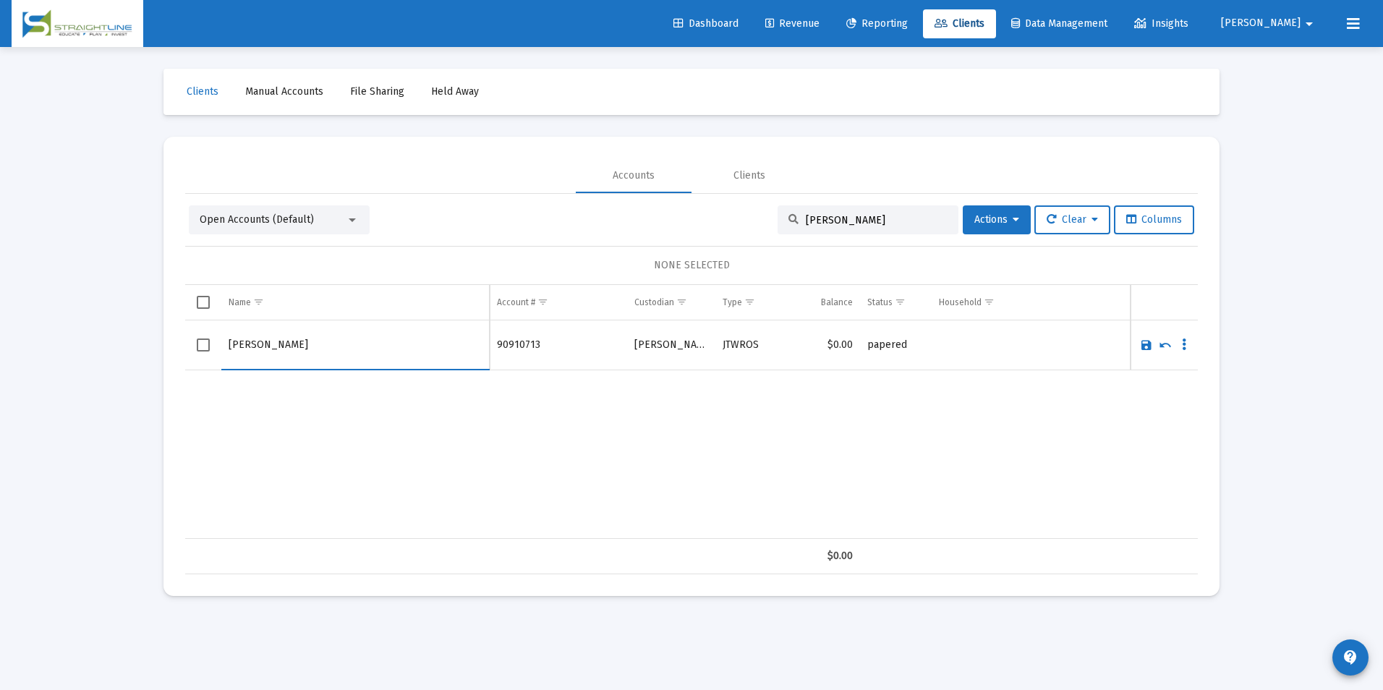
type input "[PERSON_NAME]"
click at [1142, 349] on link "Save" at bounding box center [1146, 344] width 13 height 13
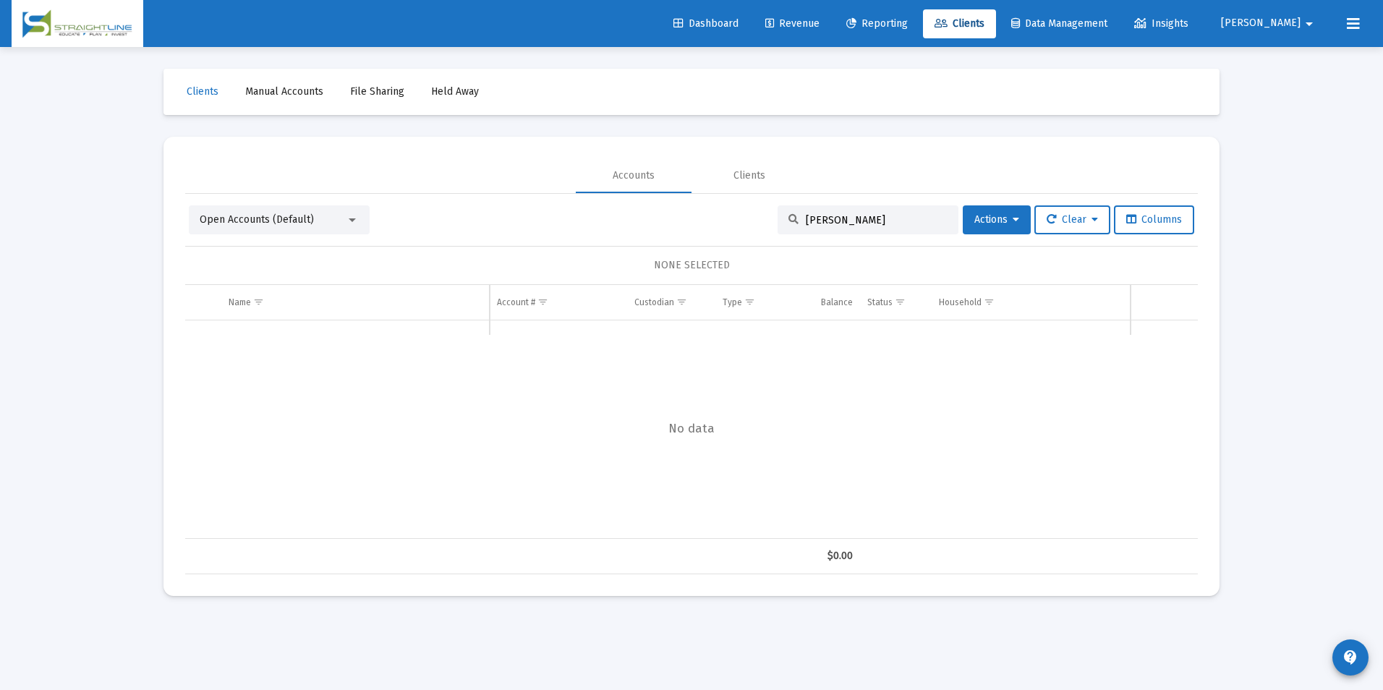
click at [853, 212] on div "[PERSON_NAME]" at bounding box center [868, 219] width 181 height 29
drag, startPoint x: 848, startPoint y: 216, endPoint x: 701, endPoint y: 221, distance: 146.9
click at [701, 221] on div "Open Accounts (Default) [PERSON_NAME] Actions Clear Columns" at bounding box center [691, 219] width 1005 height 29
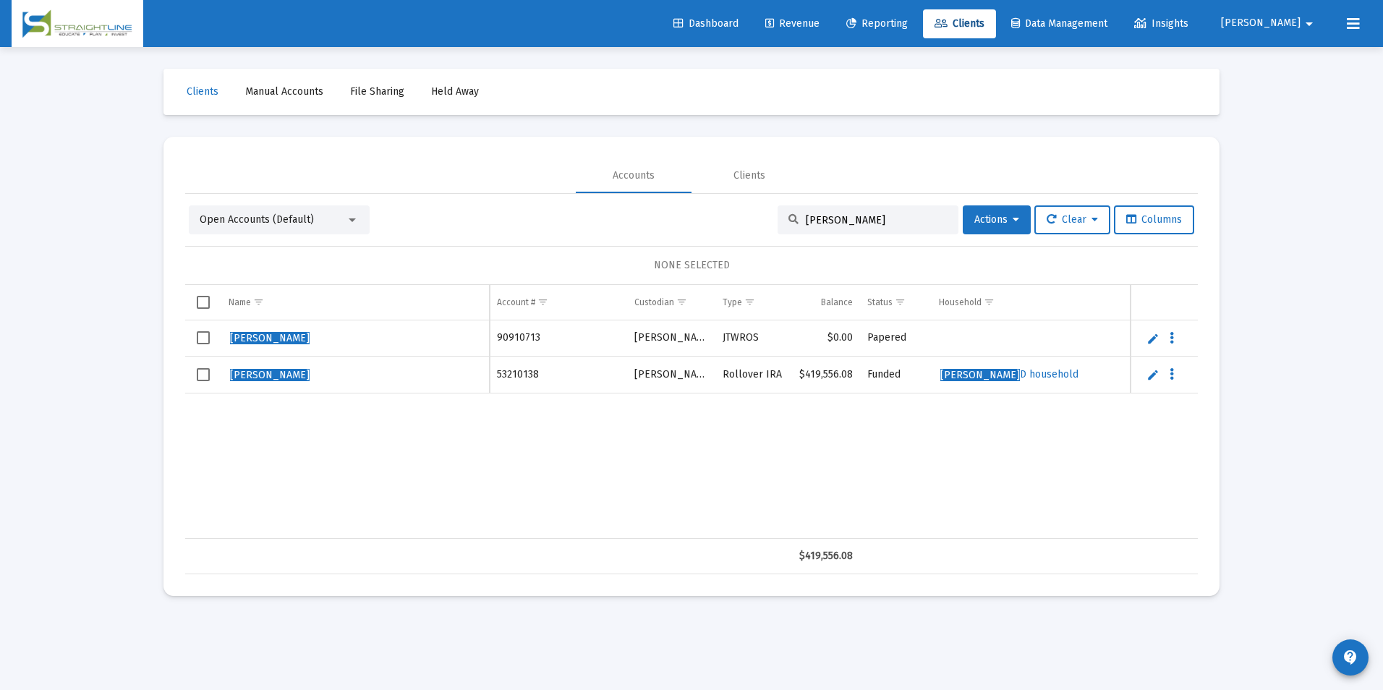
type input "[PERSON_NAME]"
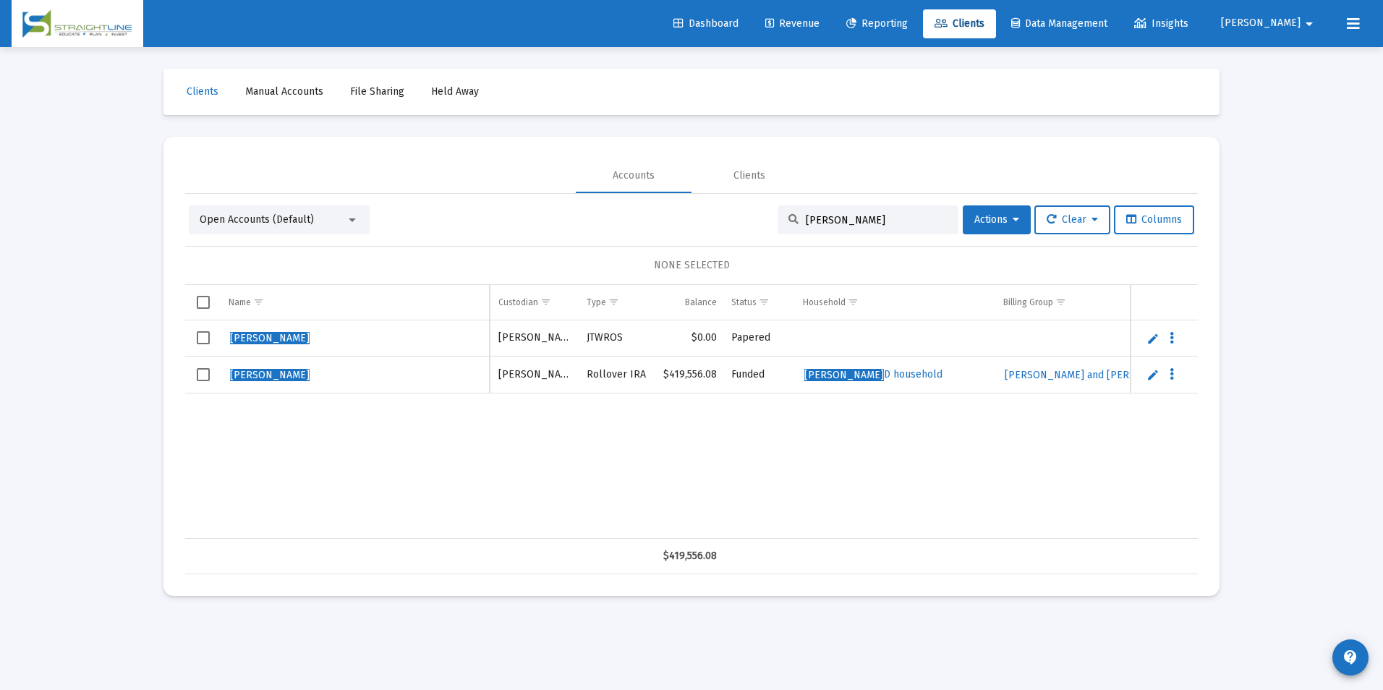
scroll to position [0, 0]
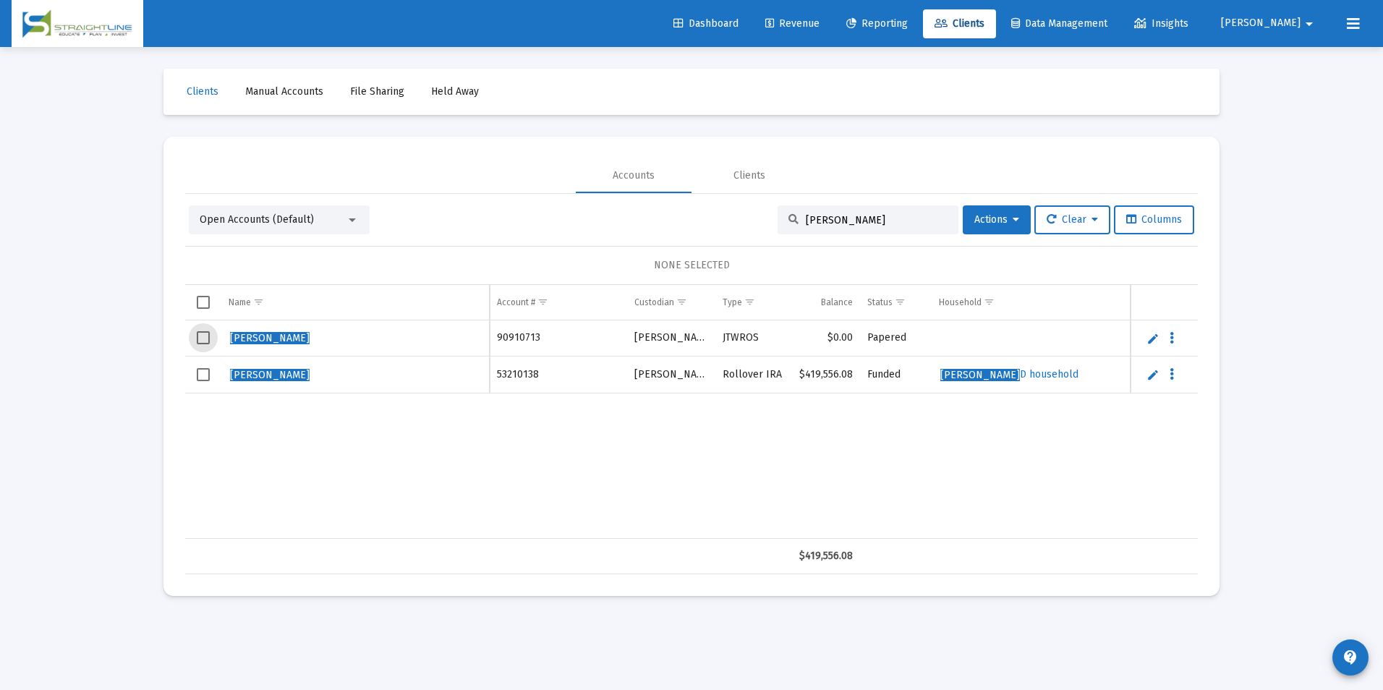
click at [197, 341] on span "Select row" at bounding box center [203, 337] width 13 height 13
click at [1018, 226] on button "Actions" at bounding box center [997, 219] width 68 height 29
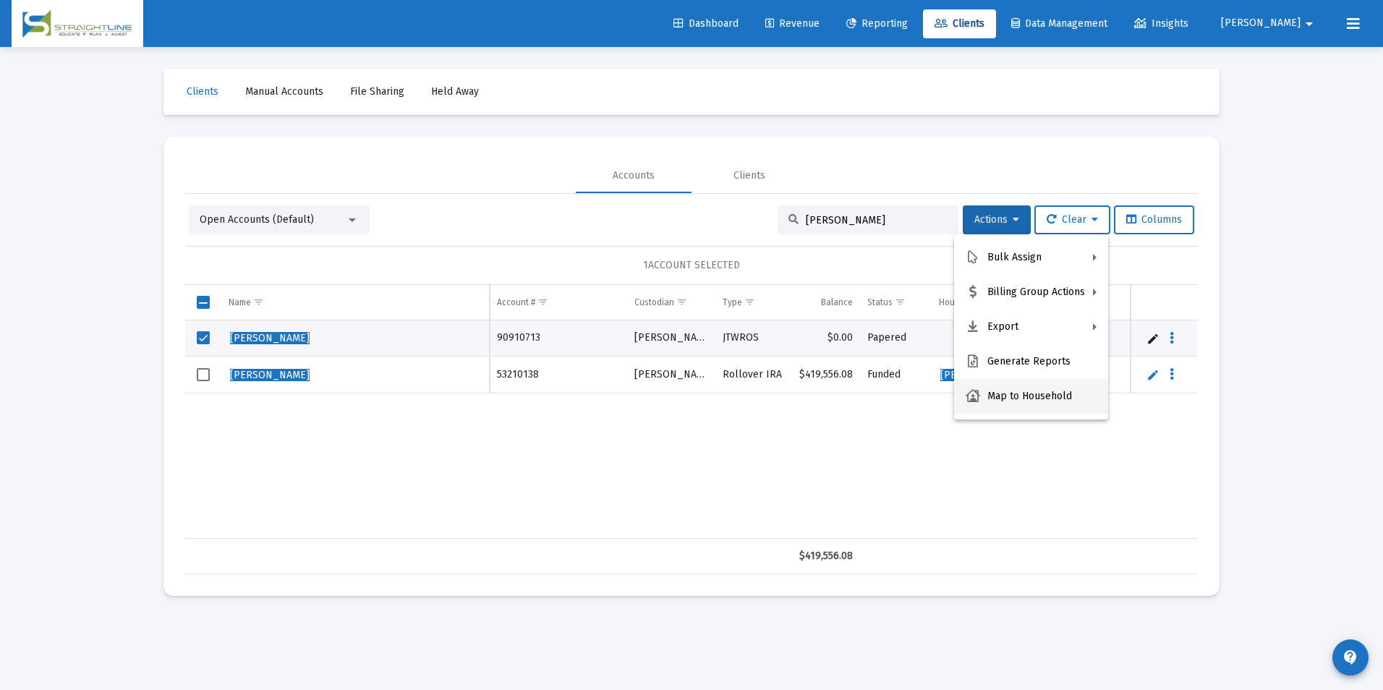
click at [1018, 392] on button "Map to Household" at bounding box center [1031, 396] width 154 height 35
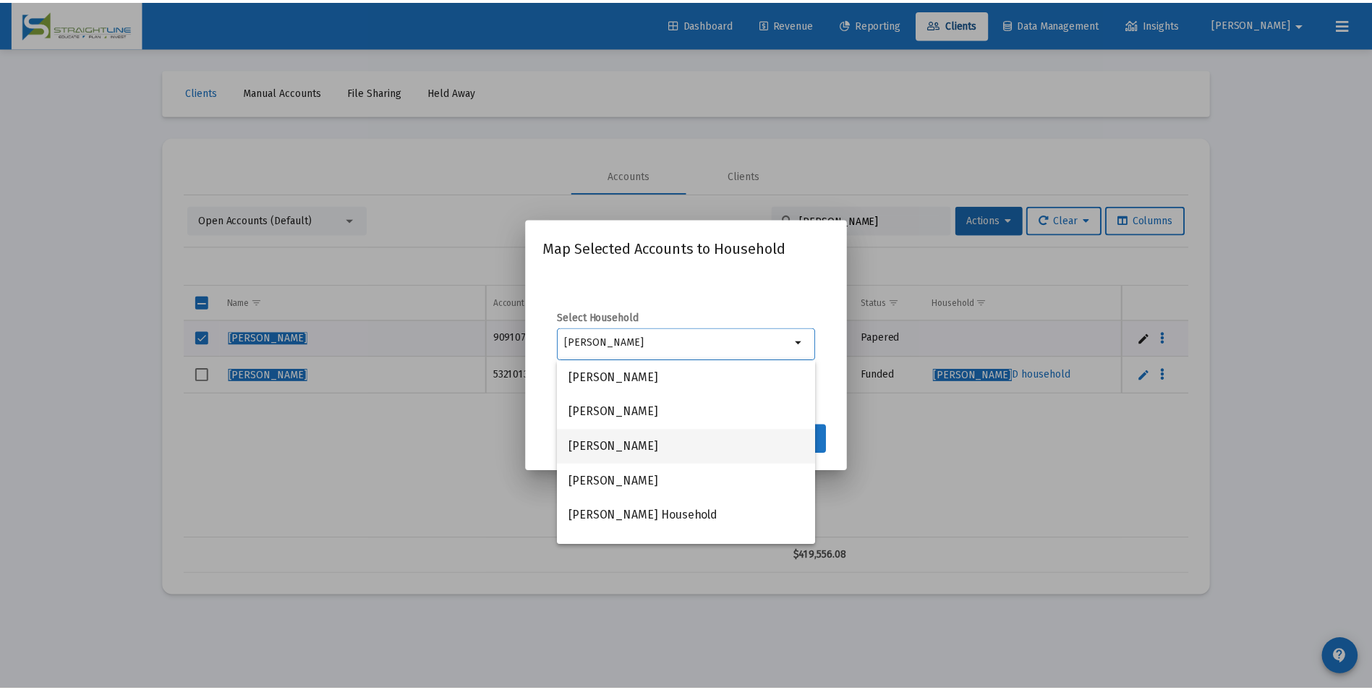
scroll to position [58, 0]
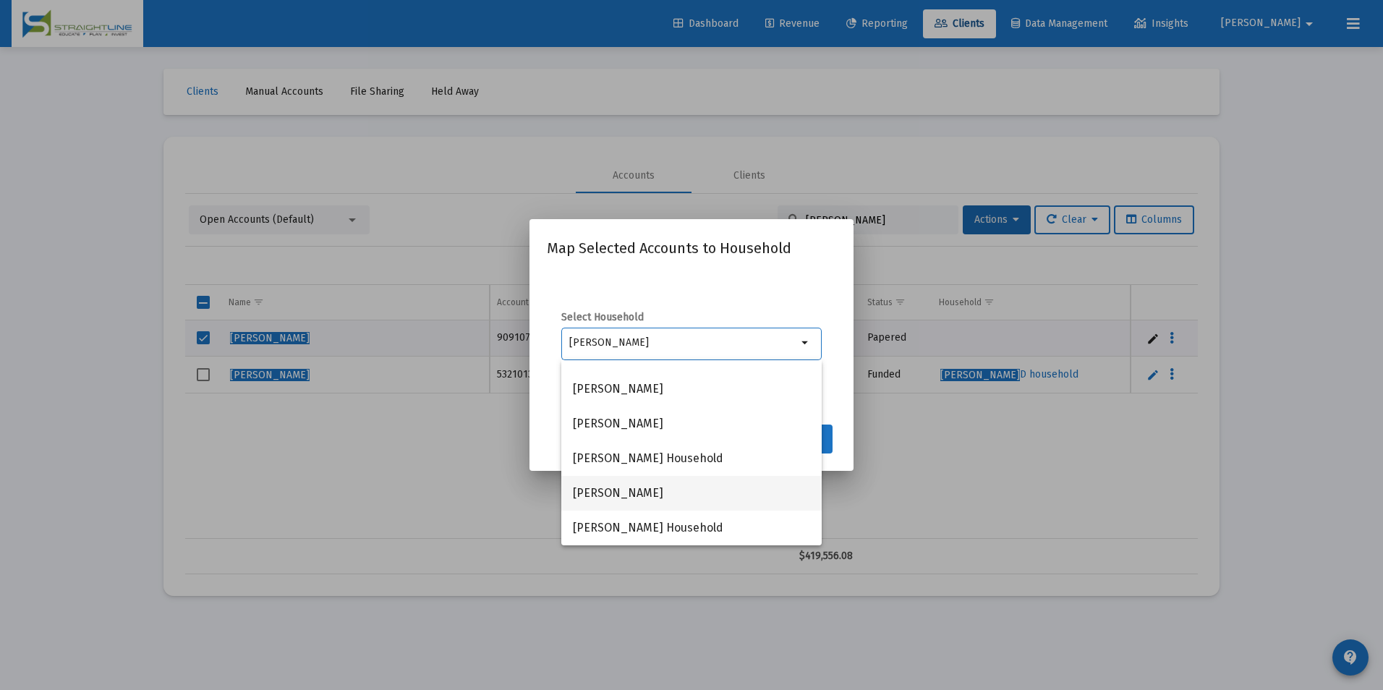
click at [647, 498] on span "[PERSON_NAME]" at bounding box center [691, 493] width 237 height 35
type input "[PERSON_NAME]"
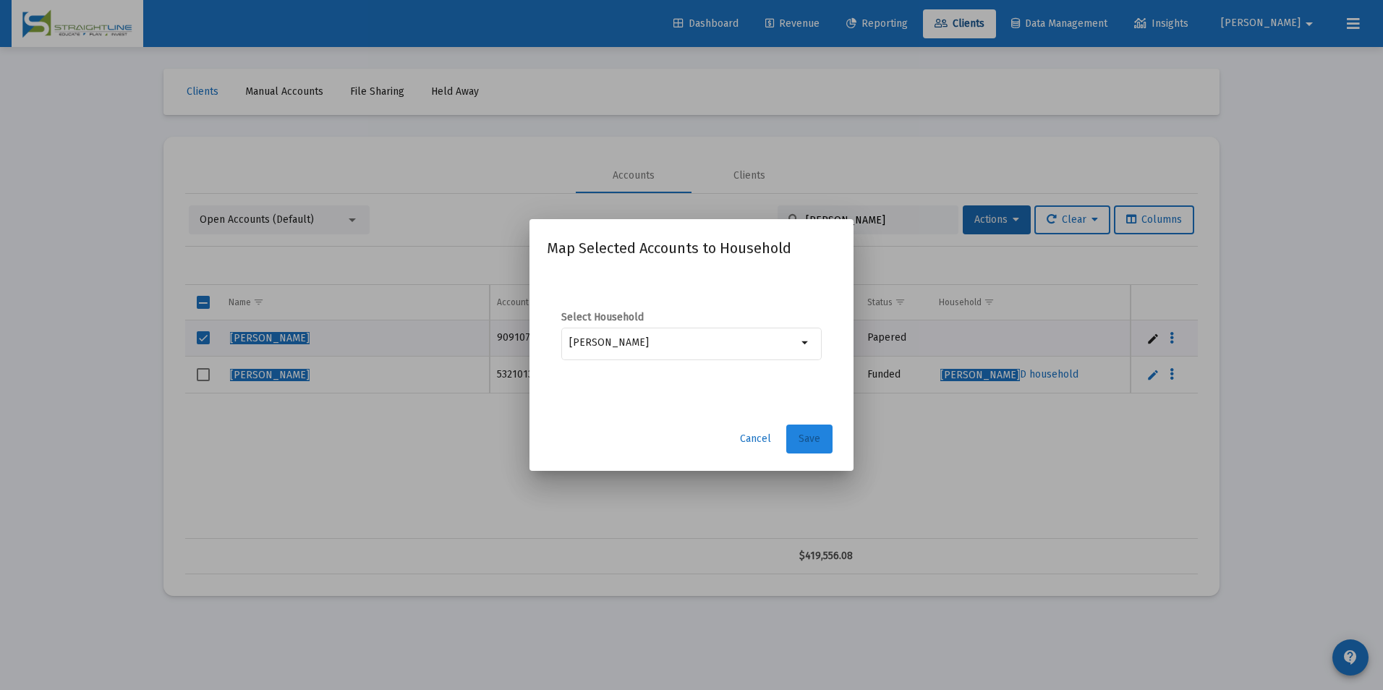
click at [820, 430] on button "Save" at bounding box center [809, 439] width 46 height 29
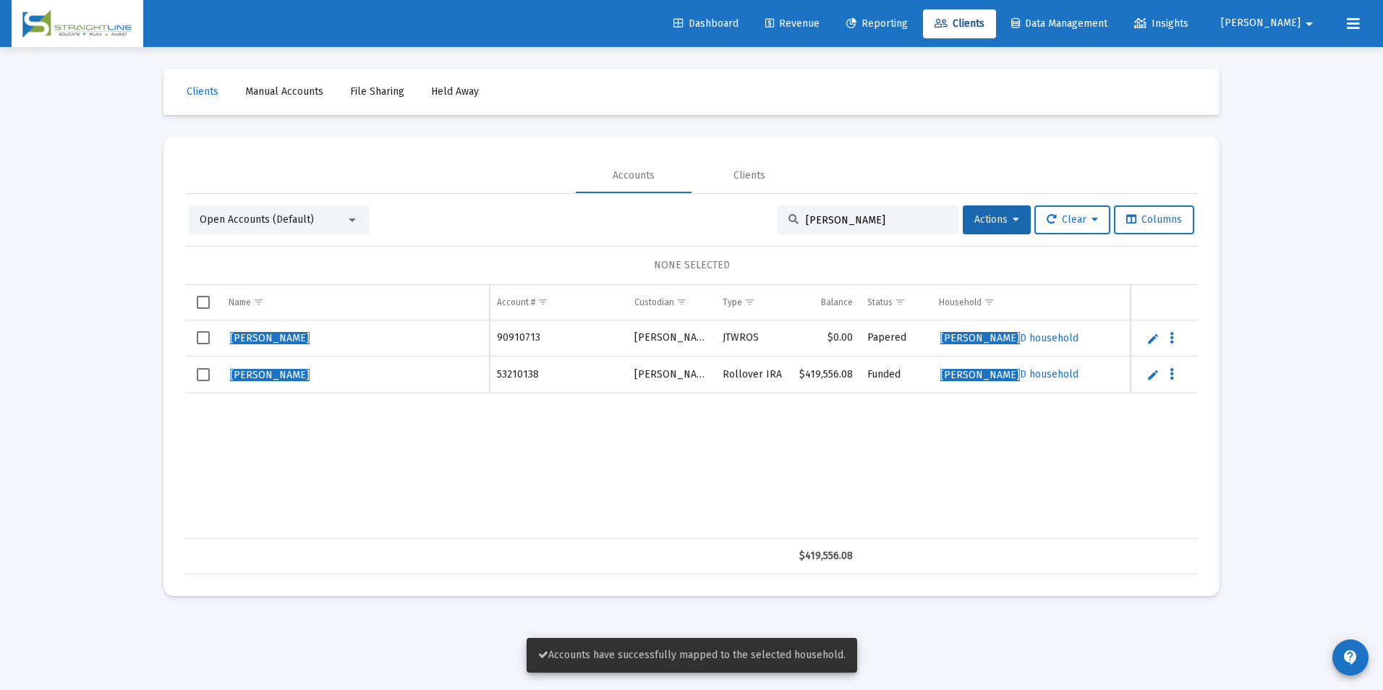
click at [831, 35] on link "Revenue" at bounding box center [792, 23] width 77 height 29
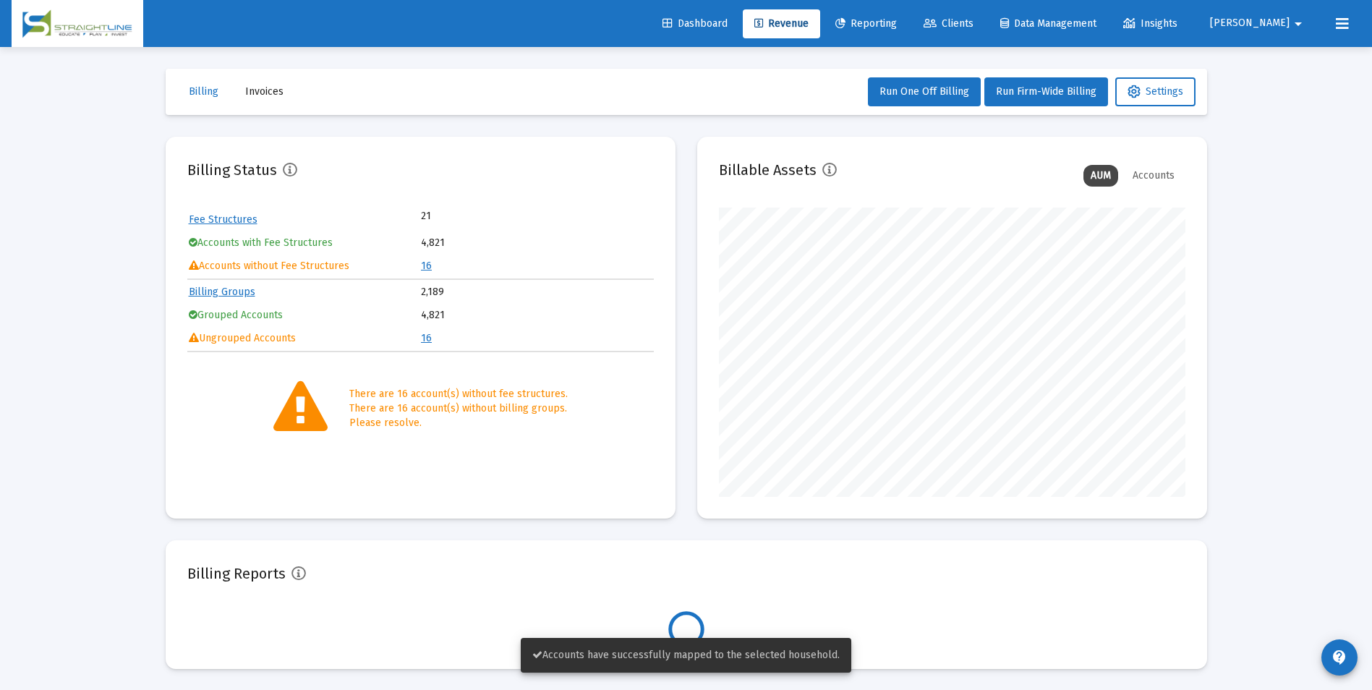
scroll to position [289, 467]
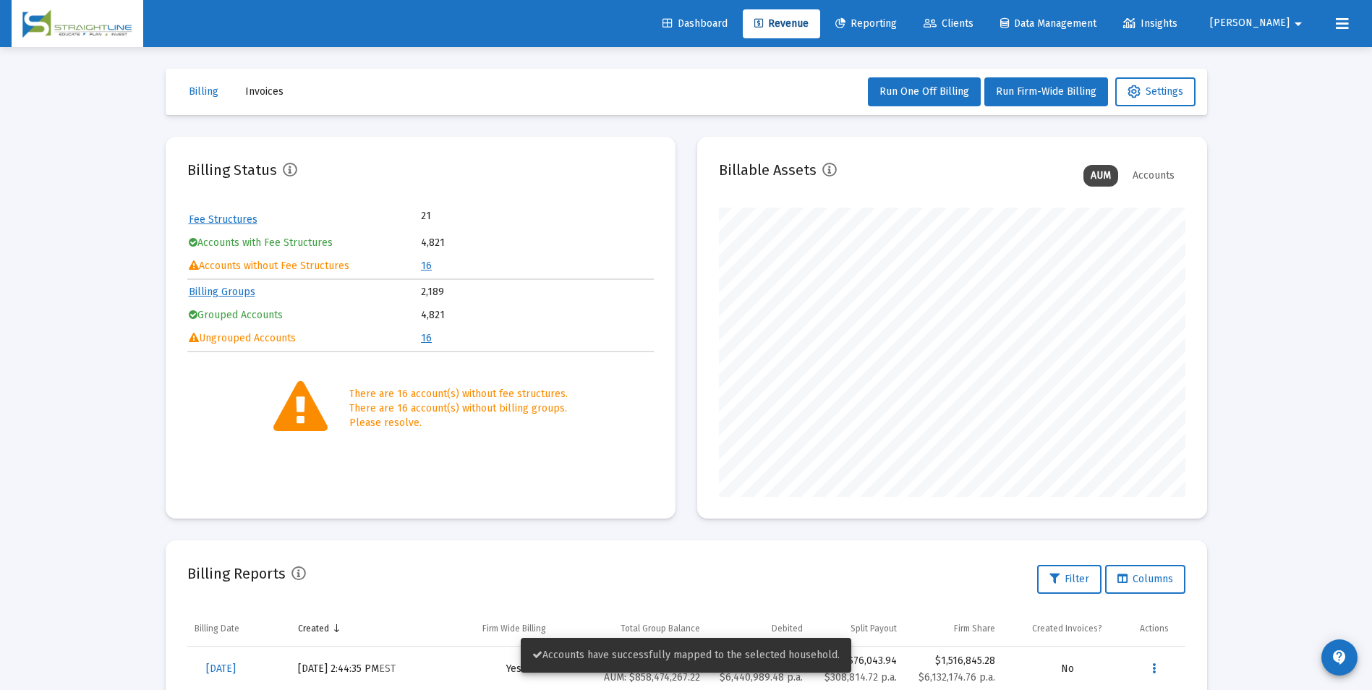
click at [428, 263] on link "16" at bounding box center [426, 266] width 11 height 12
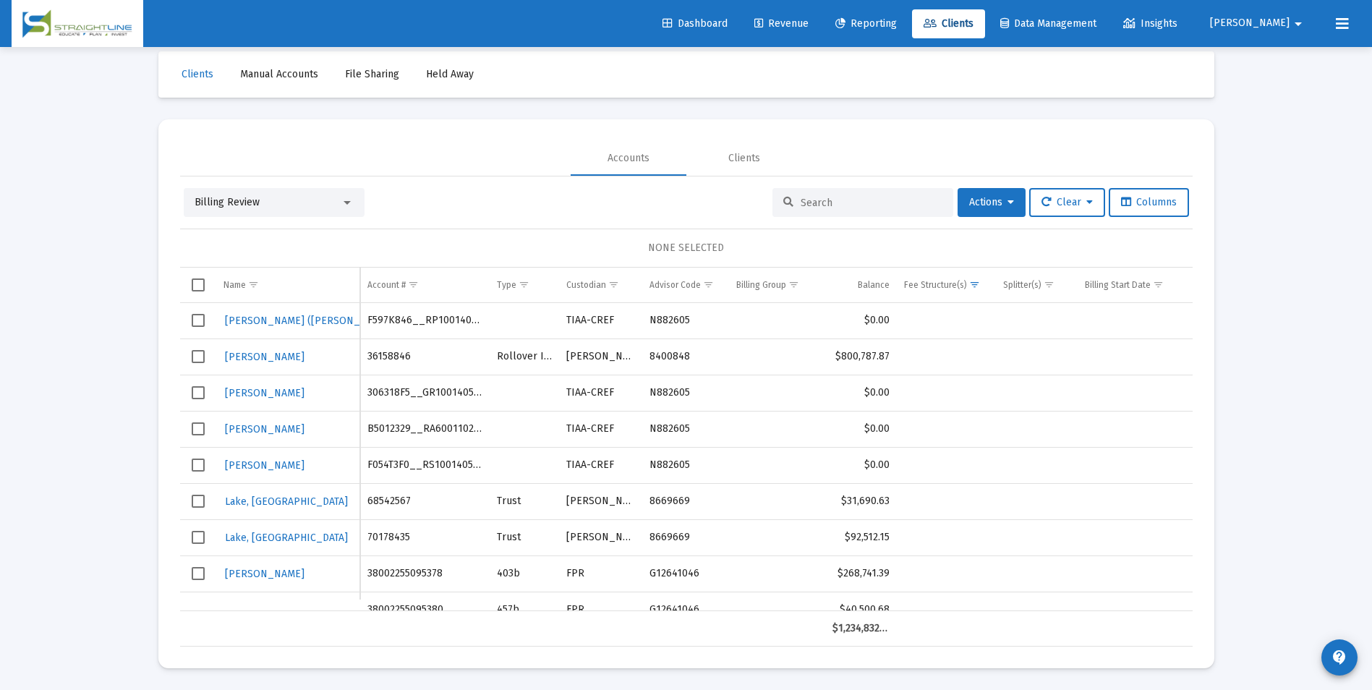
click at [278, 215] on div "Billing Review" at bounding box center [274, 202] width 181 height 29
click at [278, 208] on div "Billing Review" at bounding box center [268, 202] width 146 height 14
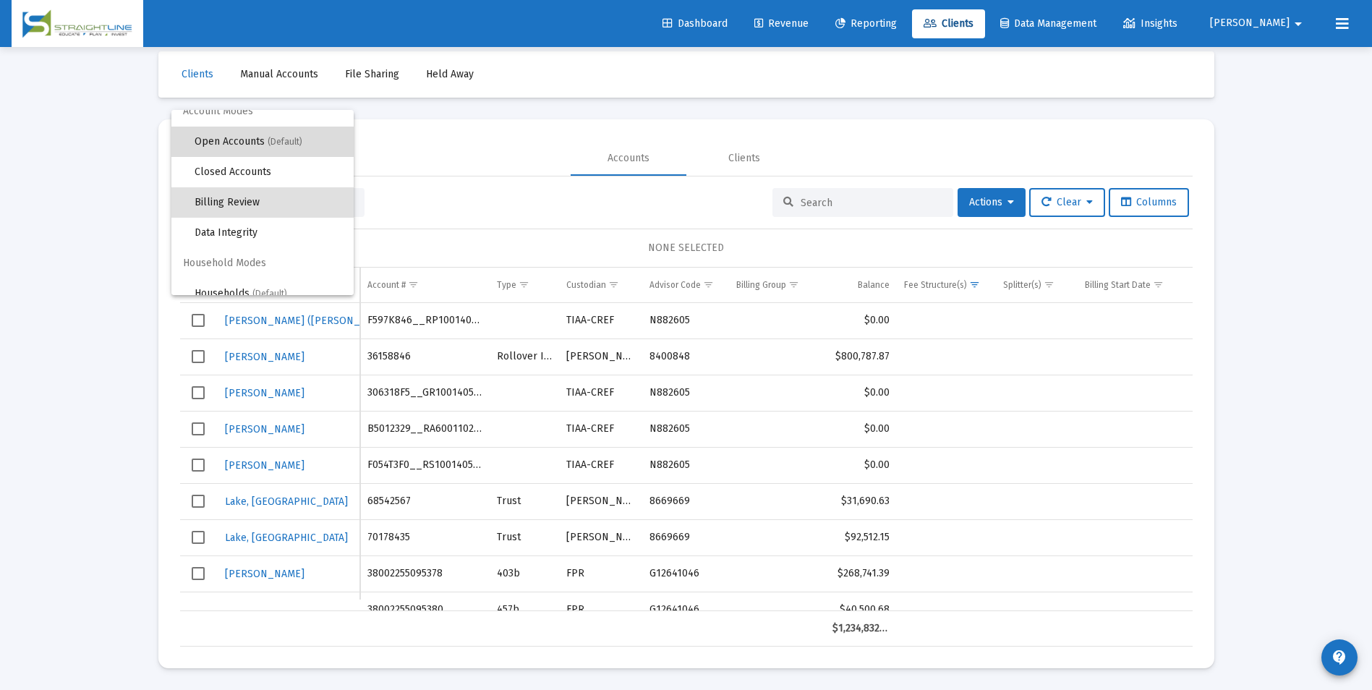
click at [266, 146] on span "Open Accounts (Default)" at bounding box center [269, 142] width 148 height 30
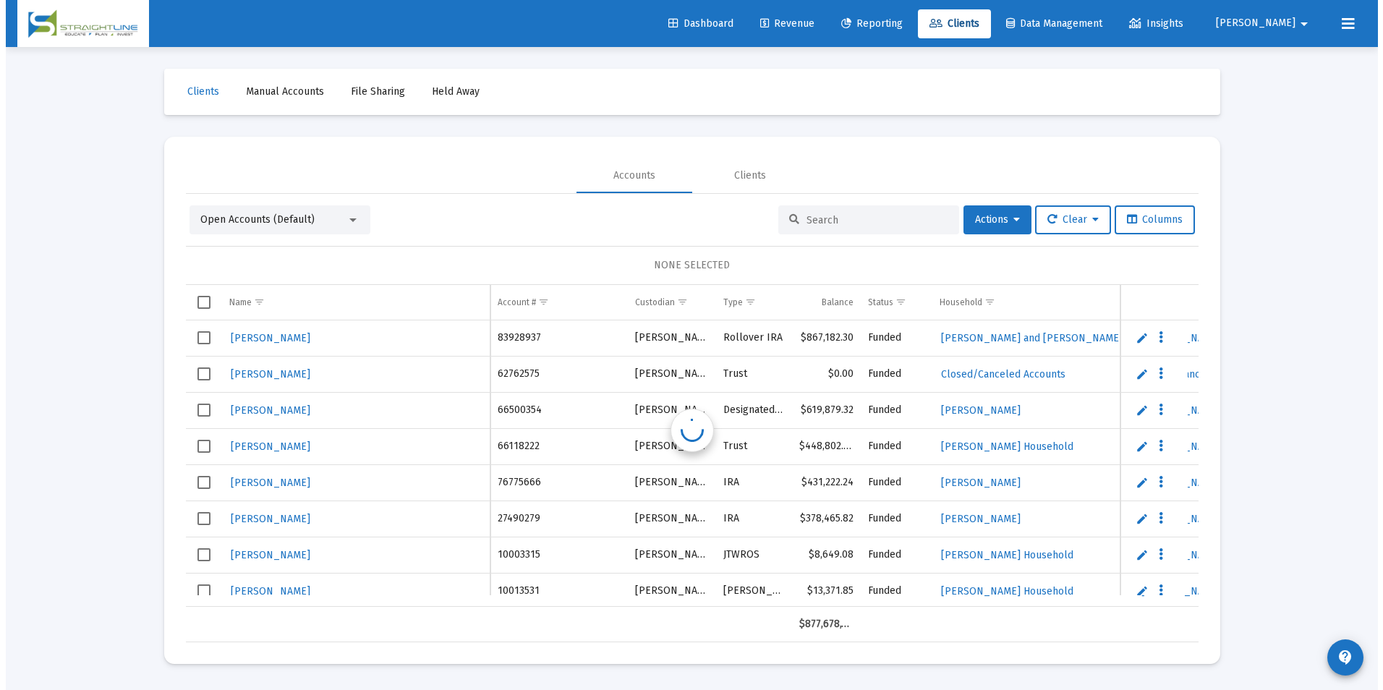
scroll to position [0, 0]
click at [845, 219] on input at bounding box center [877, 220] width 142 height 12
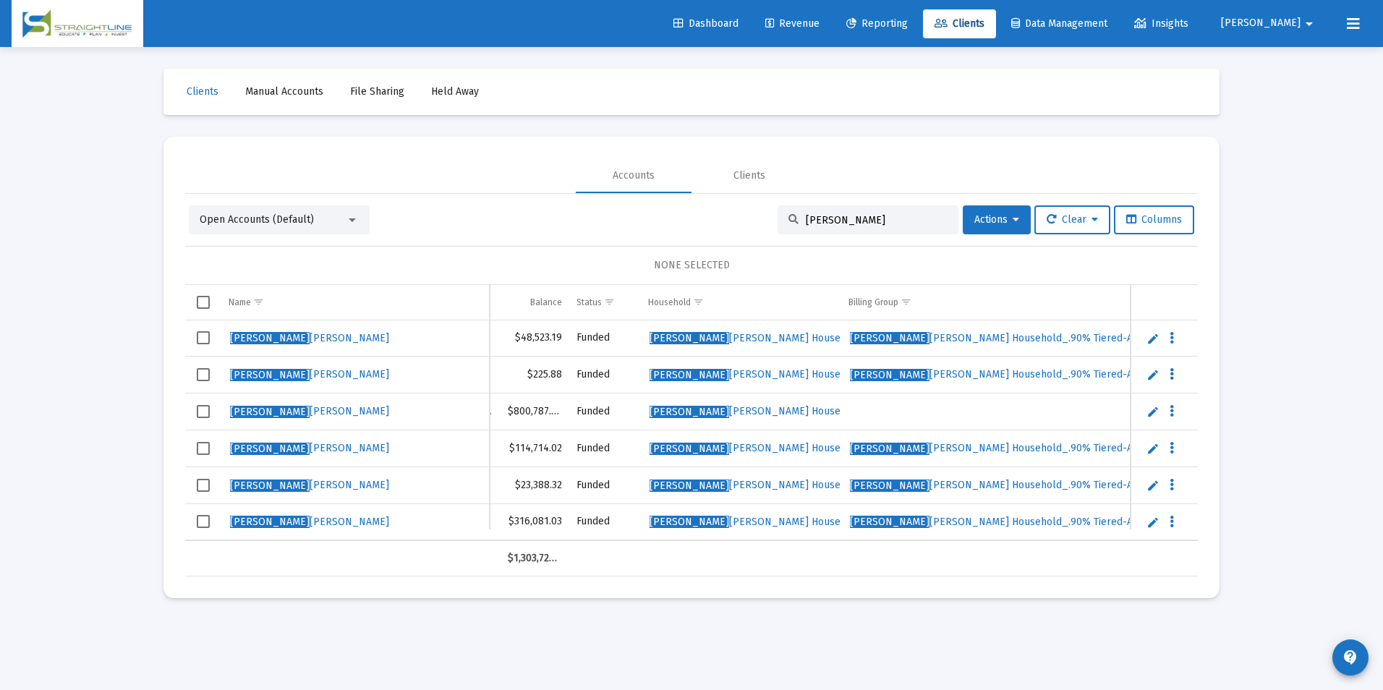
scroll to position [0, 320]
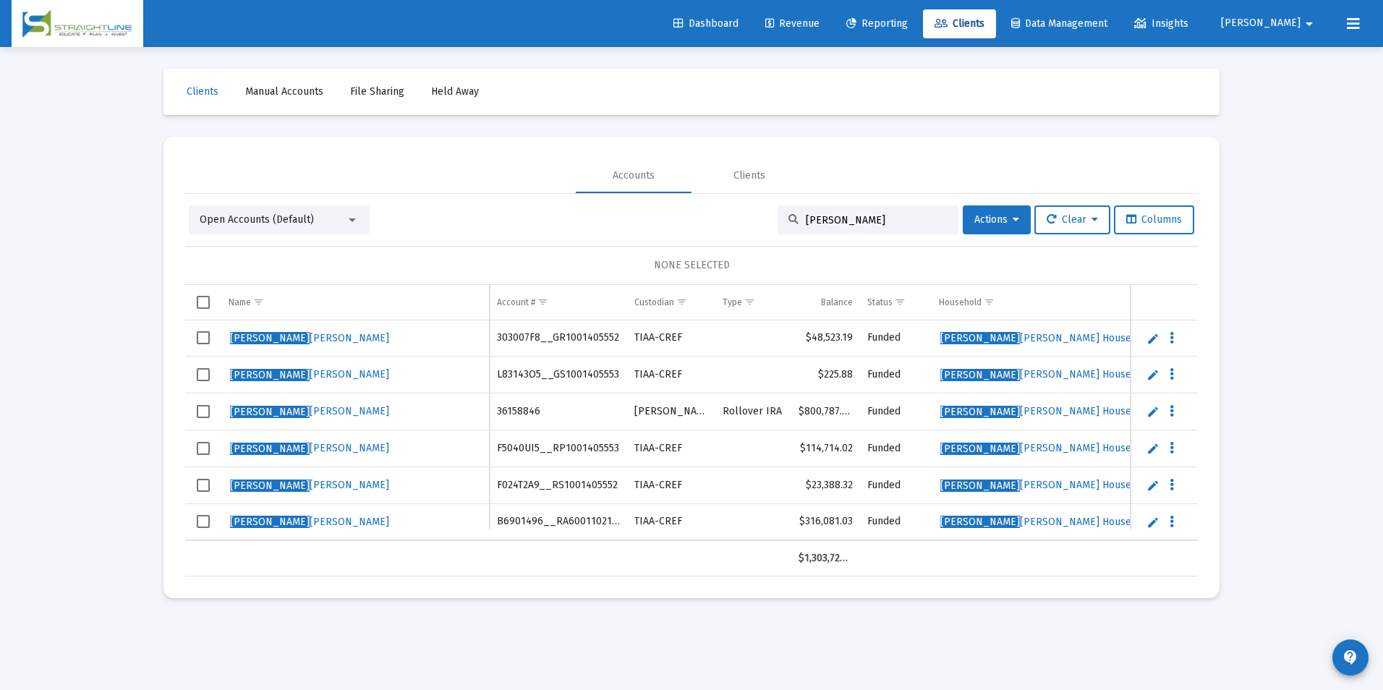
type input "[PERSON_NAME]"
click at [831, 30] on link "Revenue" at bounding box center [792, 23] width 77 height 29
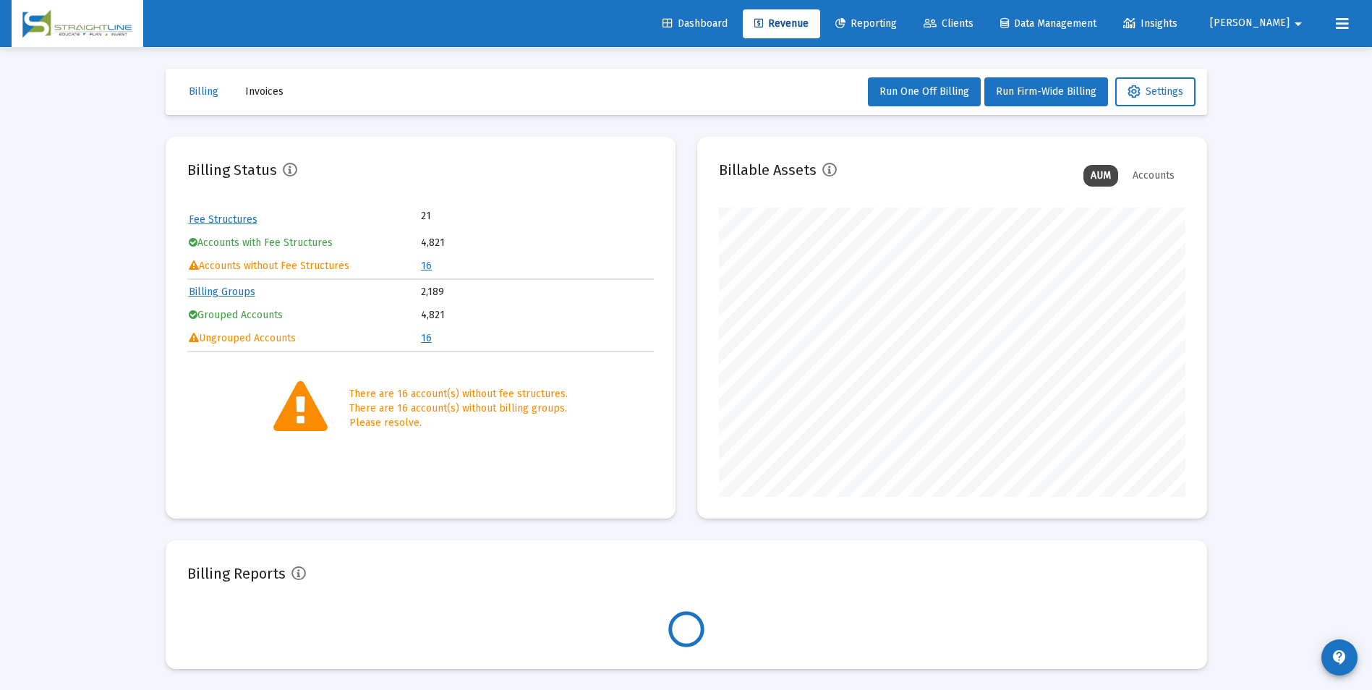
click at [429, 265] on link "16" at bounding box center [426, 266] width 11 height 12
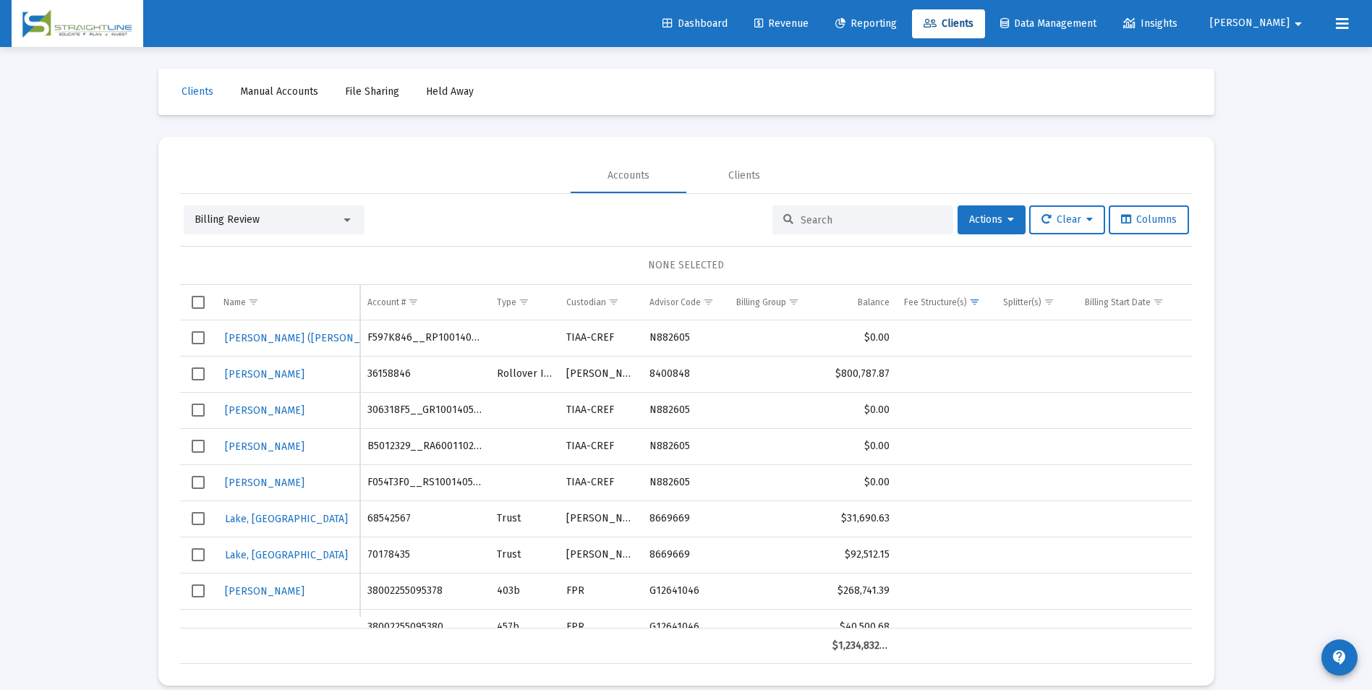
click at [814, 16] on link "Revenue" at bounding box center [781, 23] width 77 height 29
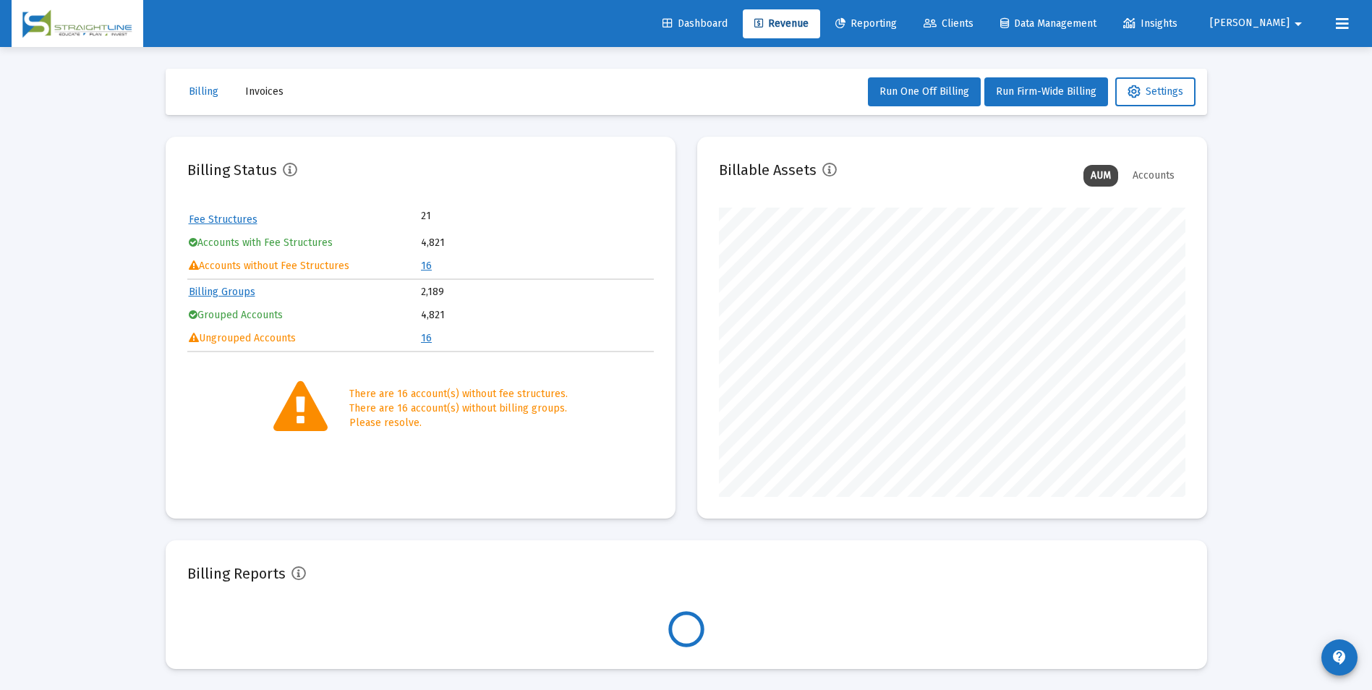
scroll to position [289, 467]
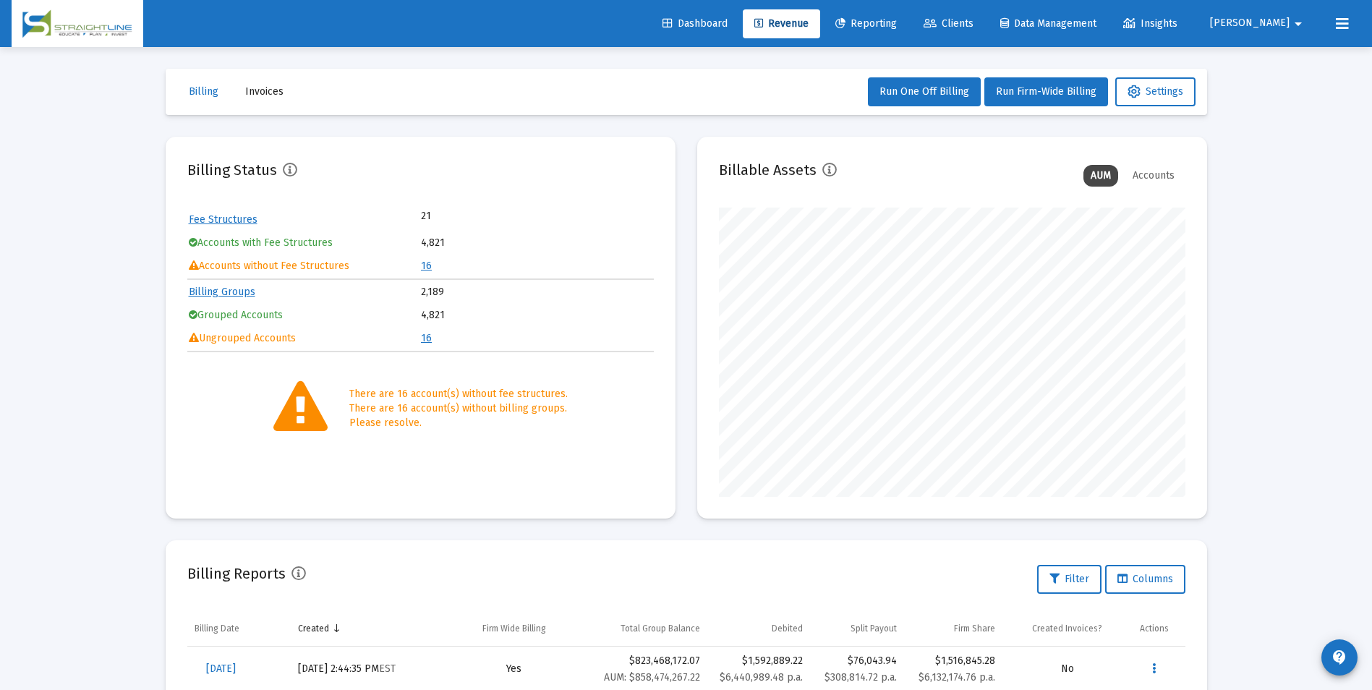
click at [427, 263] on link "16" at bounding box center [426, 266] width 11 height 12
